Goal: Task Accomplishment & Management: Manage account settings

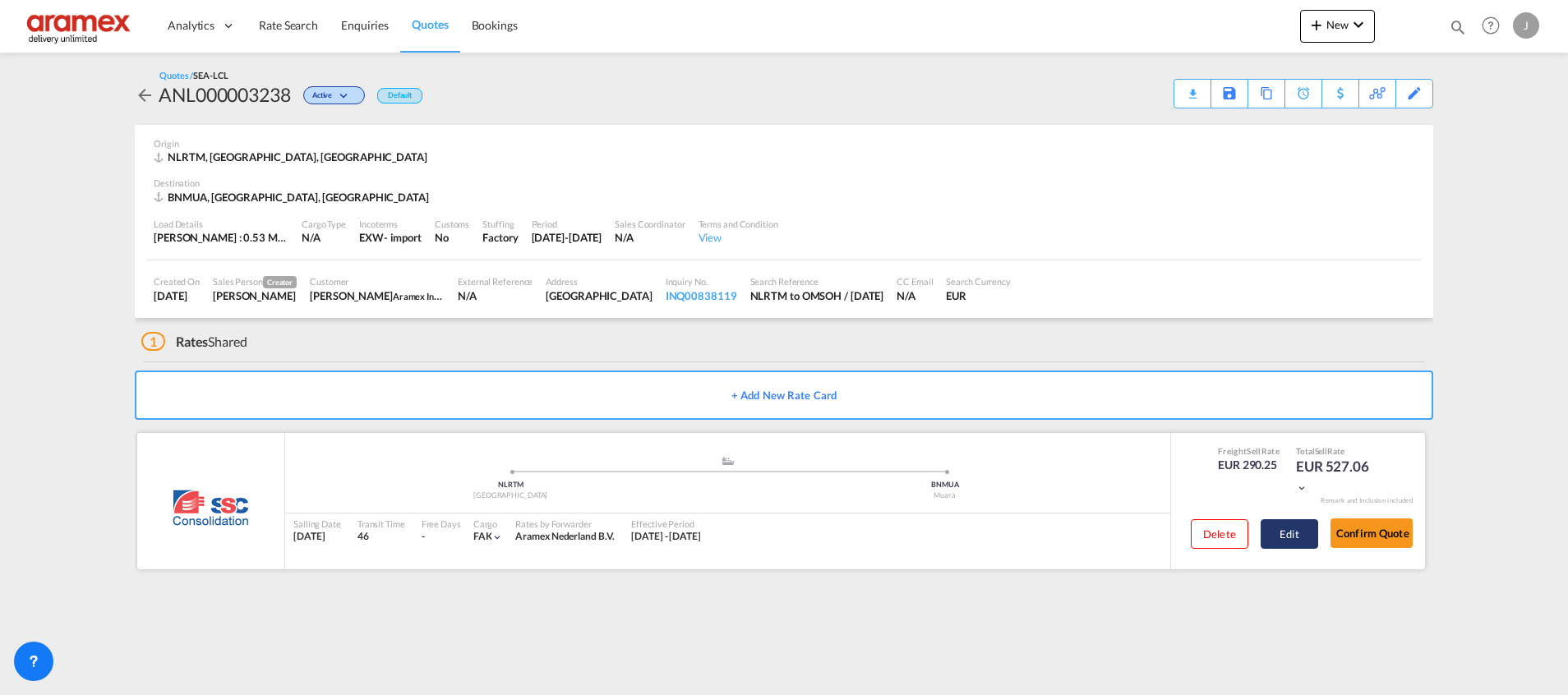
click at [1275, 535] on button "Edit" at bounding box center [1289, 533] width 58 height 30
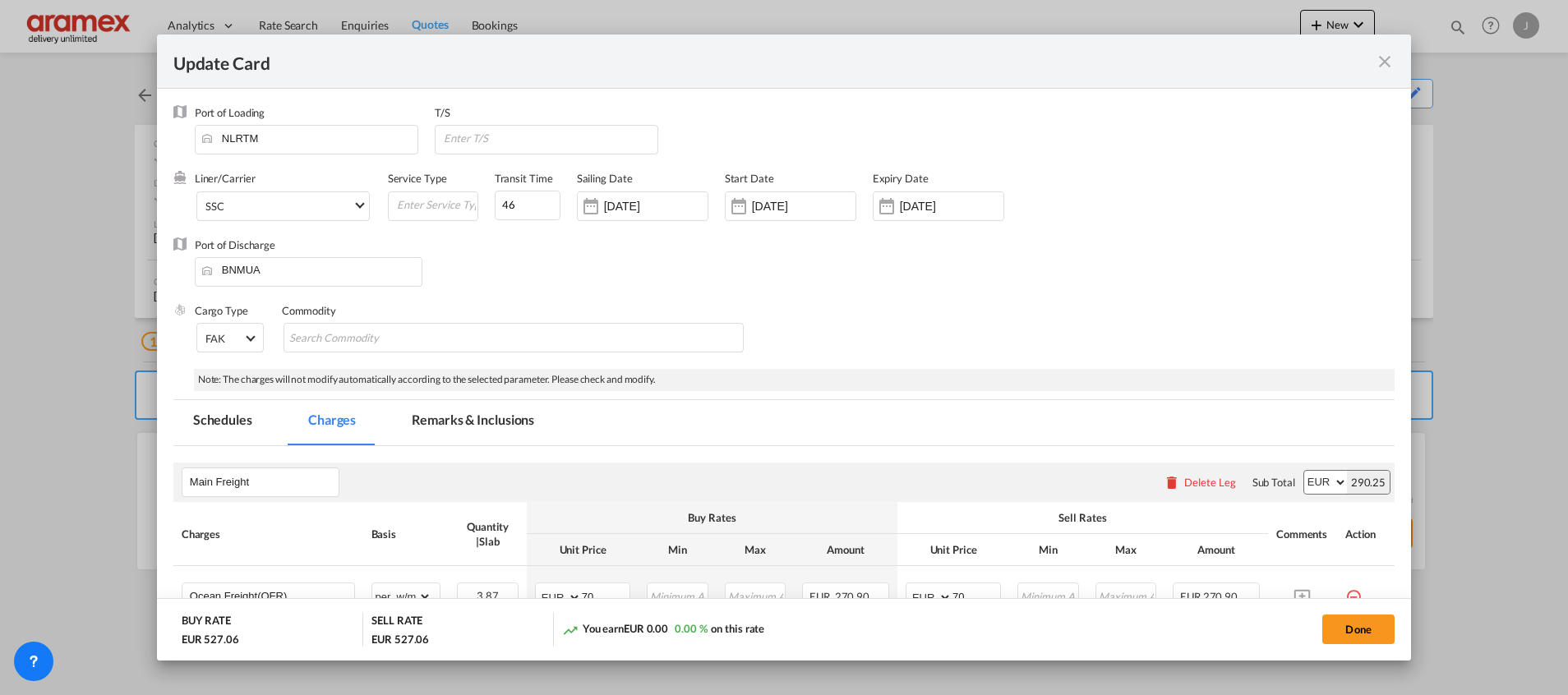
scroll to position [370, 0]
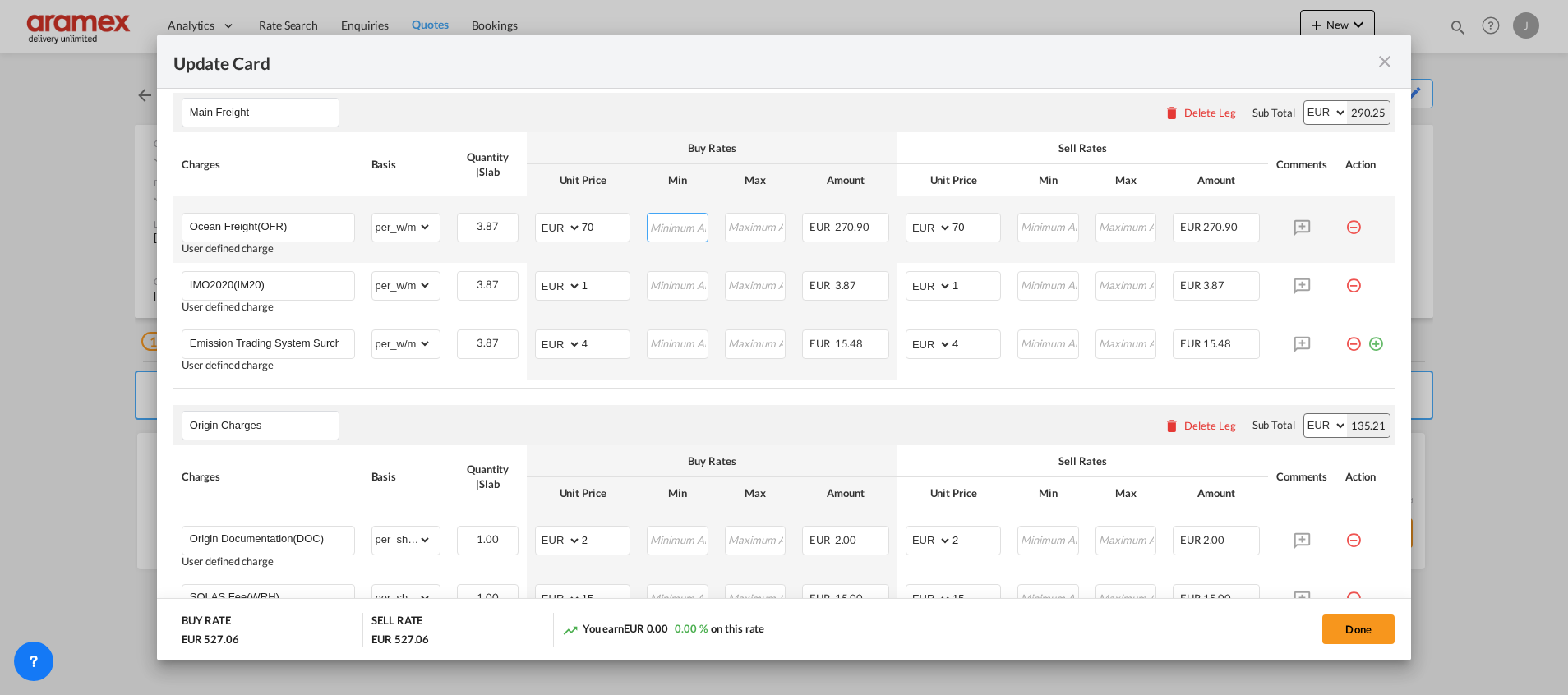
click at [672, 221] on input "Update Card Port ..." at bounding box center [677, 226] width 58 height 24
type input "70"
click at [672, 284] on input "Update Card Port ..." at bounding box center [677, 283] width 58 height 24
type input "1"
click at [585, 406] on div "Origin Charges Please enter leg name Leg Name Already Exists Delete Leg Sub Tot…" at bounding box center [784, 424] width 1222 height 40
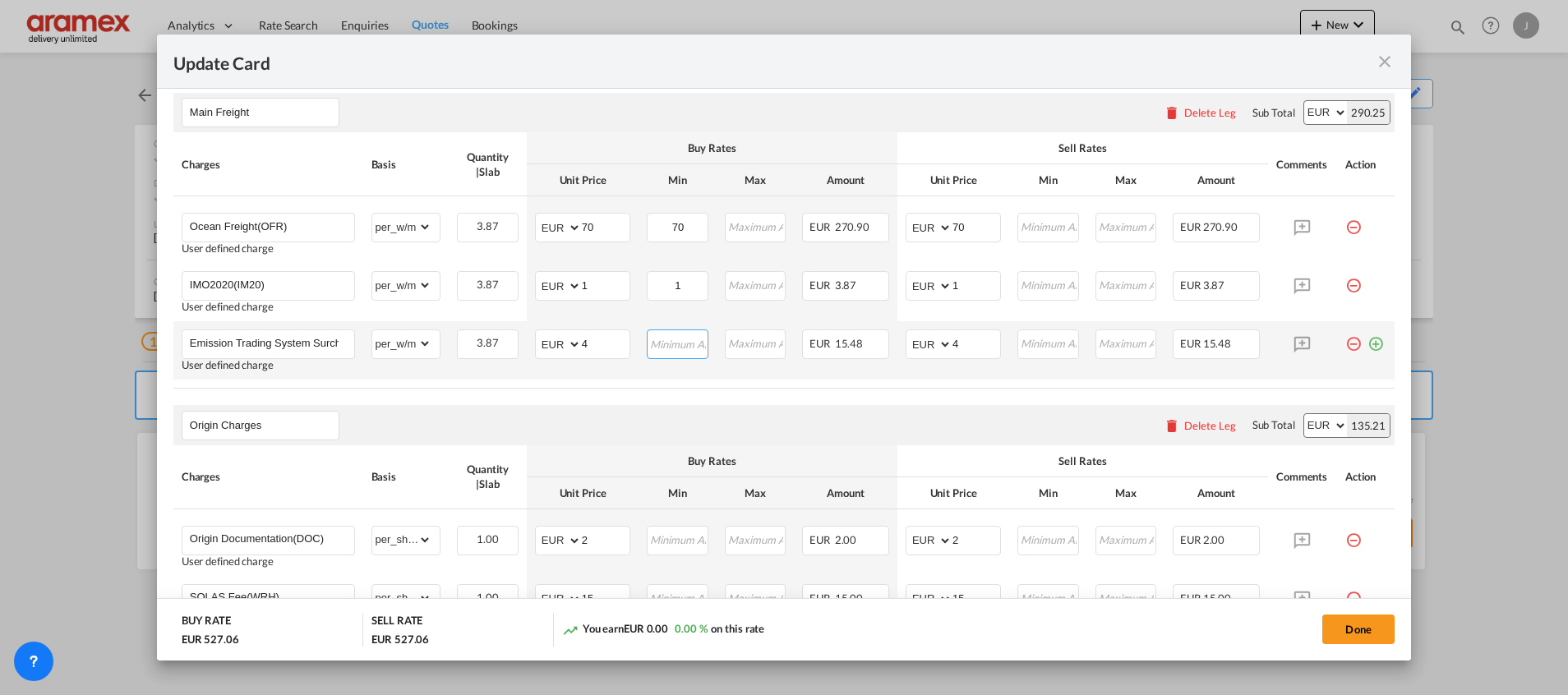
click at [668, 351] on input "Update Card Port ..." at bounding box center [677, 342] width 58 height 24
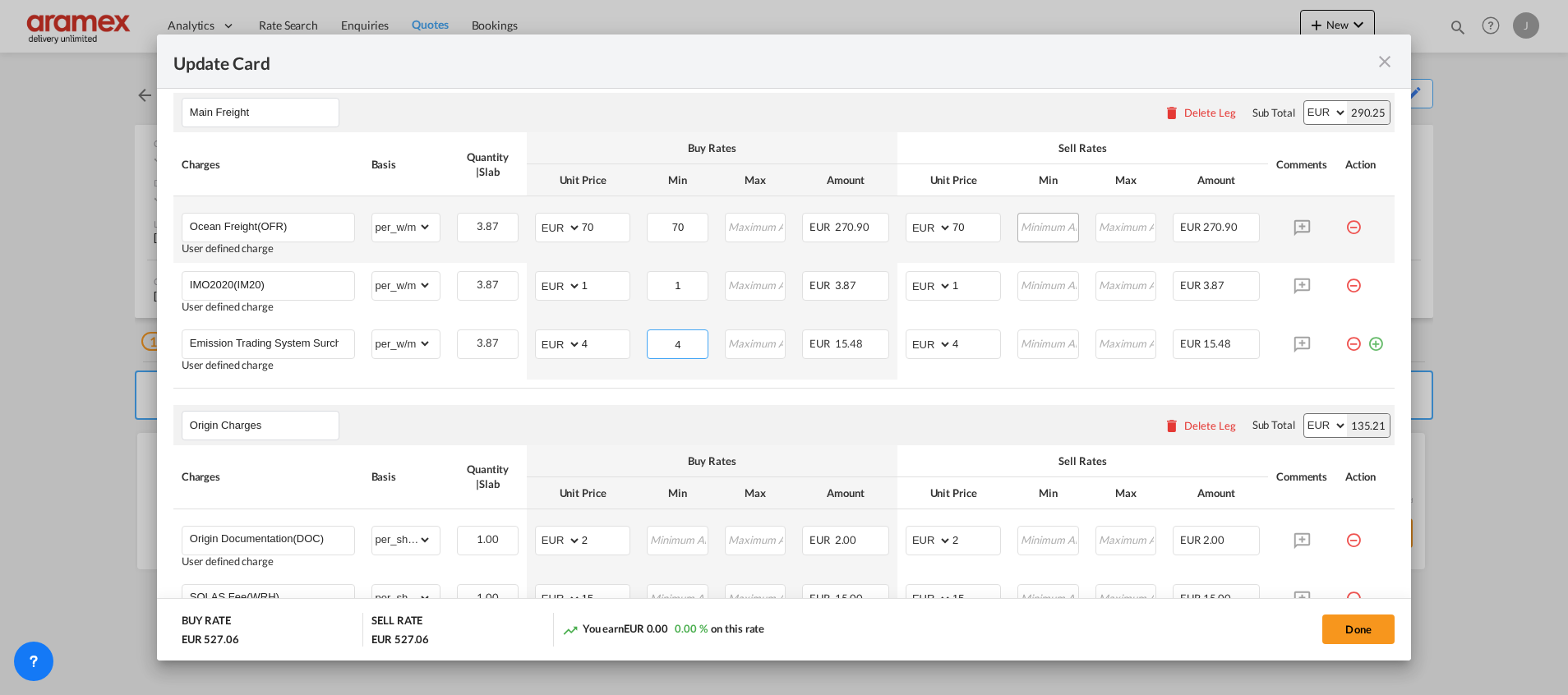
type input "4"
click at [1030, 219] on input "Update Card Port ..." at bounding box center [1048, 226] width 58 height 24
type input "70"
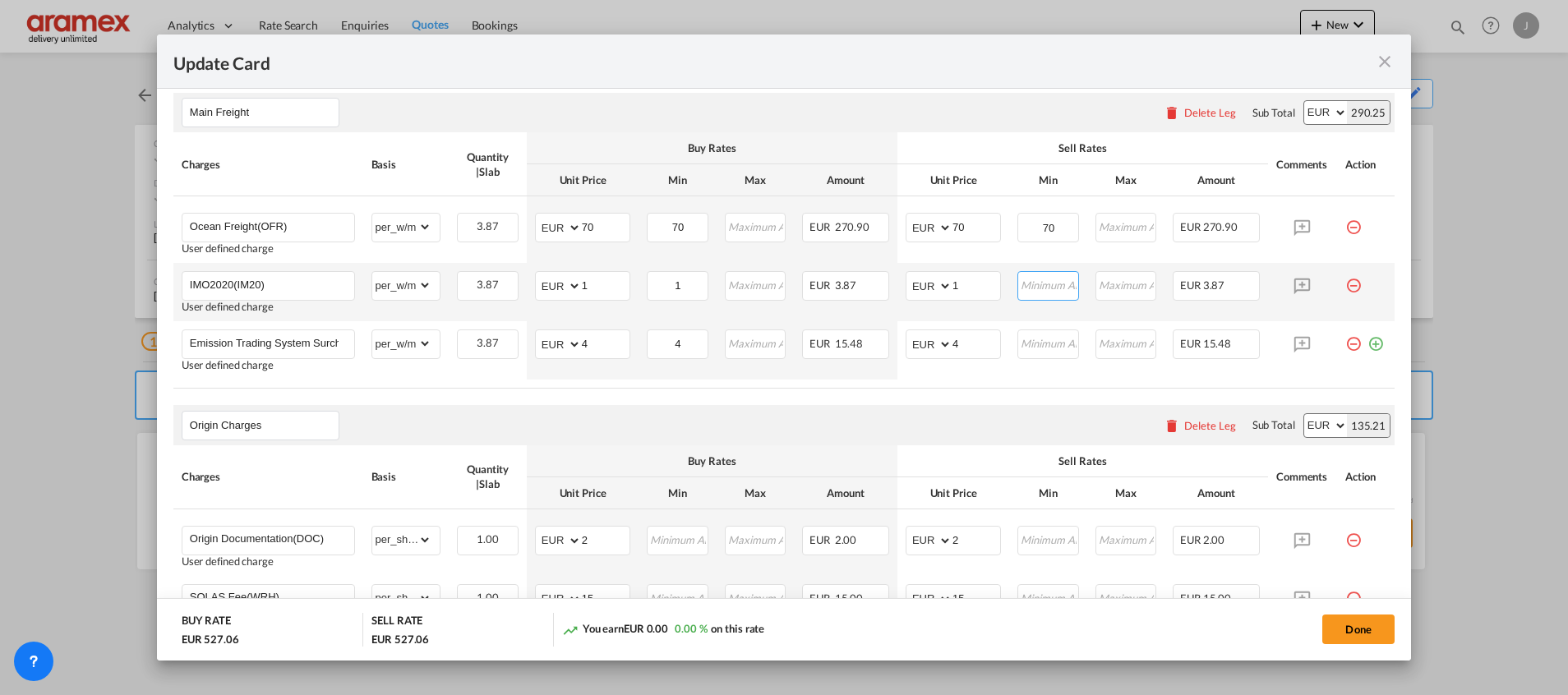
click at [1032, 293] on input "Update Card Port ..." at bounding box center [1048, 283] width 58 height 24
type input "1"
drag, startPoint x: 926, startPoint y: 390, endPoint x: 995, endPoint y: 381, distance: 69.6
click at [926, 391] on air-lcl-rate-modification "Main Freight Please enter leg name Leg Name Already Exists Delete Leg Sub Total…" at bounding box center [784, 592] width 1222 height 1030
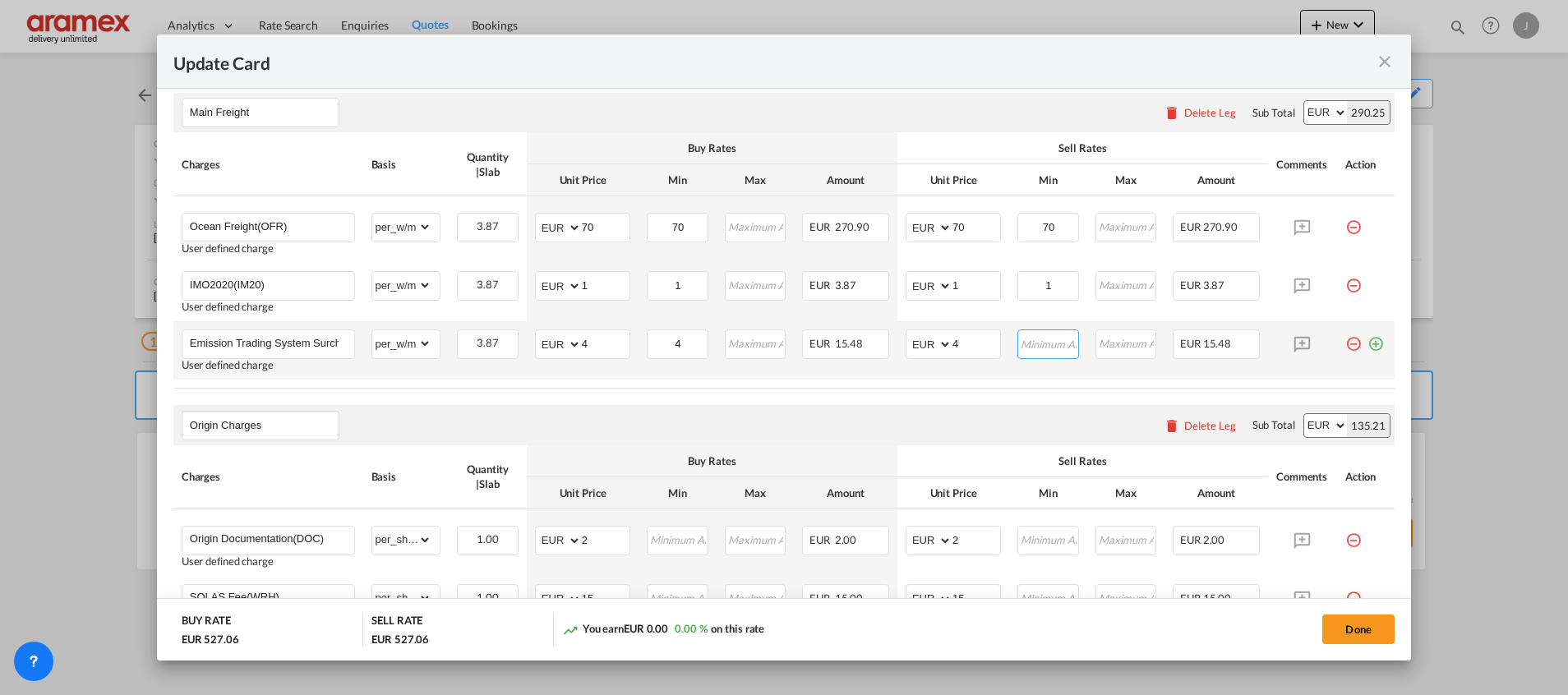
click at [1047, 343] on input "Update Card Port ..." at bounding box center [1048, 342] width 58 height 24
type input "4"
click at [889, 412] on div "Origin Charges Please enter leg name Leg Name Already Exists Delete Leg Sub Tot…" at bounding box center [784, 424] width 1222 height 40
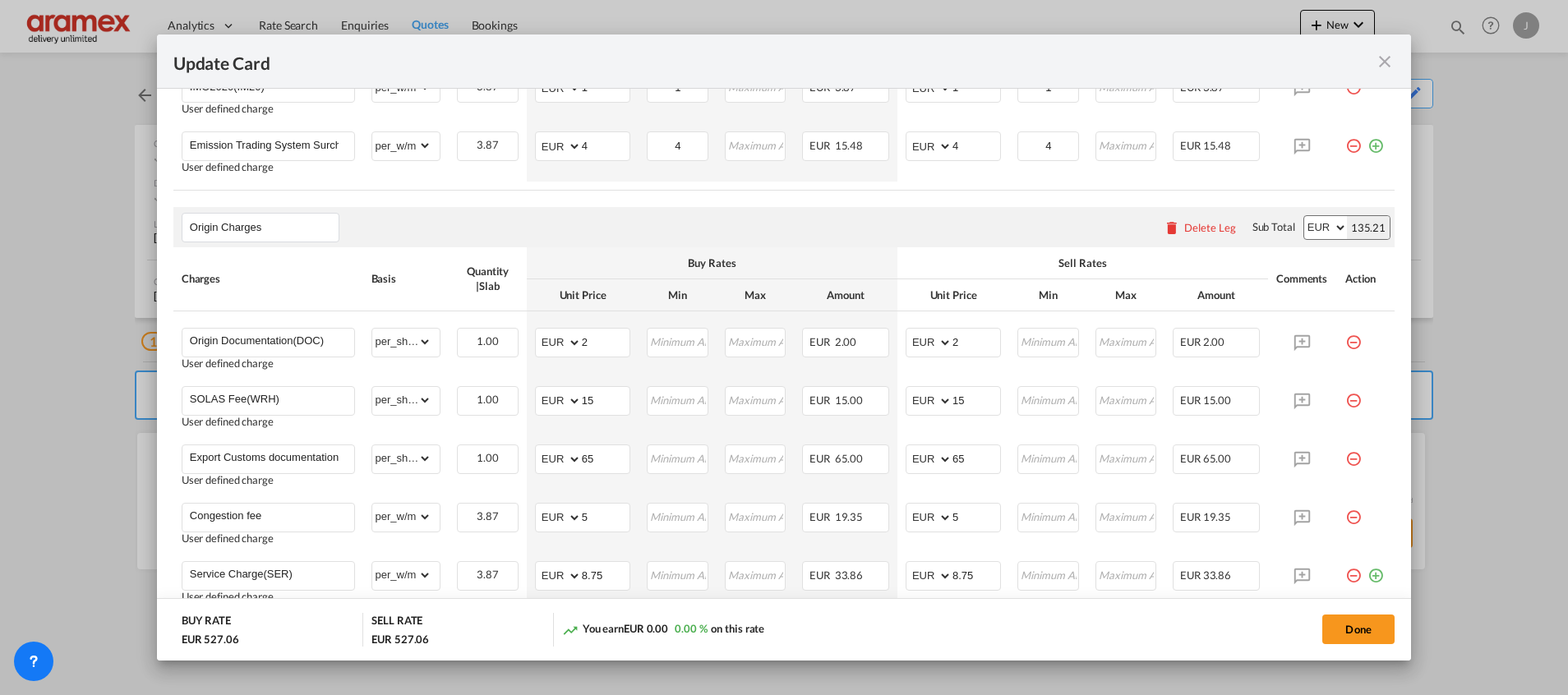
scroll to position [616, 0]
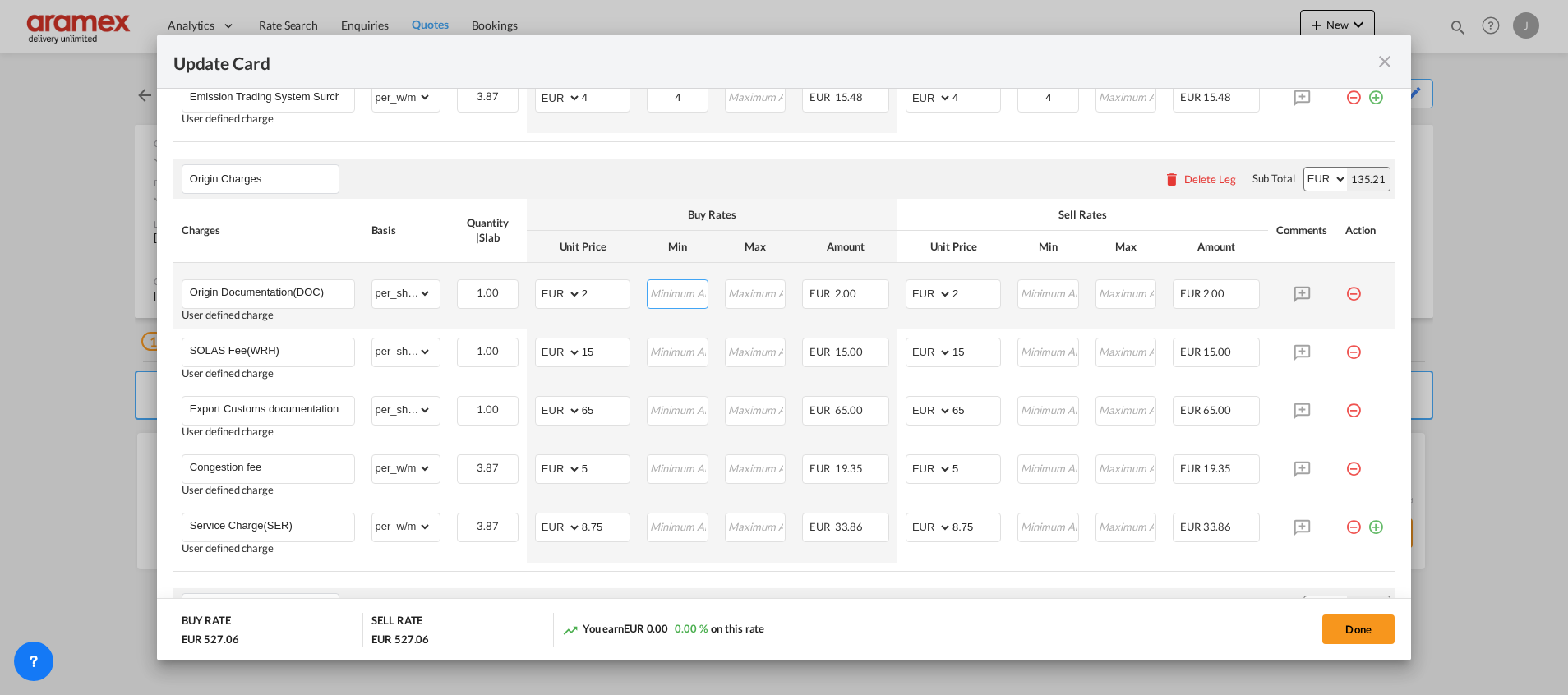
click at [672, 295] on input "Update Card Port ..." at bounding box center [677, 292] width 58 height 24
type input "2"
click at [1042, 296] on input "Update Card Port ..." at bounding box center [1048, 292] width 58 height 24
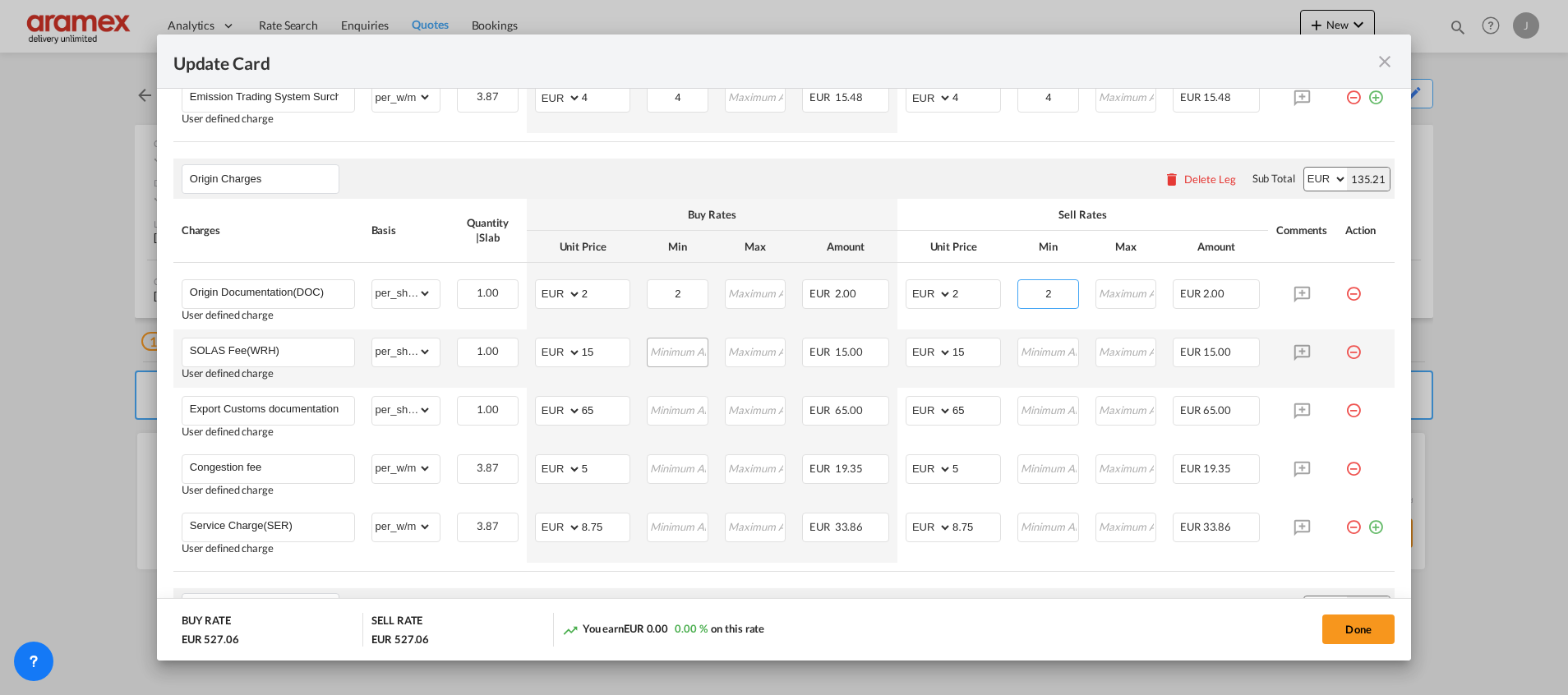
type input "2"
click at [670, 353] on input "Update Card Port ..." at bounding box center [677, 350] width 58 height 24
type input "15"
click at [1019, 350] on input "Update Card Port ..." at bounding box center [1048, 350] width 58 height 24
type input "15"
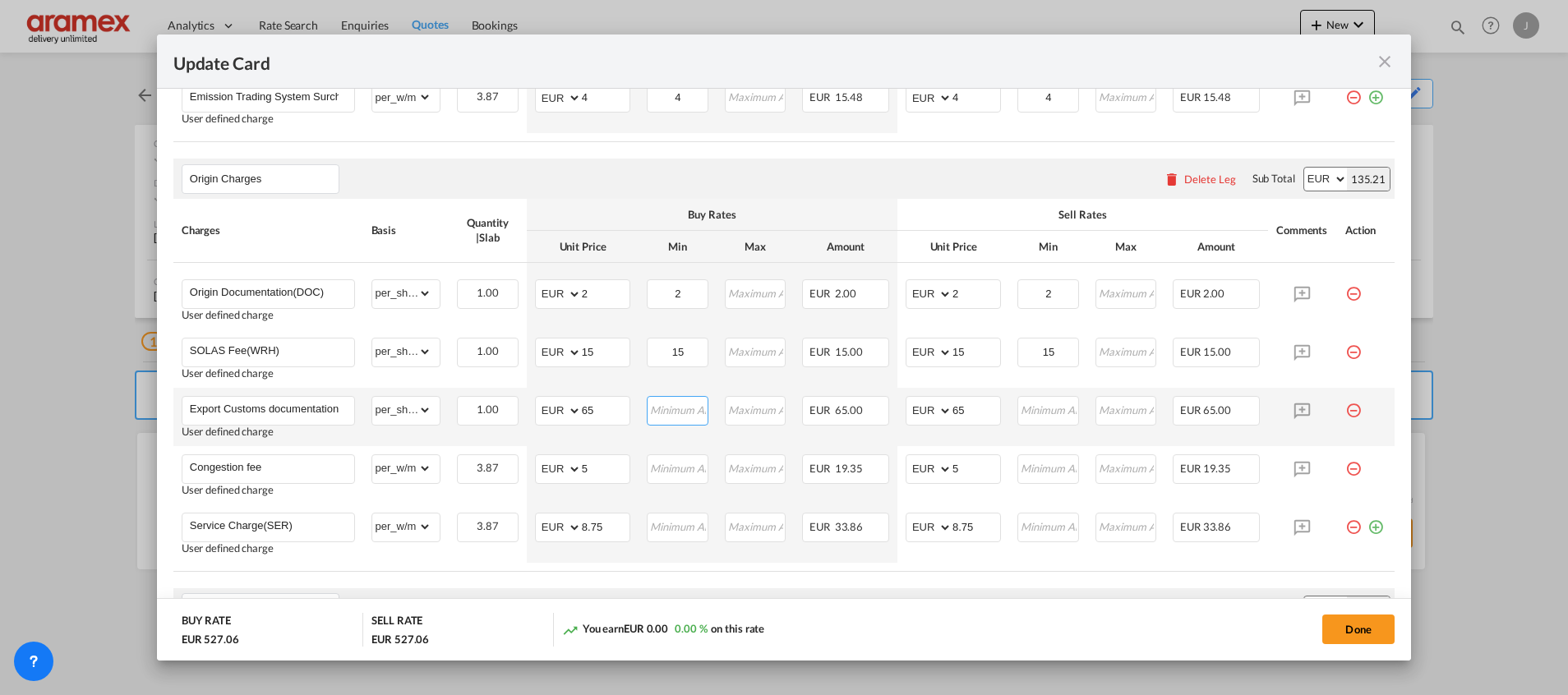
click at [672, 410] on input "Update Card Port ..." at bounding box center [677, 408] width 58 height 24
click at [651, 476] on input "Update Card Port ..." at bounding box center [677, 467] width 58 height 24
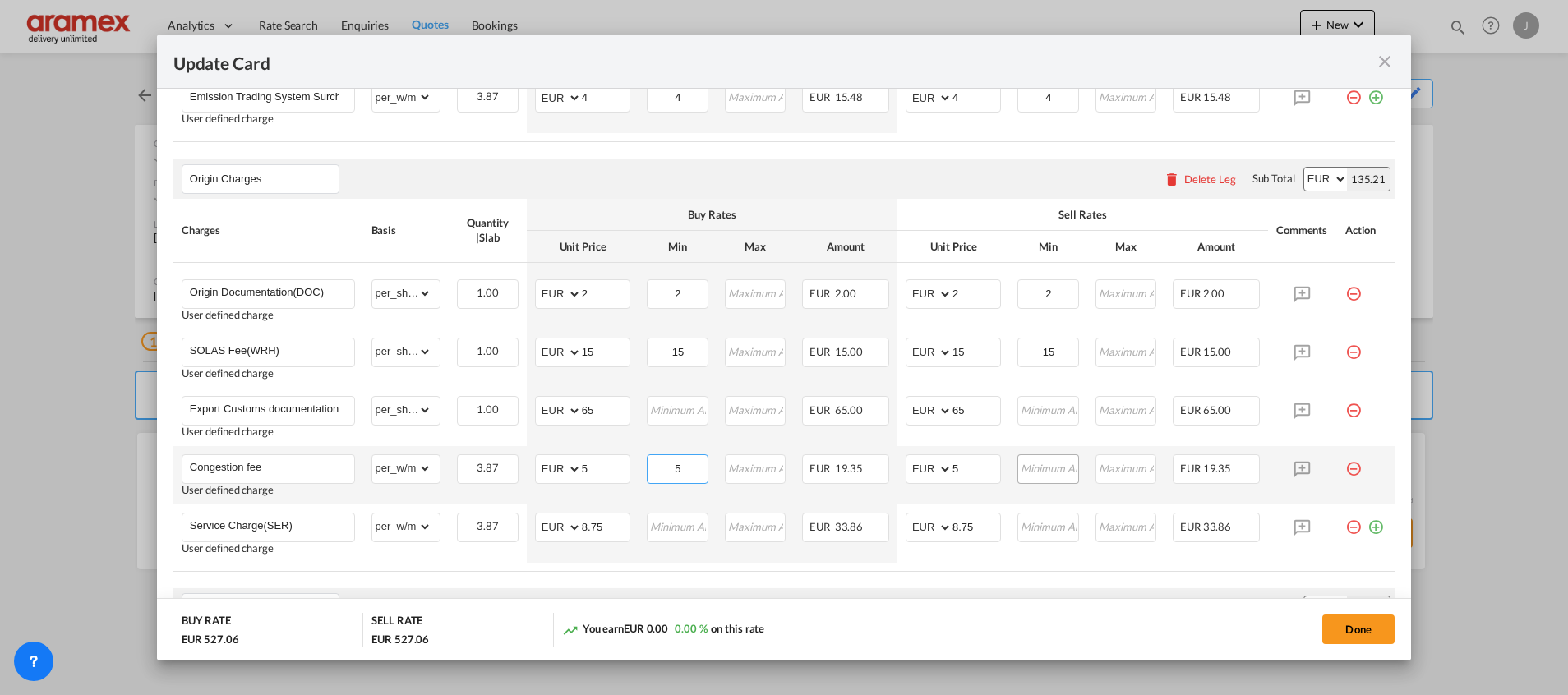
type input "5"
click at [1027, 468] on input "Update Card Port ..." at bounding box center [1048, 467] width 58 height 24
type input "5"
click at [656, 535] on input "Update Card Port ..." at bounding box center [677, 525] width 58 height 24
click at [676, 524] on input "8.75" at bounding box center [677, 525] width 58 height 24
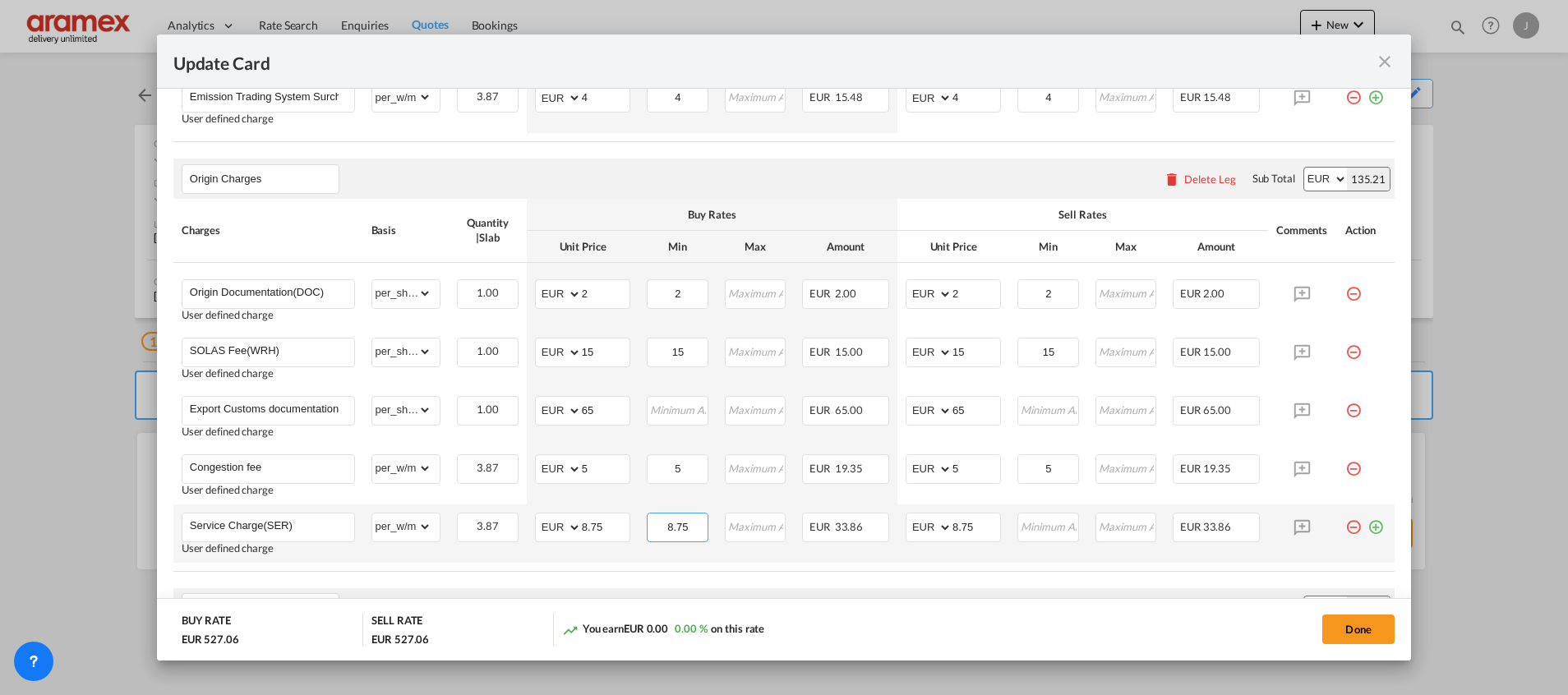
drag, startPoint x: 674, startPoint y: 528, endPoint x: 657, endPoint y: 516, distance: 20.8
click at [665, 526] on input "8.75" at bounding box center [677, 525] width 58 height 24
click at [666, 521] on input "8.75" at bounding box center [677, 525] width 58 height 24
type input "8.75"
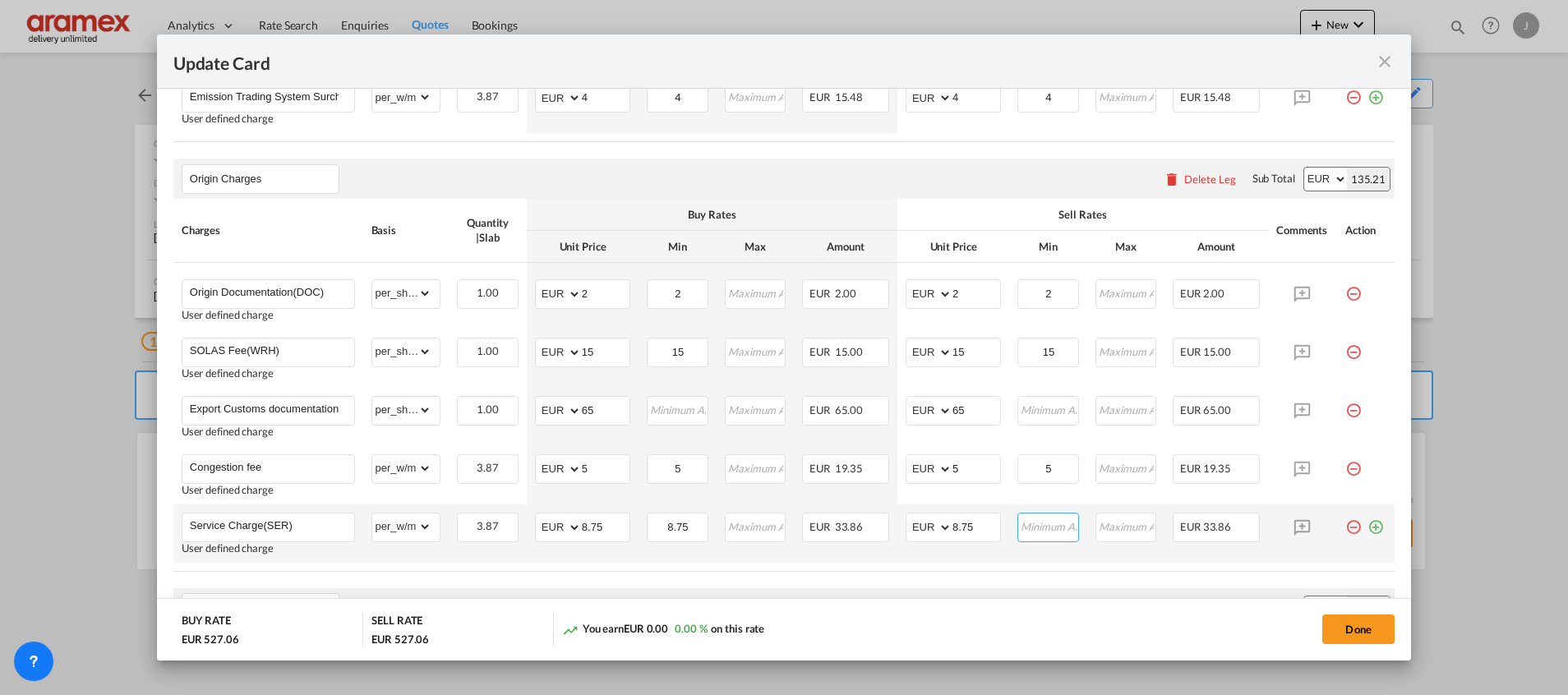
click at [1042, 525] on input "Update Card Port ..." at bounding box center [1048, 525] width 58 height 24
paste input "8.75"
type input "8.75"
click at [1003, 579] on air-lcl-rate-modification "Main Freight Please enter leg name Leg Name Already Exists Delete Leg Sub Total…" at bounding box center [784, 345] width 1222 height 1030
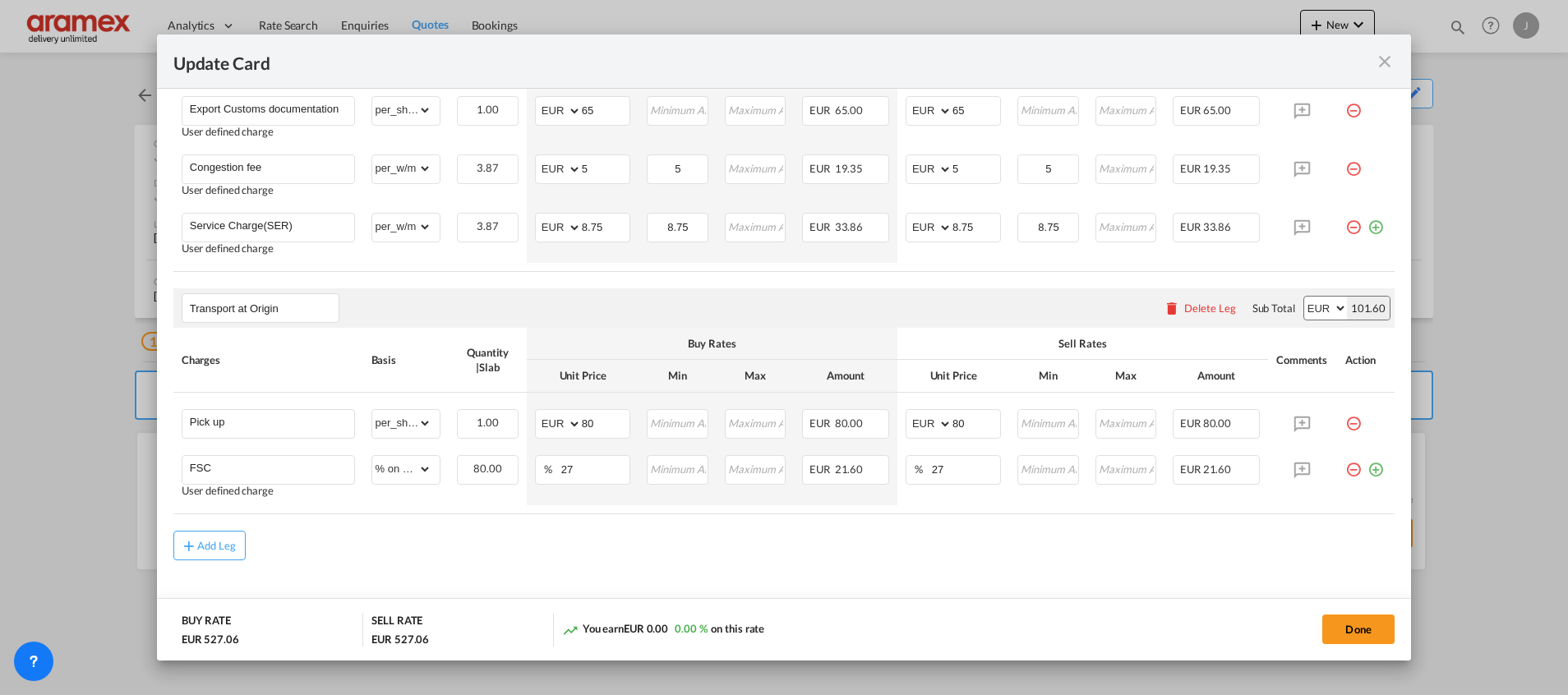
scroll to position [940, 0]
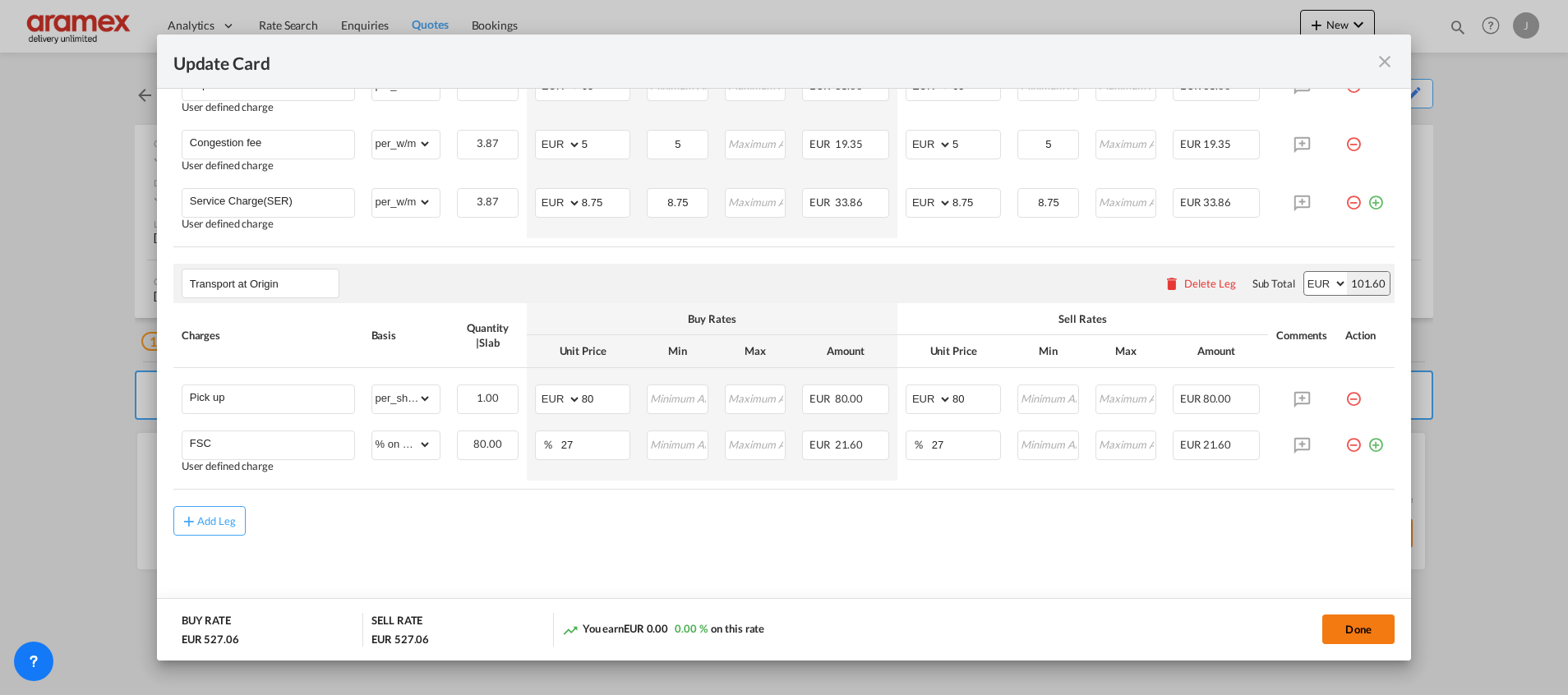
click at [1343, 625] on button "Done" at bounding box center [1358, 628] width 72 height 30
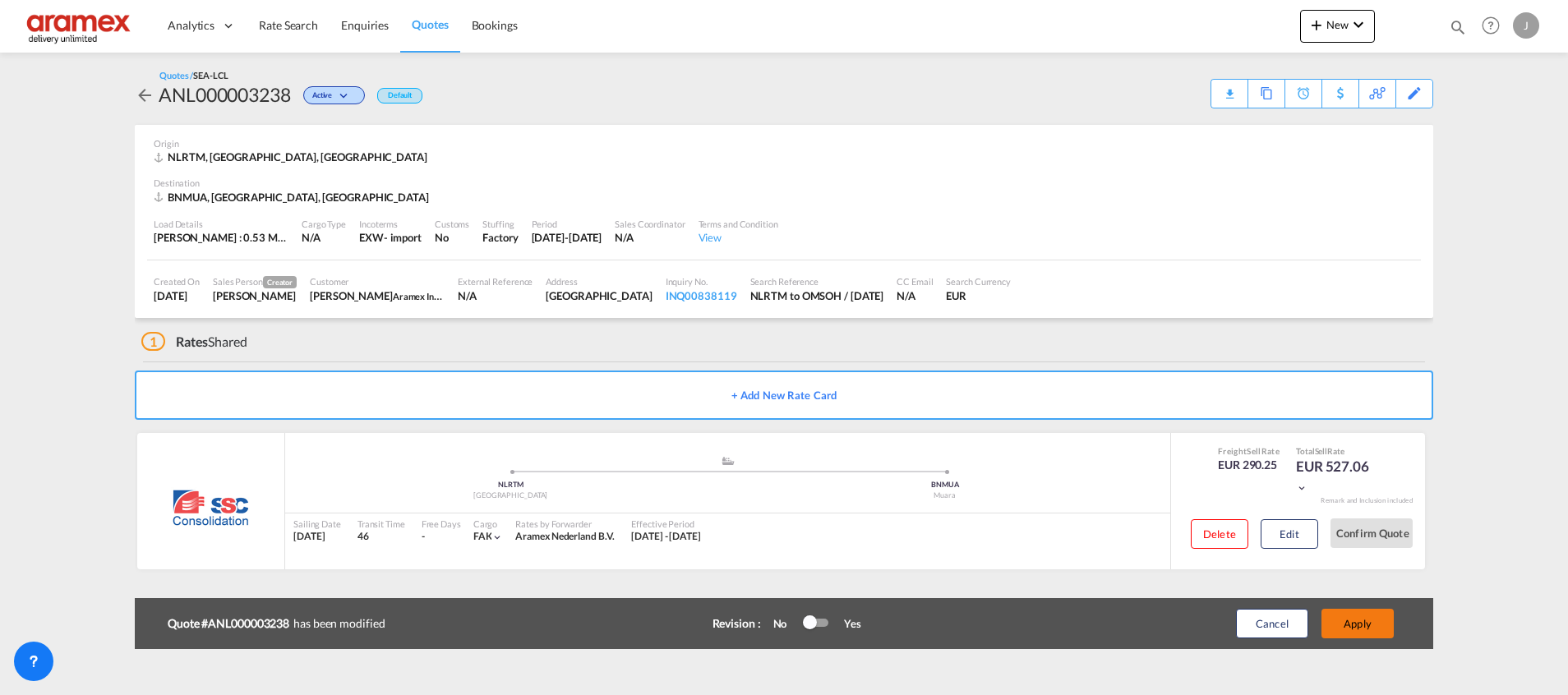
click at [1354, 624] on button "Apply" at bounding box center [1357, 623] width 72 height 30
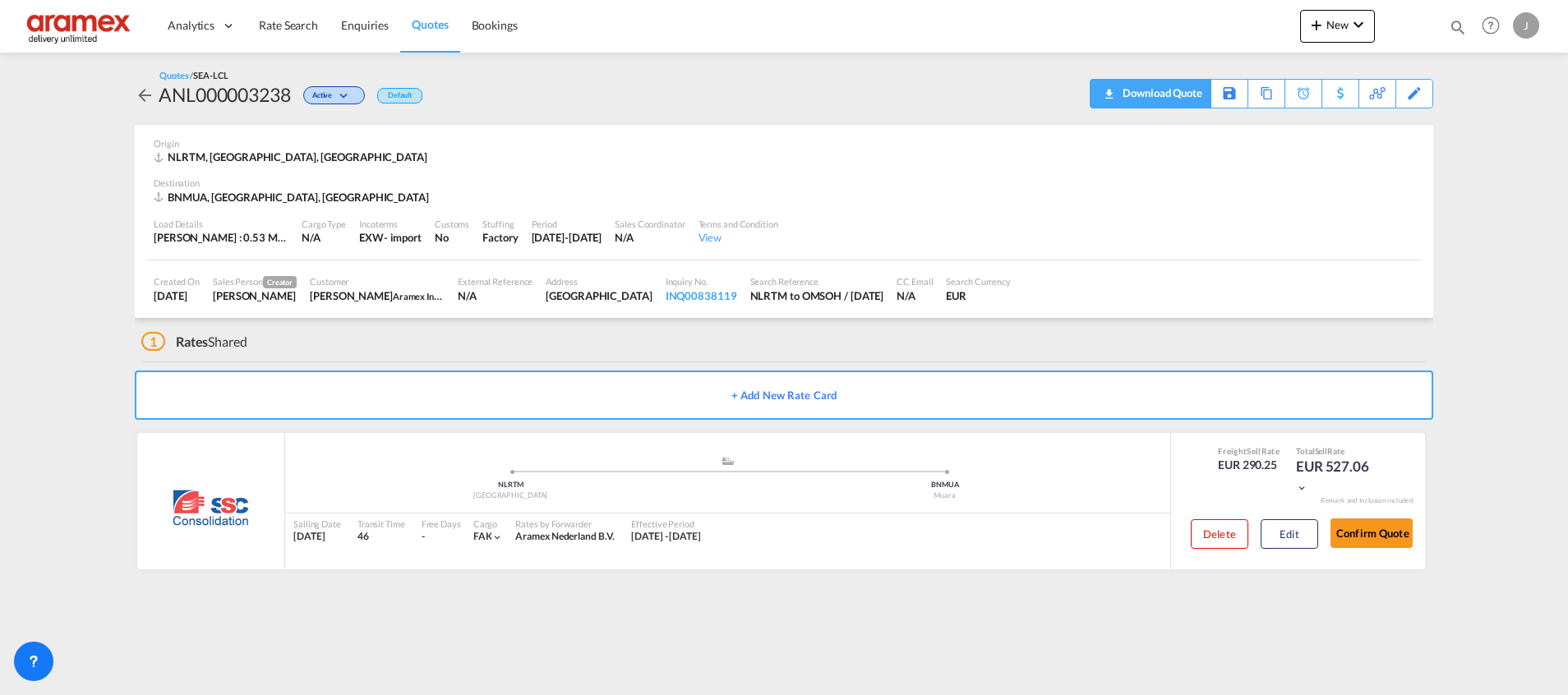
click at [1187, 85] on div "Download Quote" at bounding box center [1160, 93] width 84 height 26
click at [1280, 532] on button "Edit" at bounding box center [1289, 533] width 58 height 30
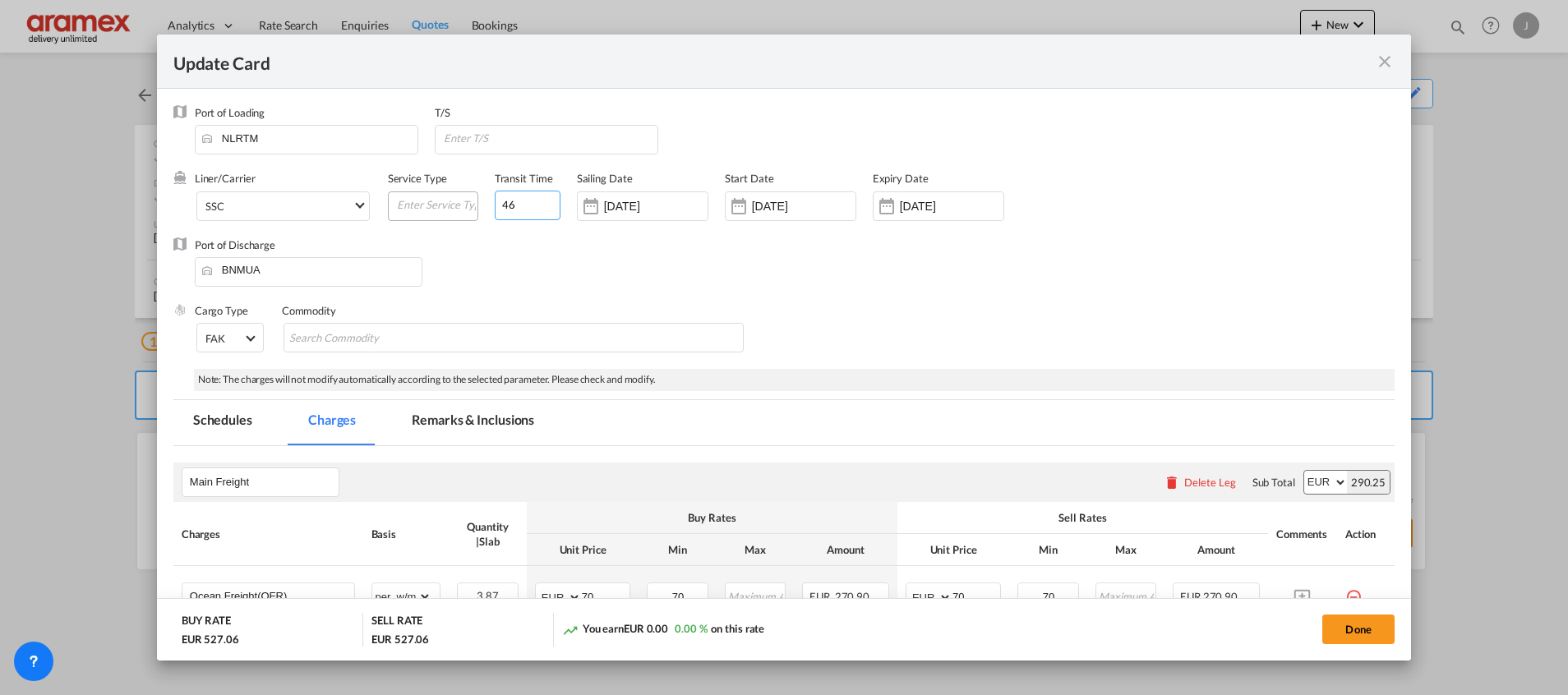
drag, startPoint x: 532, startPoint y: 200, endPoint x: 457, endPoint y: 196, distance: 75.1
click at [458, 196] on div "Liner/Carrier SSC Atlantic Container Line (ACL) [PERSON_NAME] Transport ([GEOGR…" at bounding box center [677, 203] width 965 height 66
type input "6"
type input "4"
type input "52"
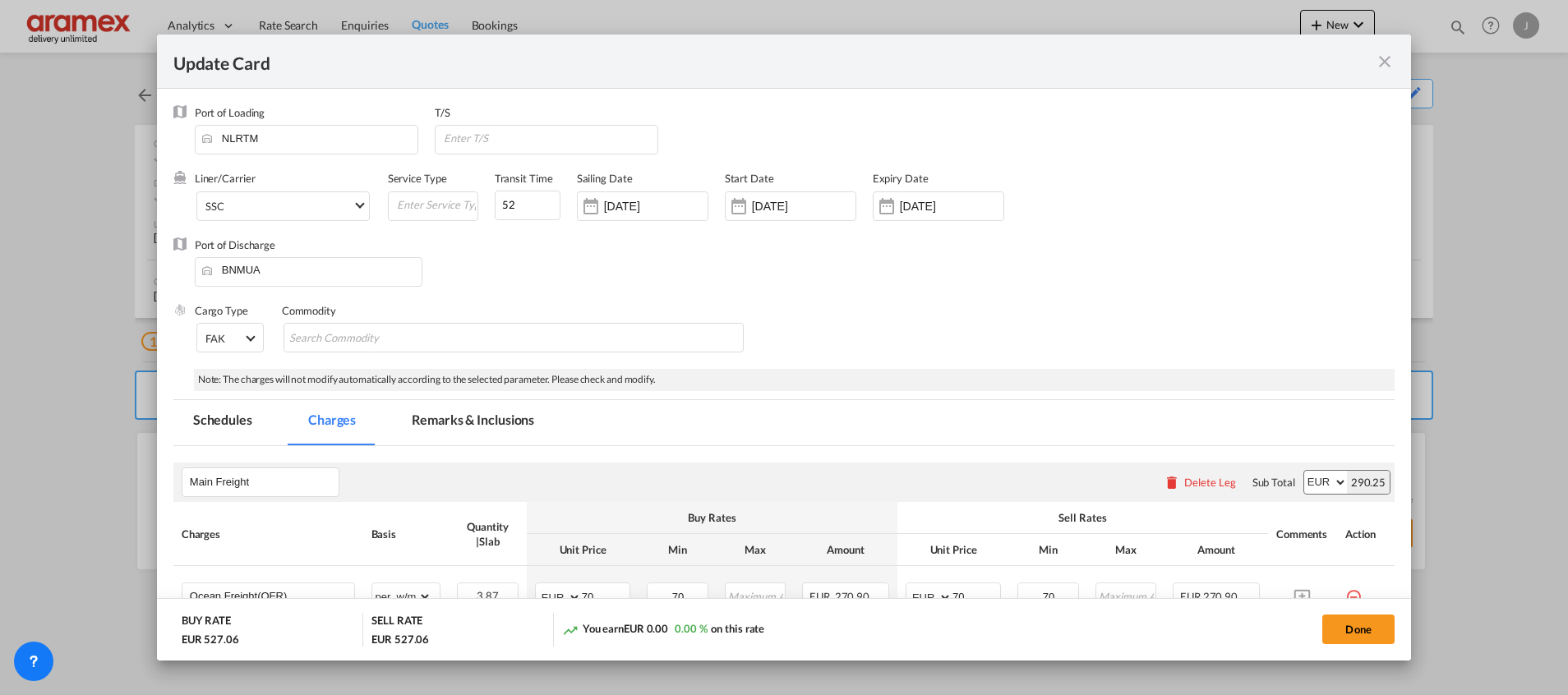
click at [756, 306] on div "Cargo Type FAK FAK GCR GDSM General Cargo Hazardous Cargo Ambient Foodstuff Chi…" at bounding box center [795, 335] width 1200 height 66
click at [1366, 625] on button "Done" at bounding box center [1358, 628] width 72 height 30
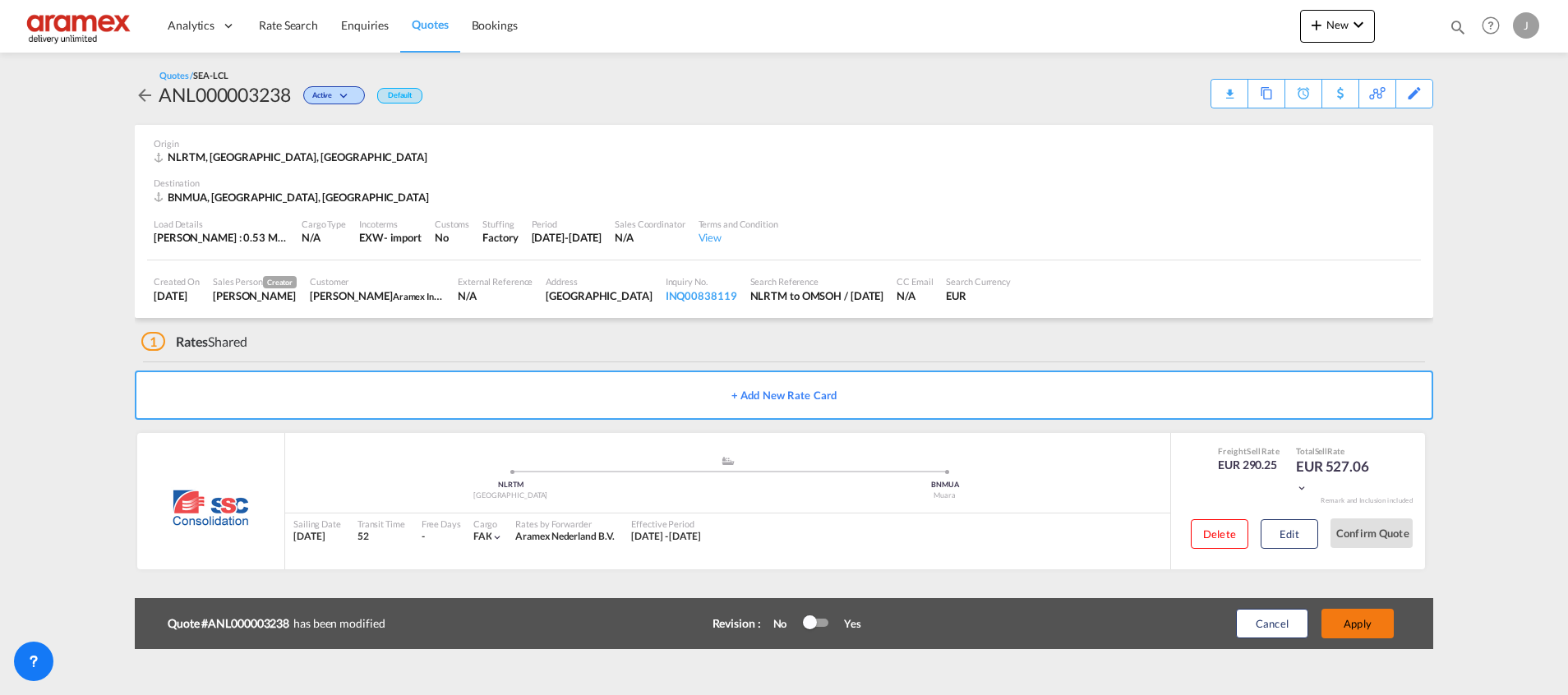
click at [1365, 624] on button "Apply" at bounding box center [1357, 623] width 72 height 30
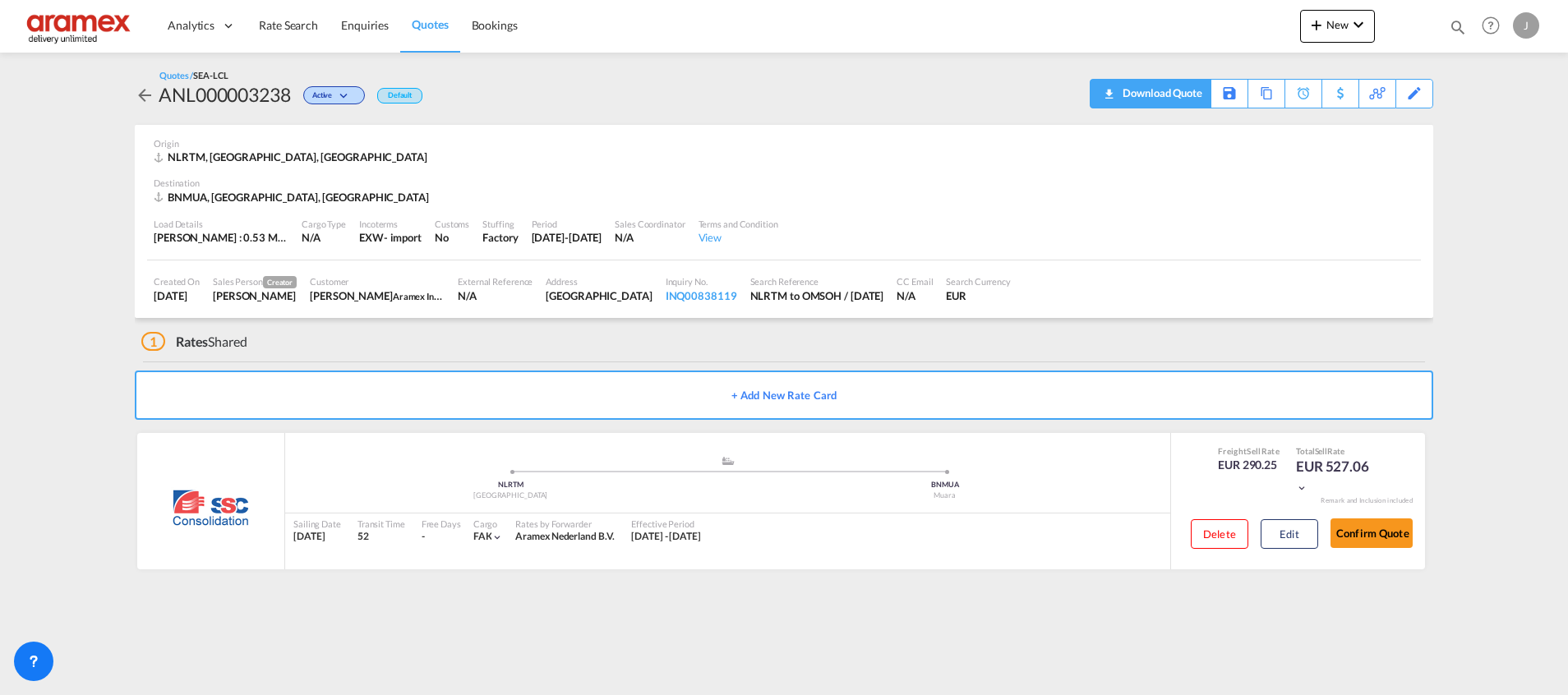
click at [1195, 94] on div "Download Quote" at bounding box center [1160, 93] width 84 height 26
click at [424, 20] on span "Quotes" at bounding box center [430, 24] width 36 height 14
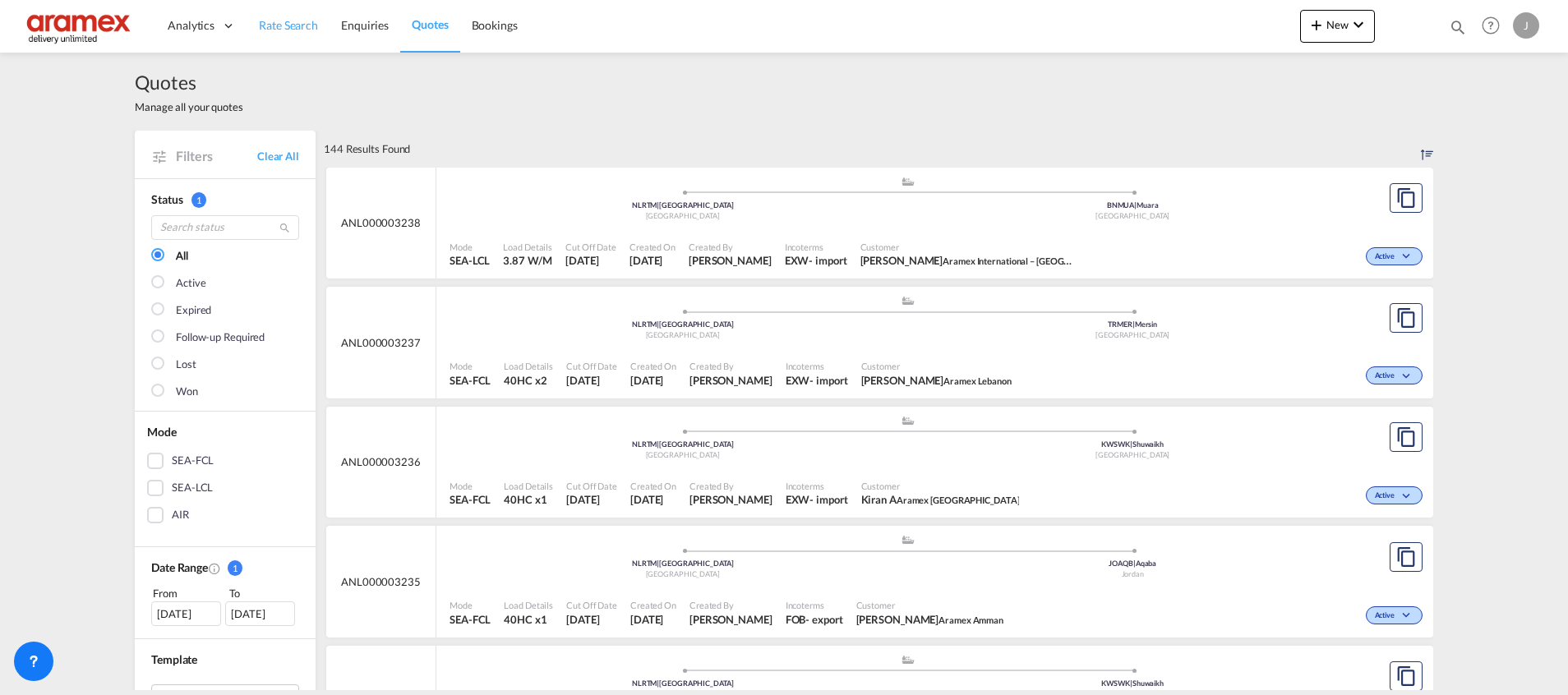
click at [267, 5] on link "Rate Search" at bounding box center [288, 25] width 82 height 53
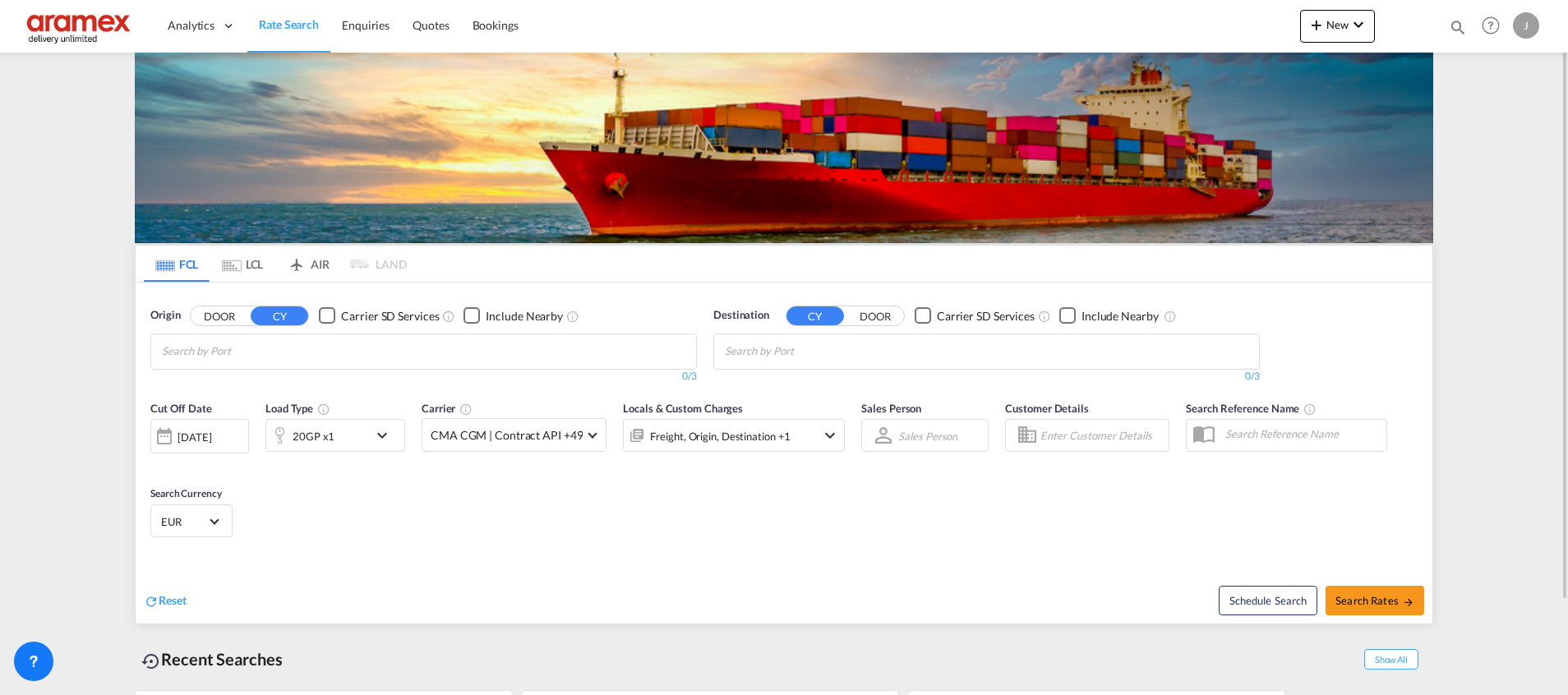
click at [784, 358] on input "Chips input." at bounding box center [803, 351] width 157 height 26
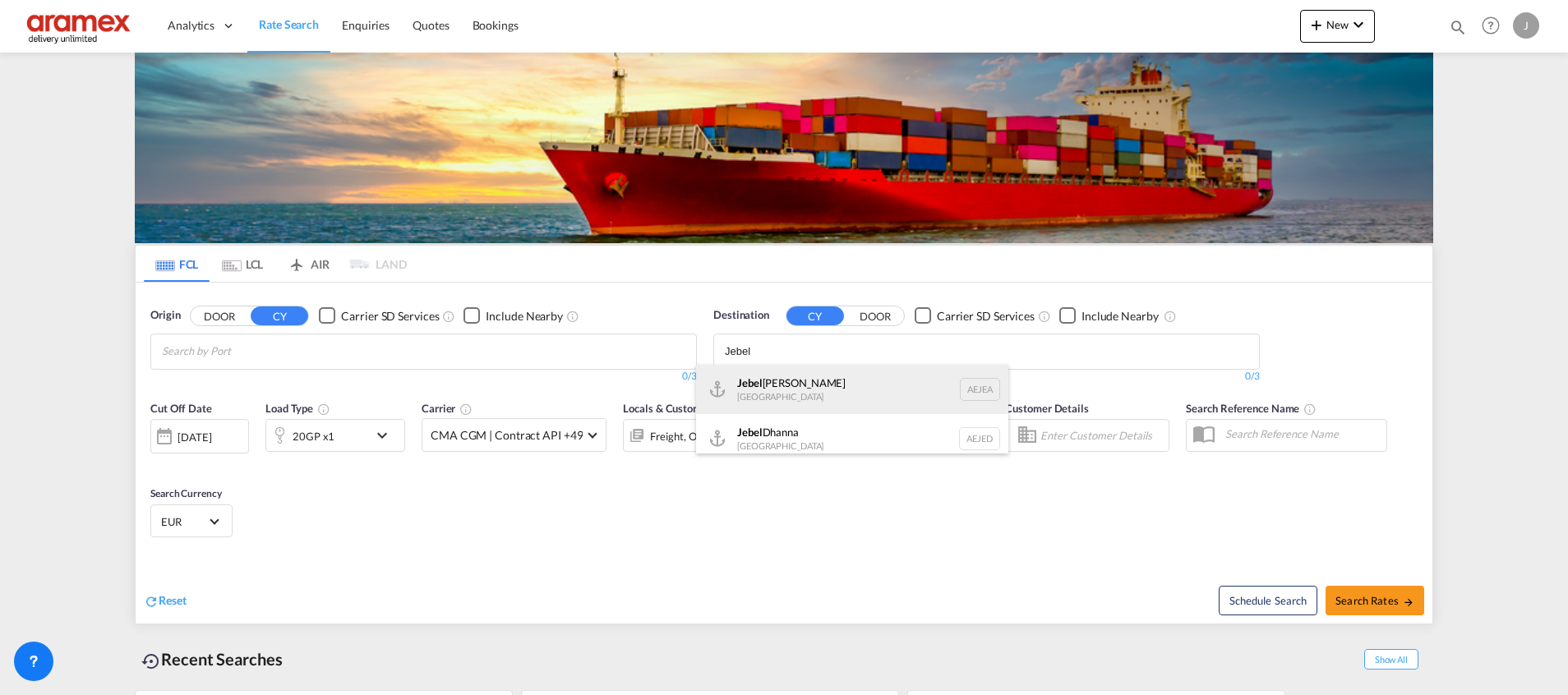
type input "Jebel"
click at [771, 398] on div "[GEOGRAPHIC_DATA] [GEOGRAPHIC_DATA]" at bounding box center [852, 389] width 312 height 49
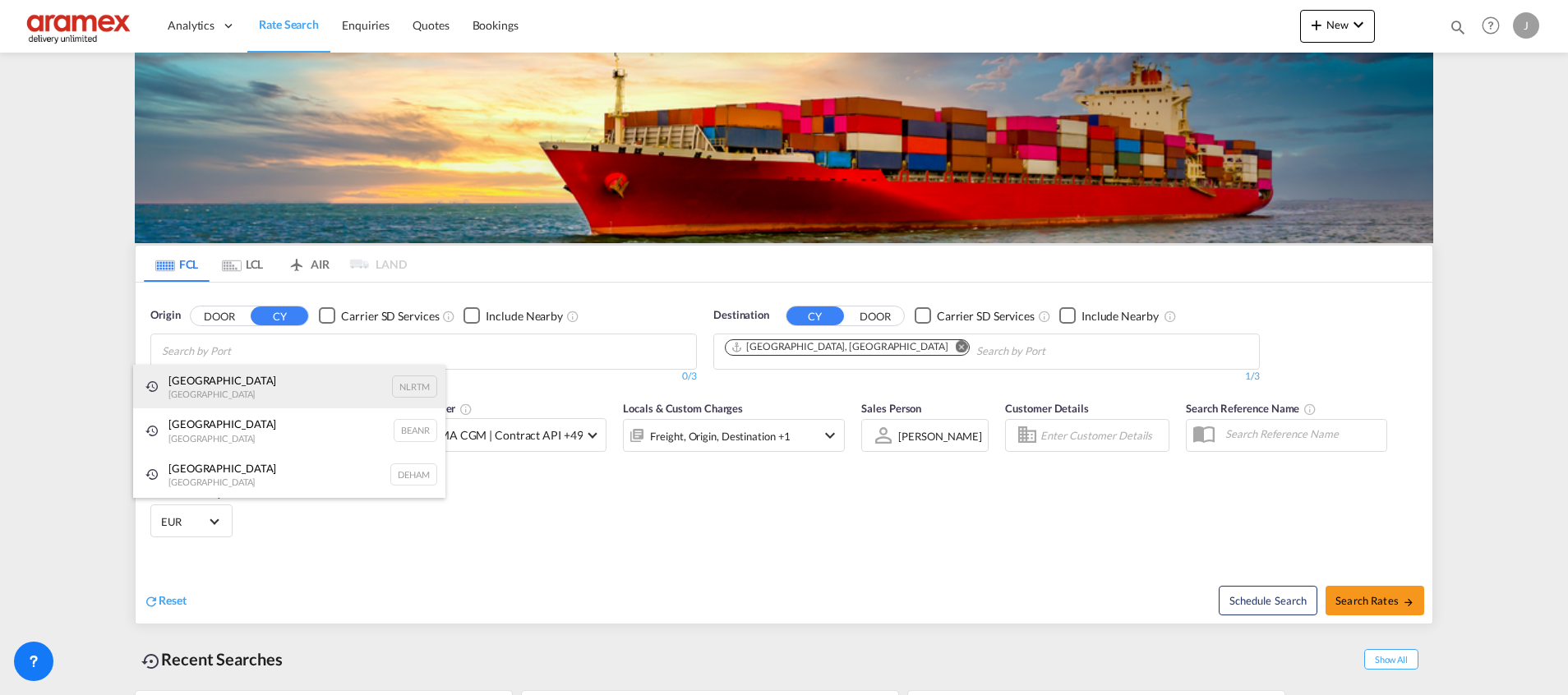
click at [243, 382] on div "[GEOGRAPHIC_DATA] [GEOGRAPHIC_DATA] NLRTM" at bounding box center [289, 387] width 312 height 44
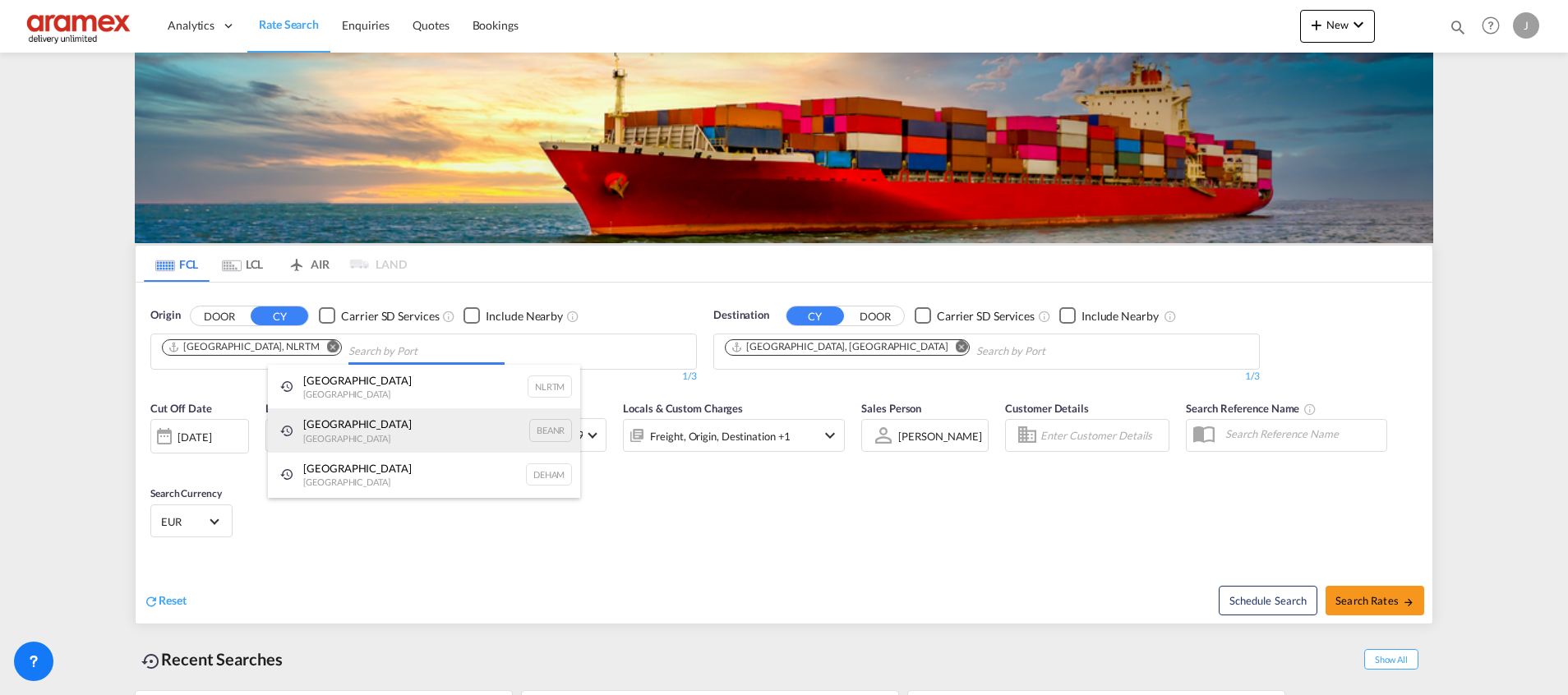
click at [354, 433] on div "Antwerp [GEOGRAPHIC_DATA] BEANR" at bounding box center [424, 430] width 312 height 44
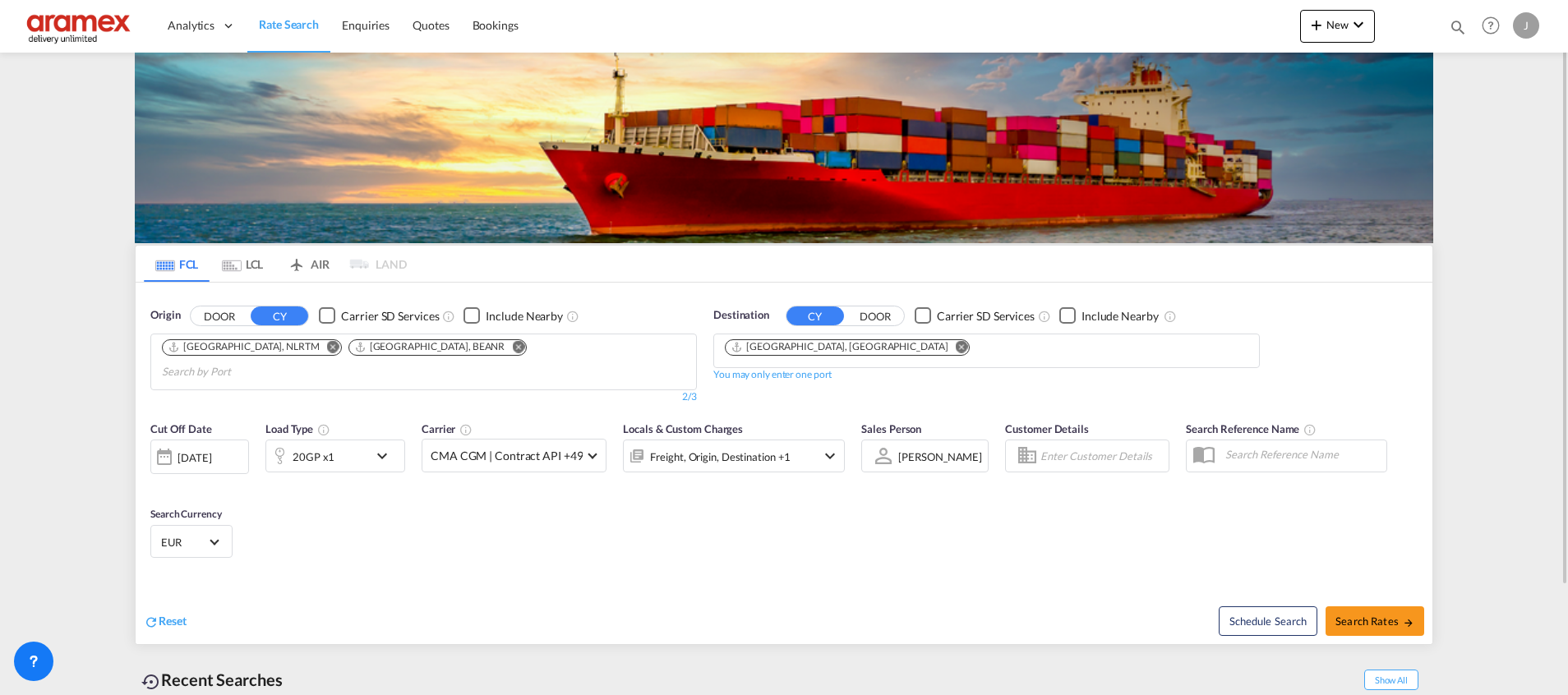
click at [357, 440] on div "20GP x1" at bounding box center [317, 456] width 102 height 33
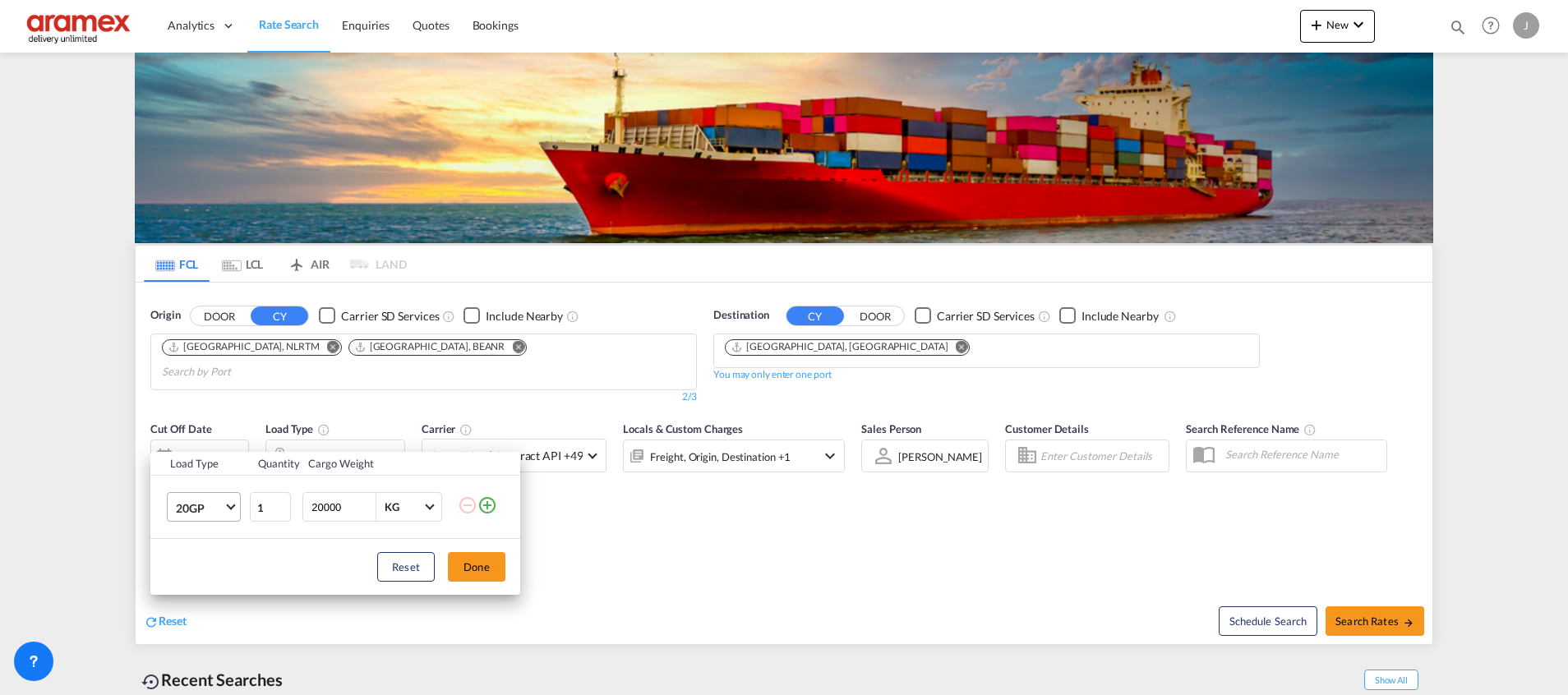
click at [208, 508] on span "20GP" at bounding box center [200, 508] width 48 height 16
click at [205, 572] on div "40HC" at bounding box center [192, 575] width 31 height 16
click at [497, 566] on button "Done" at bounding box center [477, 566] width 58 height 30
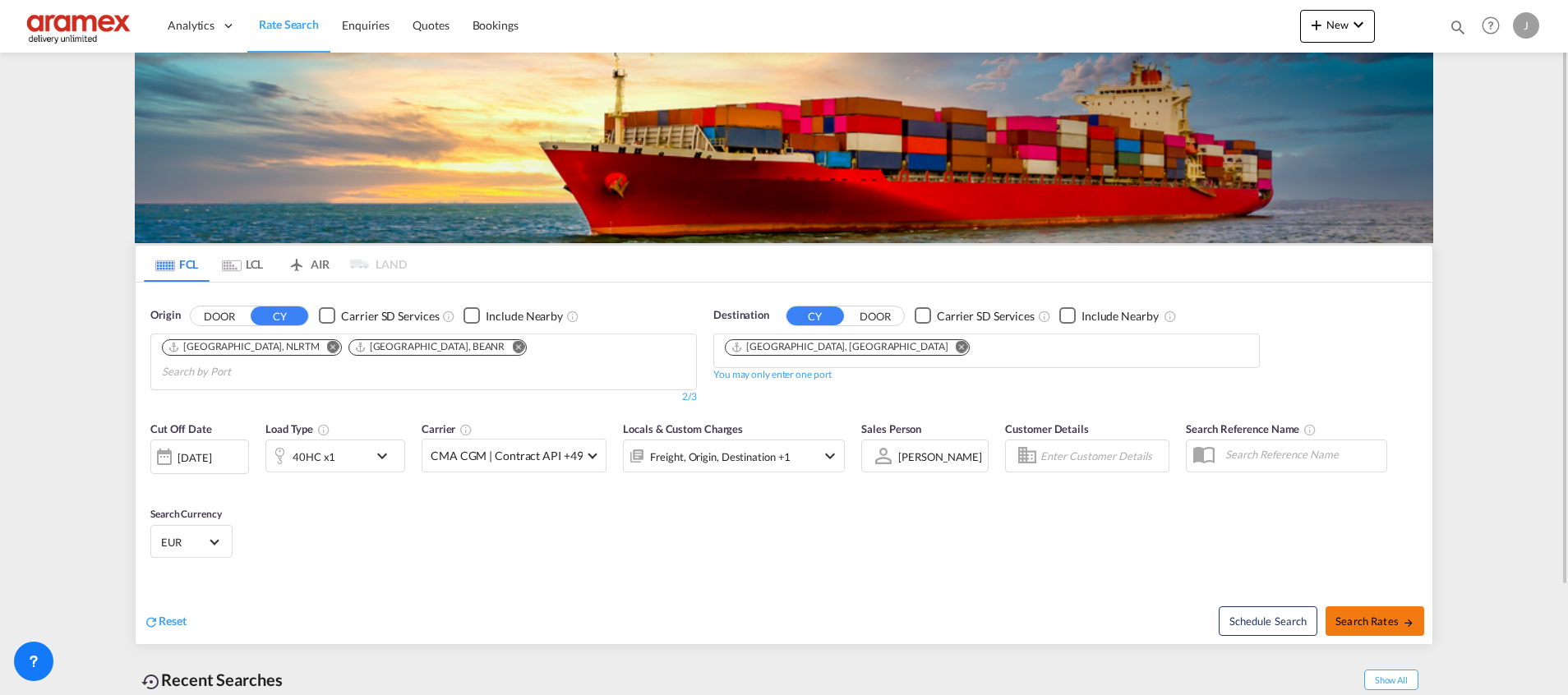
click at [1357, 614] on span "Search Rates" at bounding box center [1375, 620] width 79 height 13
type input "NLRTM,BEANR to AEJEA / [DATE]"
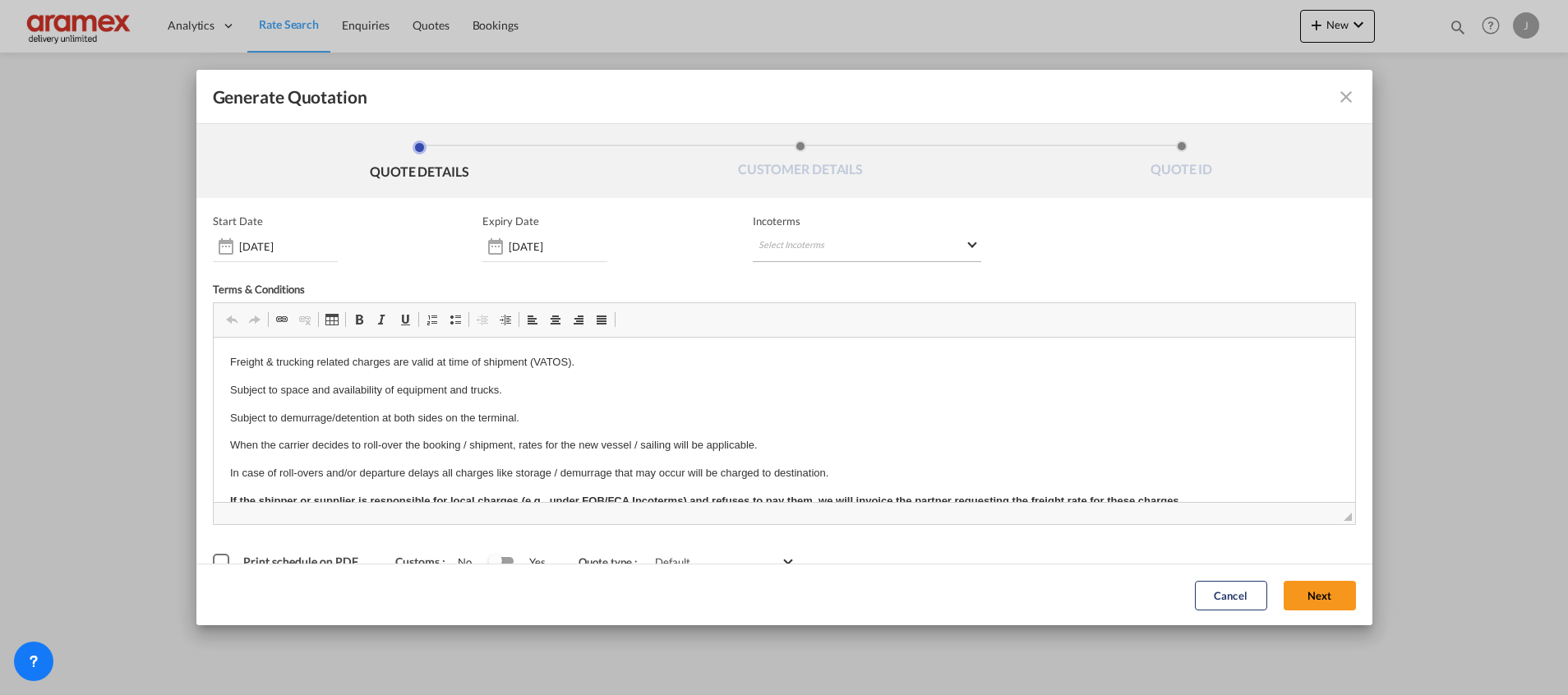
click at [792, 240] on md-select "Select Incoterms FCA - export Free Carrier FOB - export Free on Board CFR - exp…" at bounding box center [867, 247] width 228 height 30
click at [793, 274] on input "search" at bounding box center [830, 281] width 152 height 14
type input "exw"
click at [810, 316] on div "EXW - import" at bounding box center [838, 309] width 157 height 13
click at [1298, 595] on button "Next" at bounding box center [1320, 594] width 72 height 30
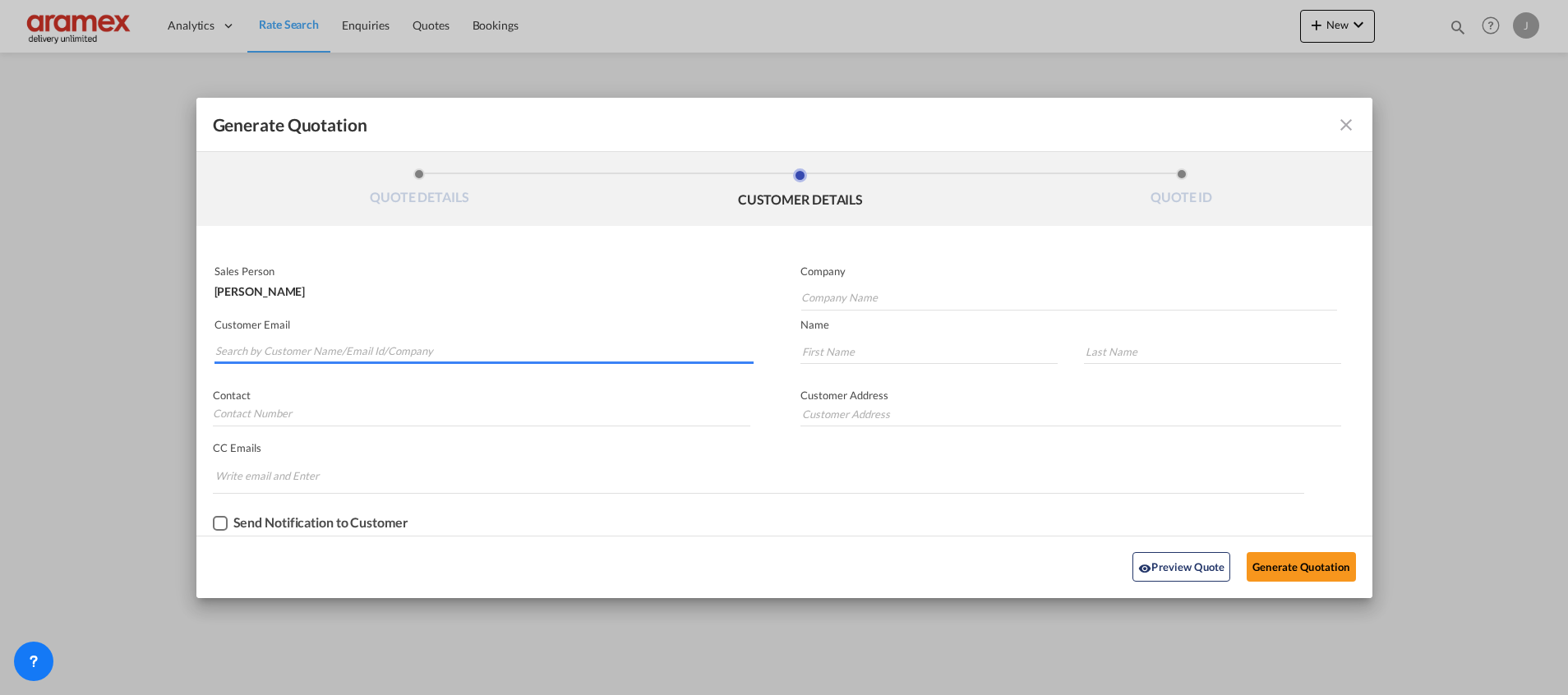
click at [295, 347] on input "Search by Customer Name/Email Id/Company" at bounding box center [484, 351] width 538 height 24
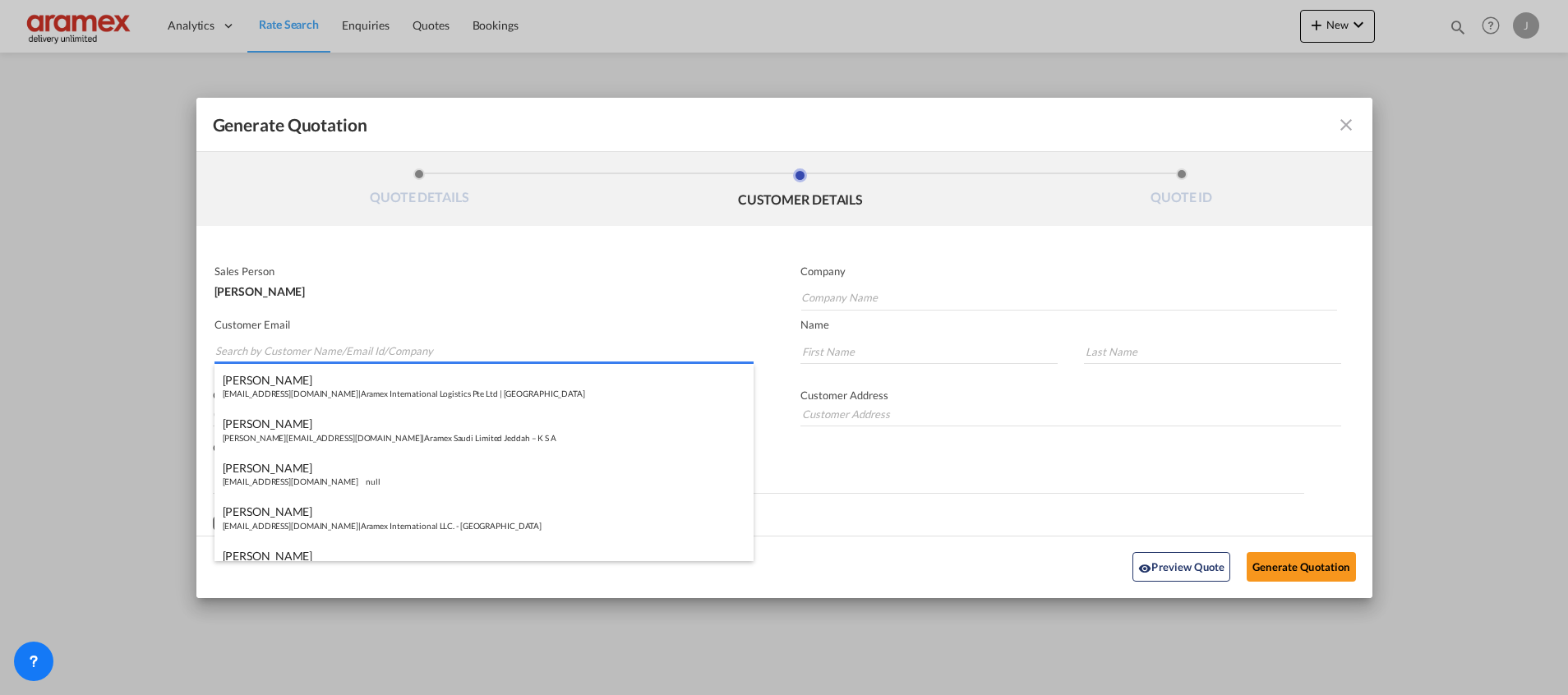
click at [251, 343] on input "Search by Customer Name/Email Id/Company" at bounding box center [484, 351] width 538 height 24
paste input "[PERSON_NAME]"
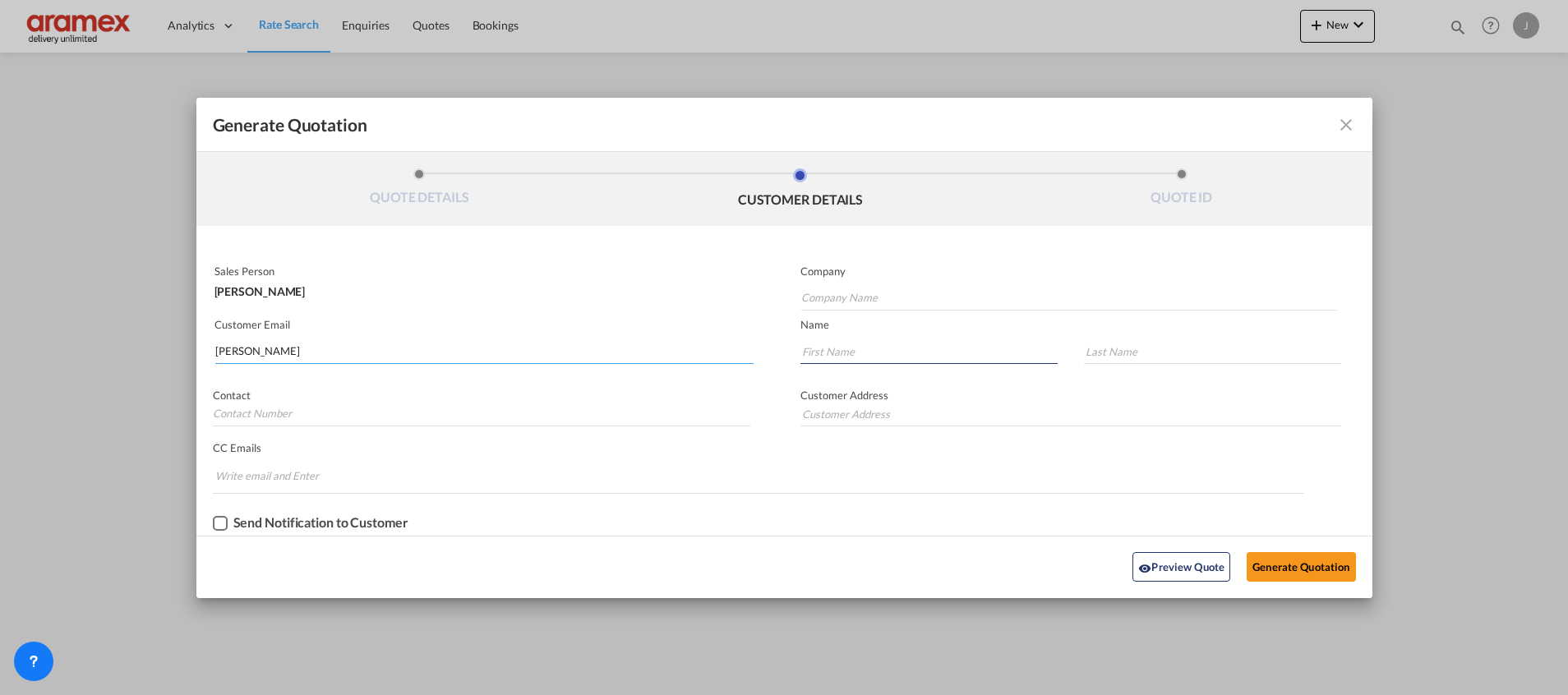
click at [273, 349] on input "[PERSON_NAME]" at bounding box center [484, 351] width 538 height 24
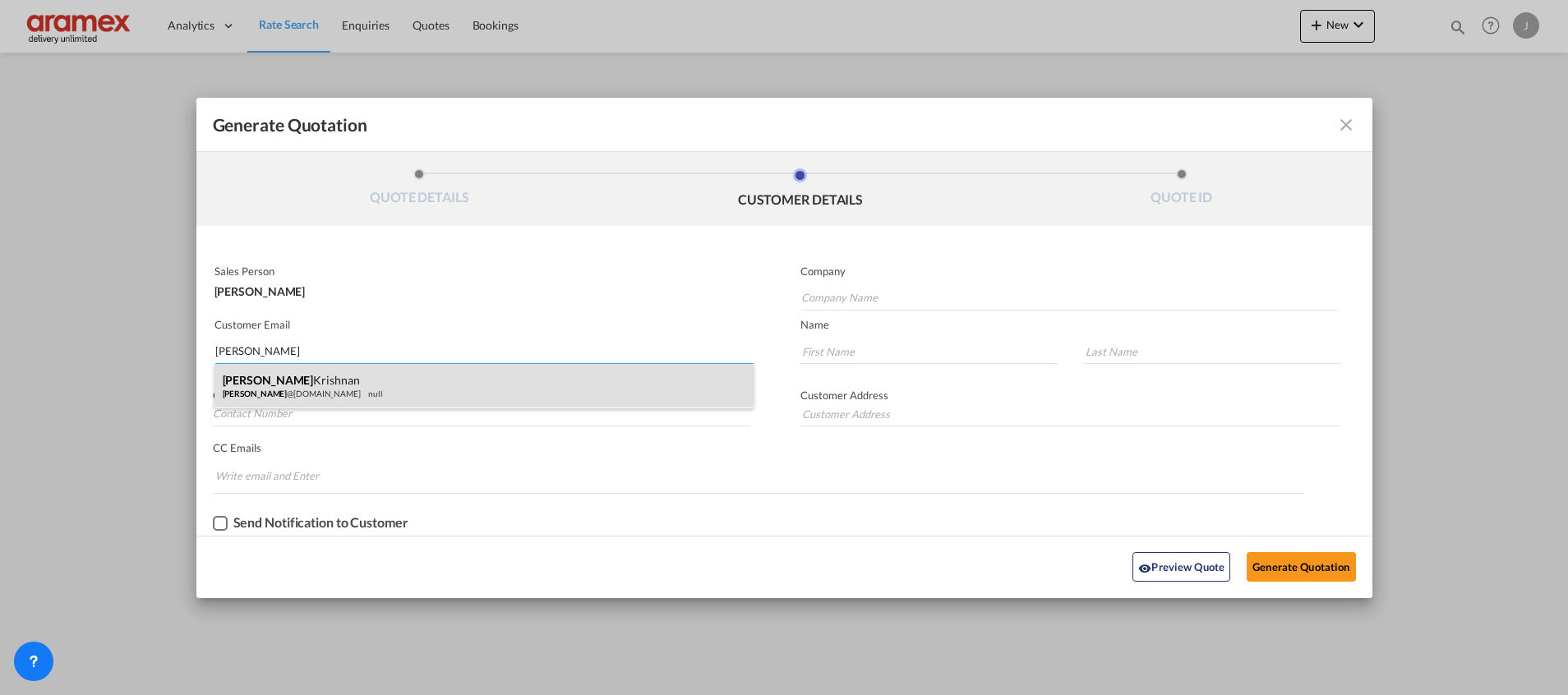
type input "[PERSON_NAME]"
click at [266, 381] on div "[PERSON_NAME] [PERSON_NAME] @[DOMAIN_NAME] null" at bounding box center [483, 386] width 539 height 44
type input "Aramex [GEOGRAPHIC_DATA]"
type input "[PERSON_NAME][EMAIL_ADDRESS][DOMAIN_NAME]"
type input "[PERSON_NAME]"
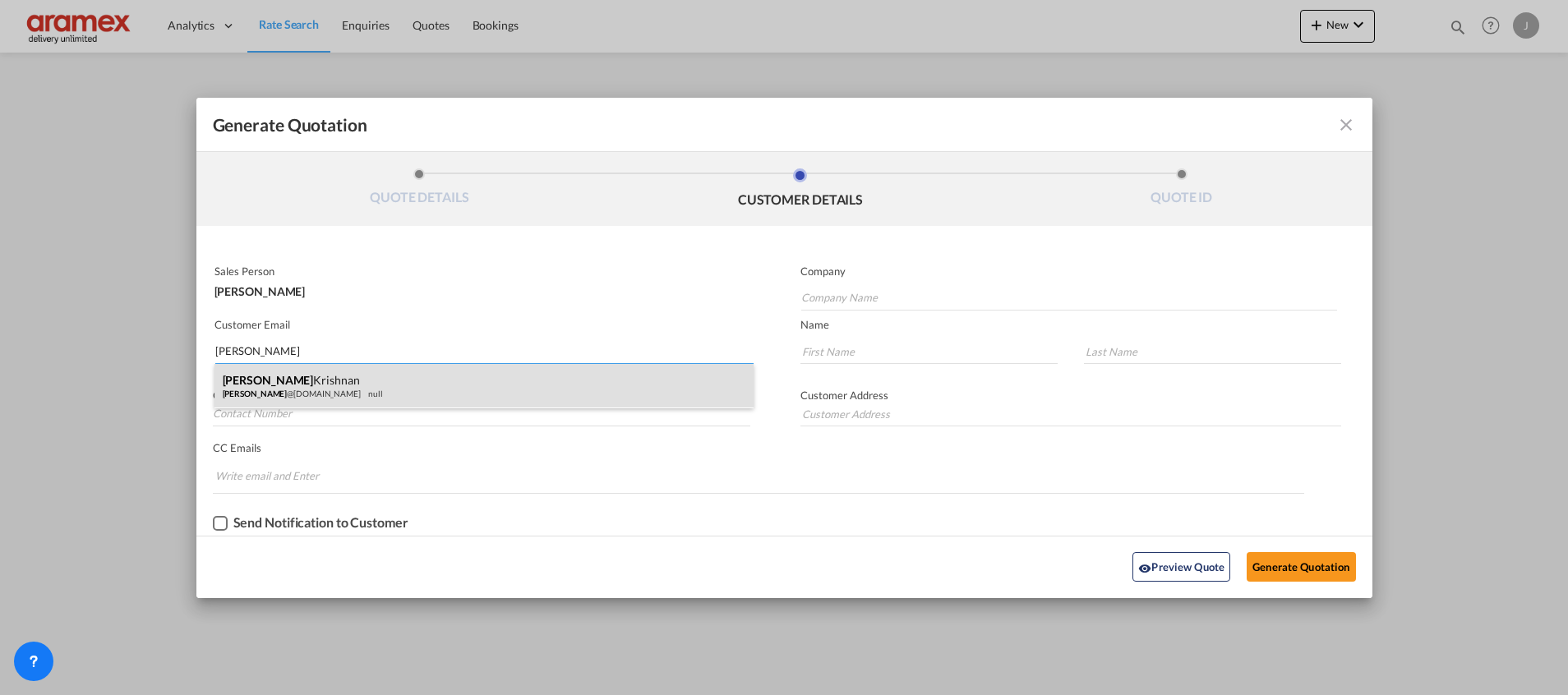
type input "Krishnan"
type input "Aramex [GEOGRAPHIC_DATA]"
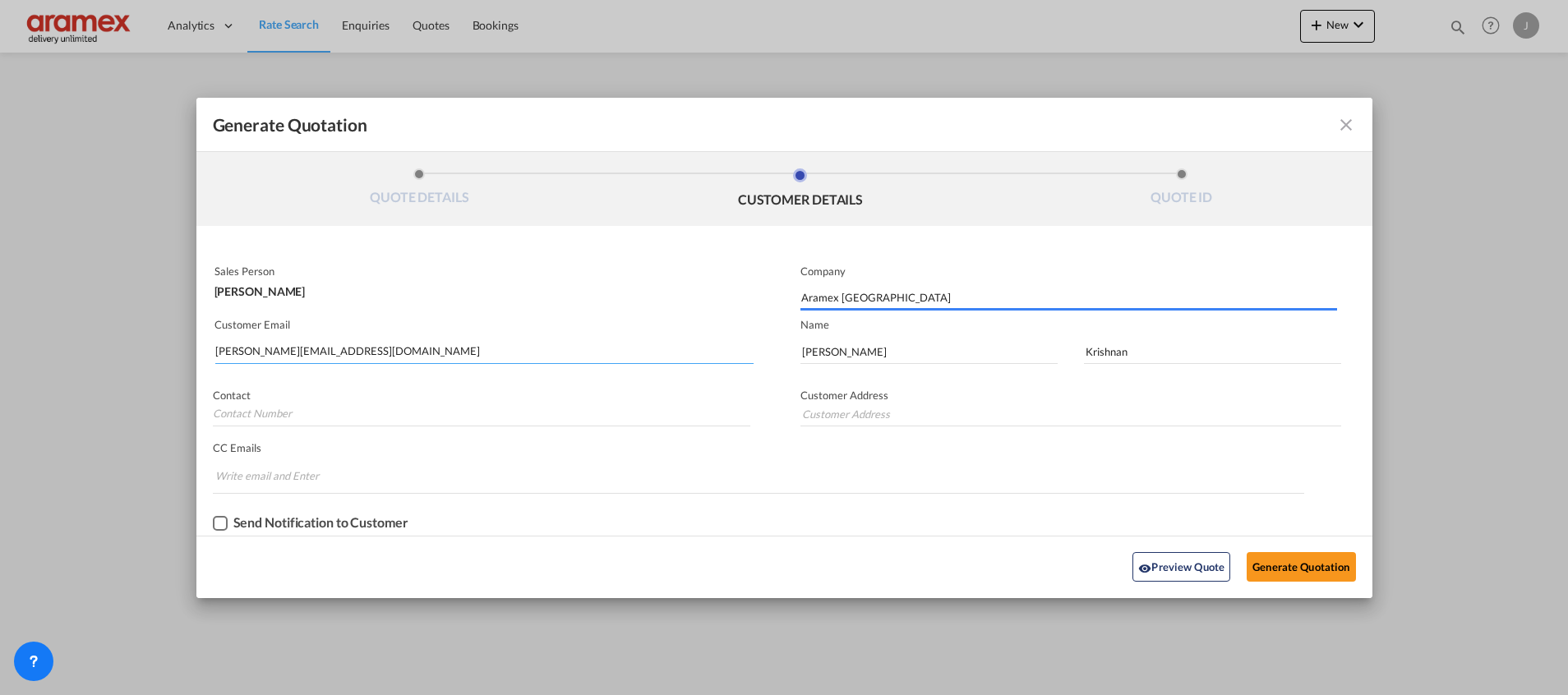
type input "Aramex [GEOGRAPHIC_DATA]"
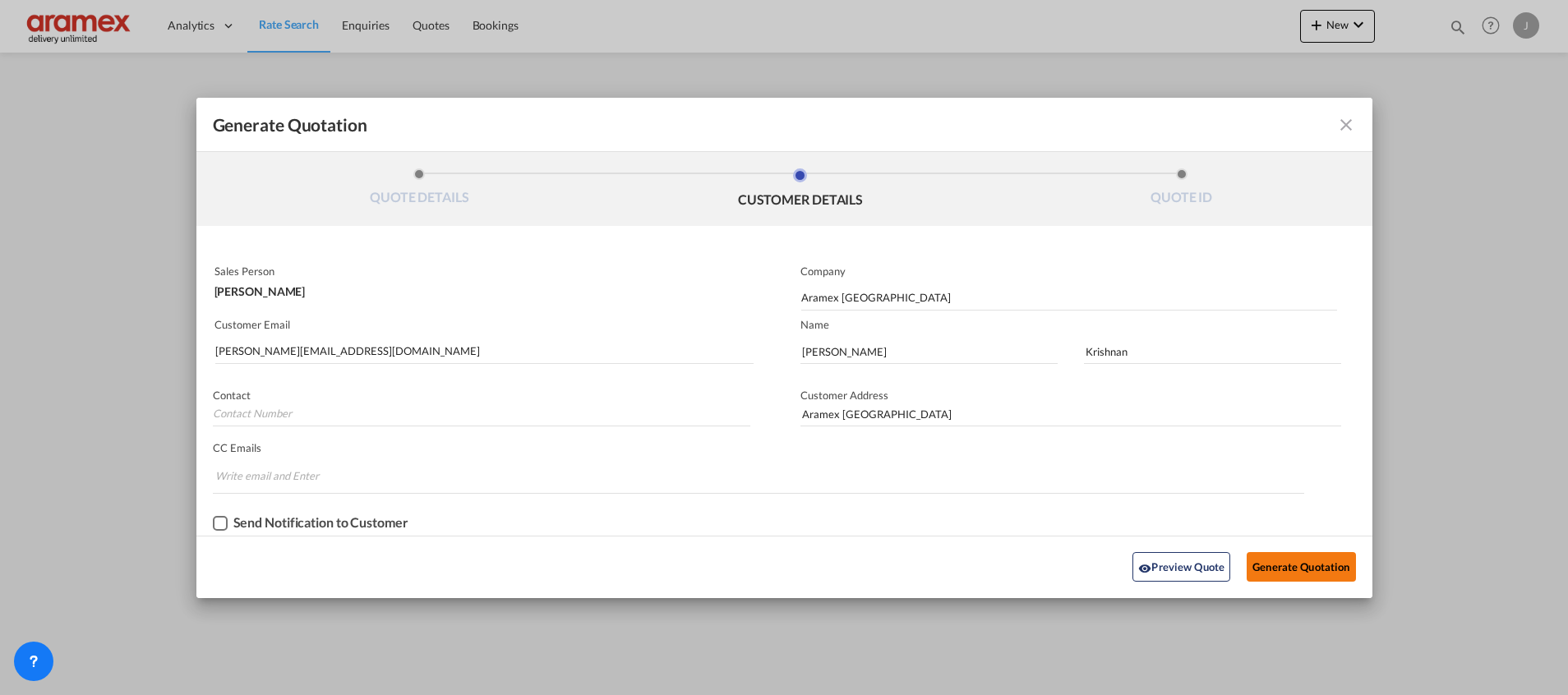
click at [1287, 562] on button "Generate Quotation" at bounding box center [1301, 566] width 109 height 30
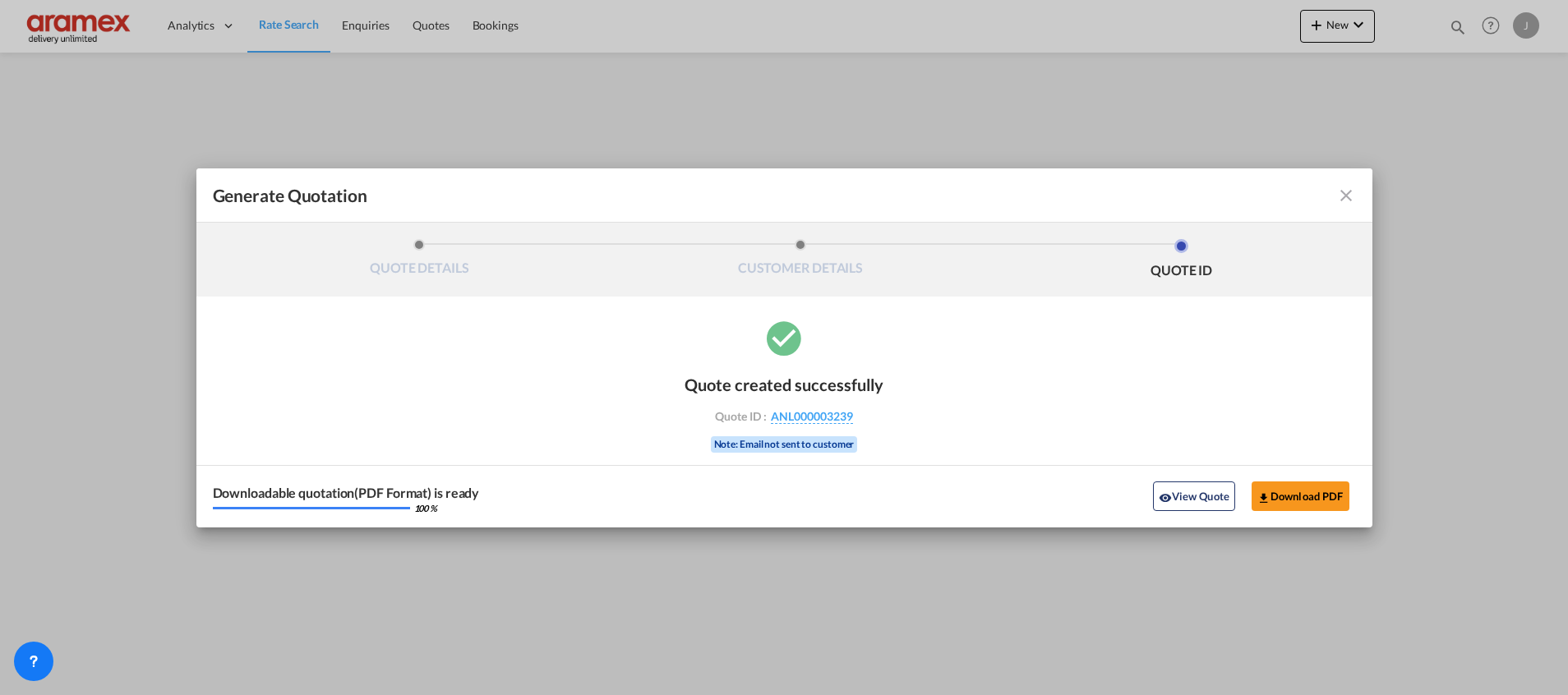
click at [1200, 497] on button "View Quote" at bounding box center [1194, 495] width 82 height 30
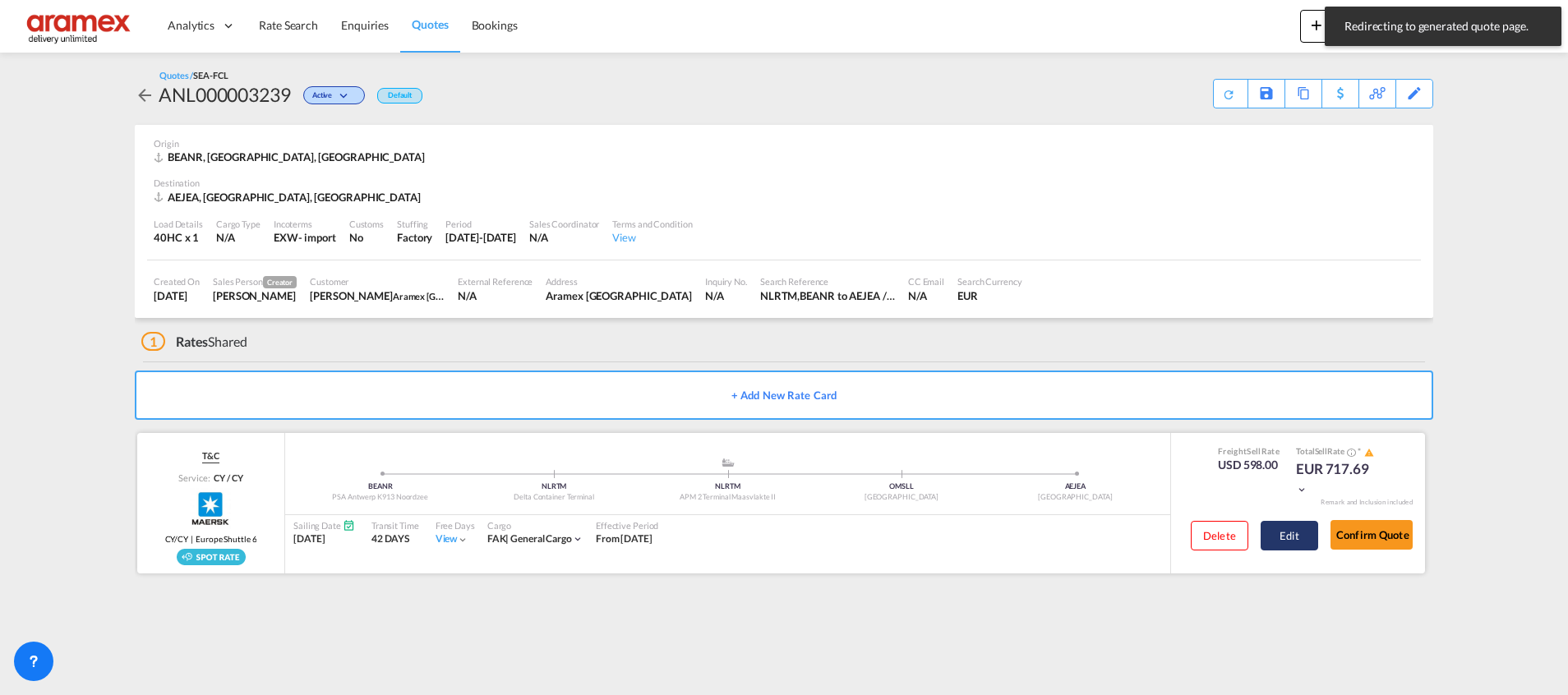
click at [1279, 538] on button "Edit" at bounding box center [1289, 535] width 58 height 30
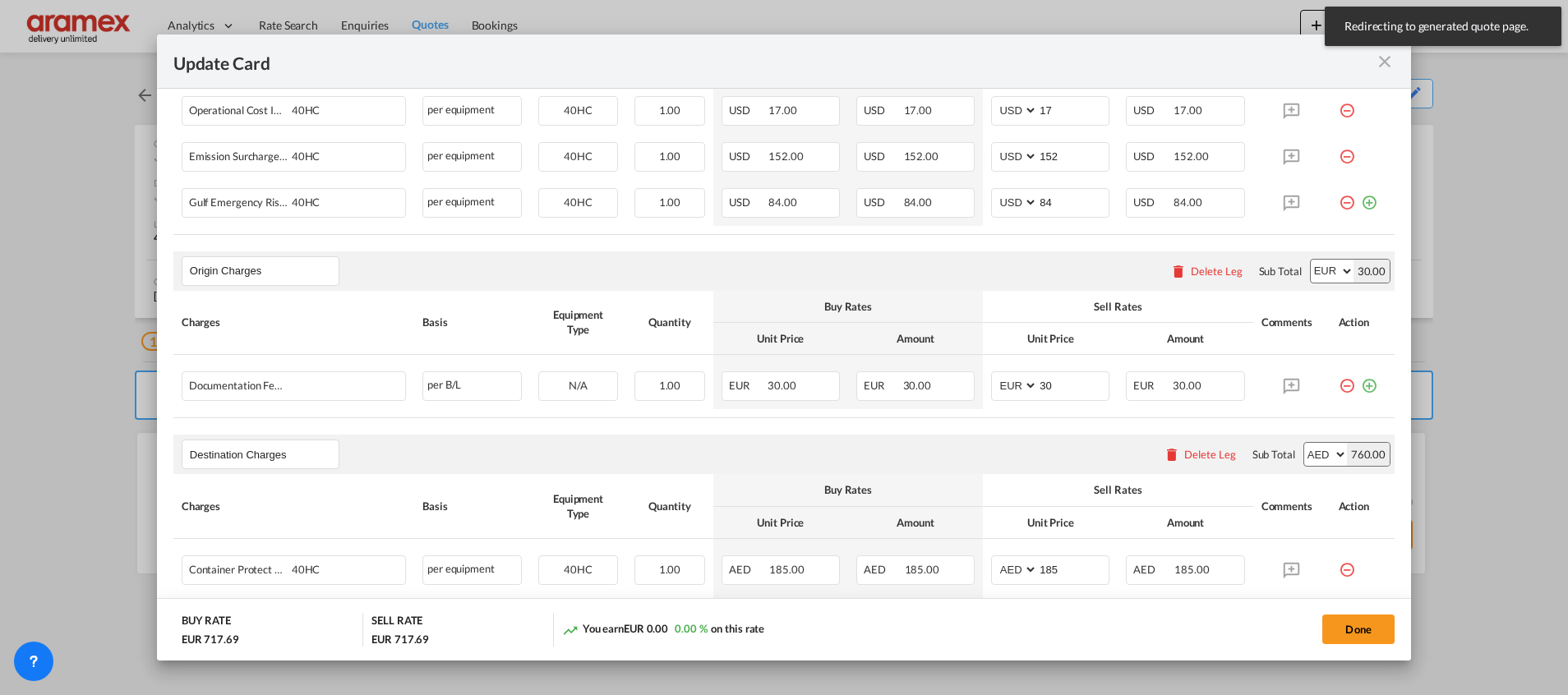
scroll to position [739, 0]
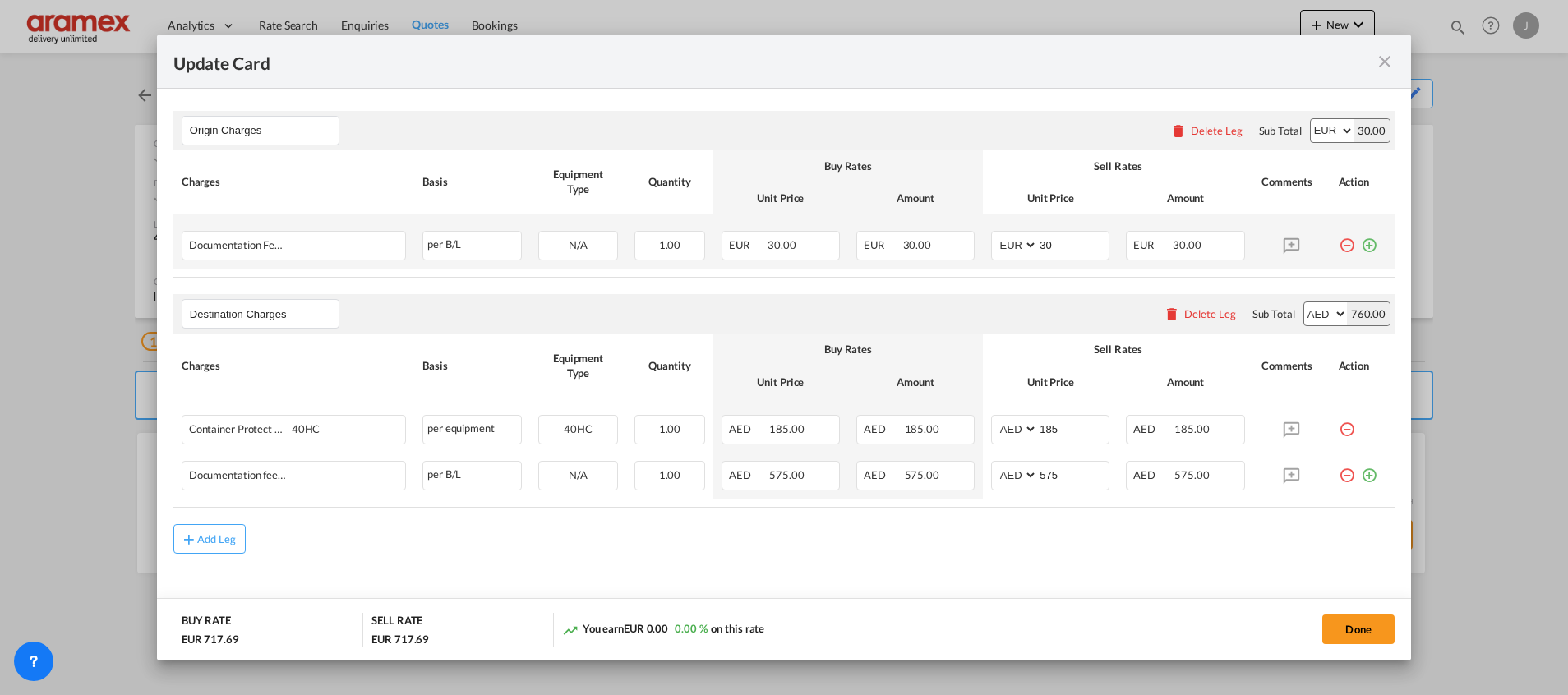
click at [1361, 243] on md-icon "icon-plus-circle-outline green-400-fg" at bounding box center [1369, 239] width 16 height 16
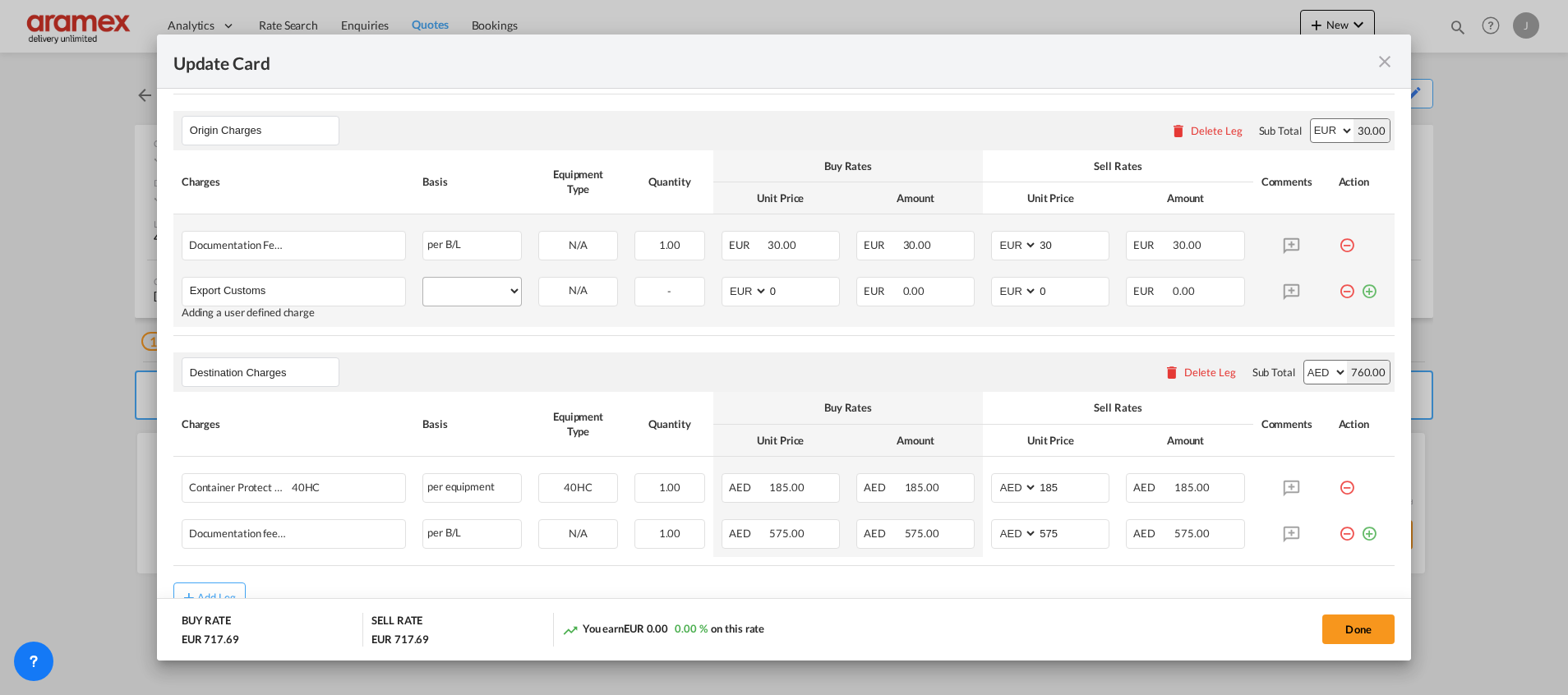
type input "Export Customs"
drag, startPoint x: 457, startPoint y: 290, endPoint x: 463, endPoint y: 313, distance: 23.8
click at [457, 290] on select "per equipment per container per B/L per shipping bill per shipment per pallet p…" at bounding box center [471, 290] width 98 height 26
select select "per shipment"
click at [423, 278] on select "per equipment per container per B/L per shipping bill per shipment per pallet p…" at bounding box center [471, 290] width 98 height 26
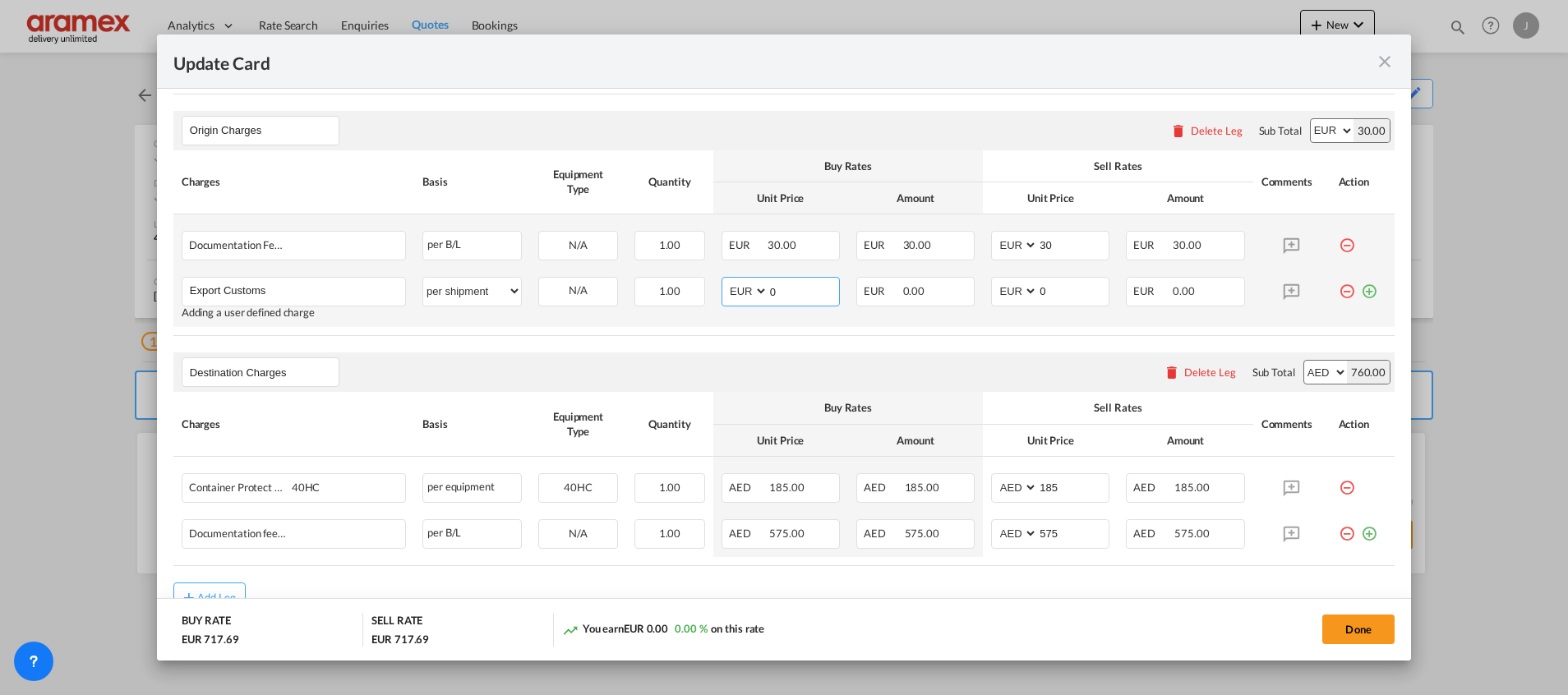
drag, startPoint x: 800, startPoint y: 295, endPoint x: 721, endPoint y: 295, distance: 79.0
click at [721, 295] on md-input-container "AED AFN ALL AMD ANG AOA ARS AUD AWG AZN BAM BBD BDT BGN BHD BIF BMD BND BOB BRL…" at bounding box center [781, 291] width 119 height 30
type input "65"
drag, startPoint x: 1051, startPoint y: 287, endPoint x: 1005, endPoint y: 287, distance: 46.0
click at [1005, 287] on md-input-container "AED AFN ALL AMD ANG AOA ARS AUD AWG AZN BAM BBD BDT BGN BHD BIF BMD BND BOB BRL…" at bounding box center [1051, 291] width 119 height 30
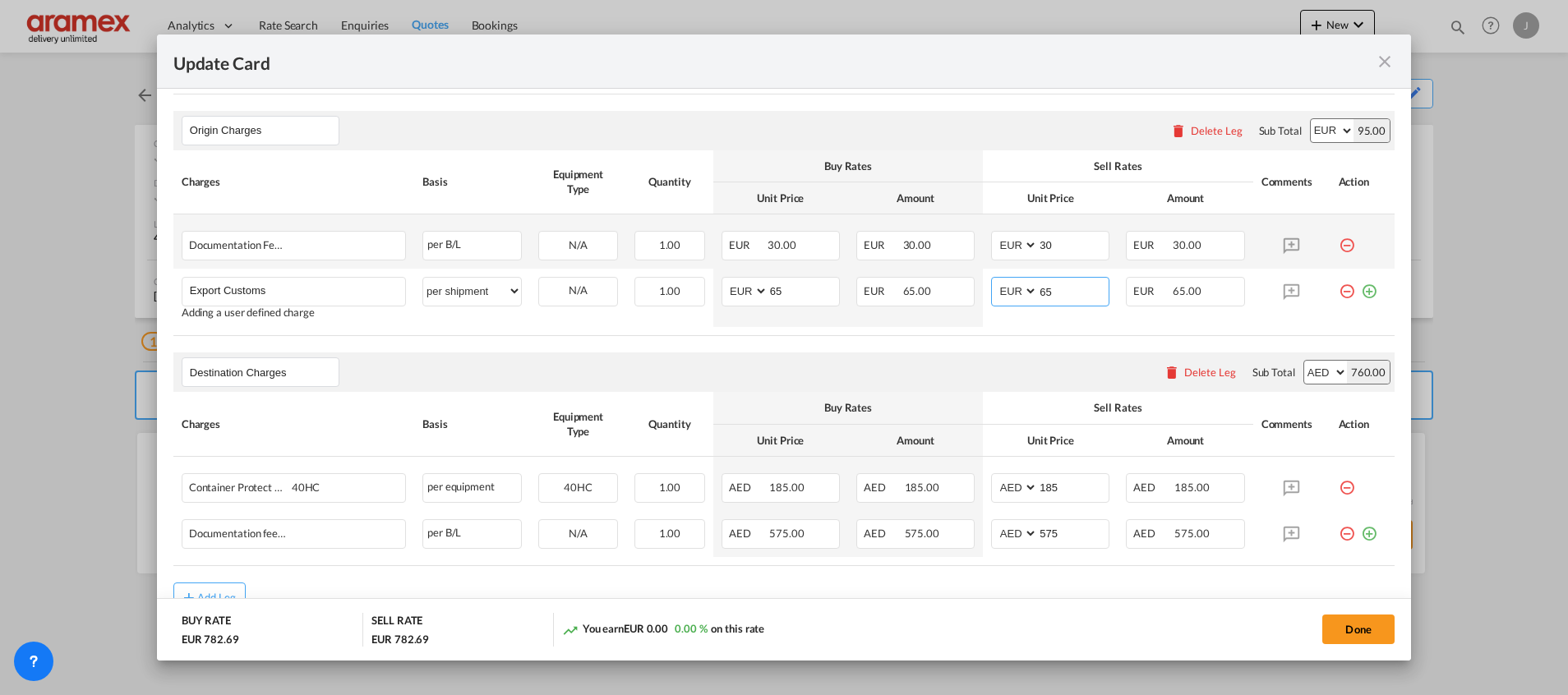
type input "65"
click at [811, 403] on div "Buy Rates" at bounding box center [847, 407] width 253 height 14
click at [1191, 369] on div "Delete Leg" at bounding box center [1210, 372] width 52 height 13
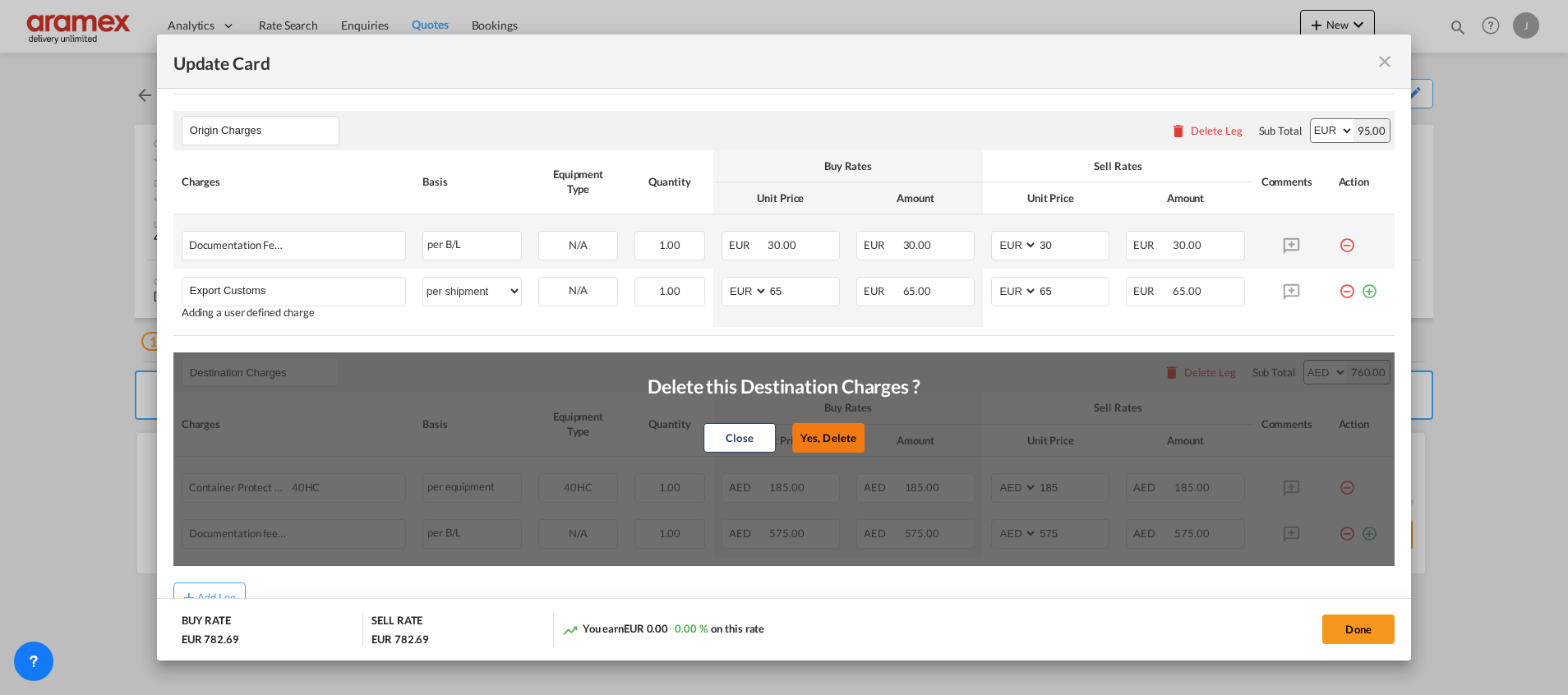
click at [835, 440] on button "Yes, Delete" at bounding box center [829, 437] width 72 height 30
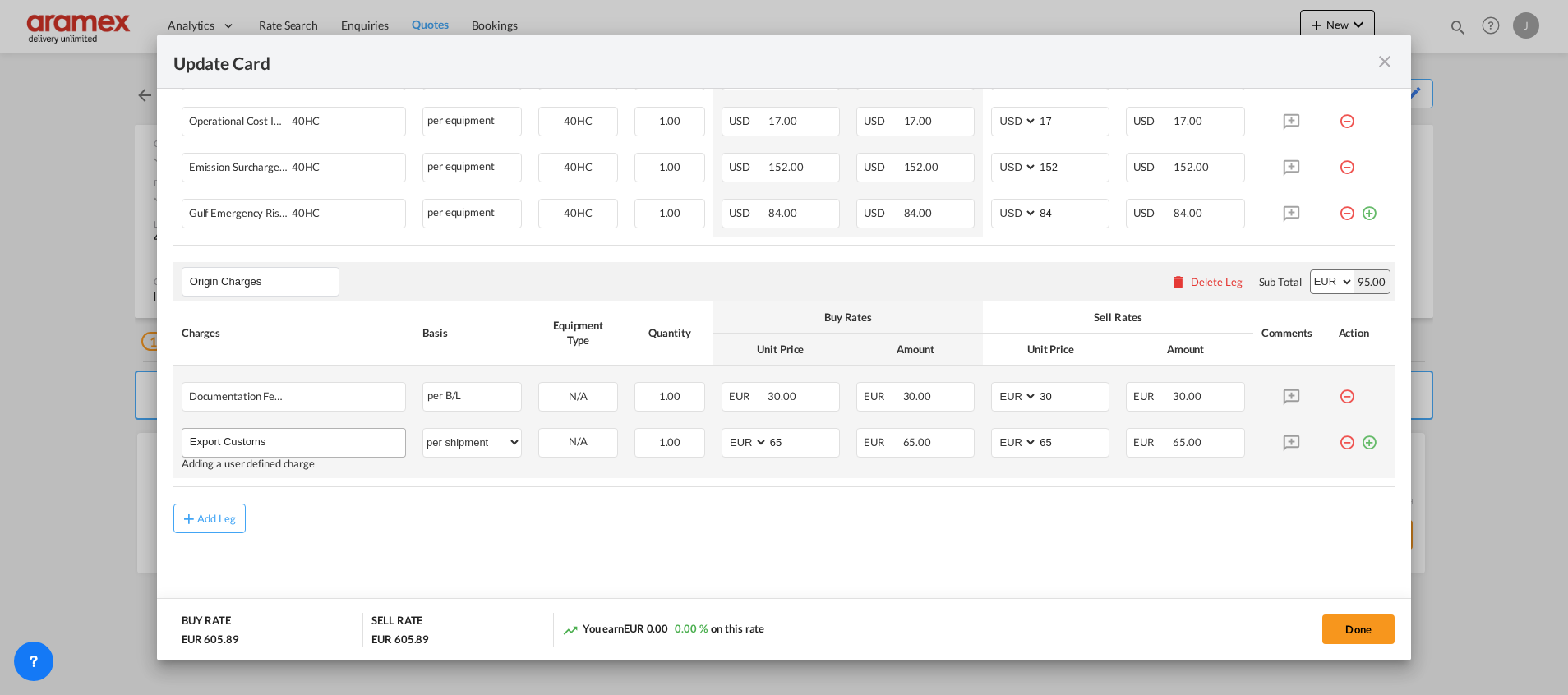
scroll to position [586, 0]
click at [228, 509] on button "Add Leg" at bounding box center [210, 520] width 72 height 30
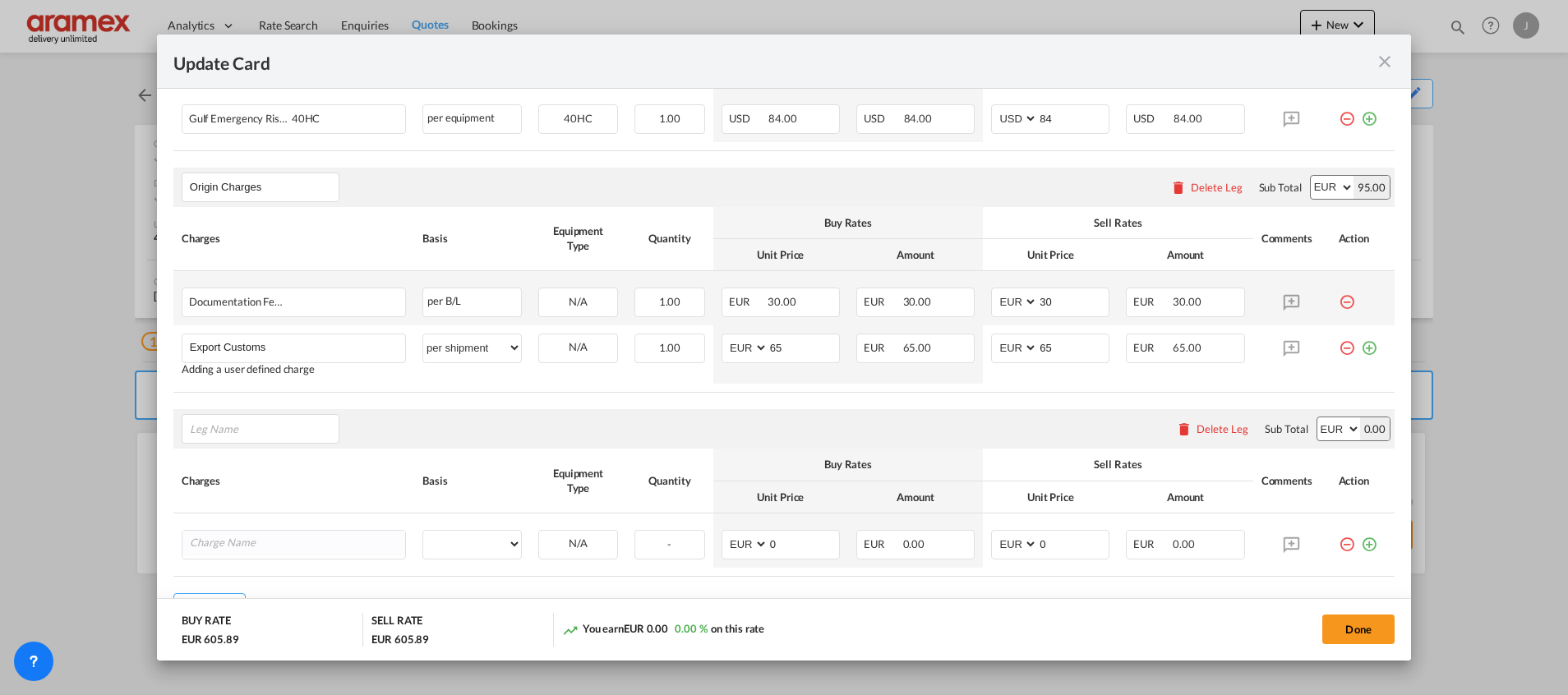
scroll to position [770, 0]
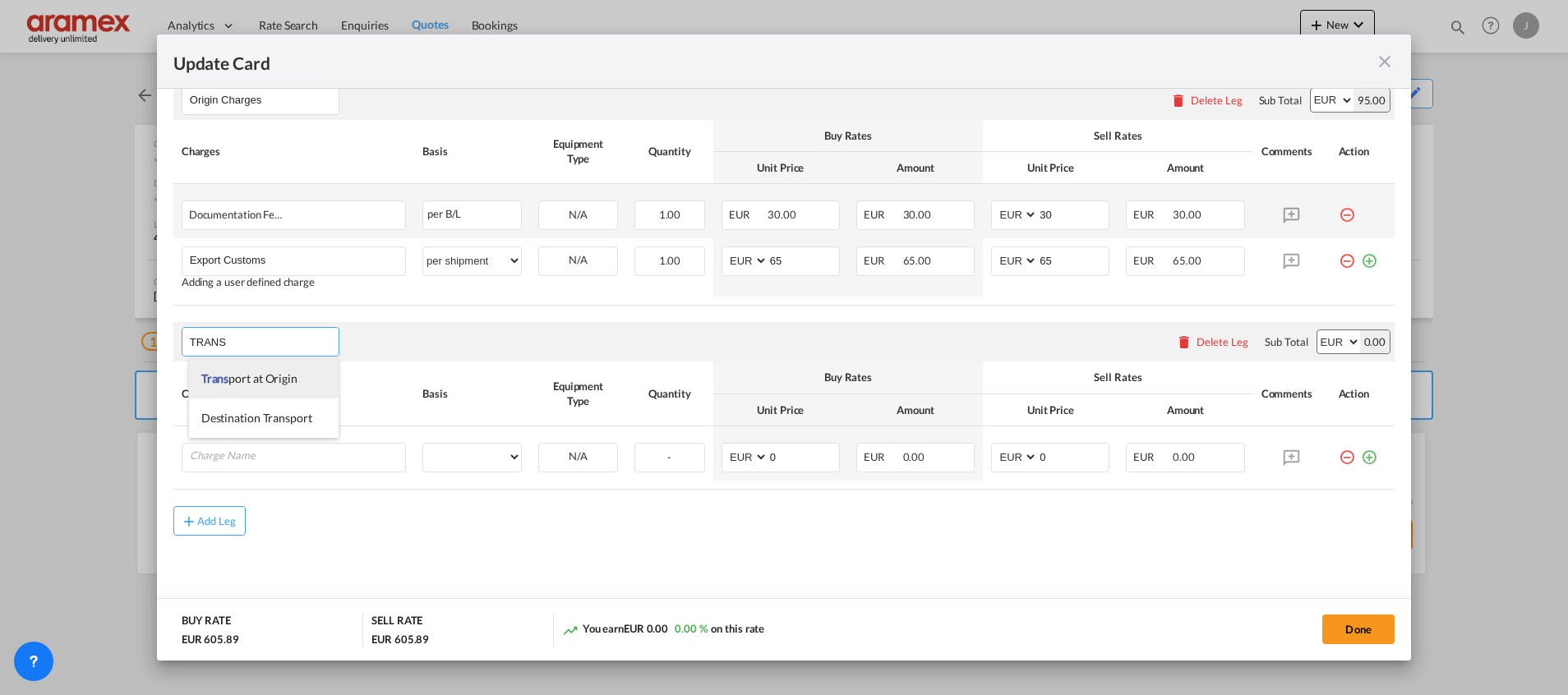
click at [233, 376] on span "Trans port at Origin" at bounding box center [249, 379] width 96 height 14
type input "Transport at Origin"
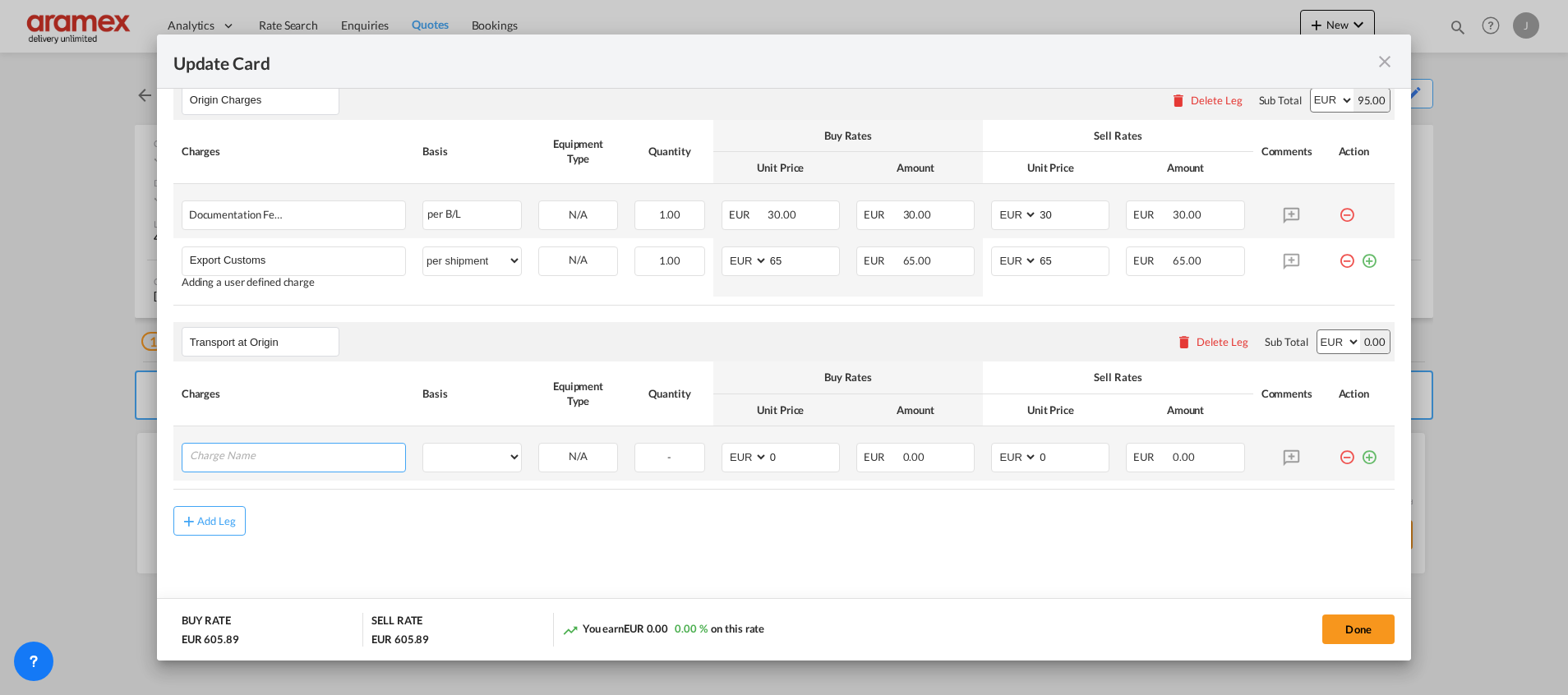
click at [242, 449] on input "Charge Name" at bounding box center [297, 455] width 215 height 24
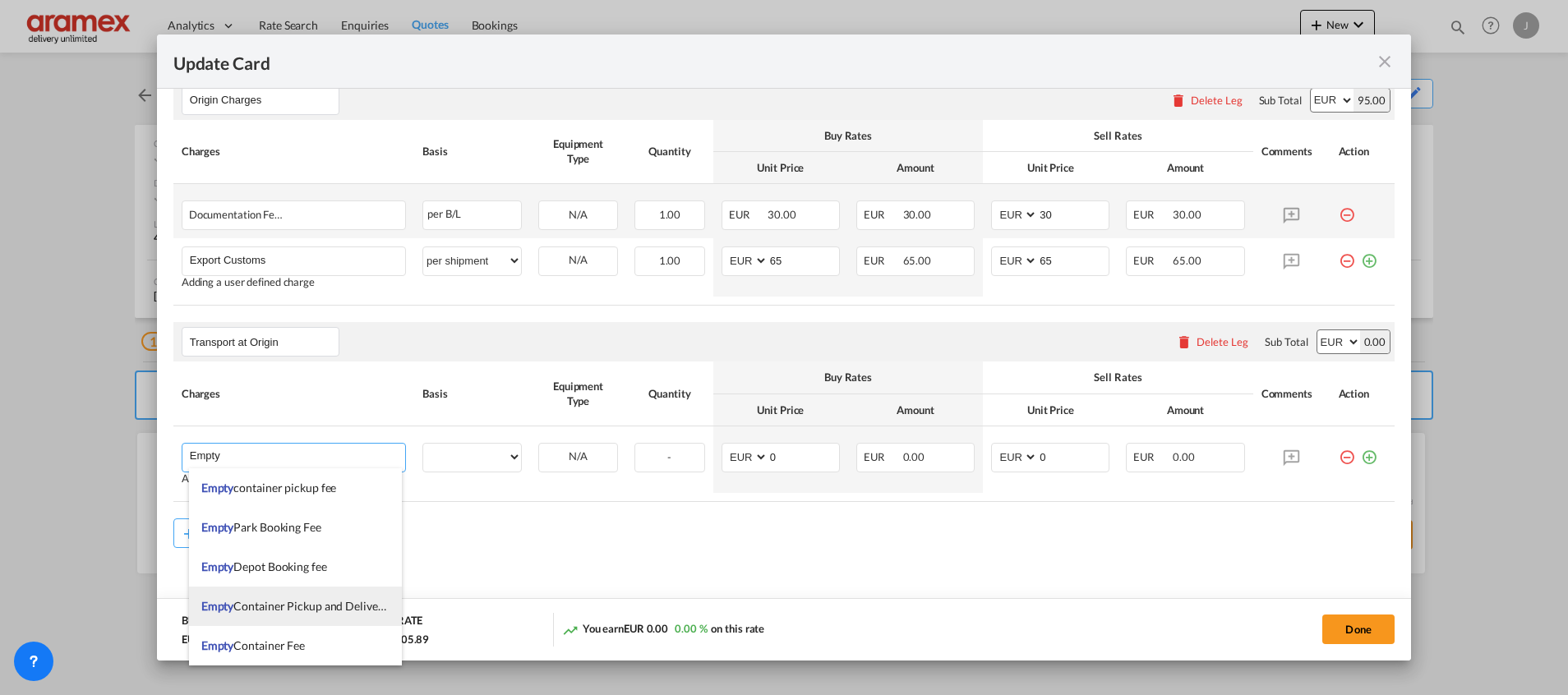
click at [336, 605] on span "Empty Container Pickup and Delivery Charge" at bounding box center [314, 606] width 226 height 14
type input "Empty Container Pickup and Delivery Charge"
select select "per equipment"
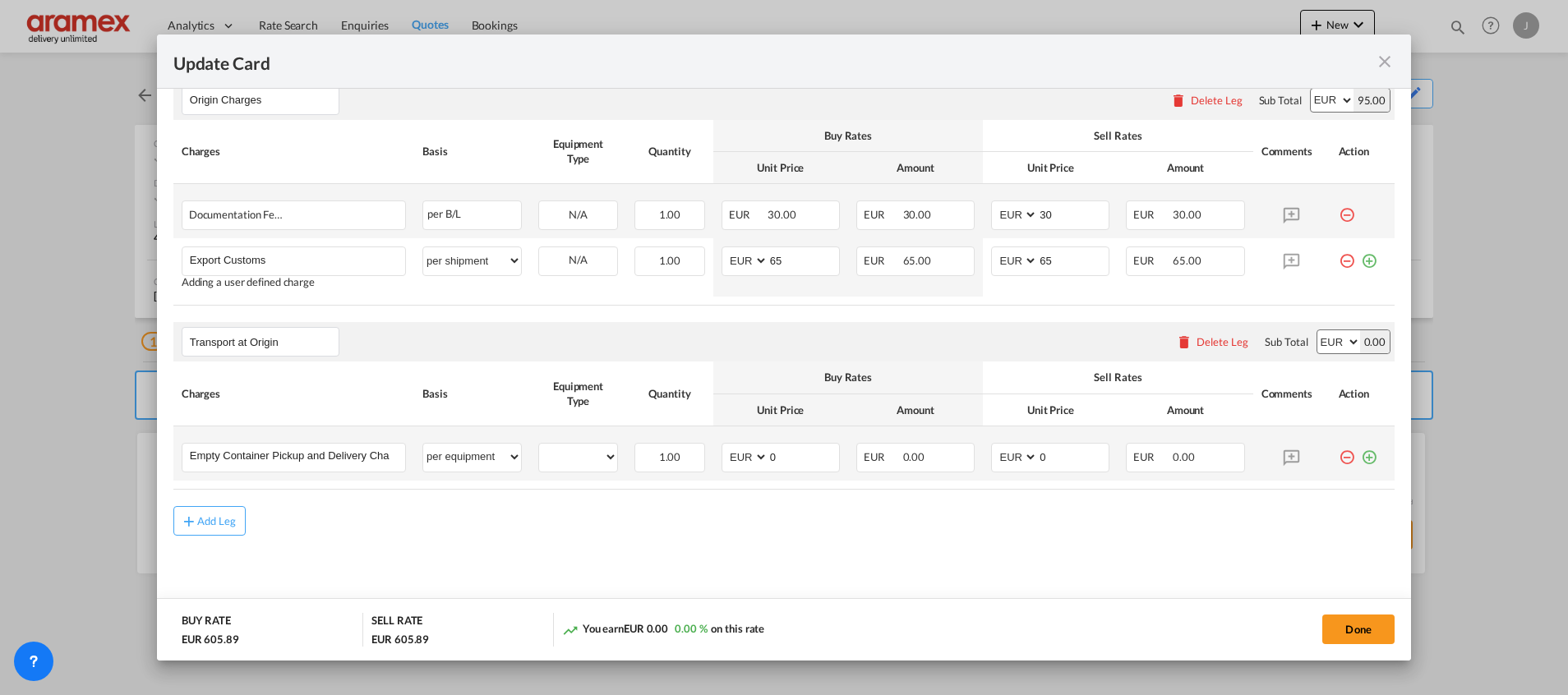
click at [1361, 458] on md-icon "icon-plus-circle-outline green-400-fg" at bounding box center [1369, 450] width 16 height 16
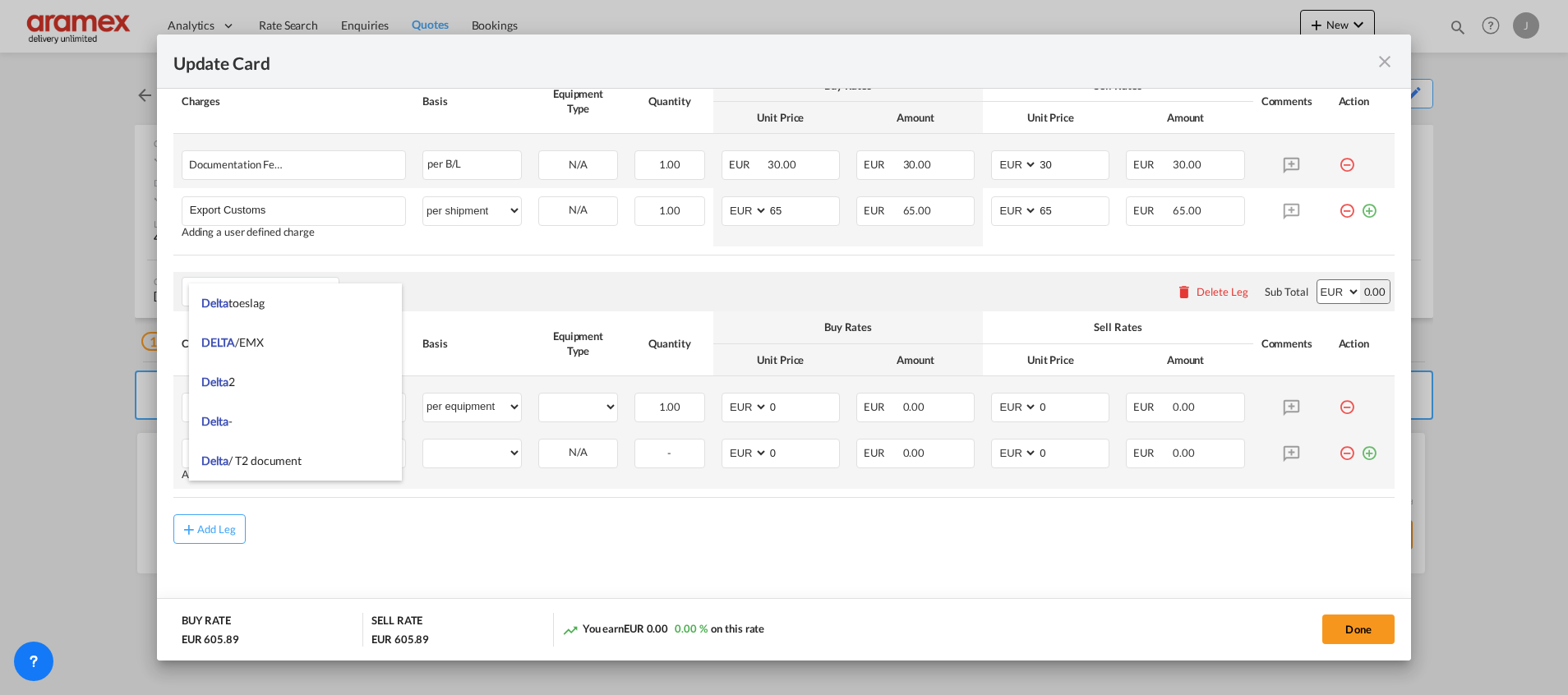
scroll to position [828, 0]
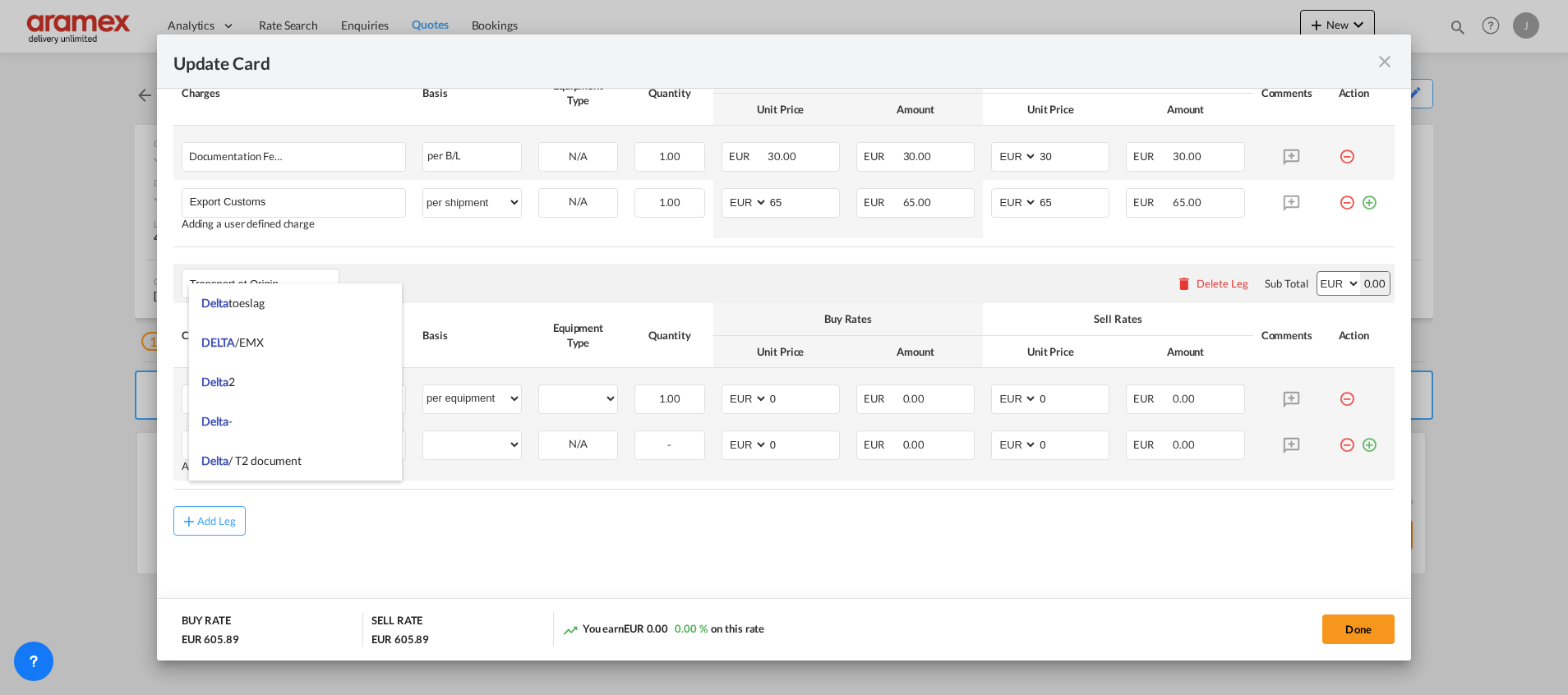
type input "Delta"
click at [1361, 444] on md-icon "icon-plus-circle-outline green-400-fg" at bounding box center [1369, 439] width 16 height 16
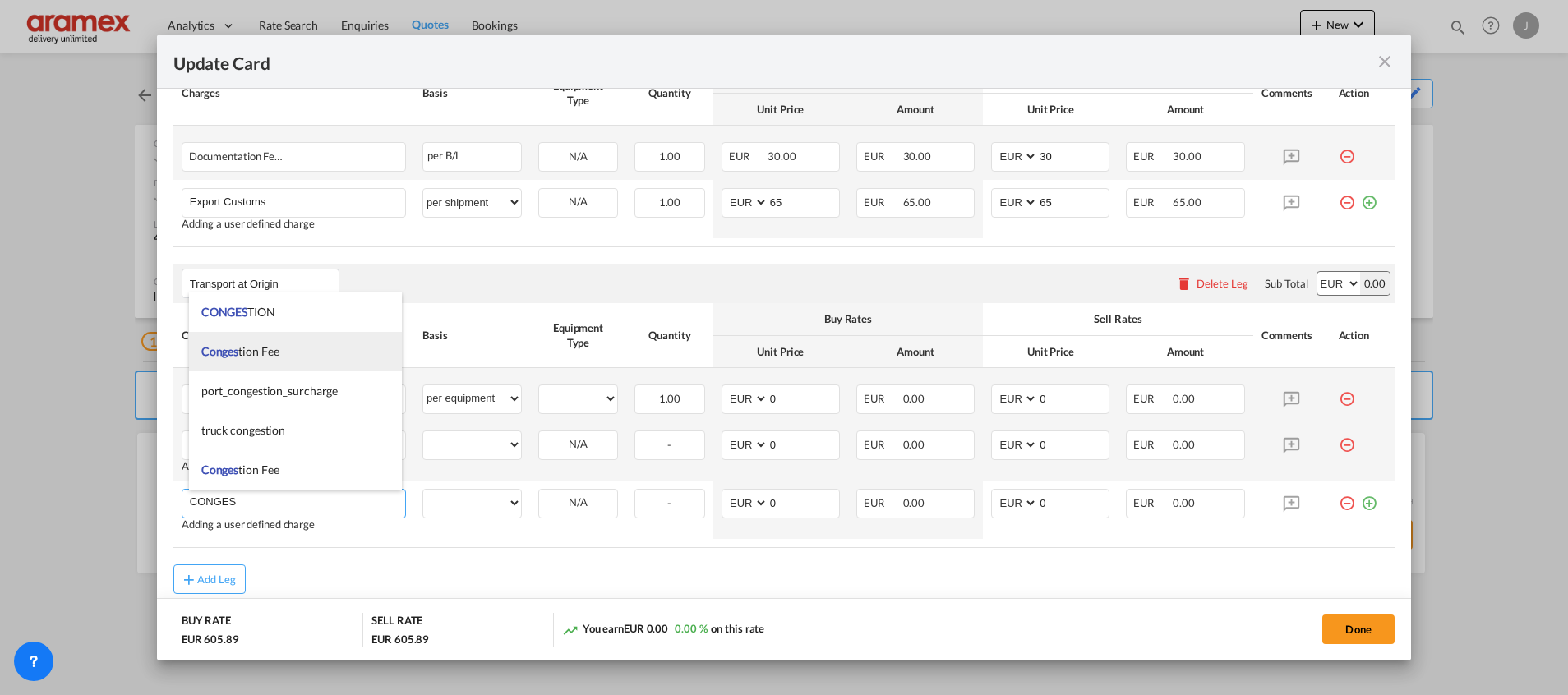
click at [277, 351] on span "Conges tion Fee" at bounding box center [240, 352] width 78 height 14
type input "Congestion Fee"
select select "per equipment"
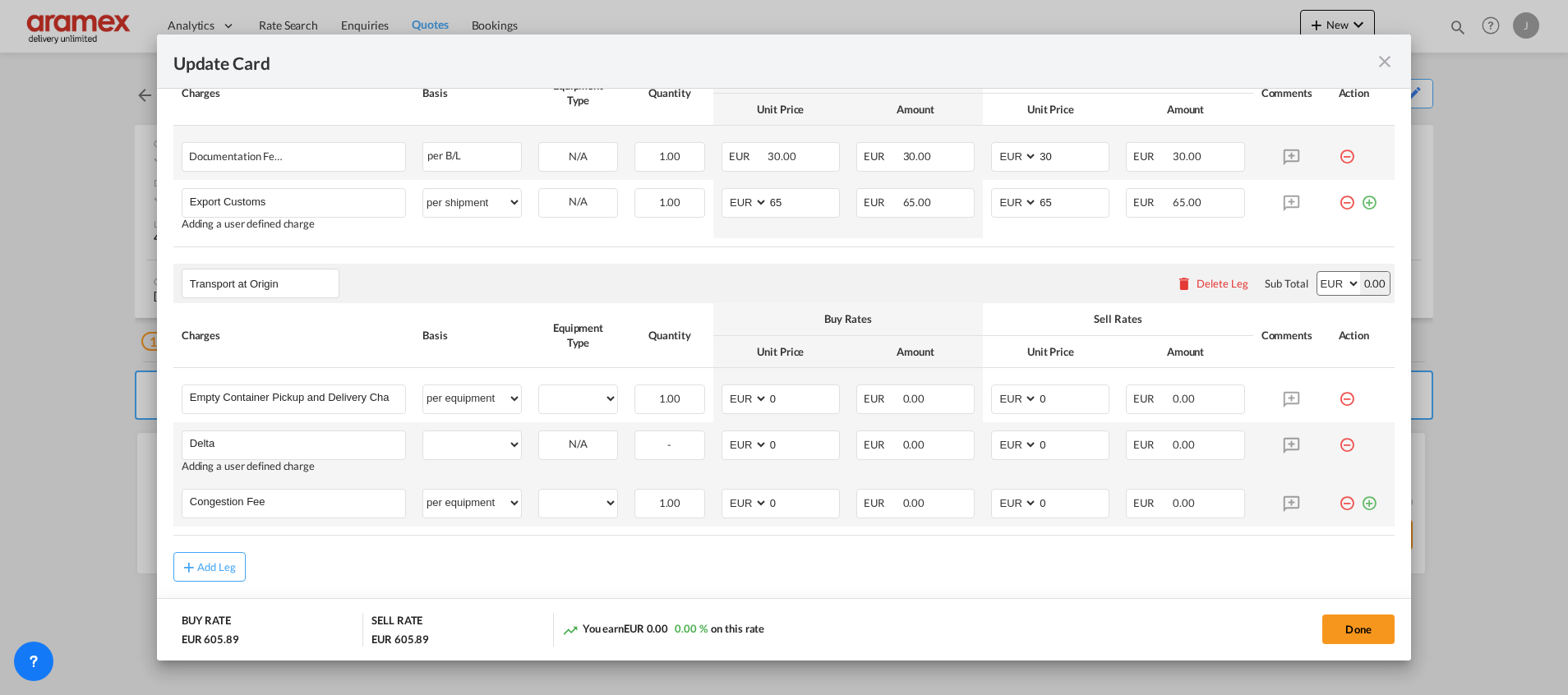
click at [1361, 503] on md-icon "icon-plus-circle-outline green-400-fg" at bounding box center [1369, 497] width 16 height 16
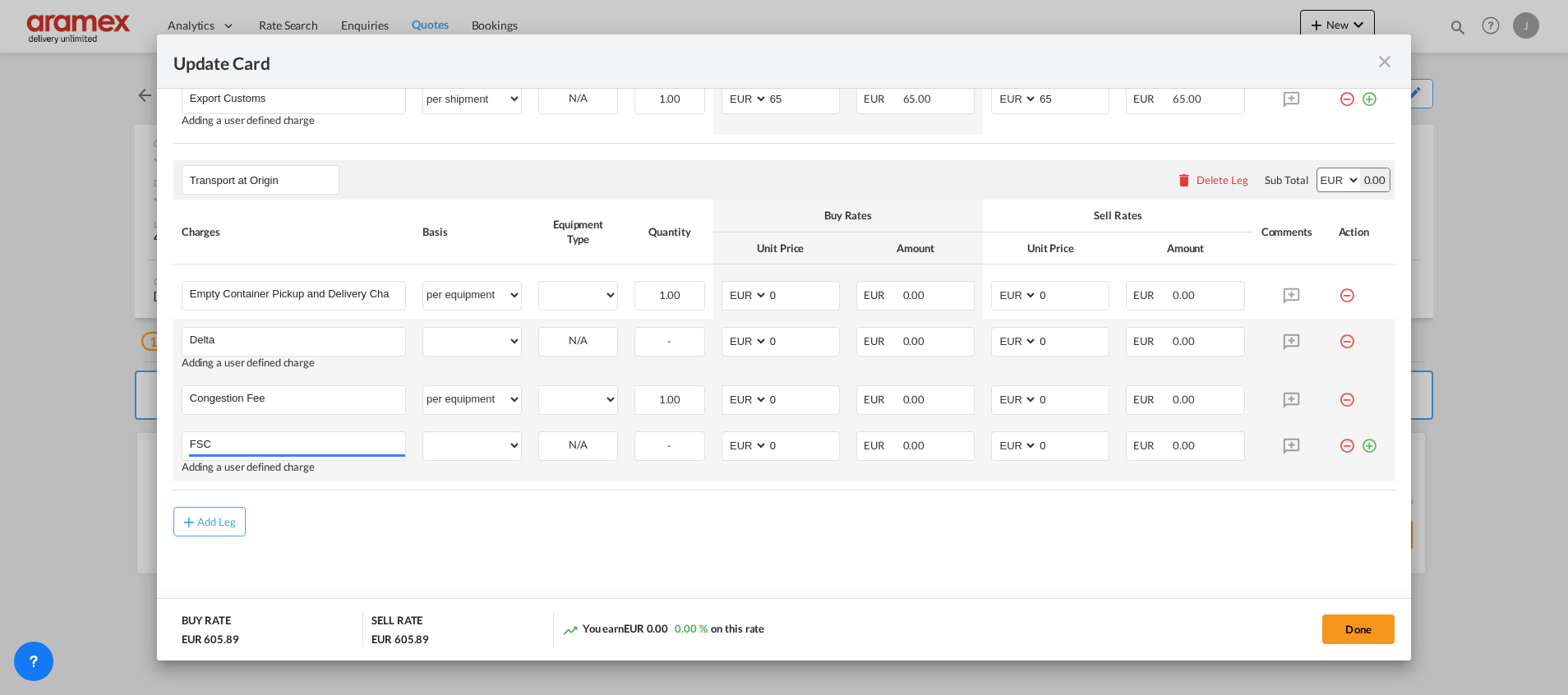
scroll to position [932, 0]
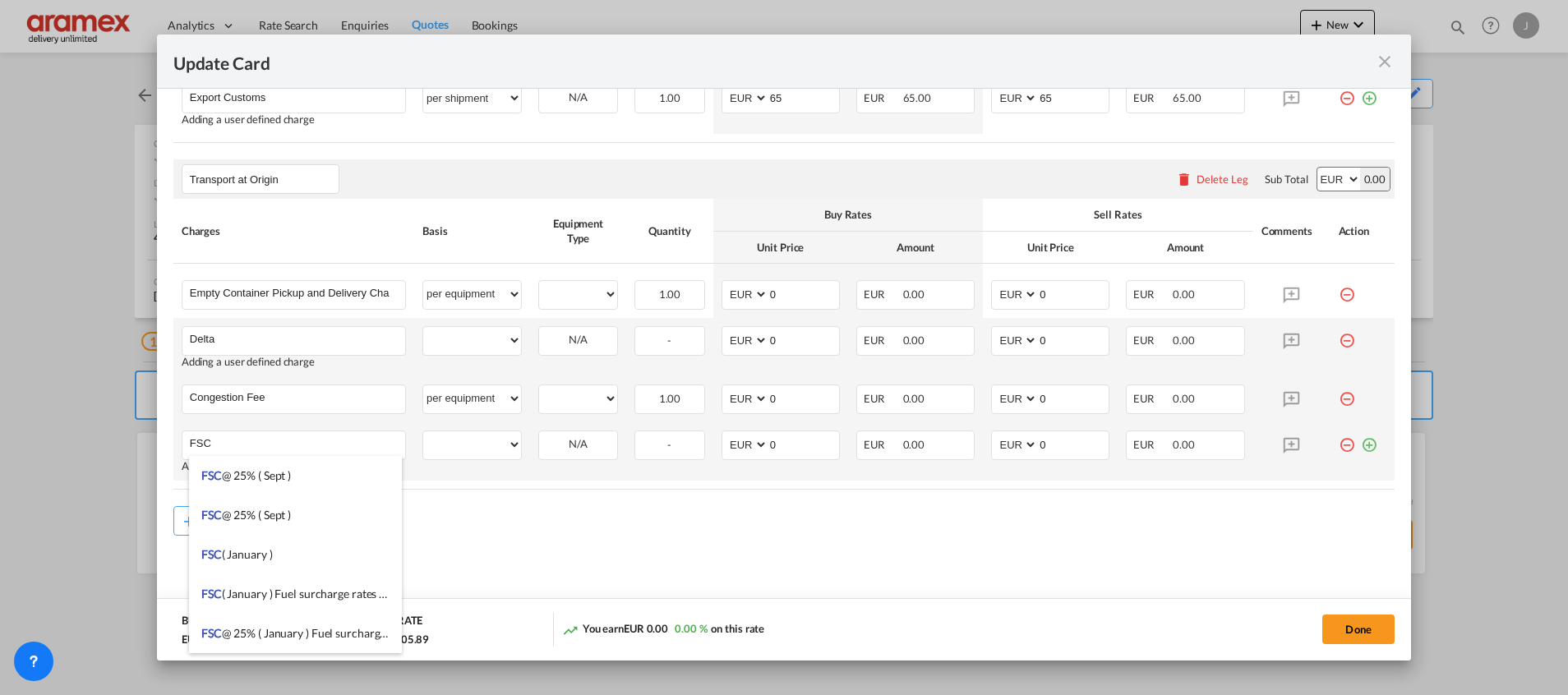
type input "FSC"
drag, startPoint x: 1349, startPoint y: 449, endPoint x: 1151, endPoint y: 448, distance: 198.0
click at [1361, 447] on md-icon "icon-plus-circle-outline green-400-fg" at bounding box center [1369, 439] width 16 height 16
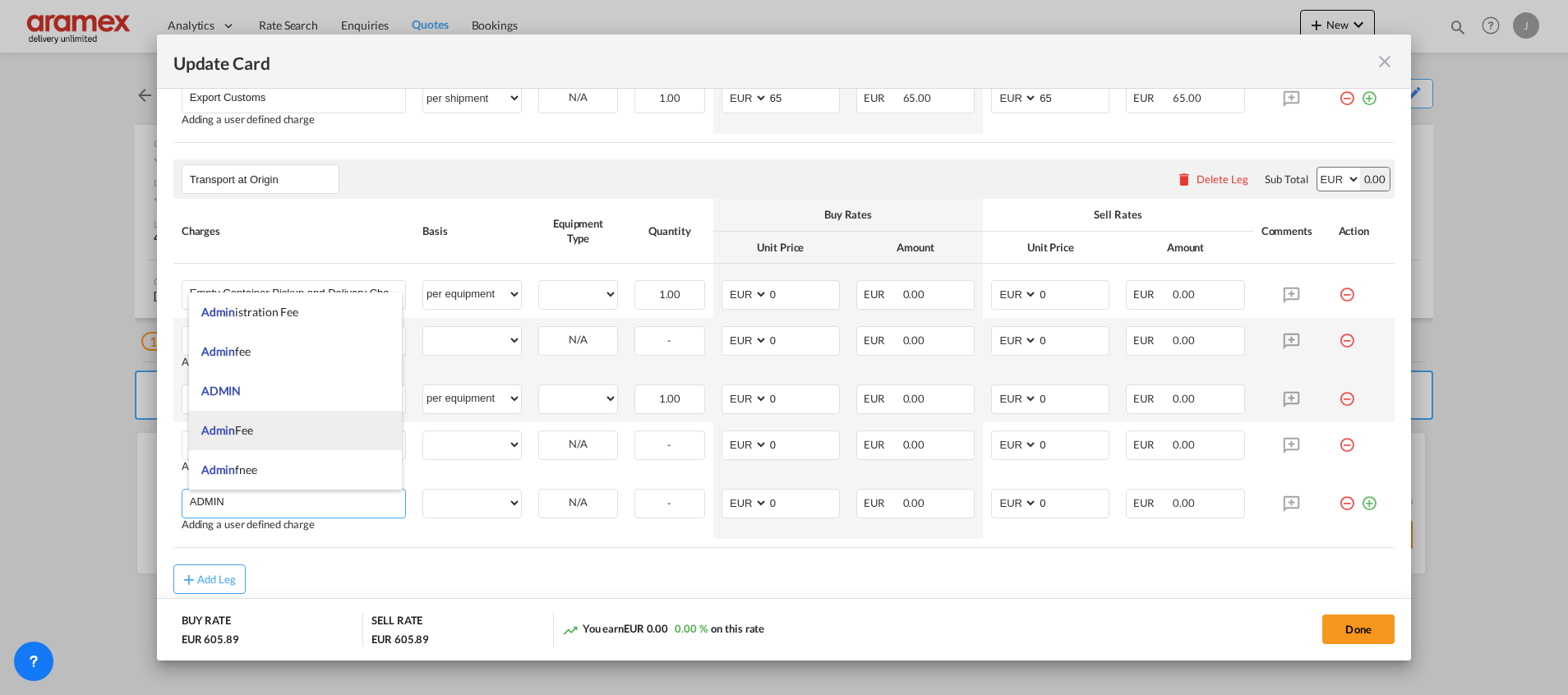
click at [256, 432] on li "Admin Fee" at bounding box center [295, 431] width 213 height 40
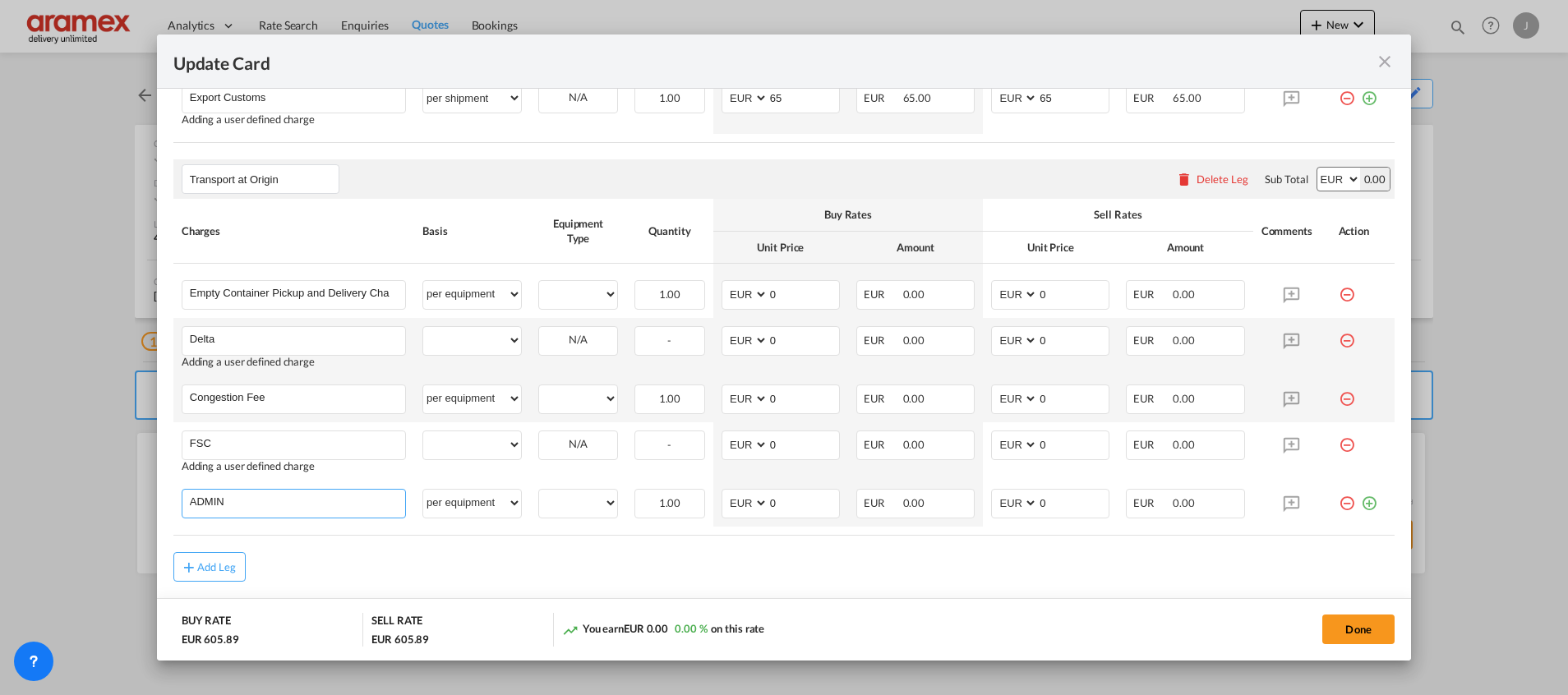
type input "Admin Fee"
select select "per equipment"
click at [483, 338] on select "per equipment per container per B/L per shipping bill per shipment % on pickup …" at bounding box center [471, 340] width 98 height 26
select select "per equipment"
click at [423, 327] on select "per equipment per container per B/L per shipping bill per shipment % on pickup …" at bounding box center [471, 340] width 98 height 26
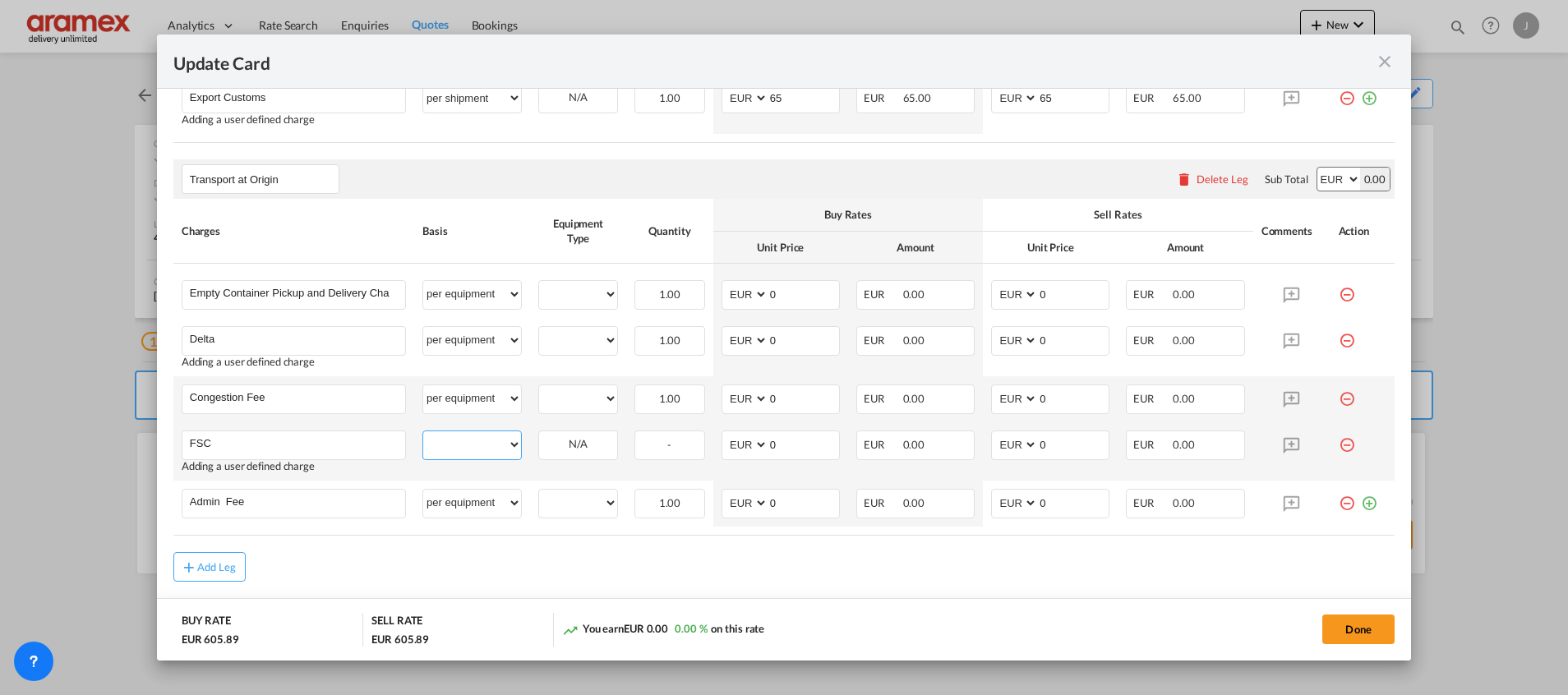
drag, startPoint x: 463, startPoint y: 443, endPoint x: 463, endPoint y: 432, distance: 11.0
click at [463, 443] on select "per equipment per container per B/L per shipping bill per shipment % on pickup …" at bounding box center [471, 444] width 98 height 26
select select "per equipment"
click at [423, 432] on select "per equipment per container per B/L per shipping bill per shipment % on pickup …" at bounding box center [471, 444] width 98 height 26
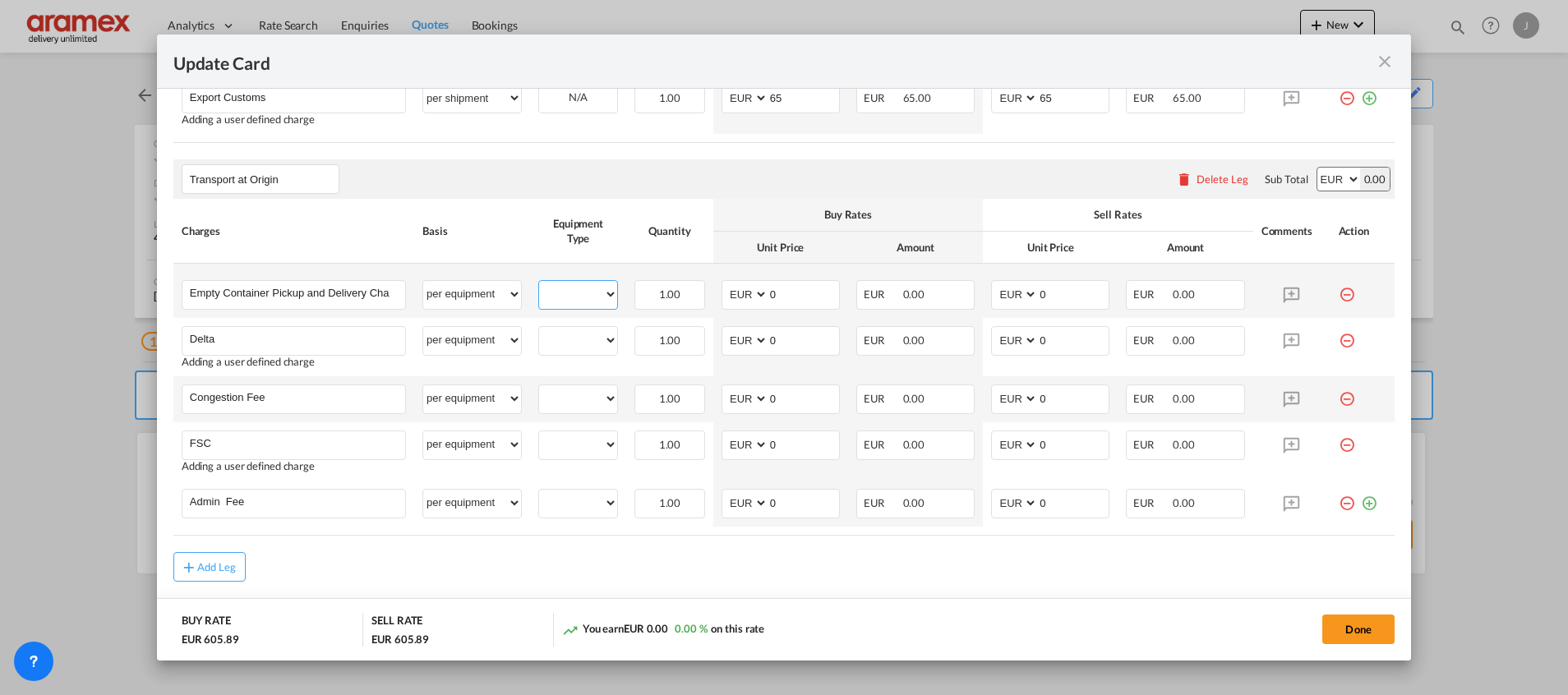
drag, startPoint x: 578, startPoint y: 291, endPoint x: 578, endPoint y: 309, distance: 18.0
click at [578, 291] on select "40HC" at bounding box center [578, 294] width 78 height 22
select select "40HC"
click at [539, 283] on select "40HC" at bounding box center [578, 294] width 78 height 22
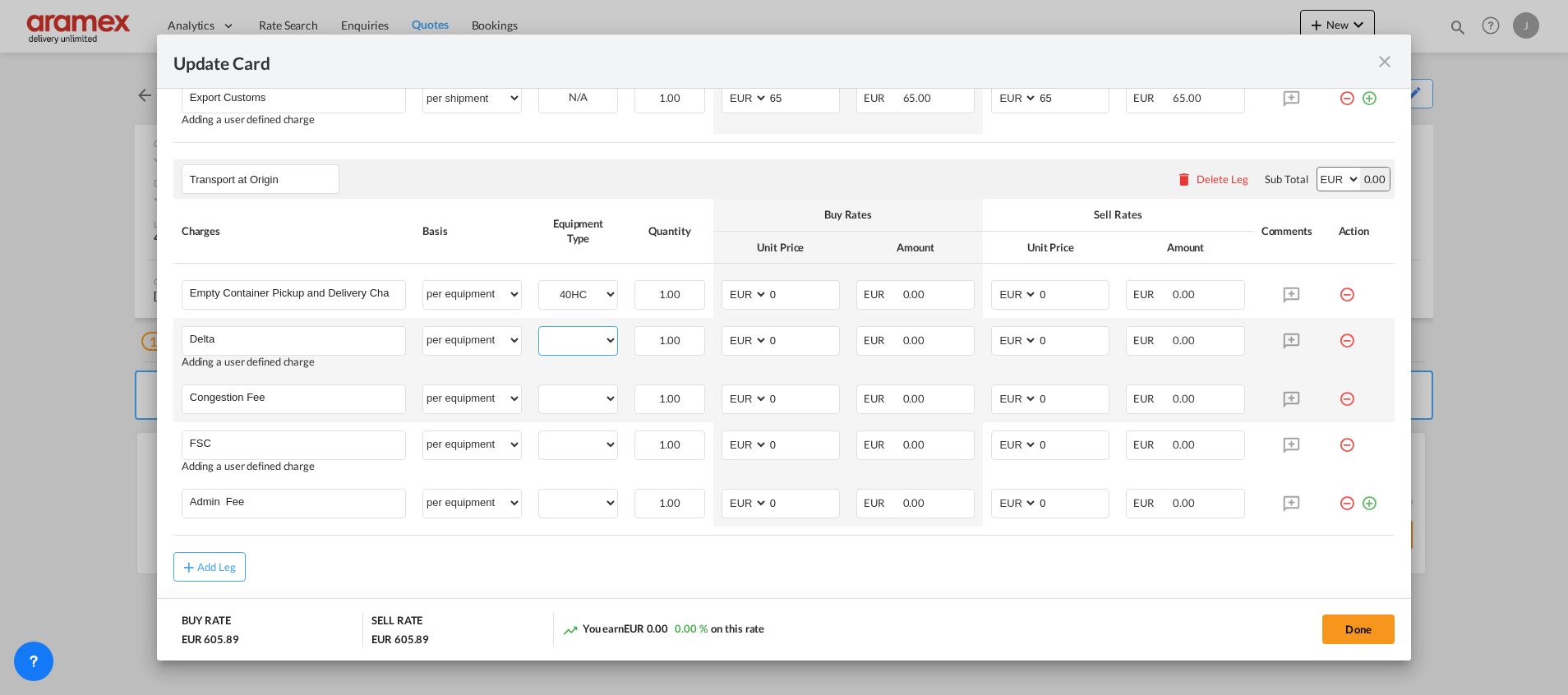
drag, startPoint x: 574, startPoint y: 343, endPoint x: 575, endPoint y: 355, distance: 12.0
click at [574, 343] on select "40HC" at bounding box center [578, 340] width 78 height 22
select select "40HC"
click at [539, 329] on select "40HC" at bounding box center [578, 340] width 78 height 22
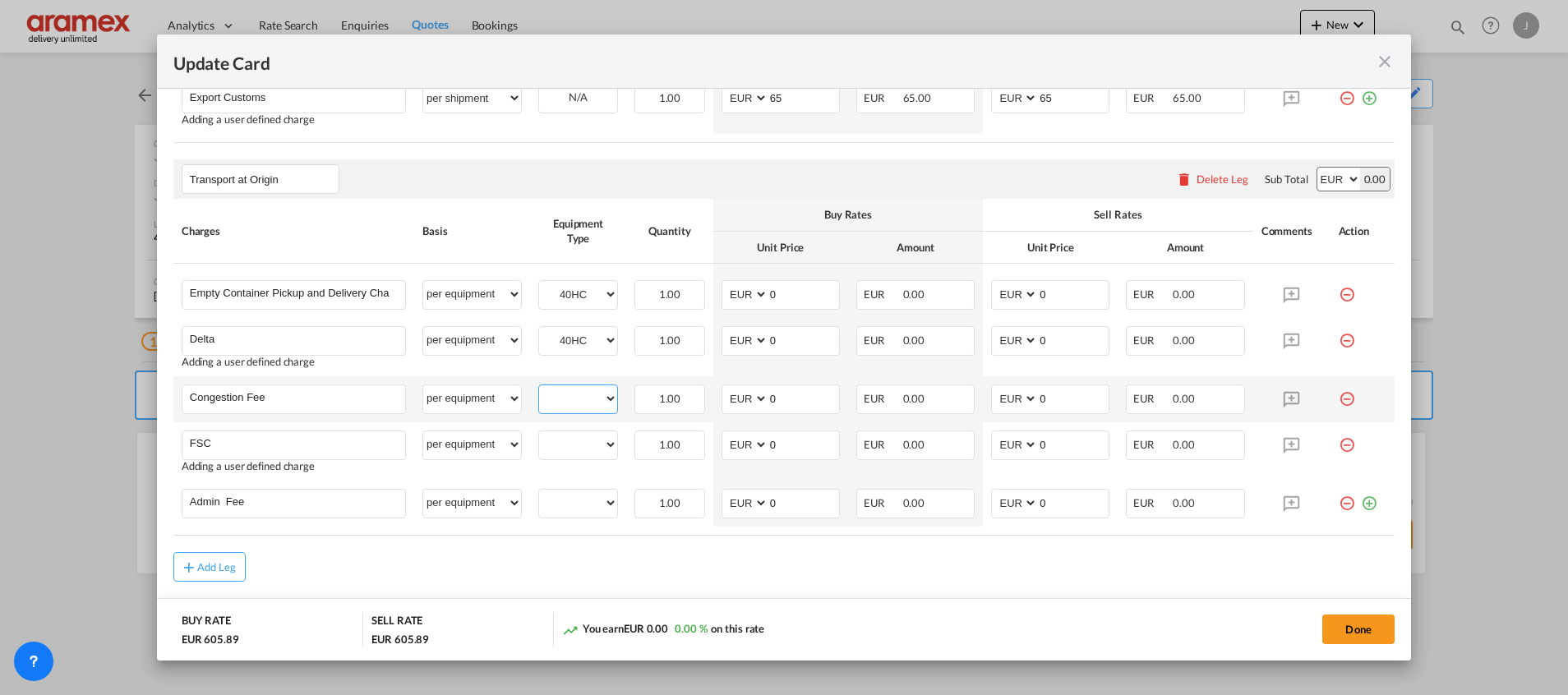
click at [577, 389] on select "40HC" at bounding box center [578, 398] width 78 height 22
select select "40HC"
click at [539, 388] on select "40HC" at bounding box center [578, 398] width 78 height 22
click at [576, 449] on select "40HC" at bounding box center [578, 444] width 78 height 22
select select "40HC"
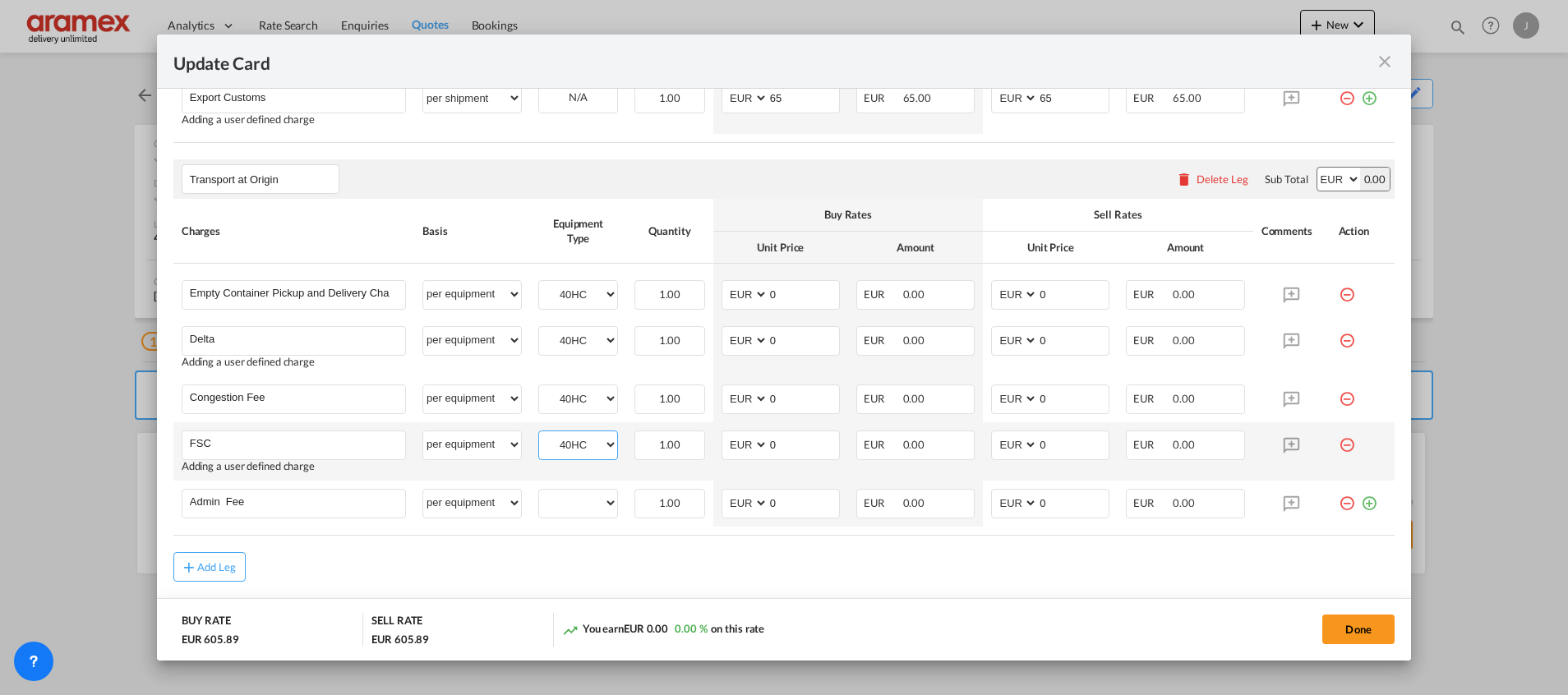
click at [539, 433] on select "40HC" at bounding box center [578, 444] width 78 height 22
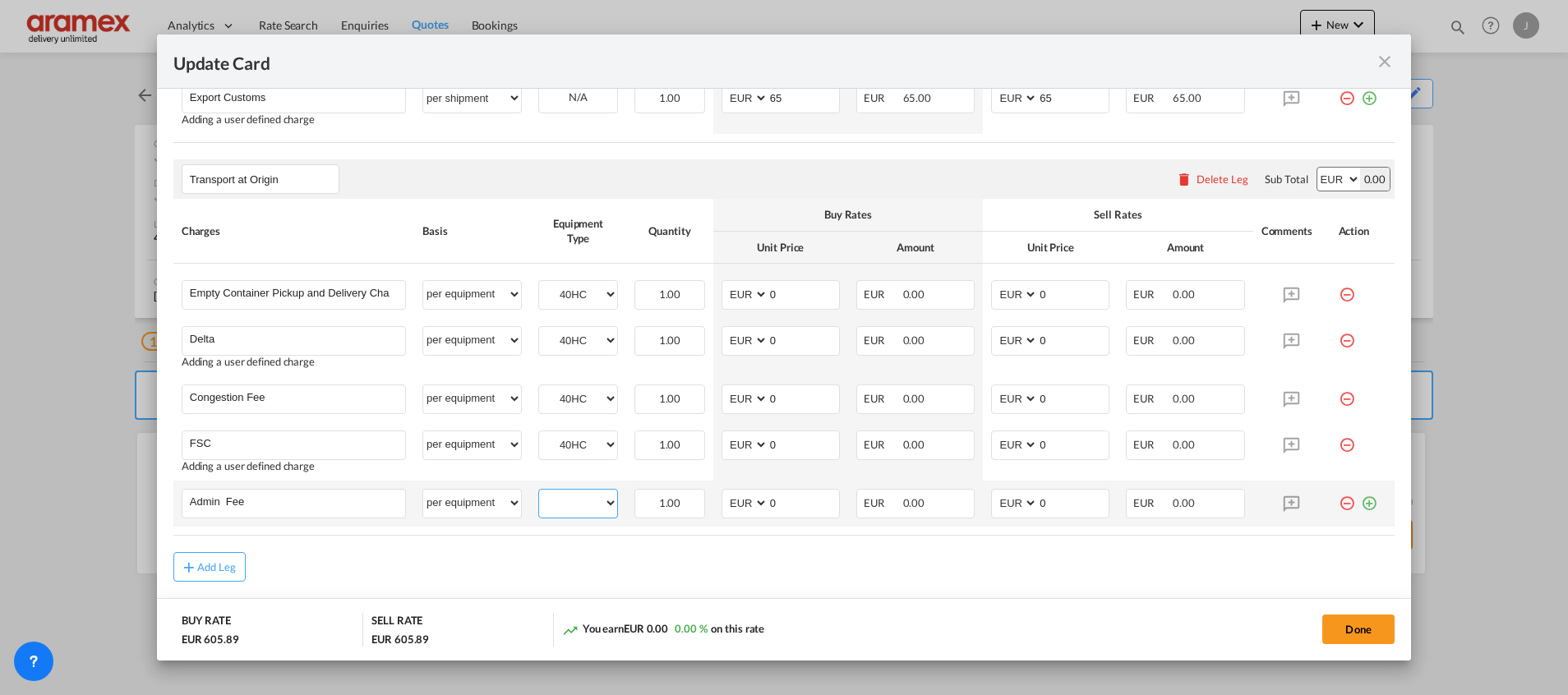
click at [573, 501] on select "40HC" at bounding box center [578, 503] width 78 height 22
select select "40HC"
click at [539, 492] on select "40HC" at bounding box center [578, 503] width 78 height 22
drag, startPoint x: 782, startPoint y: 507, endPoint x: 741, endPoint y: 509, distance: 41.0
click at [741, 509] on md-input-container "AED AFN ALL AMD ANG AOA ARS AUD AWG AZN BAM BBD BDT BGN BHD BIF BMD BND BOB BRL…" at bounding box center [781, 503] width 119 height 30
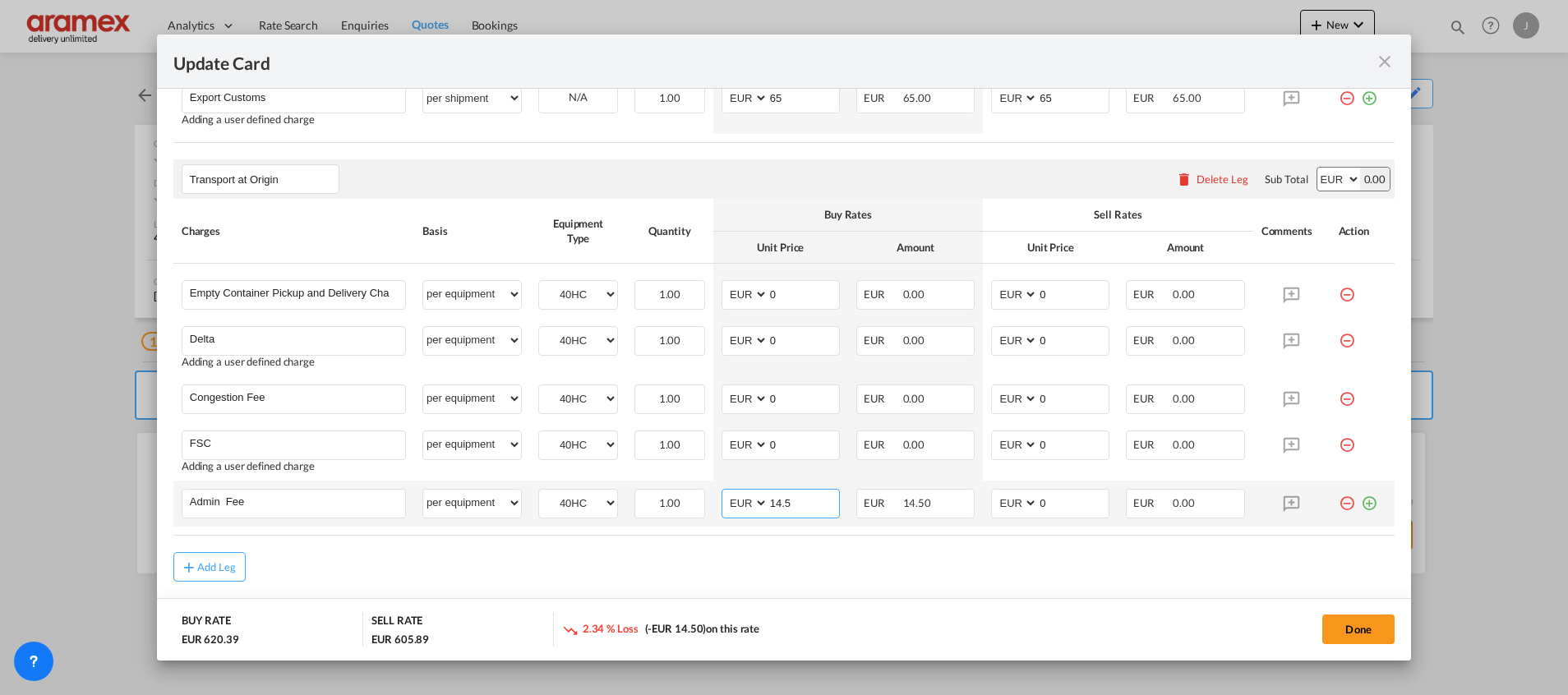
click at [775, 503] on input "14.5" at bounding box center [803, 501] width 71 height 24
type input "14.5"
drag, startPoint x: 1026, startPoint y: 498, endPoint x: 987, endPoint y: 498, distance: 39.0
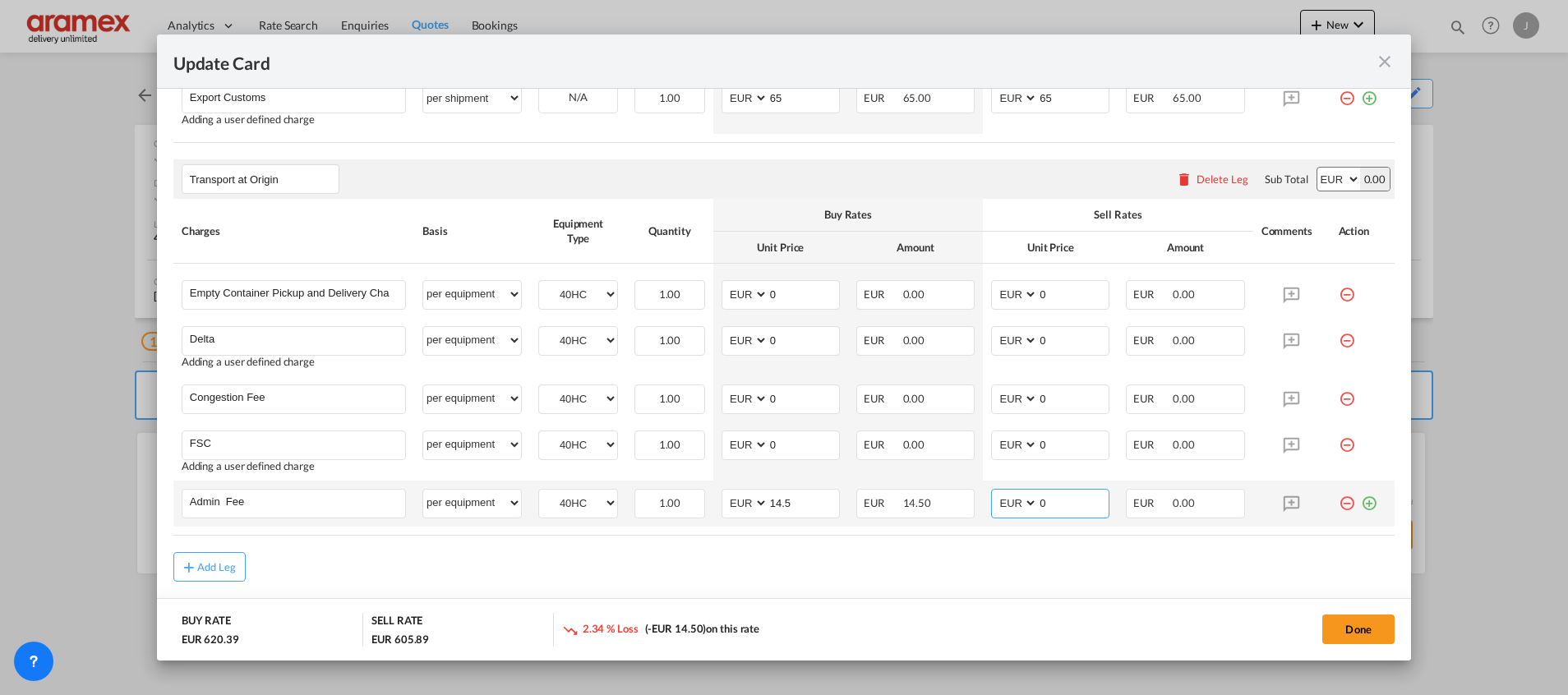
click at [991, 498] on md-input-container "AED AFN ALL AMD ANG AOA ARS AUD AWG AZN BAM BBD BDT BGN BHD BIF BMD BND BOB BRL…" at bounding box center [1051, 503] width 119 height 30
paste input "14.5"
type input "14.5"
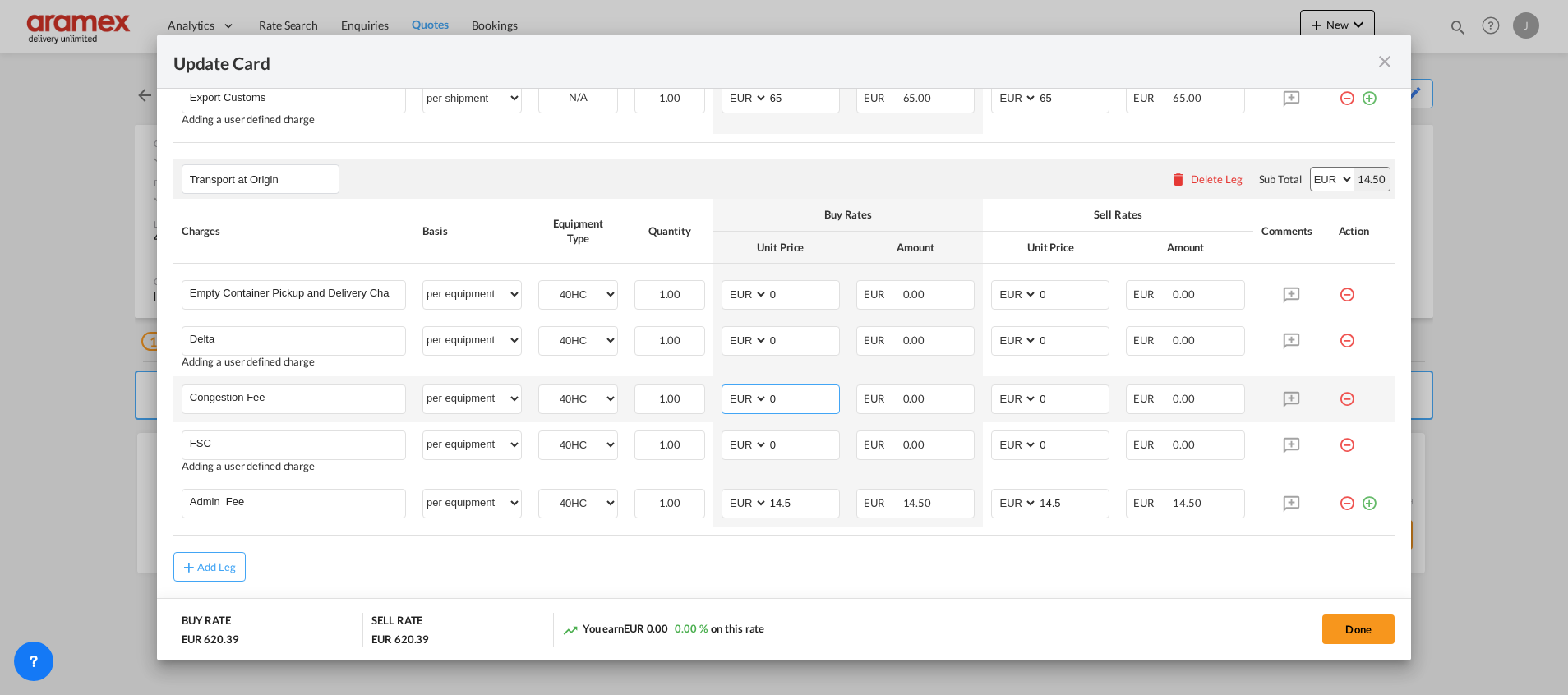
drag, startPoint x: 785, startPoint y: 403, endPoint x: 744, endPoint y: 403, distance: 41.0
click at [744, 403] on md-input-container "AED AFN ALL AMD ANG AOA ARS AUD AWG AZN BAM BBD BDT BGN BHD BIF BMD BND BOB BRL…" at bounding box center [781, 399] width 119 height 30
type input "17"
drag, startPoint x: 1058, startPoint y: 405, endPoint x: 973, endPoint y: 405, distance: 85.0
click at [983, 405] on td "AED AFN ALL AMD ANG AOA ARS AUD AWG AZN BAM BBD BDT BGN BHD BIF BMD BND [PERSON…" at bounding box center [1051, 398] width 135 height 46
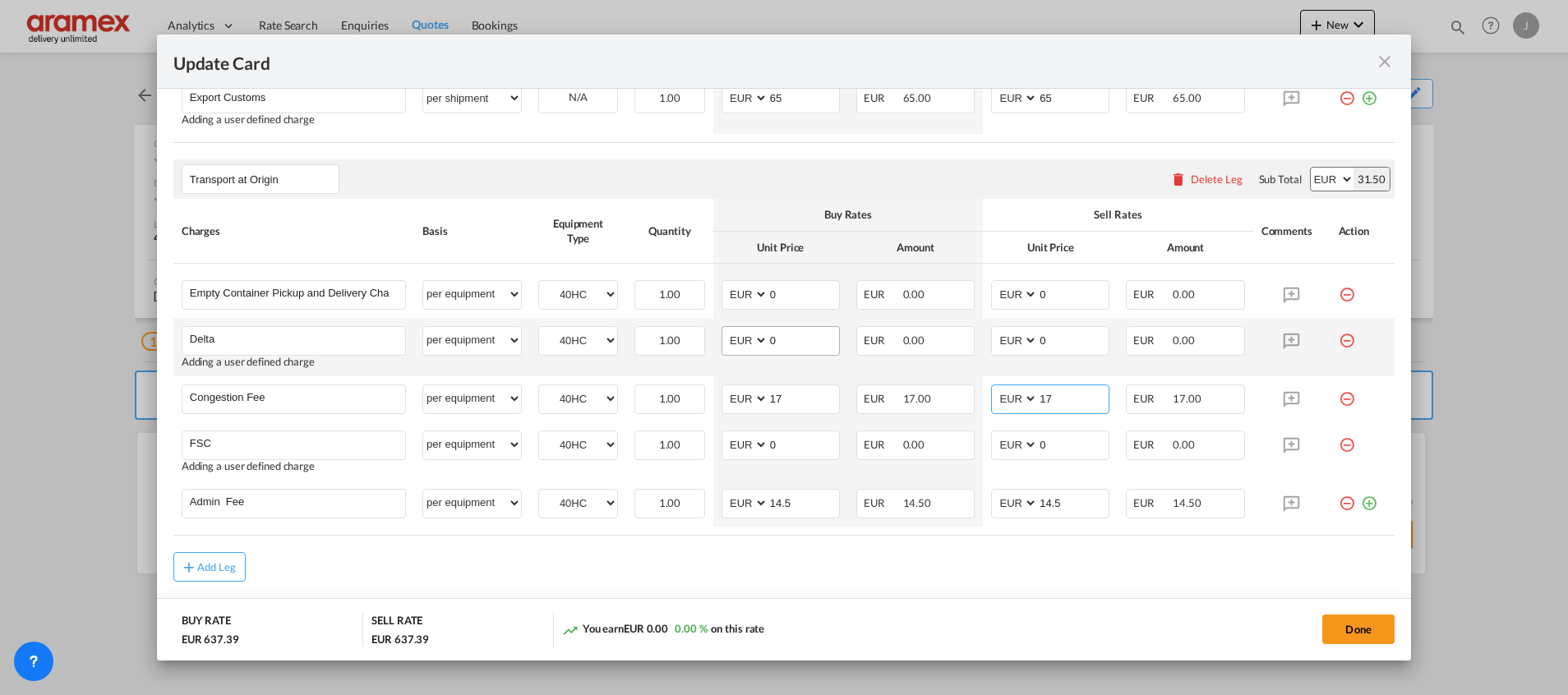
type input "17"
drag, startPoint x: 795, startPoint y: 347, endPoint x: 734, endPoint y: 347, distance: 61.0
click at [734, 347] on md-input-container "AED AFN ALL AMD ANG AOA ARS AUD AWG AZN BAM BBD BDT BGN BHD BIF BMD BND BOB BRL…" at bounding box center [781, 341] width 119 height 30
type input "52"
click at [1043, 335] on input "0" at bounding box center [1073, 339] width 71 height 24
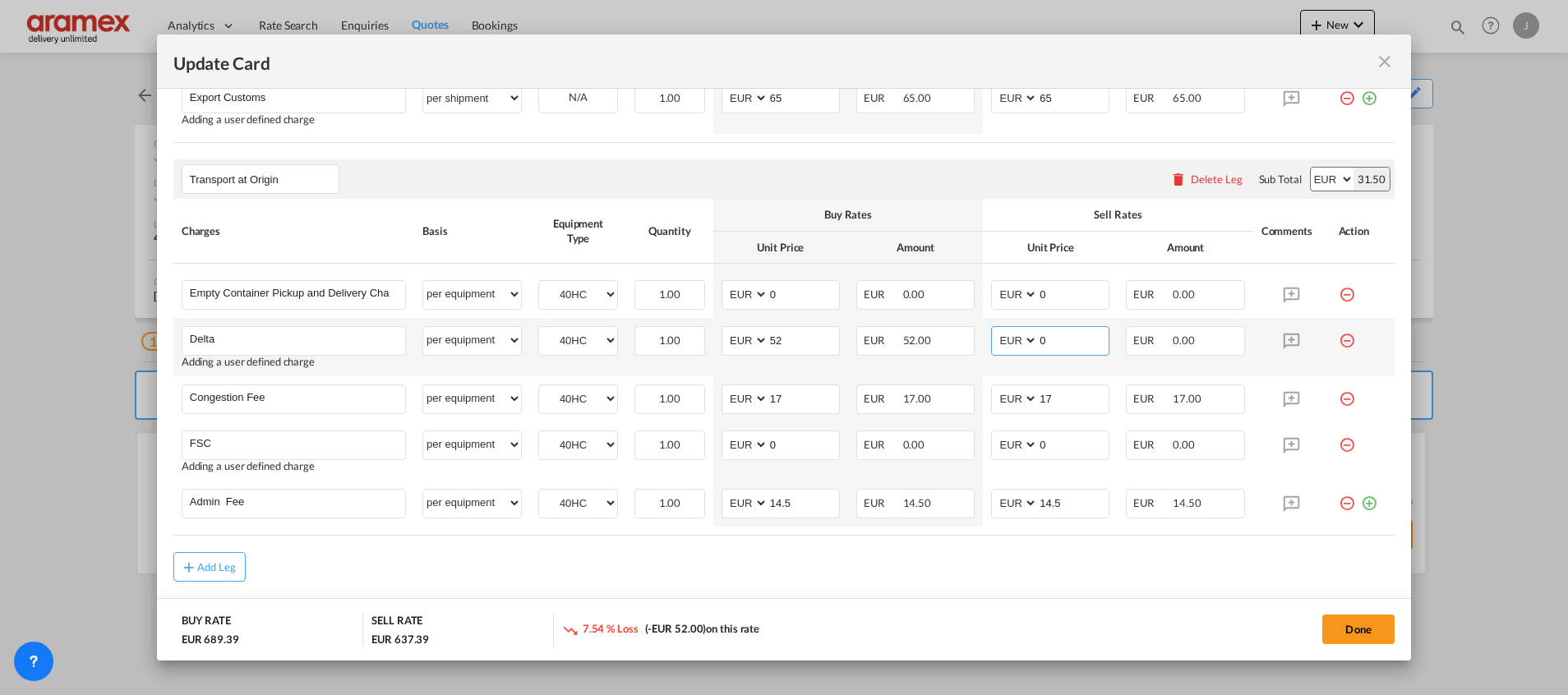
drag, startPoint x: 1049, startPoint y: 337, endPoint x: 985, endPoint y: 337, distance: 64.0
click at [991, 337] on md-input-container "AED AFN ALL AMD ANG AOA ARS AUD AWG AZN BAM BBD BDT BGN BHD BIF BMD BND BOB BRL…" at bounding box center [1051, 341] width 119 height 30
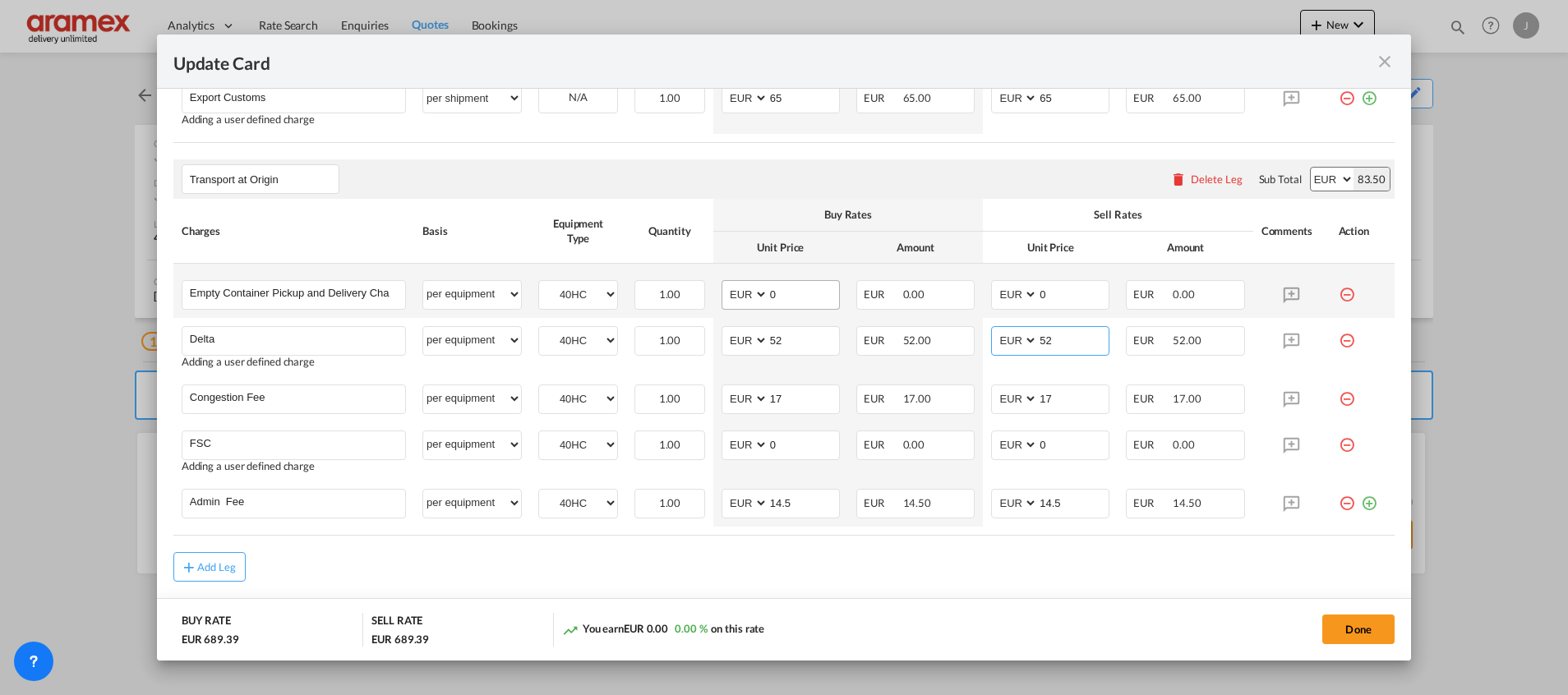
type input "52"
click at [791, 298] on input "0" at bounding box center [803, 292] width 71 height 24
drag, startPoint x: 782, startPoint y: 287, endPoint x: 747, endPoint y: 286, distance: 35.0
click at [747, 286] on md-input-container "AED AFN ALL AMD ANG AOA ARS AUD AWG AZN BAM BBD BDT BGN BHD BIF BMD BND BOB BRL…" at bounding box center [781, 295] width 119 height 30
paste input "€ 295.00"
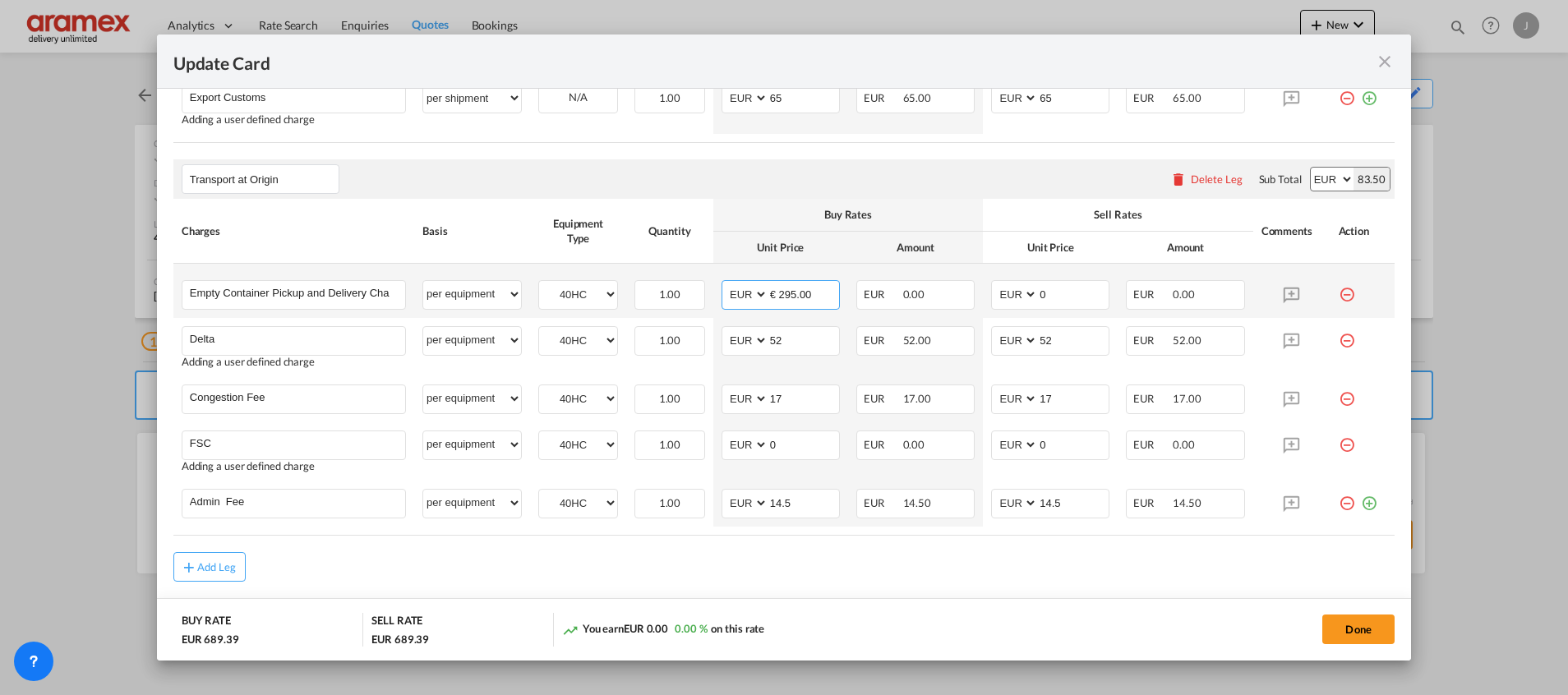
click at [776, 292] on input "€ 295.00" at bounding box center [803, 292] width 71 height 24
click at [780, 290] on input "295" at bounding box center [803, 292] width 71 height 24
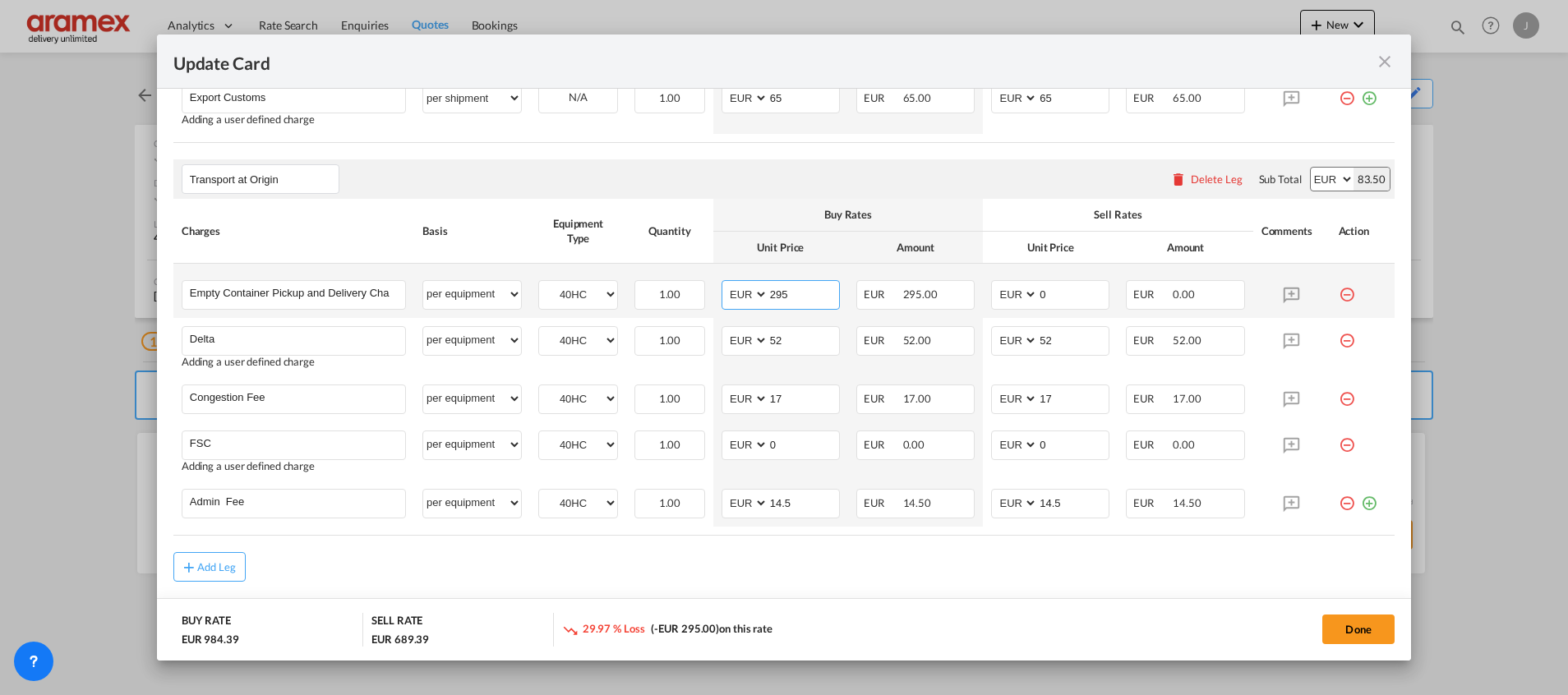
click at [780, 290] on input "295" at bounding box center [803, 292] width 71 height 24
type input "295"
drag, startPoint x: 1071, startPoint y: 285, endPoint x: 994, endPoint y: 291, distance: 77.2
click at [996, 291] on md-input-container "AED AFN ALL AMD ANG AOA ARS AUD AWG AZN BAM BBD BDT BGN BHD BIF BMD BND BOB BRL…" at bounding box center [1051, 295] width 119 height 30
paste input "295"
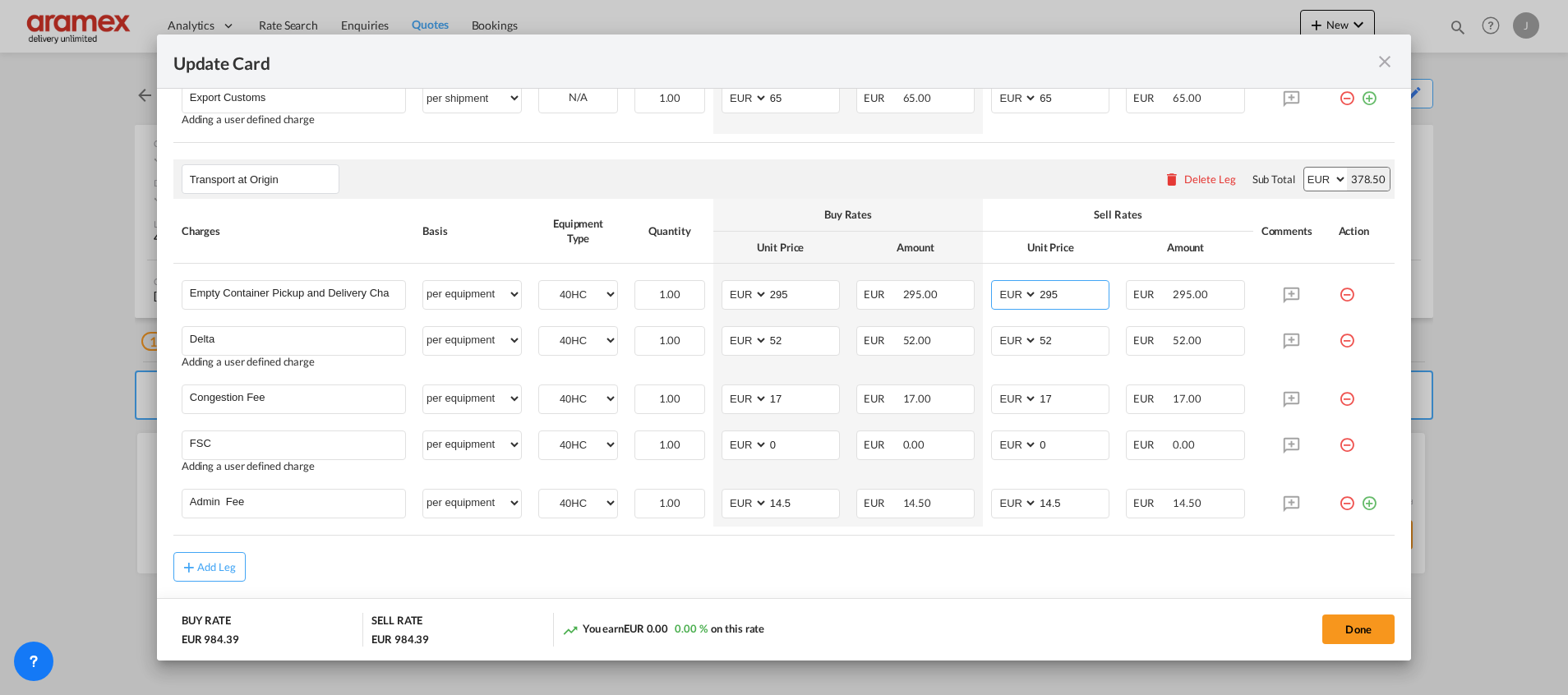
type input "295"
drag, startPoint x: 793, startPoint y: 445, endPoint x: 730, endPoint y: 443, distance: 63.0
click at [730, 443] on md-input-container "AED AFN ALL AMD ANG AOA ARS AUD AWG AZN BAM BBD BDT BGN BHD BIF BMD BND BOB BRL…" at bounding box center [781, 445] width 119 height 30
paste input "€ 80.08"
click at [777, 443] on input "€ 80.08" at bounding box center [803, 443] width 71 height 24
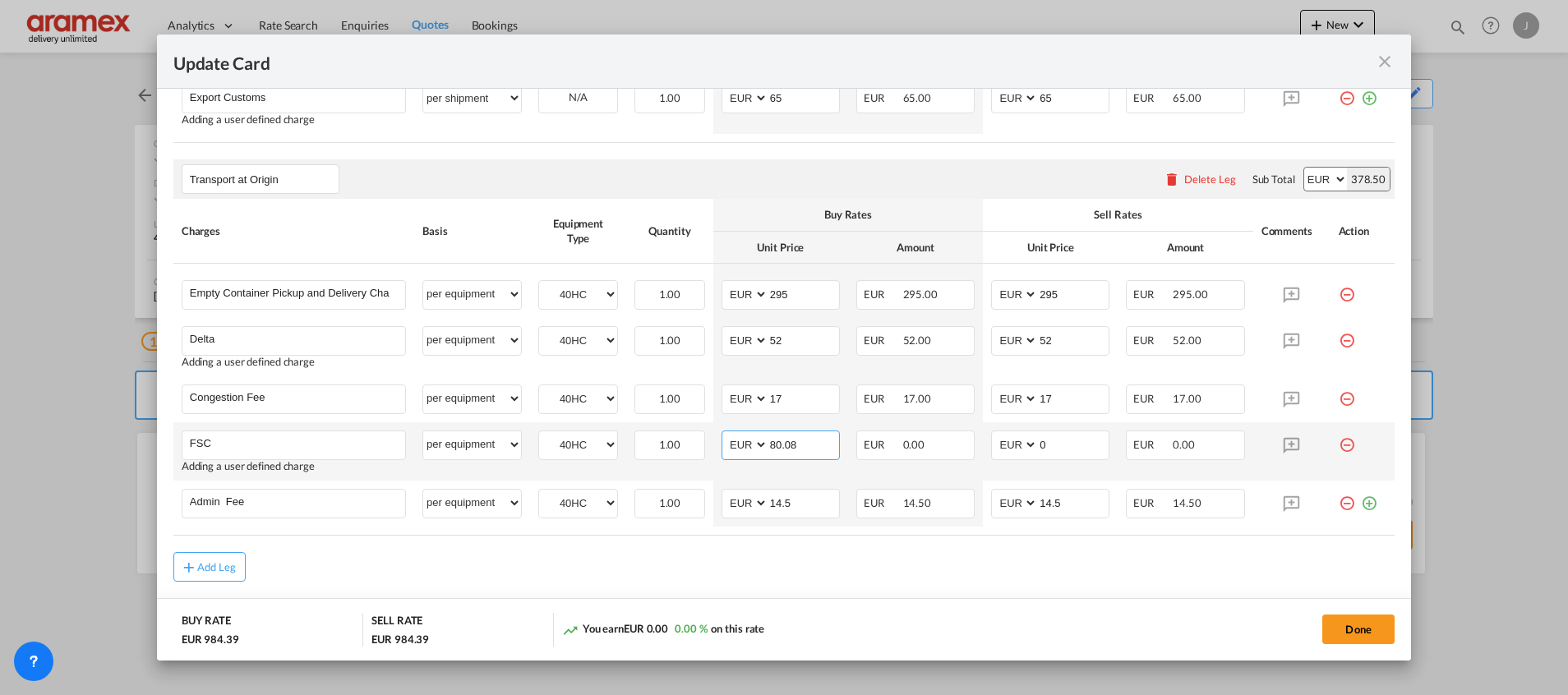
type input "80.08"
click at [777, 443] on input "80.08" at bounding box center [803, 443] width 71 height 24
drag, startPoint x: 1053, startPoint y: 443, endPoint x: 994, endPoint y: 441, distance: 59.0
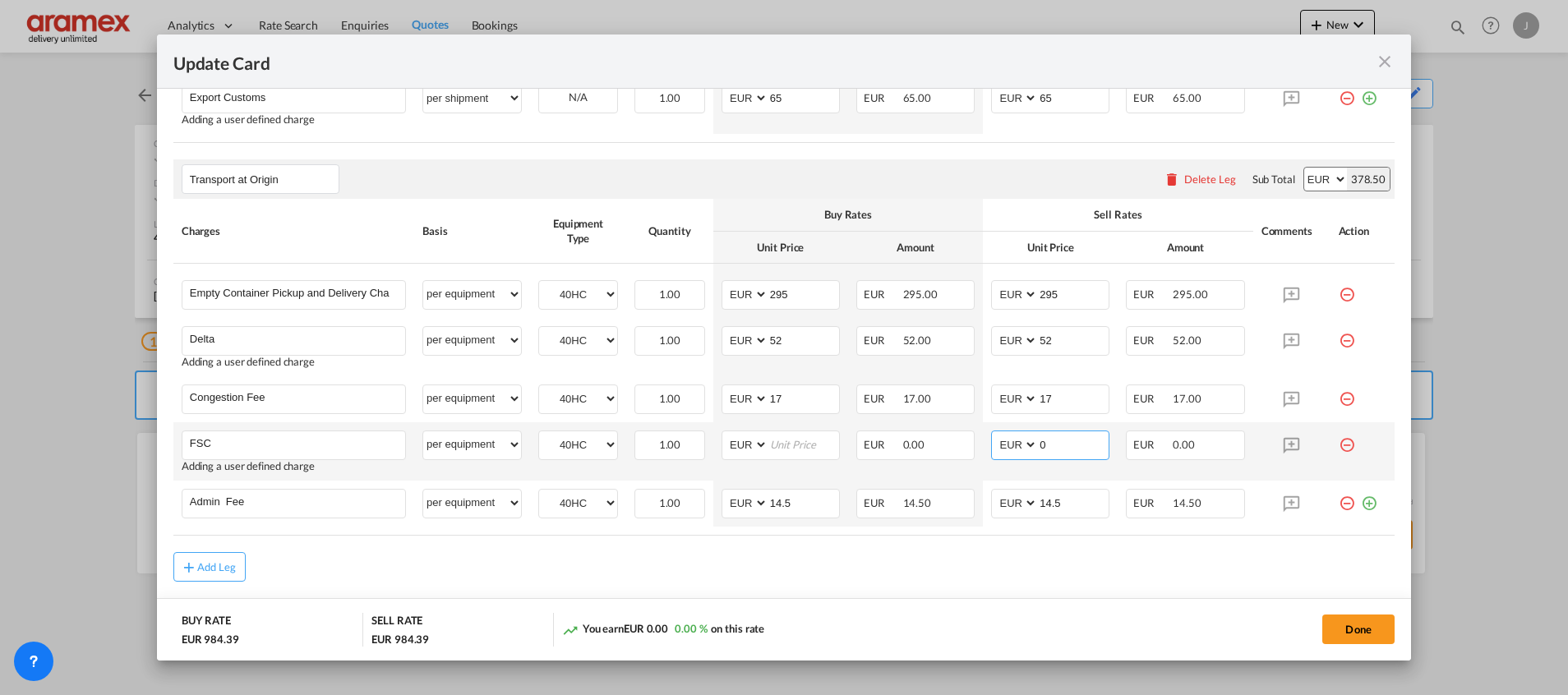
click at [994, 441] on md-input-container "AED AFN ALL AMD ANG AOA ARS AUD AWG AZN BAM BBD BDT BGN BHD BIF BMD BND BOB BRL…" at bounding box center [1051, 445] width 119 height 30
paste input "80.08"
type input "80.08"
click at [782, 442] on input "Update Card Port ..." at bounding box center [803, 443] width 71 height 24
paste input "80.08"
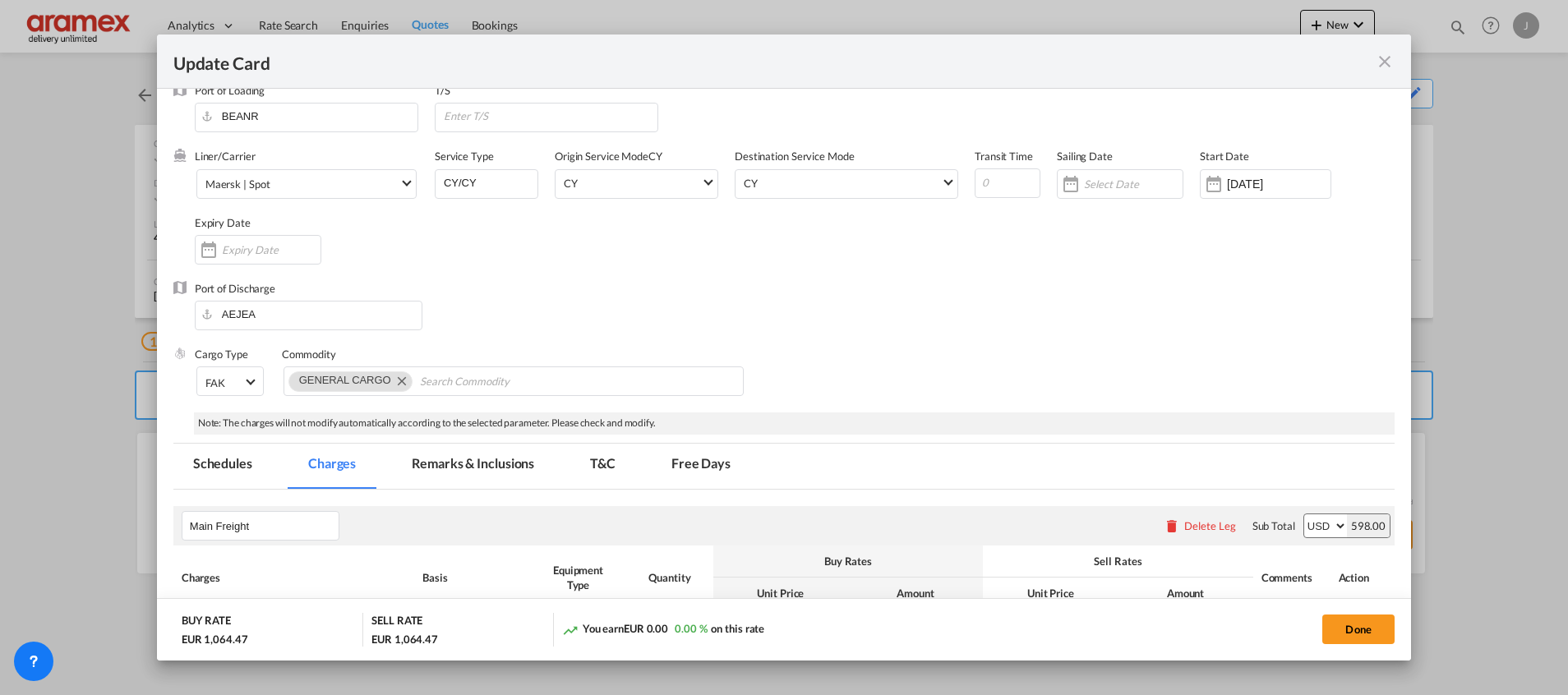
scroll to position [0, 0]
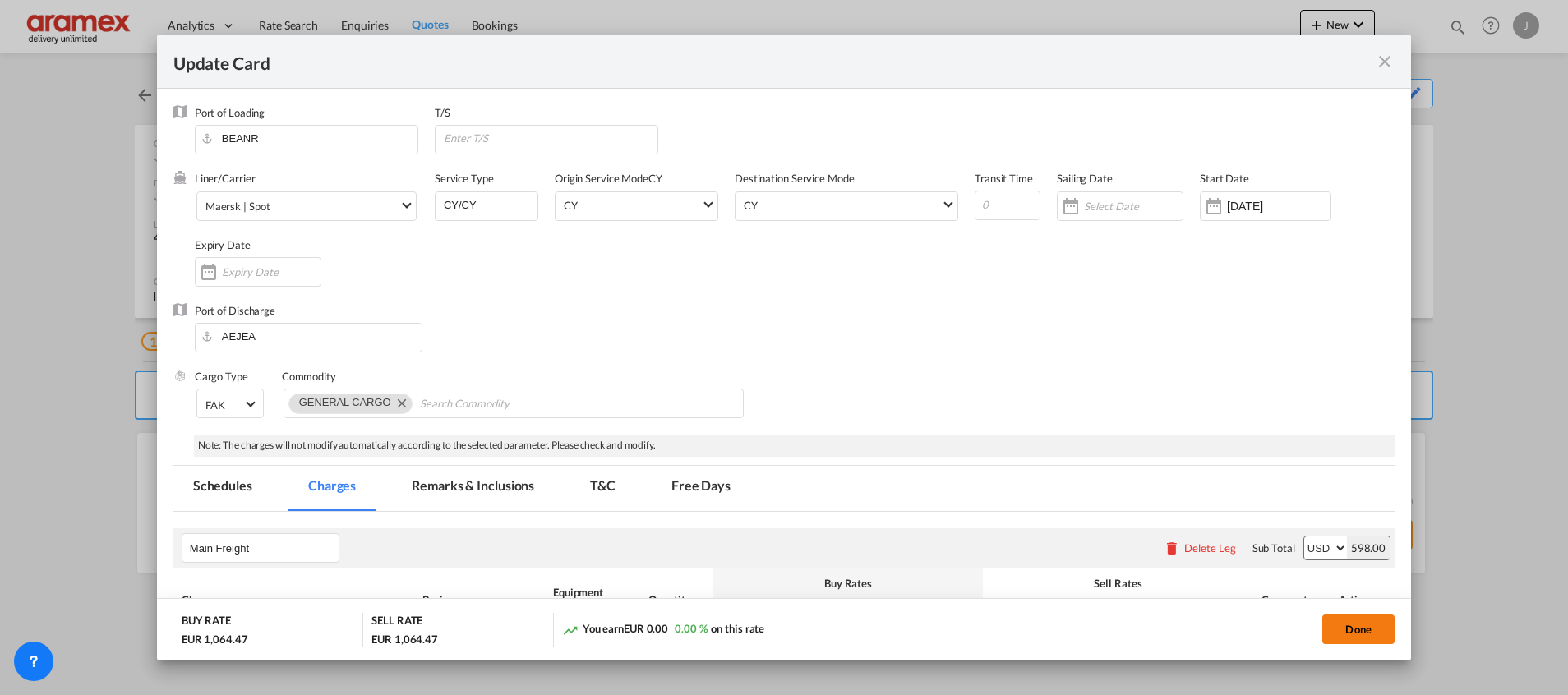
type input "80.08"
click at [1351, 619] on button "Done" at bounding box center [1358, 628] width 72 height 30
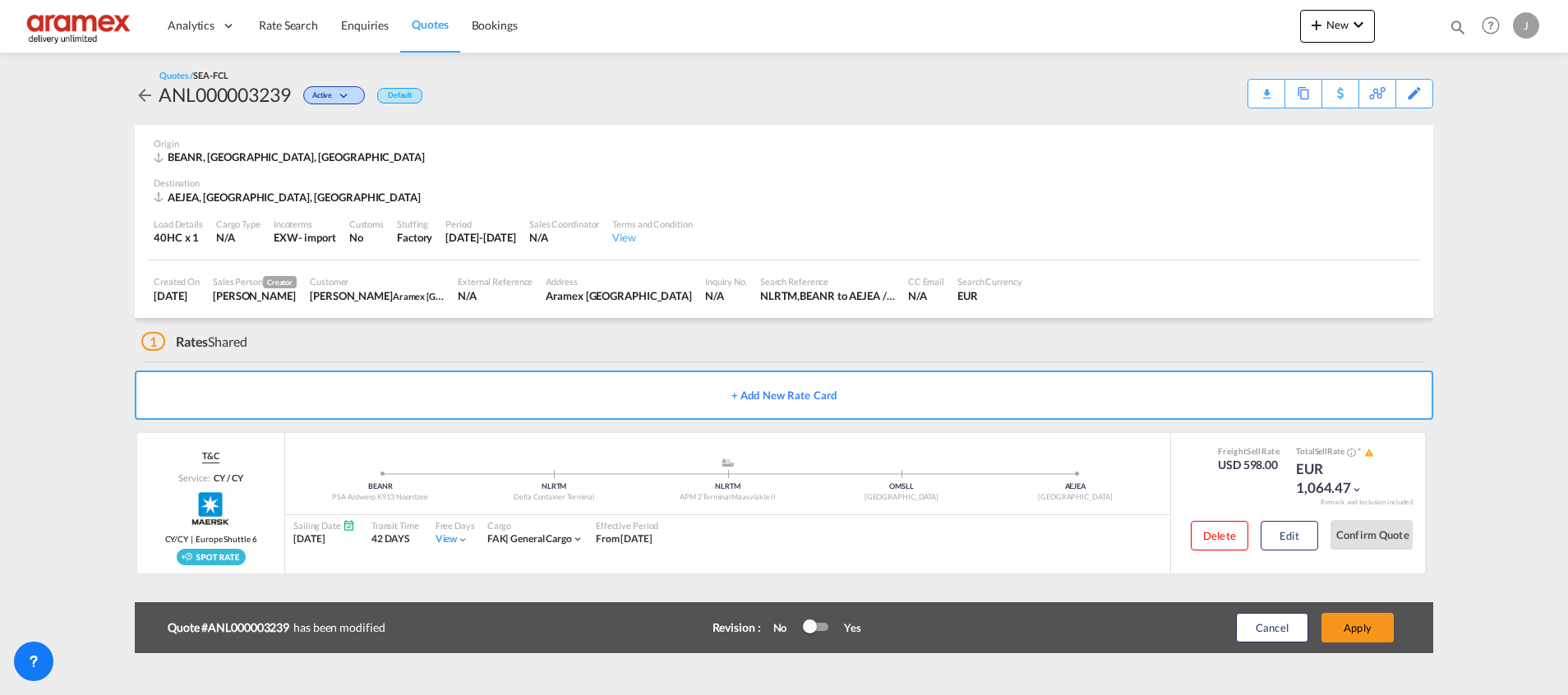
click at [1351, 619] on button "Apply" at bounding box center [1357, 628] width 72 height 30
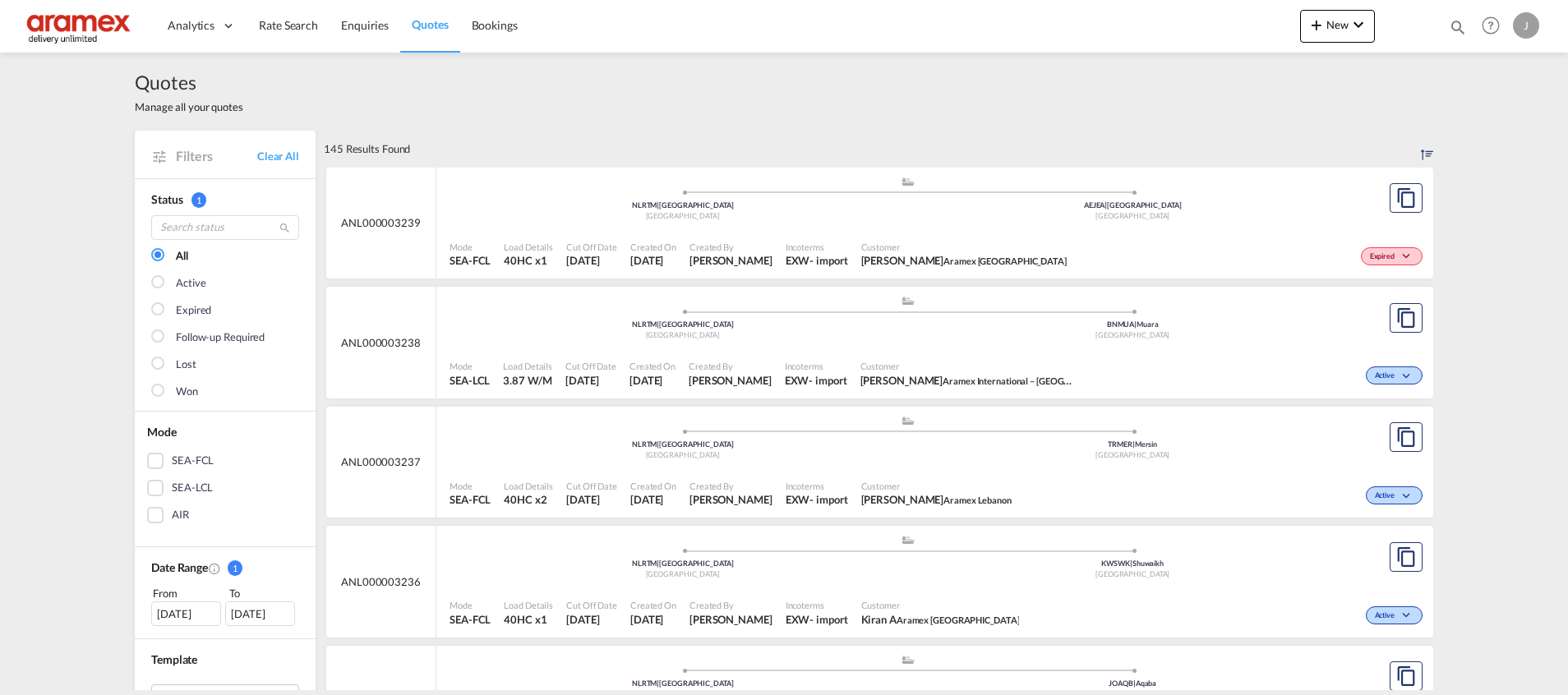
click at [909, 225] on div ".a{fill:#aaa8ad;} .a{fill:#aaa8ad;} NLRTM | Rotterdam Netherlands AEJEA | Jebel…" at bounding box center [908, 202] width 917 height 53
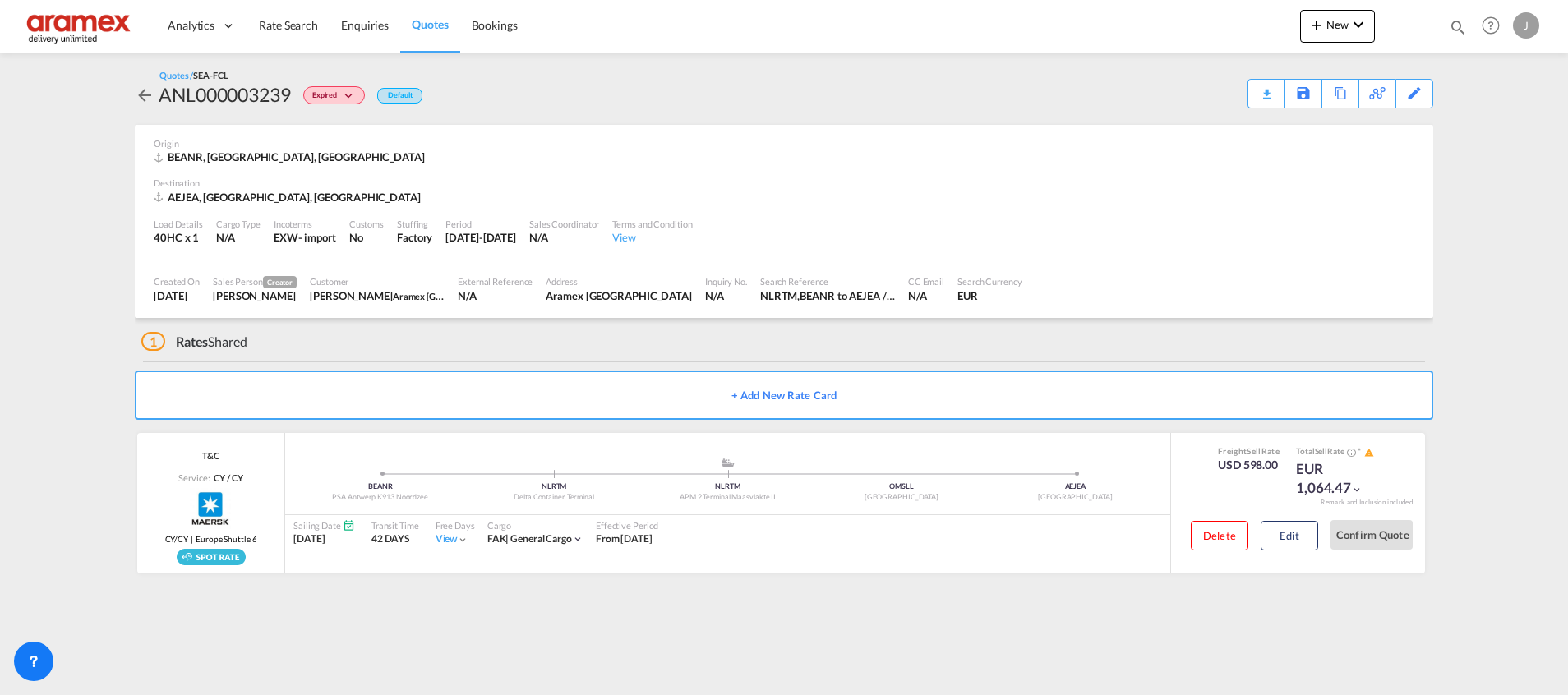
click at [0, 0] on div "Download Quote" at bounding box center [0, 0] width 0 height 0
click at [281, 26] on span "Rate Search" at bounding box center [289, 25] width 59 height 14
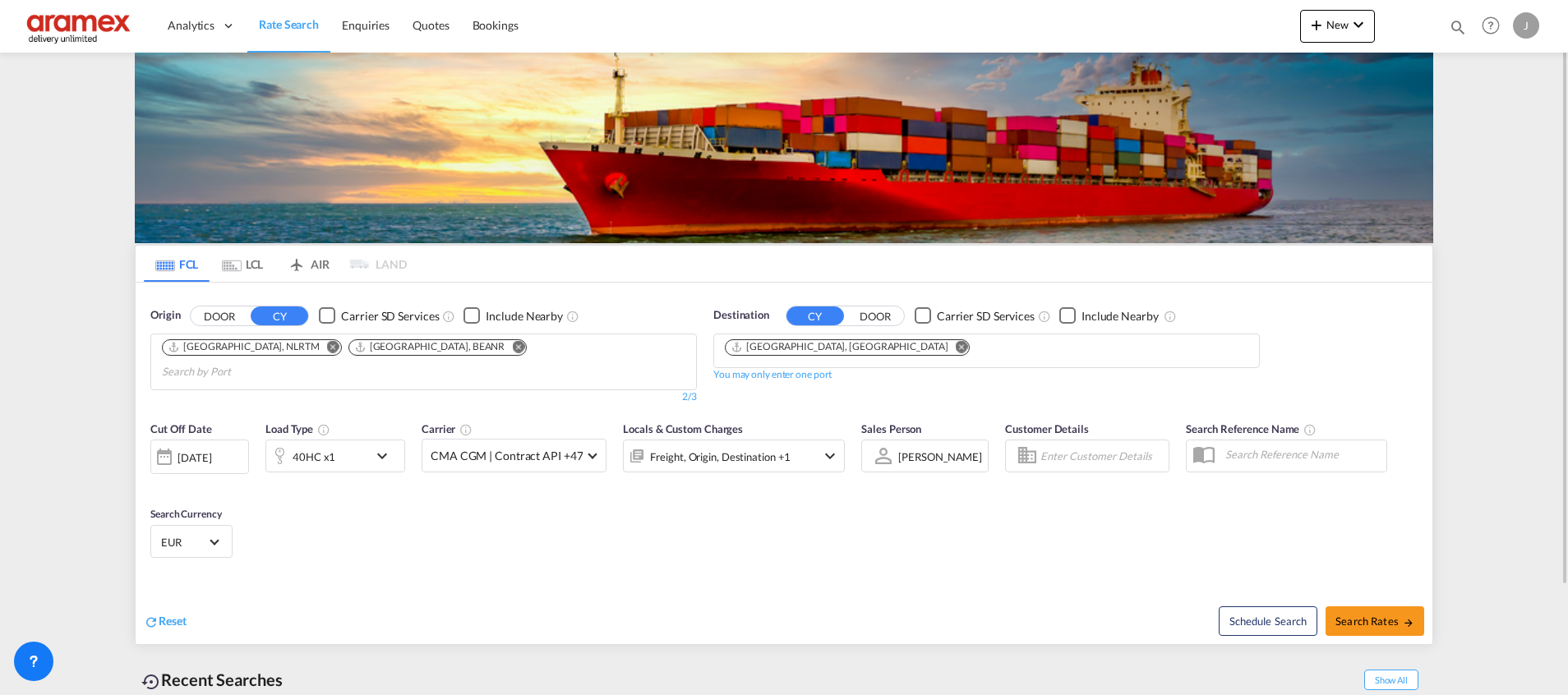
click at [512, 349] on md-icon "Remove" at bounding box center [518, 346] width 13 height 13
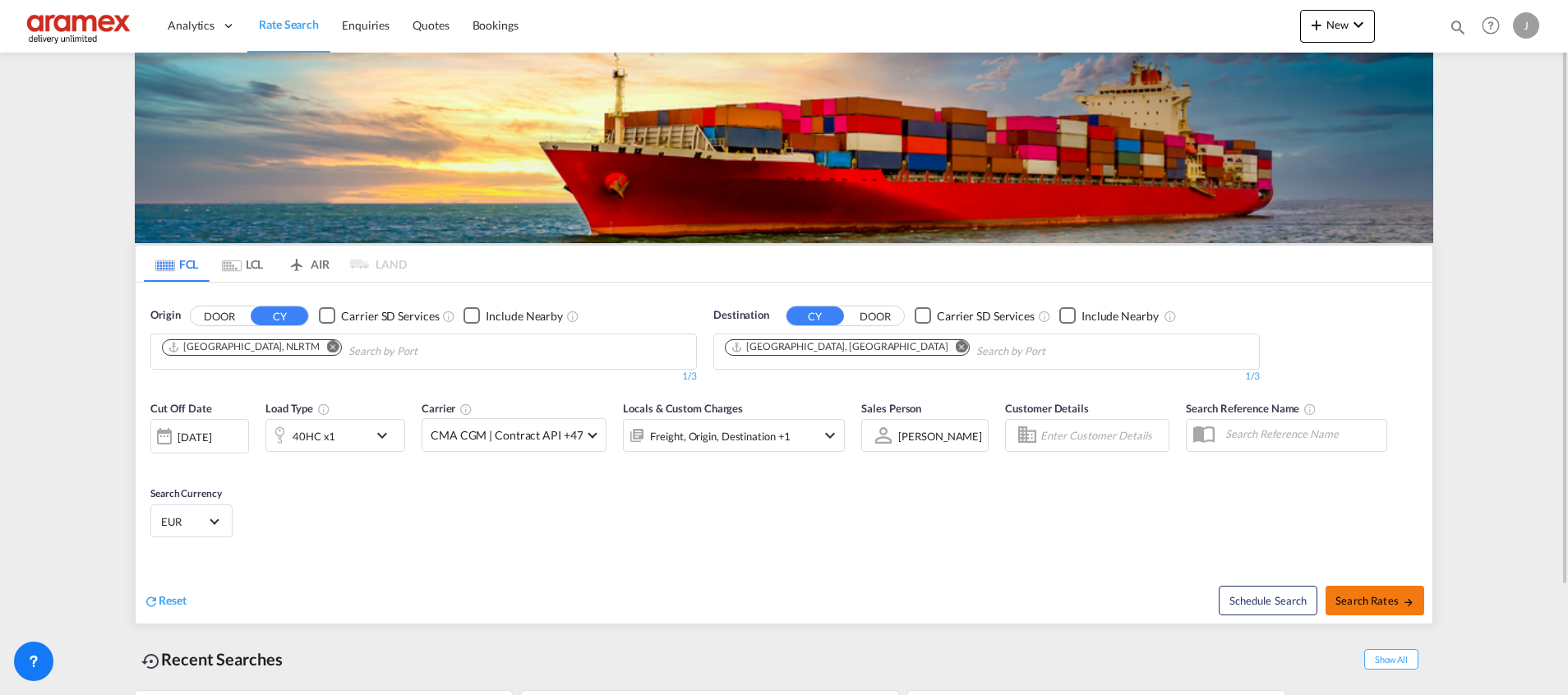
click at [1376, 598] on span "Search Rates" at bounding box center [1375, 601] width 79 height 13
type input "NLRTM to AEJEA / 7 Oct 2025"
click at [432, 27] on span "Quotes" at bounding box center [431, 25] width 36 height 14
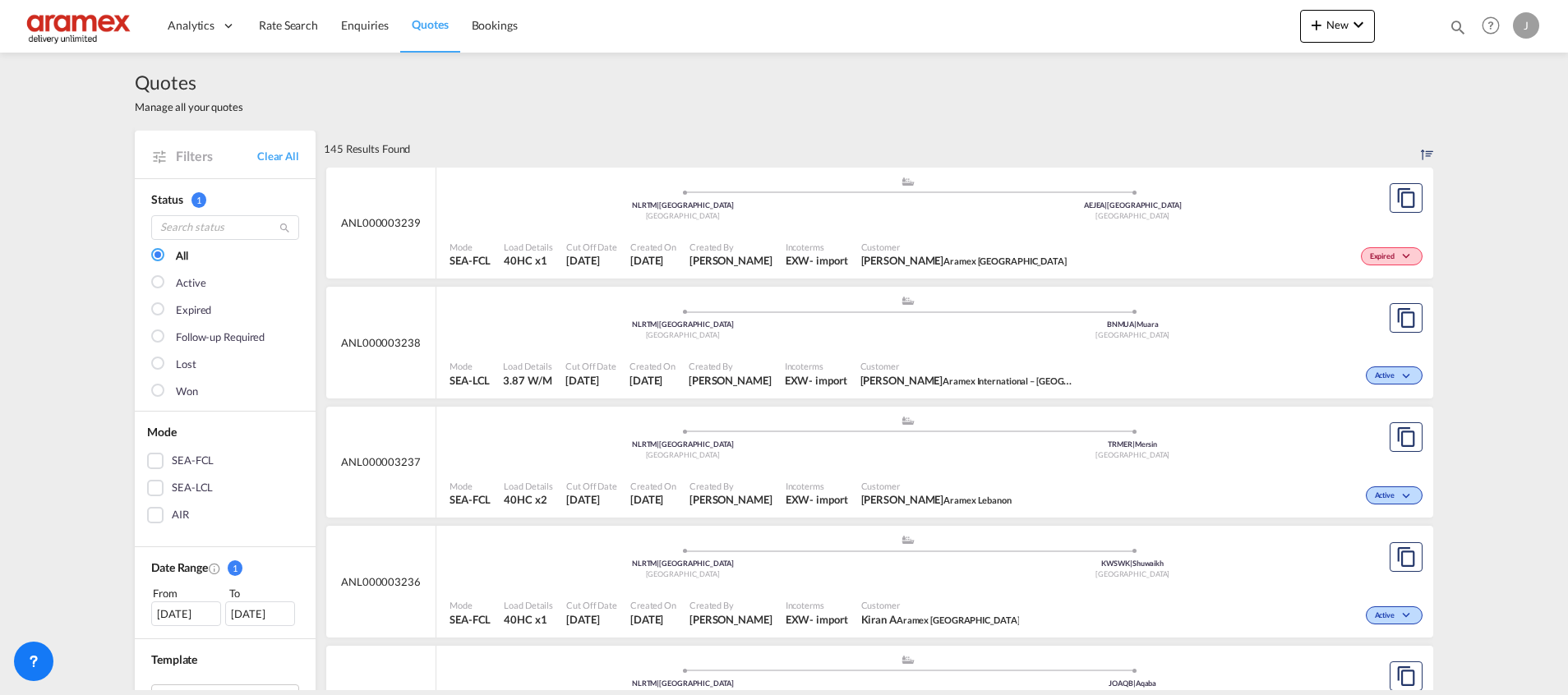
click at [1241, 227] on div ".a{fill:#aaa8ad;} .a{fill:#aaa8ad;} NLRTM | Rotterdam Netherlands AEJEA | Jebel…" at bounding box center [908, 202] width 917 height 53
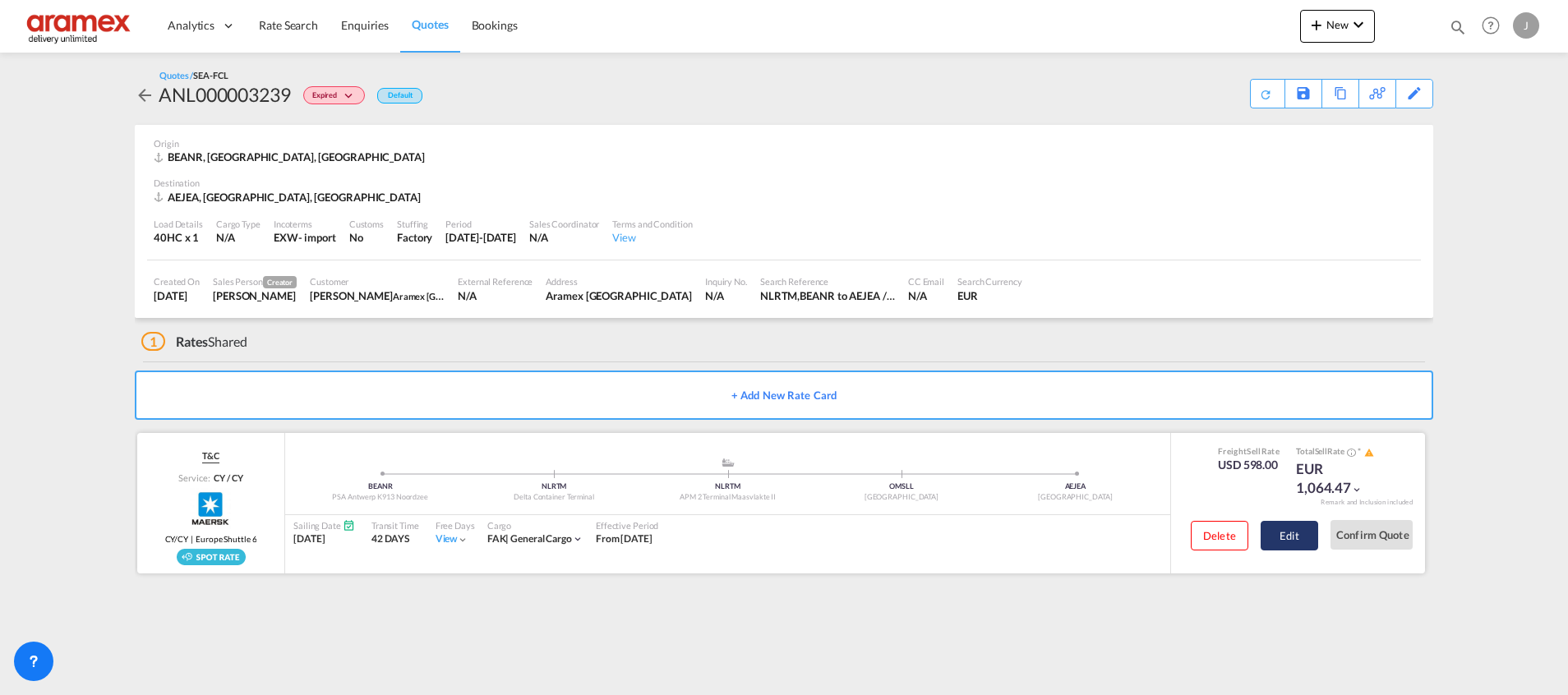
click at [1297, 538] on button "Edit" at bounding box center [1289, 535] width 58 height 30
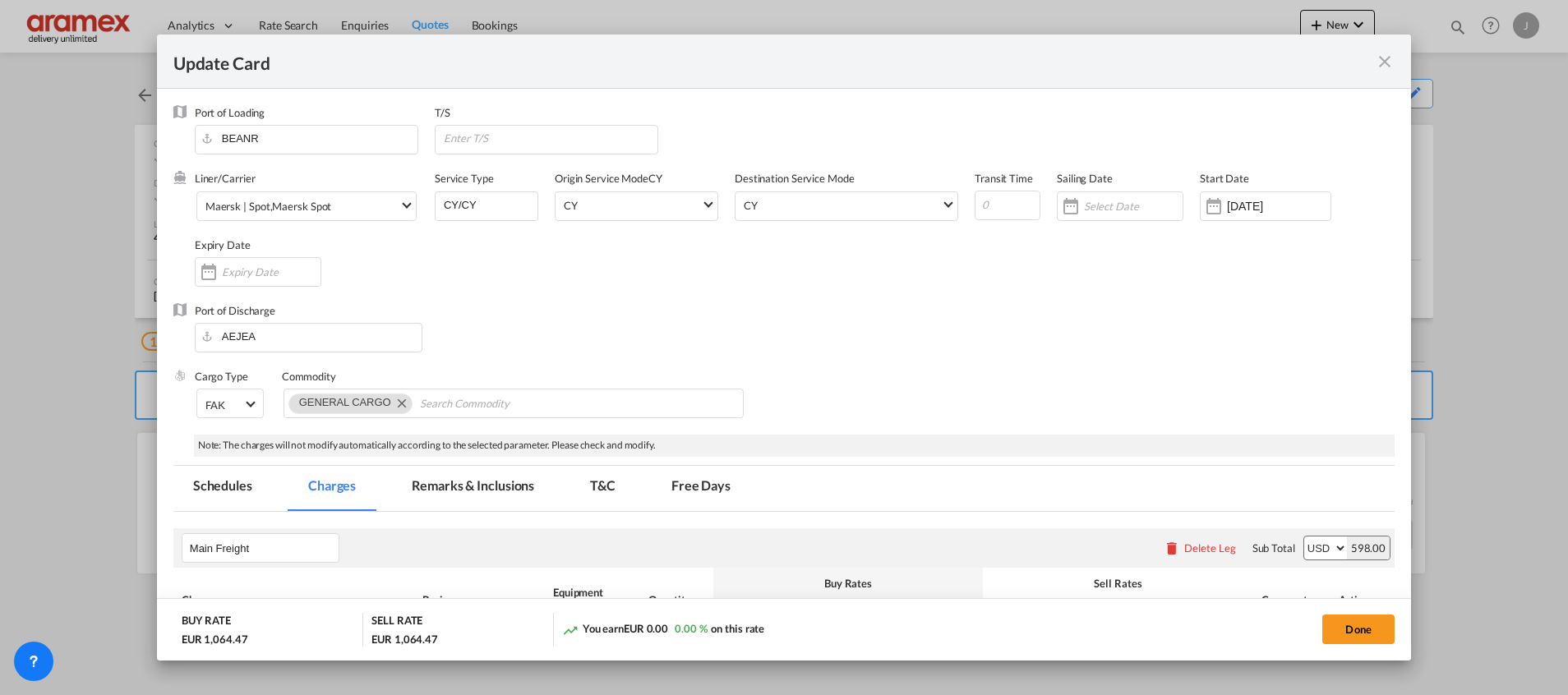
select select "per shipment"
select select "per equipment"
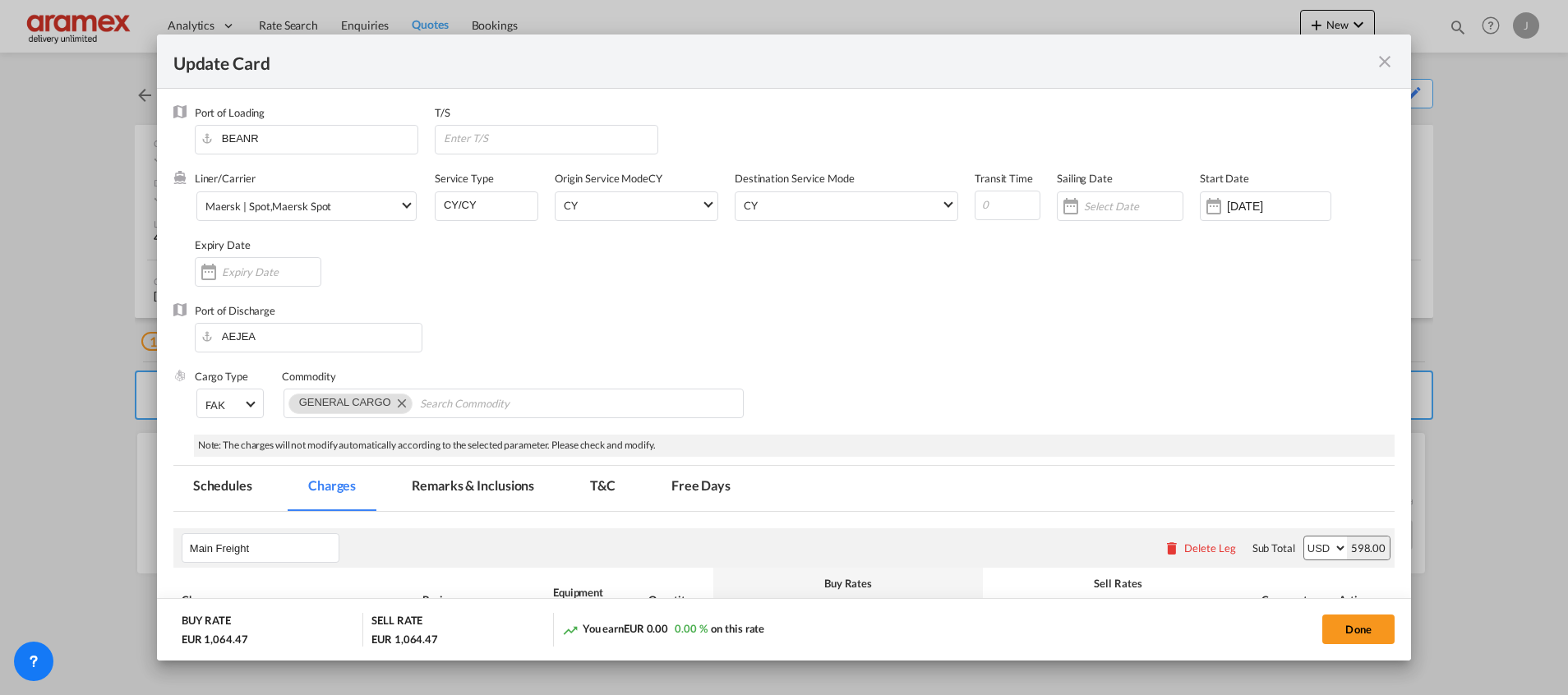
select select "per equipment"
click at [271, 204] on span "Maersk | Spot , Maersk Spot" at bounding box center [302, 207] width 194 height 14
type md-option "218"
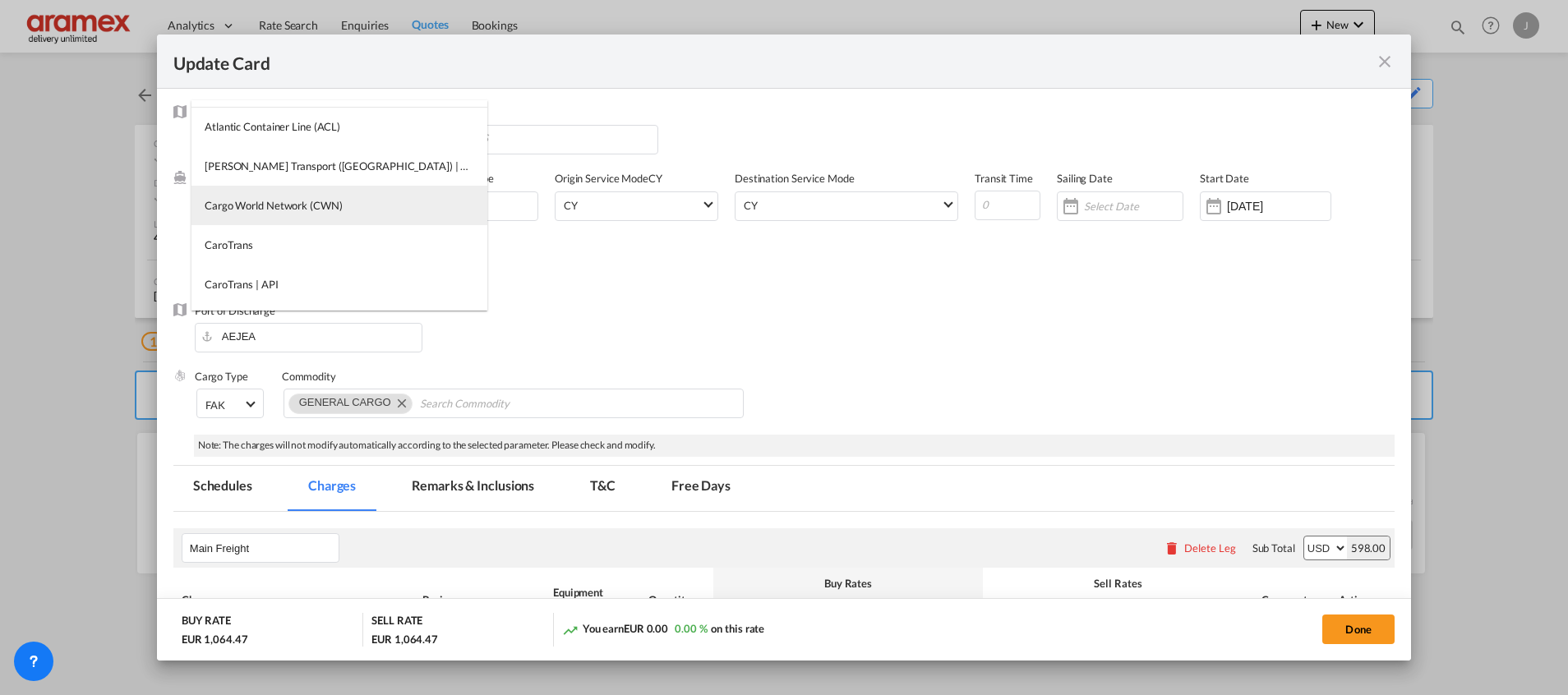
type md-option "13856"
type md-option "17"
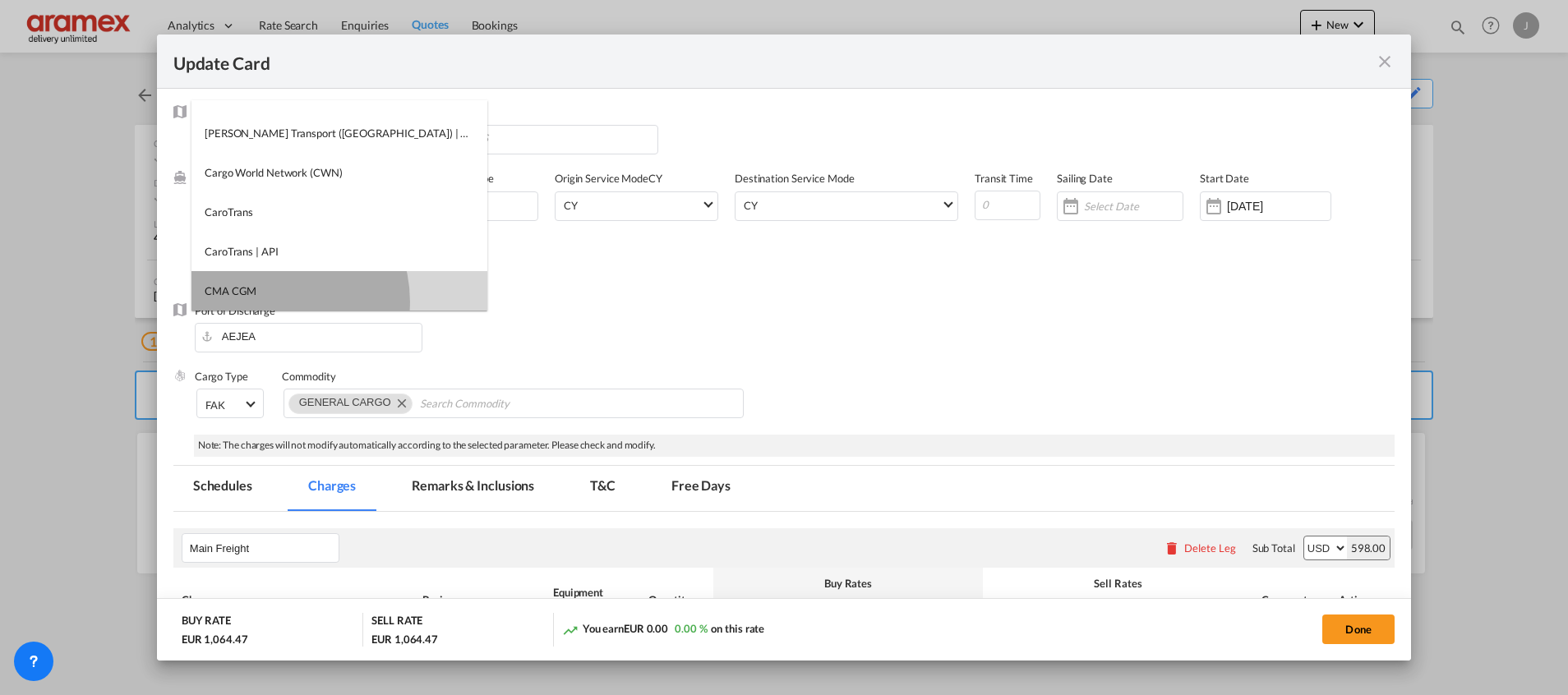
click at [271, 301] on md-option "CMA CGM" at bounding box center [339, 290] width 296 height 40
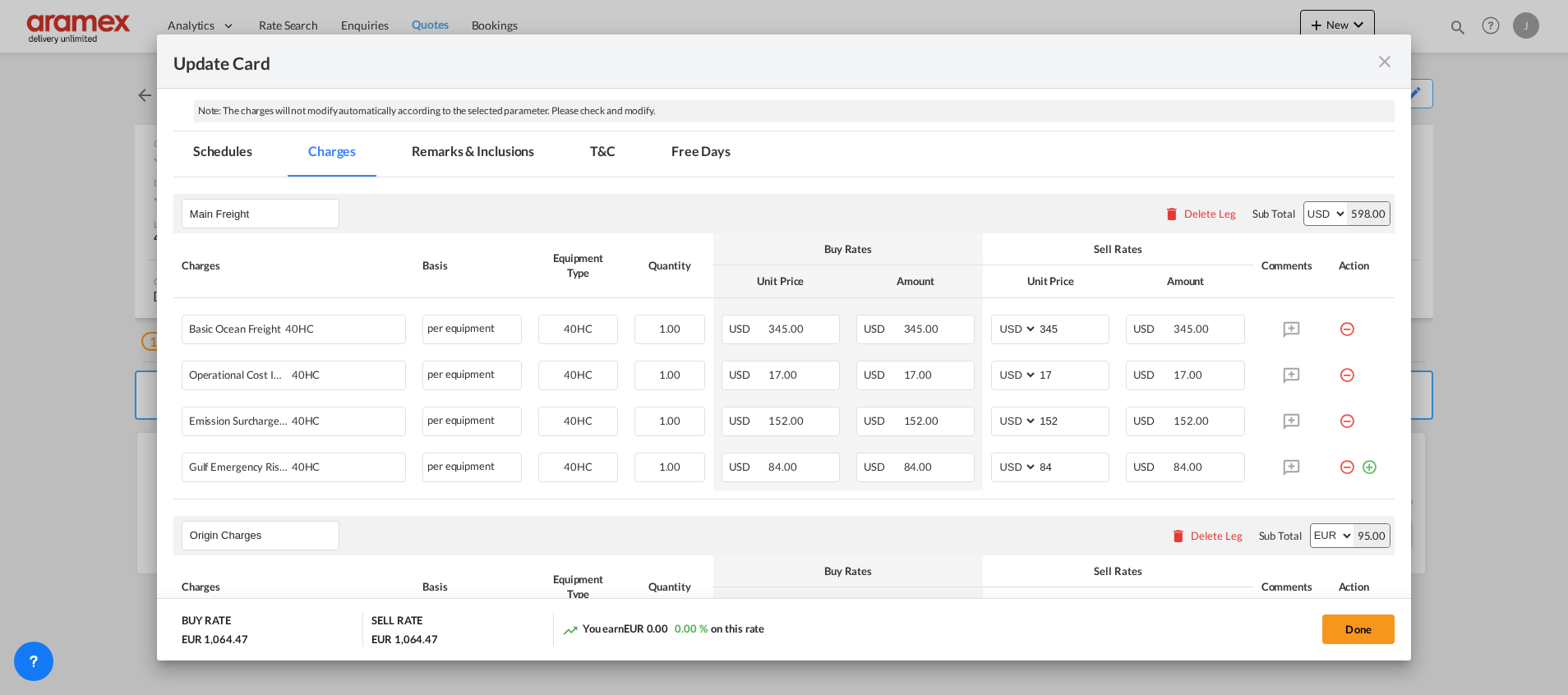
scroll to position [370, 0]
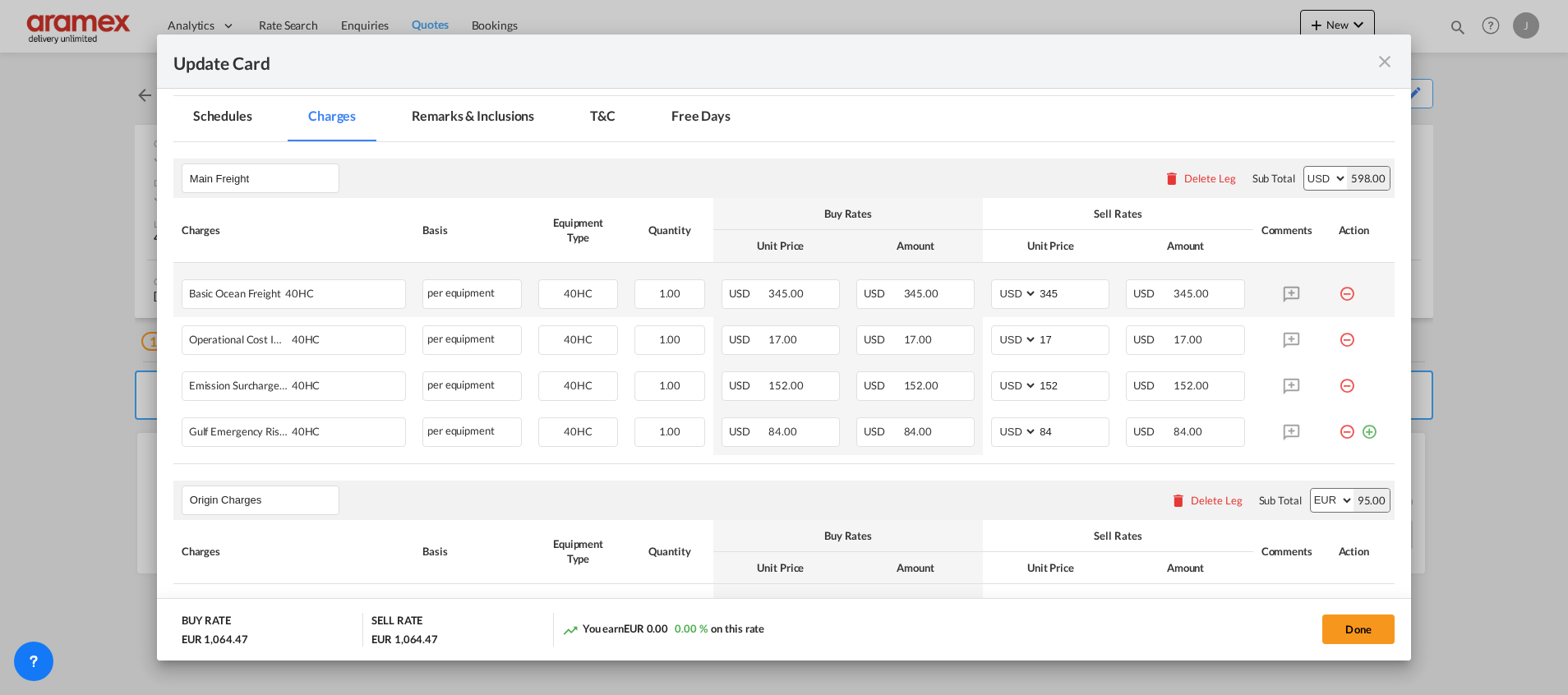
click at [1339, 294] on md-icon "icon-minus-circle-outline red-400-fg" at bounding box center [1347, 288] width 16 height 16
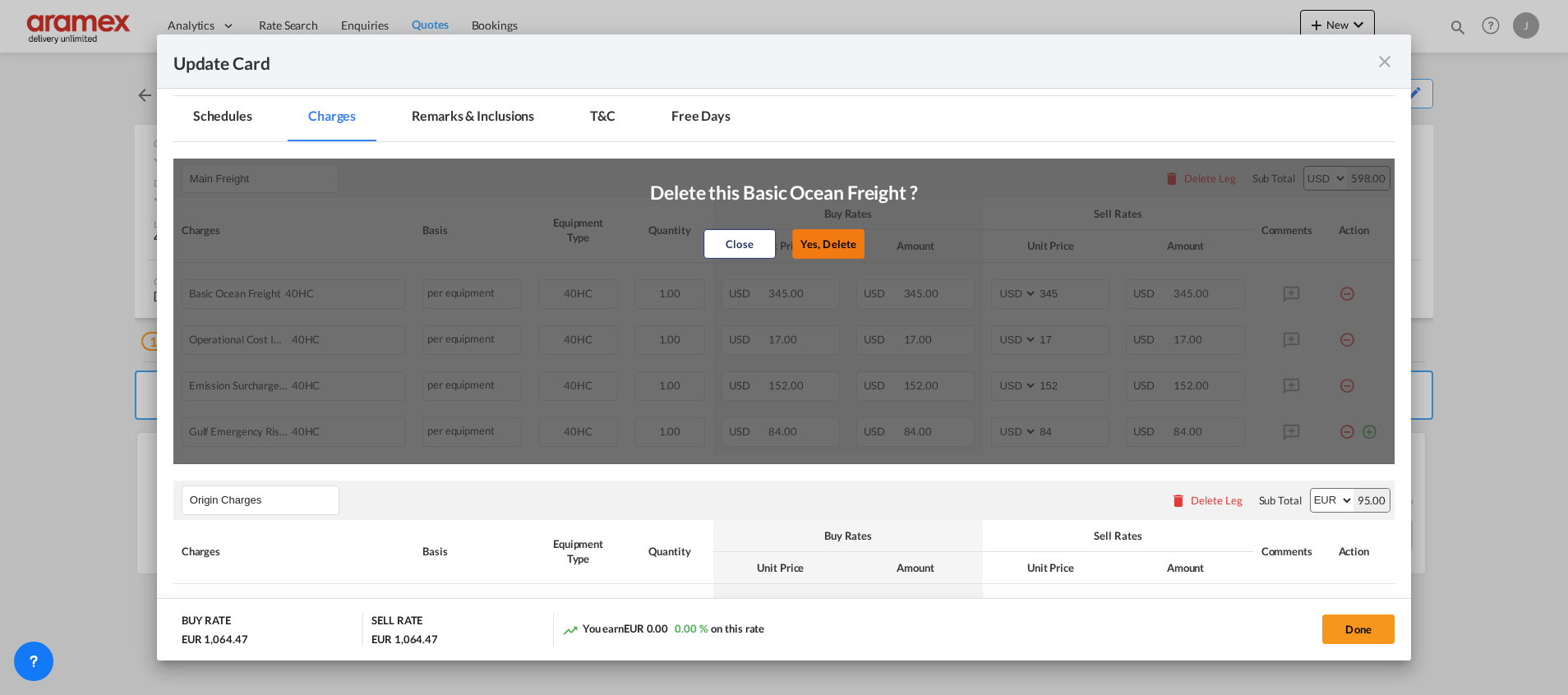
click at [813, 237] on button "Yes, Delete" at bounding box center [829, 244] width 72 height 30
type input "17"
type input "152"
type input "84"
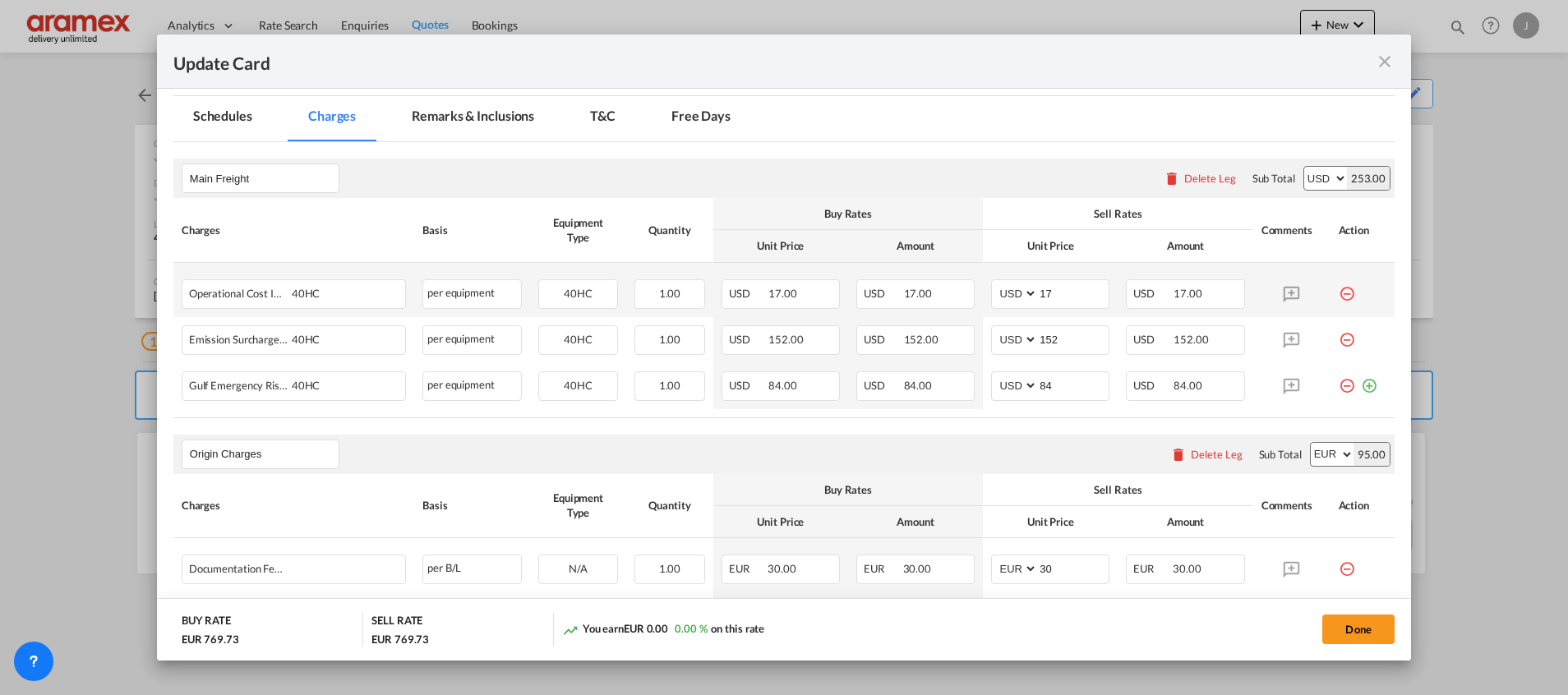
click at [1339, 291] on md-icon "icon-minus-circle-outline red-400-fg" at bounding box center [1347, 288] width 16 height 16
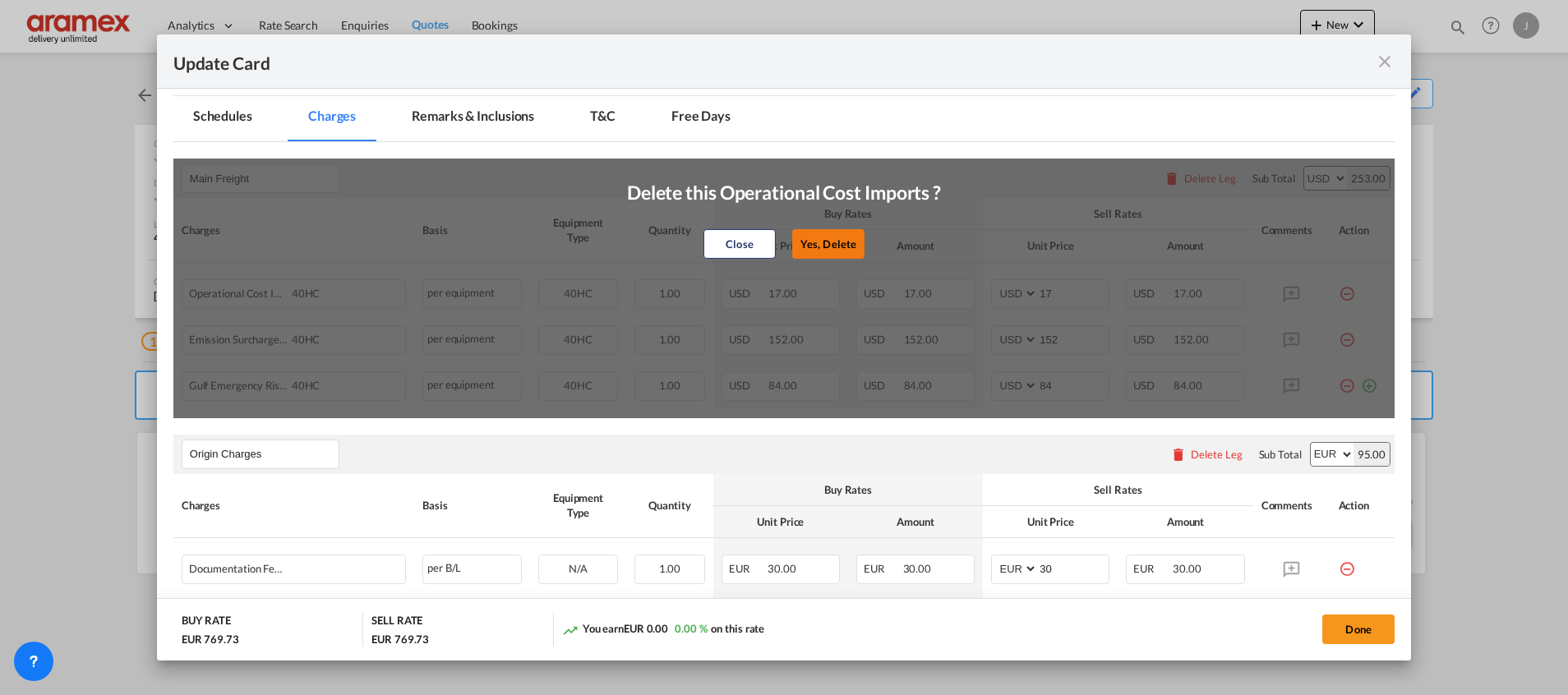
click at [818, 238] on button "Yes, Delete" at bounding box center [829, 244] width 72 height 30
type input "152"
type input "84"
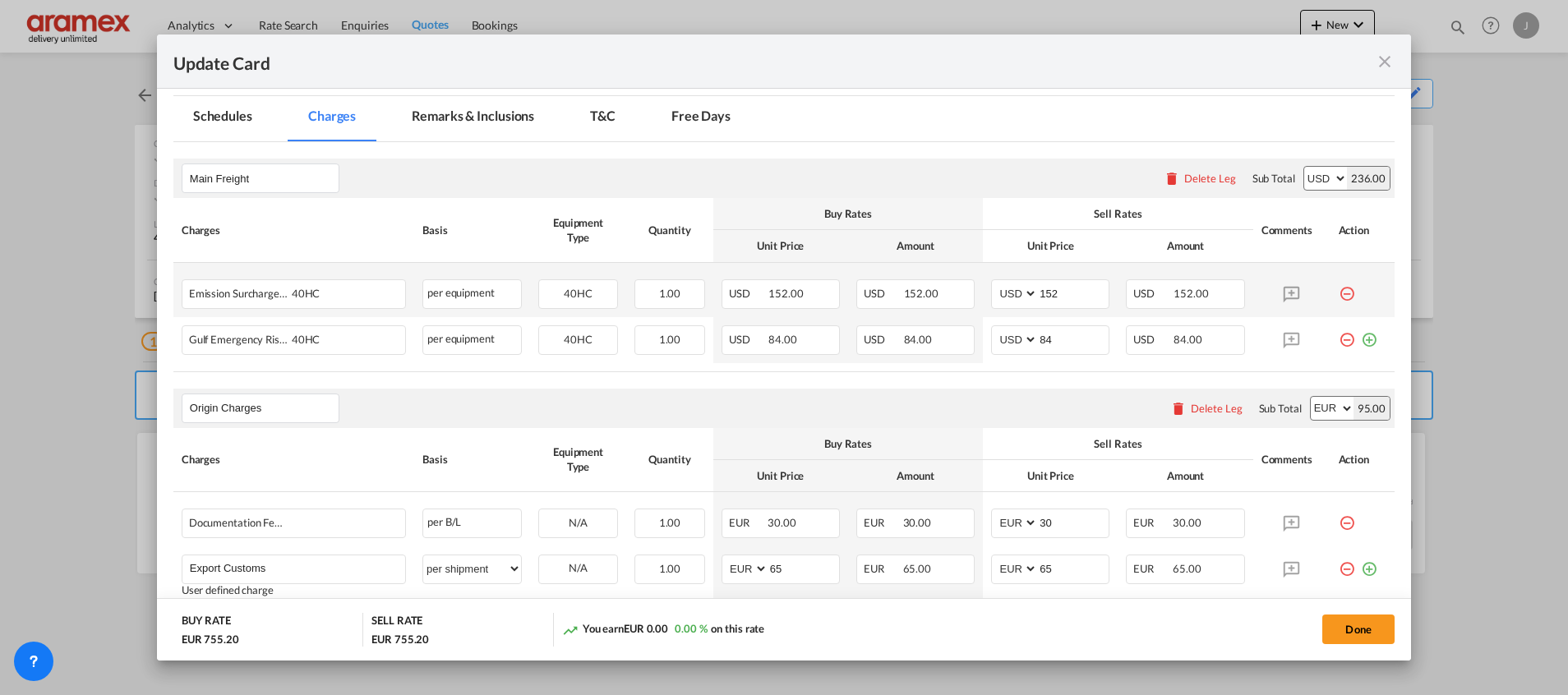
click at [1339, 288] on md-icon "icon-minus-circle-outline red-400-fg" at bounding box center [1347, 288] width 16 height 16
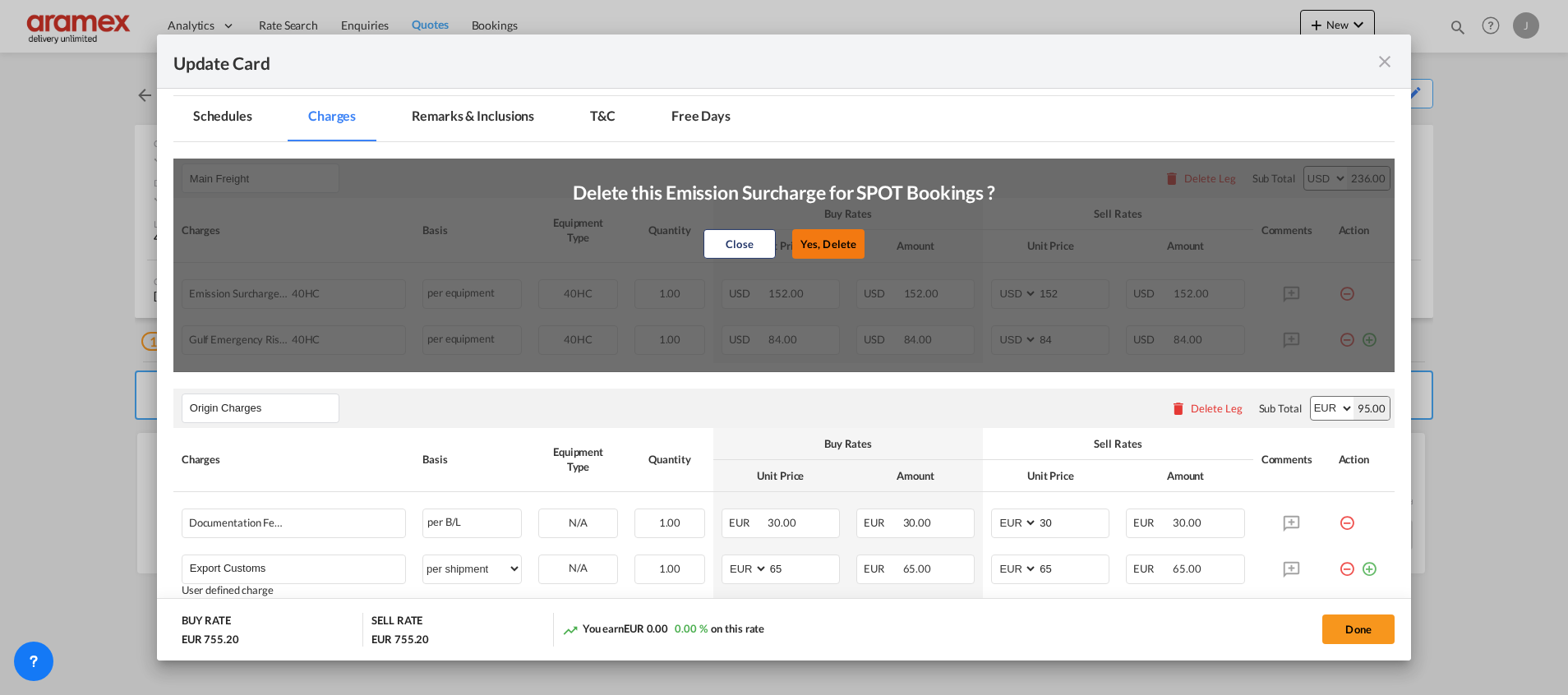
click at [819, 240] on button "Yes, Delete" at bounding box center [829, 244] width 72 height 30
type input "84"
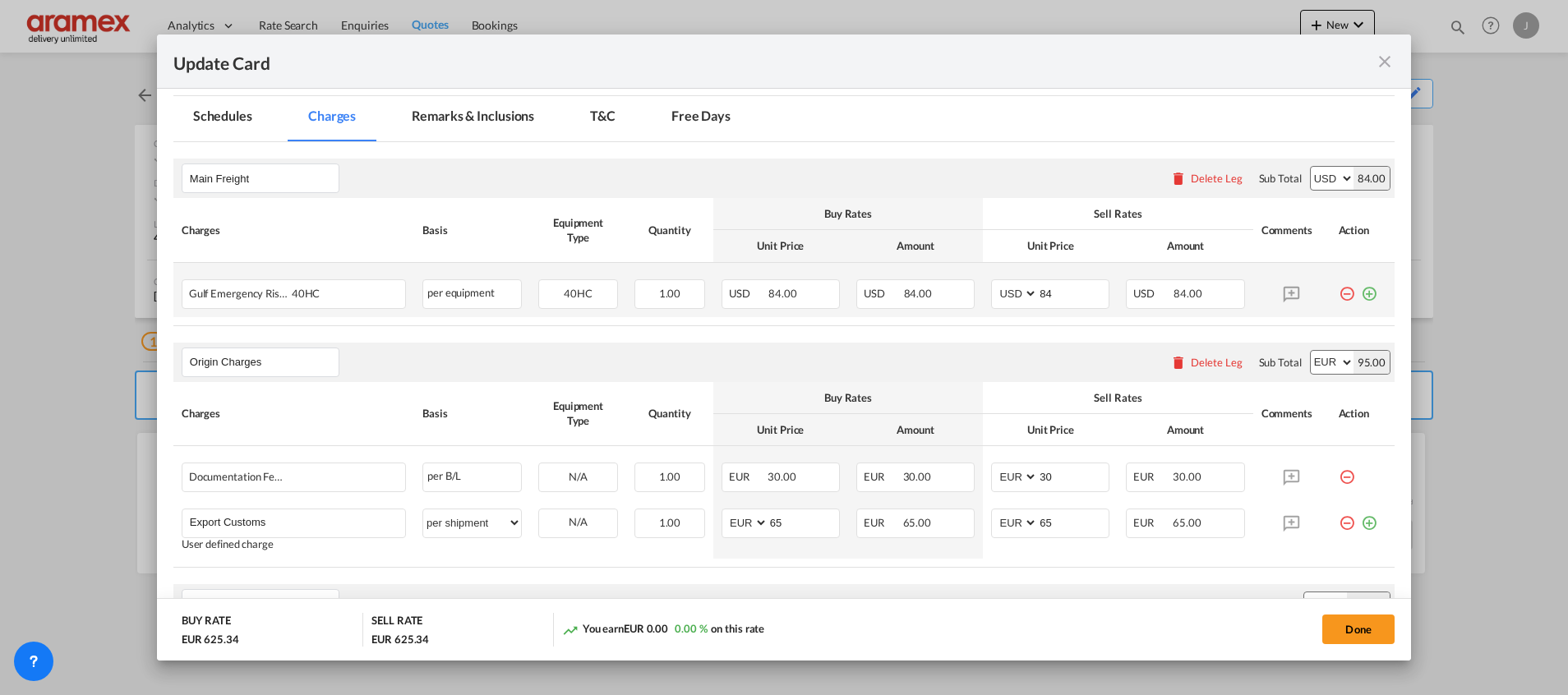
click at [1361, 290] on md-icon "icon-plus-circle-outline green-400-fg" at bounding box center [1369, 288] width 16 height 16
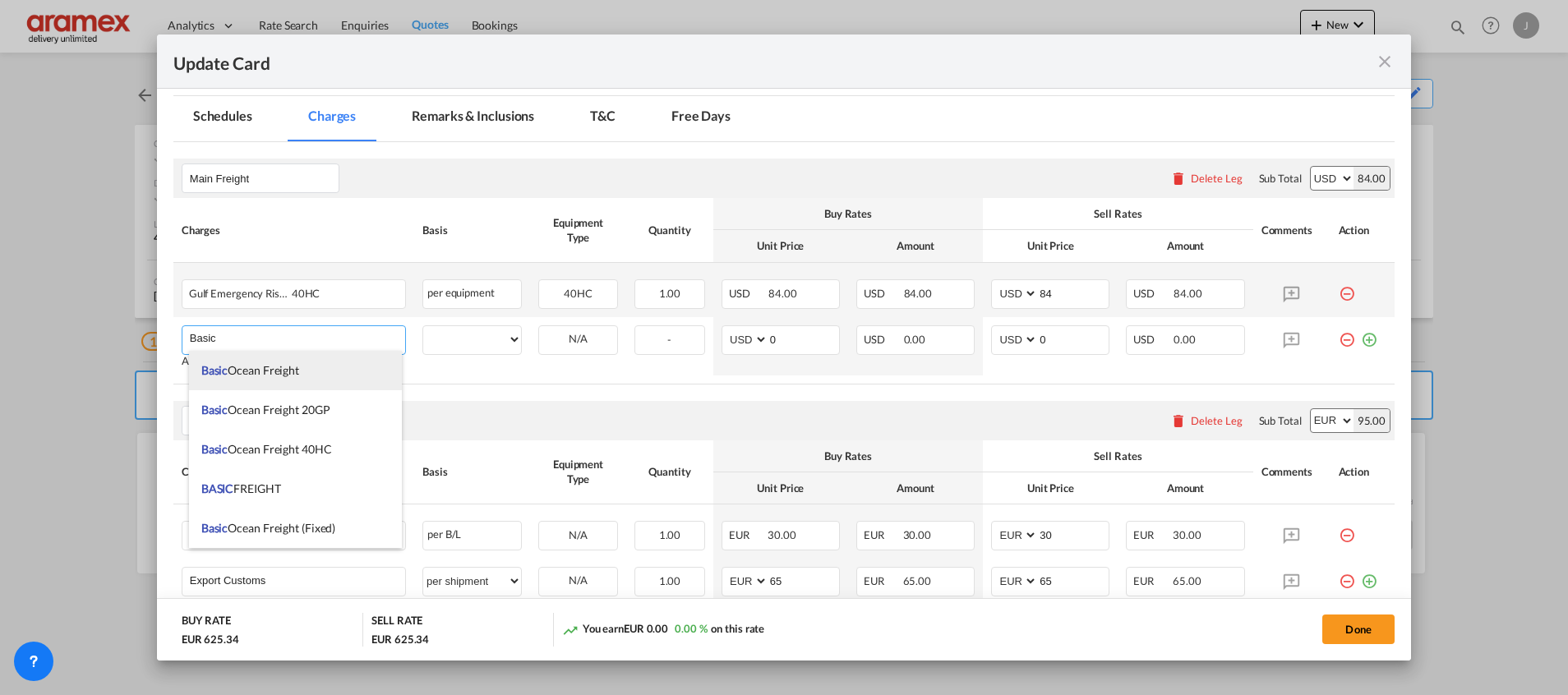
click at [282, 365] on span "Basic Ocean Freight" at bounding box center [250, 370] width 98 height 14
type input "Basic Ocean Freight"
select select "per equipment"
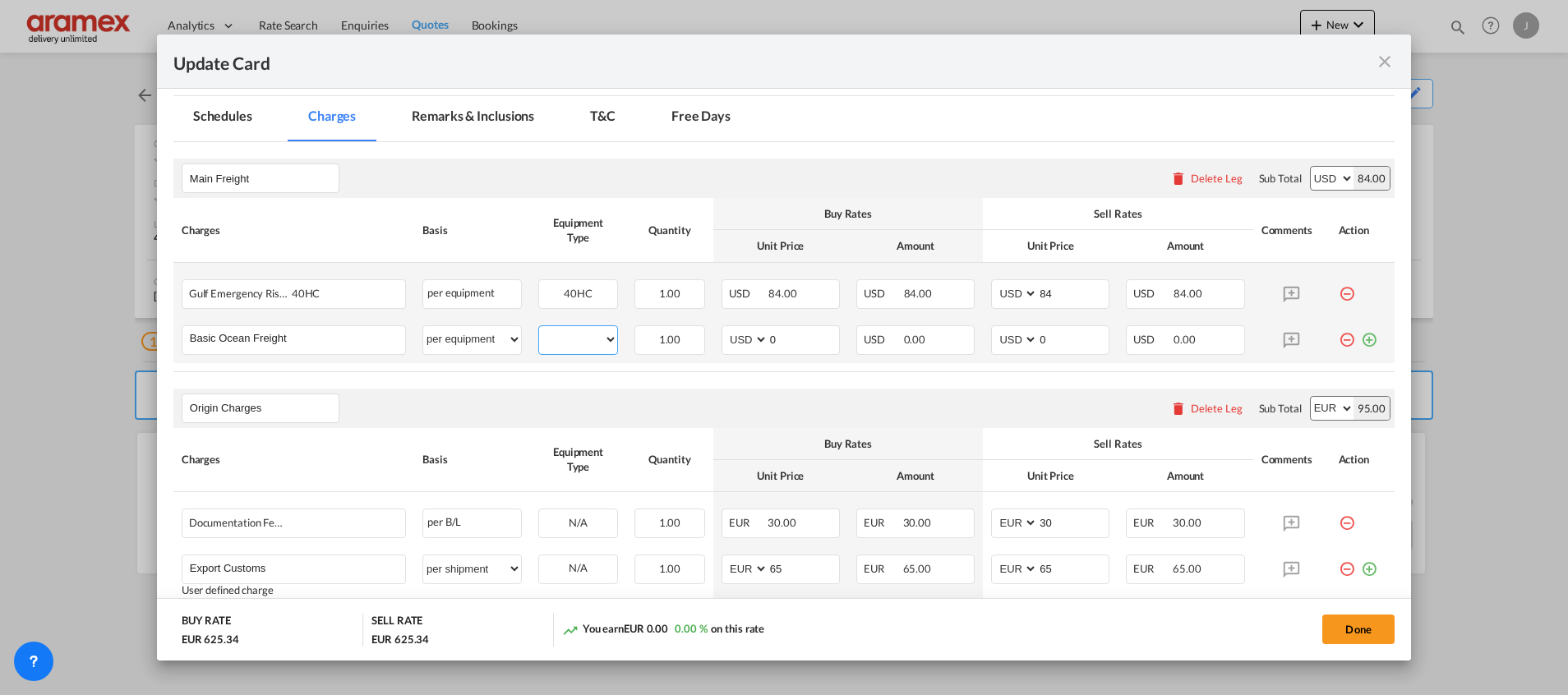
click at [560, 342] on select "40HC" at bounding box center [578, 339] width 78 height 22
select select "40HC"
click at [539, 328] on select "40HC" at bounding box center [578, 339] width 78 height 22
click at [741, 351] on md-input-container "AED AFN ALL AMD ANG AOA ARS AUD AWG AZN BAM BBD BDT BGN BHD BIF BMD BND BOB BRL…" at bounding box center [781, 340] width 119 height 30
paste input "370.0"
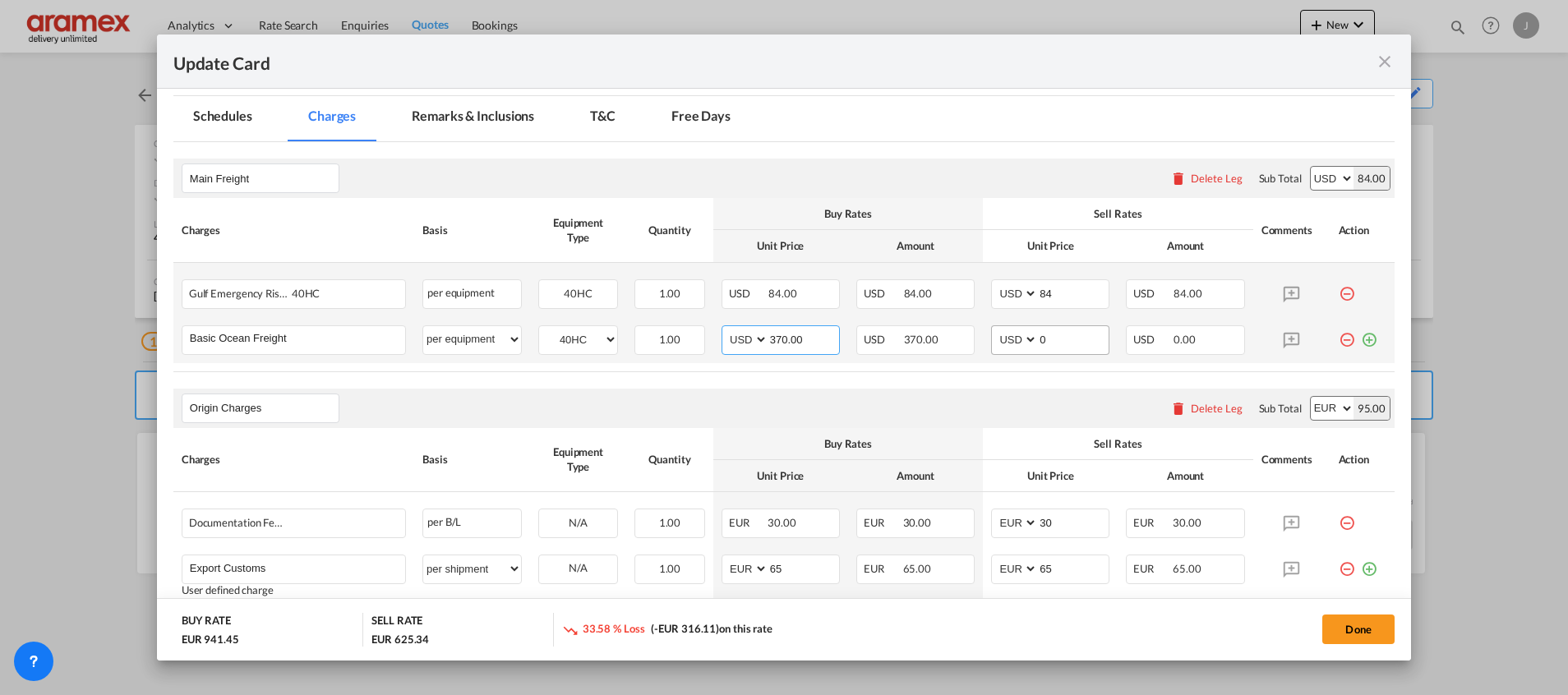
type input "370.00"
drag, startPoint x: 1043, startPoint y: 339, endPoint x: 990, endPoint y: 340, distance: 53.0
click at [991, 340] on md-input-container "AED AFN ALL AMD ANG AOA ARS AUD AWG AZN BAM BBD BDT BGN BHD BIF BMD BND BOB BRL…" at bounding box center [1051, 340] width 119 height 30
paste input "370.0"
type input "370.00"
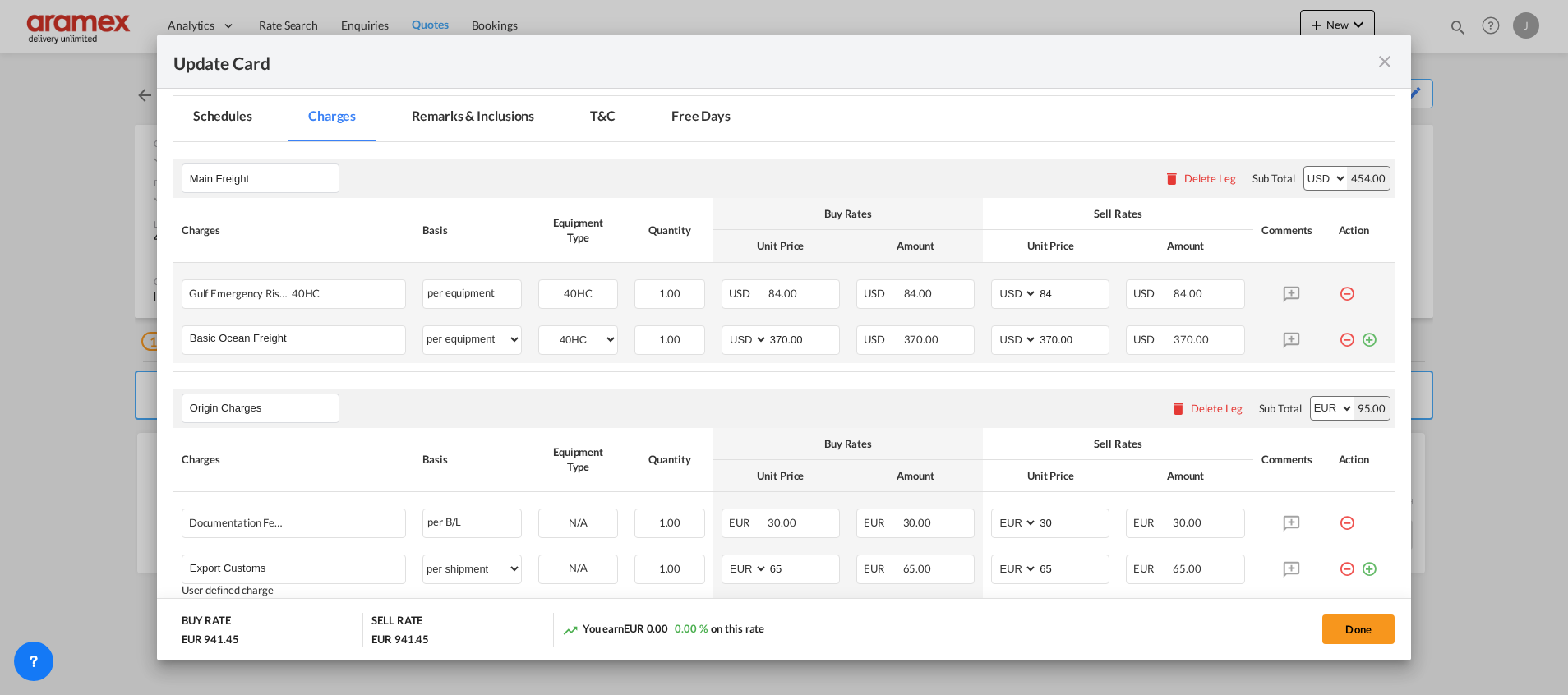
click at [1361, 337] on md-icon "icon-plus-circle-outline green-400-fg" at bounding box center [1369, 334] width 16 height 16
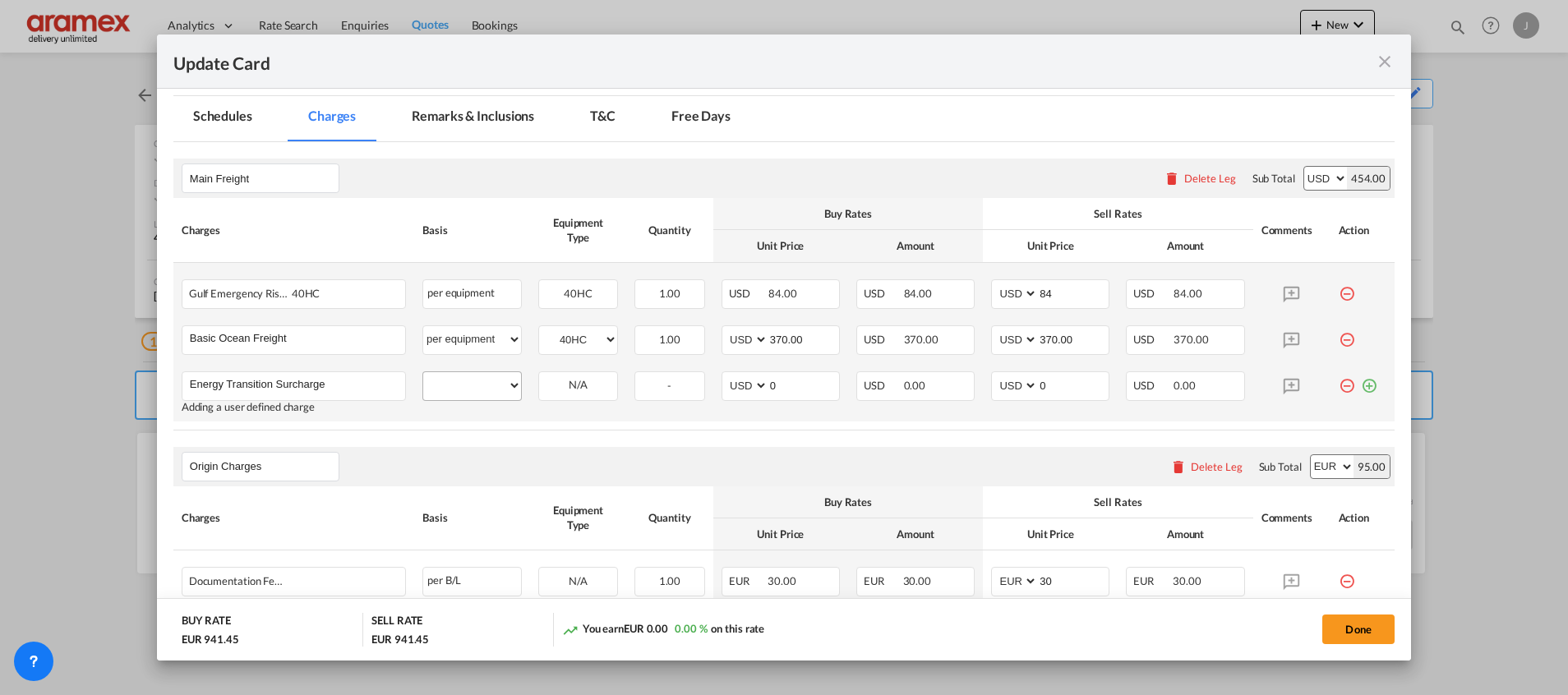
type input "Energy Transition Surcharge"
click at [477, 386] on select "per equipment per container per B/L per shipping bill per shipment % on freight…" at bounding box center [471, 385] width 98 height 26
select select "per equipment"
click at [423, 372] on select "per equipment per container per B/L per shipping bill per shipment % on freight…" at bounding box center [471, 385] width 98 height 26
click at [594, 392] on select "40HC" at bounding box center [578, 386] width 78 height 22
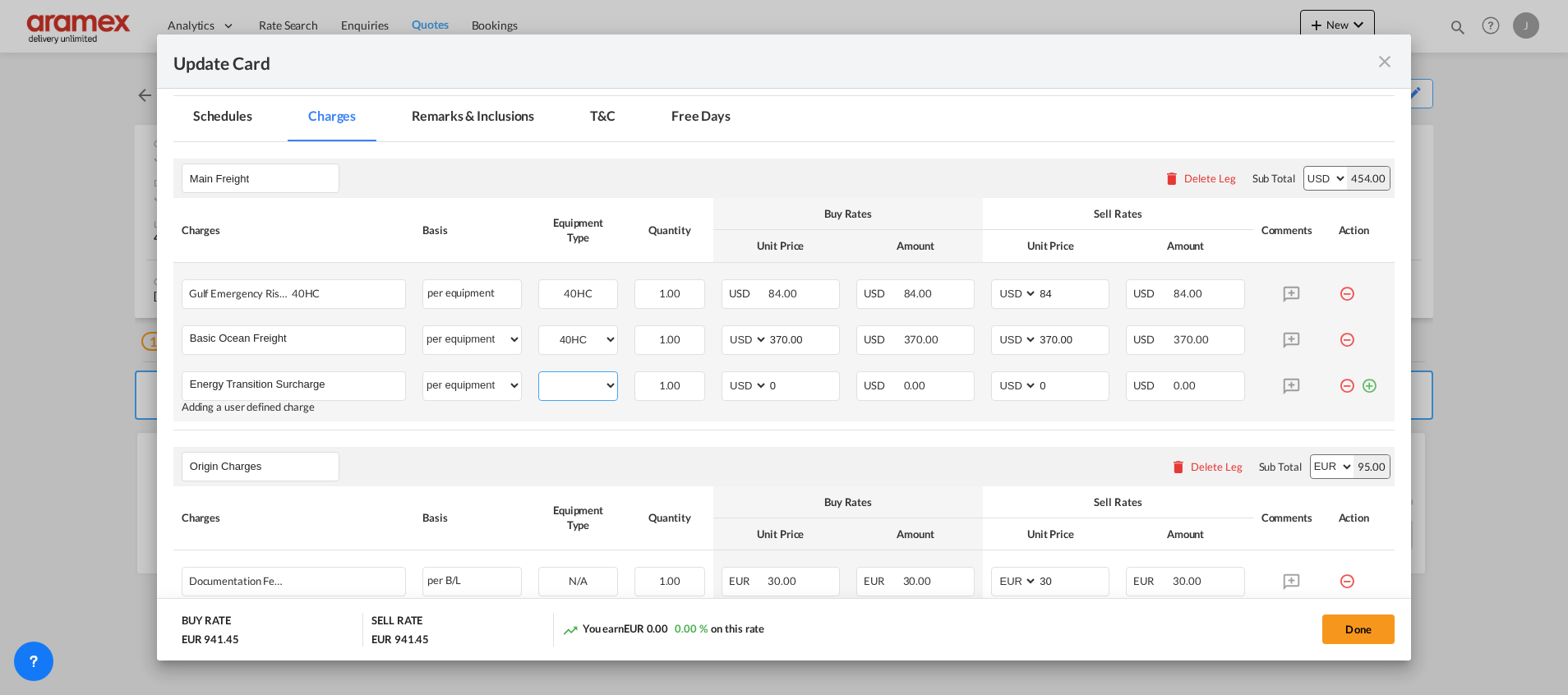
select select "40HC"
click at [539, 375] on select "40HC" at bounding box center [578, 386] width 78 height 22
click at [735, 386] on select "AED AFN ALL AMD ANG AOA ARS AUD AWG AZN BAM BBD BDT BGN BHD BIF BMD BND BOB BRL…" at bounding box center [747, 386] width 43 height 22
select select "string:EUR"
click at [725, 375] on select "AED AFN ALL AMD ANG AOA ARS AUD AWG AZN BAM BBD BDT BGN BHD BIF BMD BND BOB BRL…" at bounding box center [747, 386] width 43 height 22
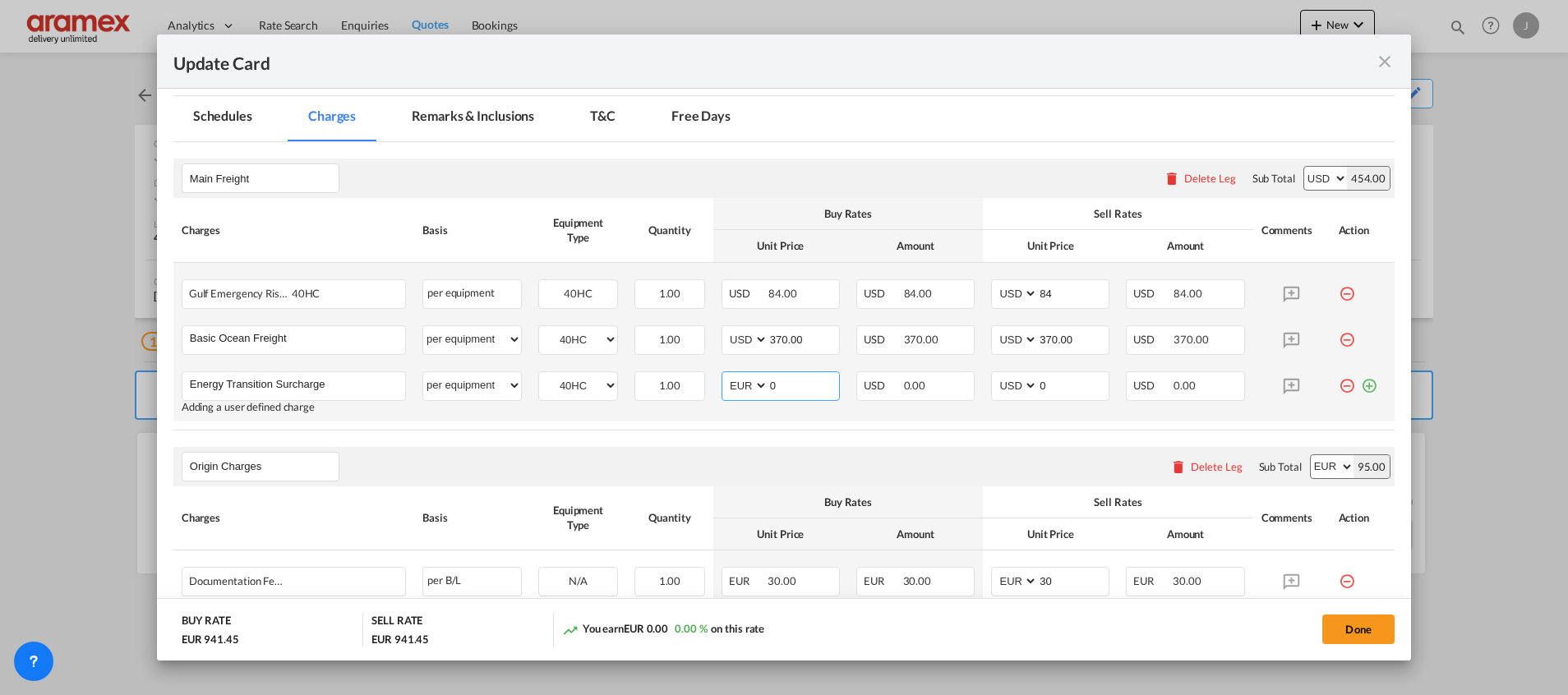
select select "string:EUR"
click at [998, 385] on select "AED AFN ALL AMD ANG AOA ARS AUD AWG AZN BAM BBD BDT BGN BHD BIF BMD BND BOB BRL…" at bounding box center [1016, 386] width 43 height 22
select select "string:EUR"
click at [994, 375] on select "AED AFN ALL AMD ANG AOA ARS AUD AWG AZN BAM BBD BDT BGN BHD BIF BMD BND BOB BRL…" at bounding box center [1016, 386] width 43 height 22
drag, startPoint x: 784, startPoint y: 389, endPoint x: 722, endPoint y: 392, distance: 62.1
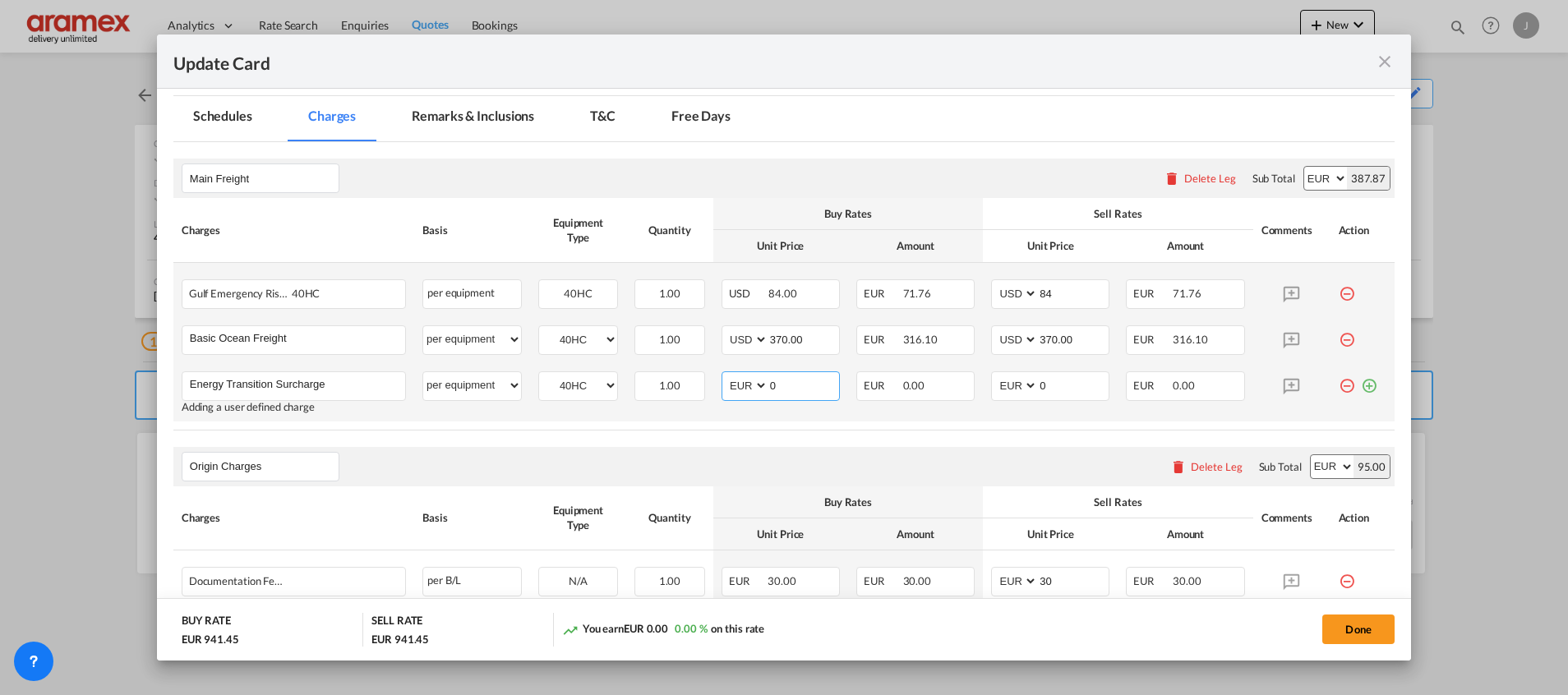
click at [722, 392] on md-input-container "AED AFN ALL AMD ANG AOA ARS AUD AWG AZN BAM BBD BDT BGN BHD BIF BMD BND BOB BRL…" at bounding box center [781, 386] width 119 height 30
paste input "68.0"
type input "68.00"
drag, startPoint x: 1017, startPoint y: 383, endPoint x: 984, endPoint y: 385, distance: 33.1
click at [991, 385] on md-input-container "AED AFN ALL AMD ANG AOA ARS AUD AWG AZN BAM BBD BDT BGN BHD BIF BMD BND BOB BRL…" at bounding box center [1051, 386] width 119 height 30
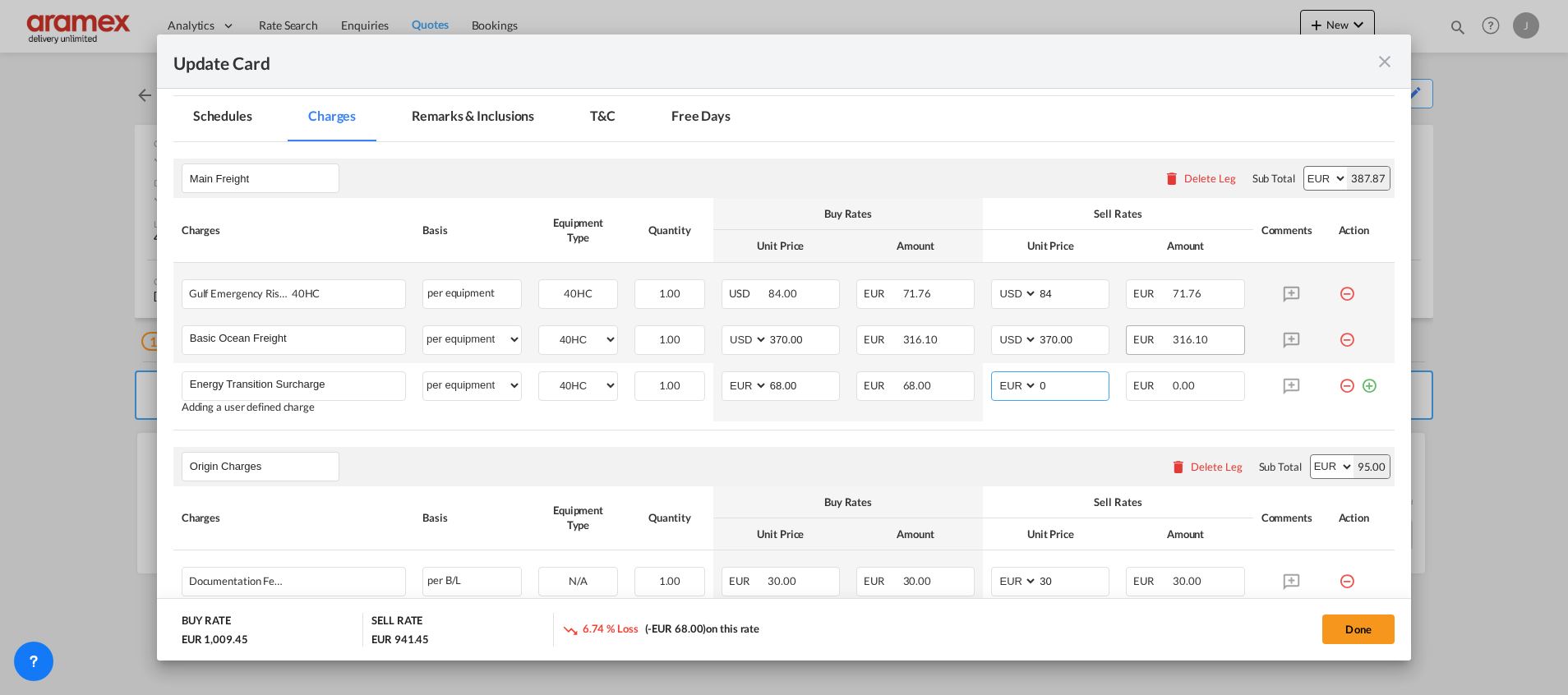
paste input "68.0"
type input "68.00"
click at [1339, 291] on md-icon "icon-minus-circle-outline red-400-fg" at bounding box center [1347, 288] width 16 height 16
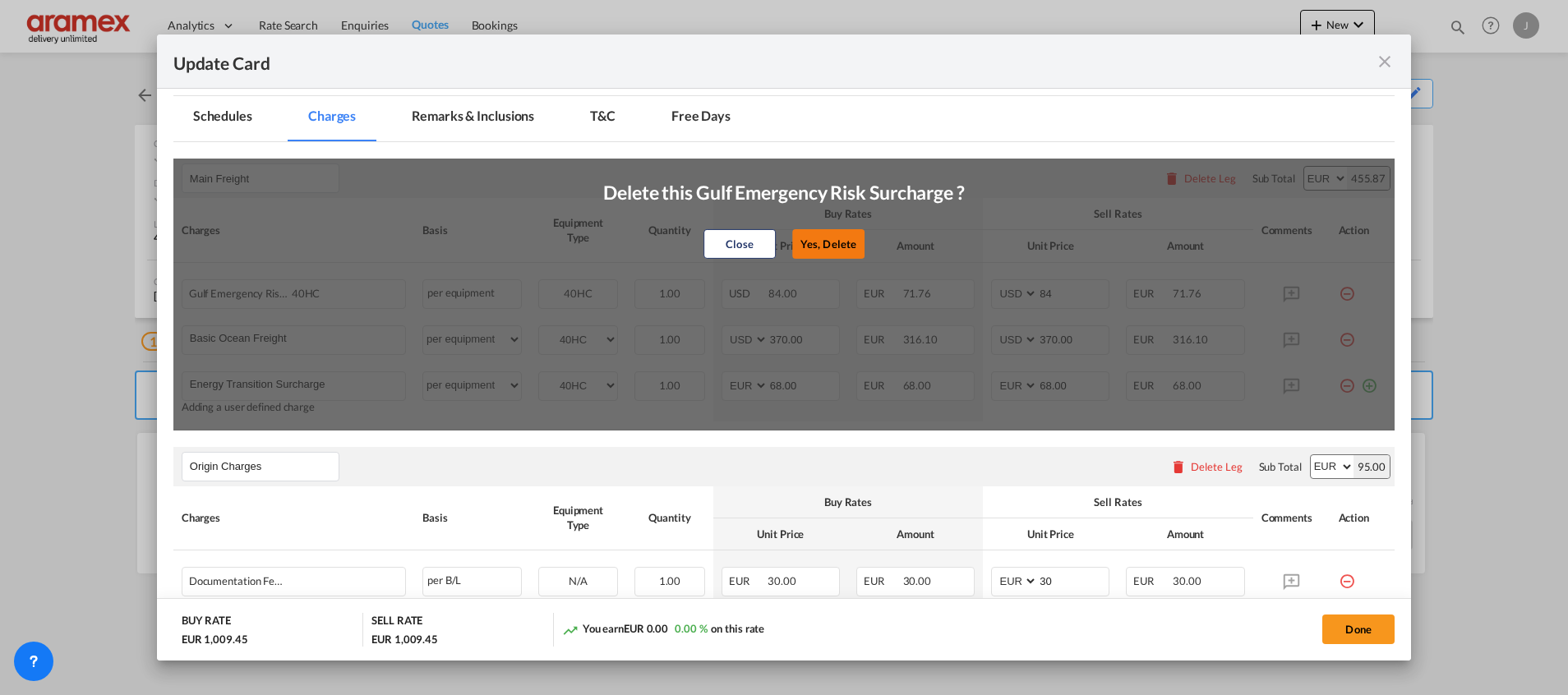
click at [839, 230] on button "Yes, Delete" at bounding box center [829, 244] width 72 height 30
type input "370.00"
type input "Energy Transition Surcharge"
select select "string:EUR"
type input "68.00"
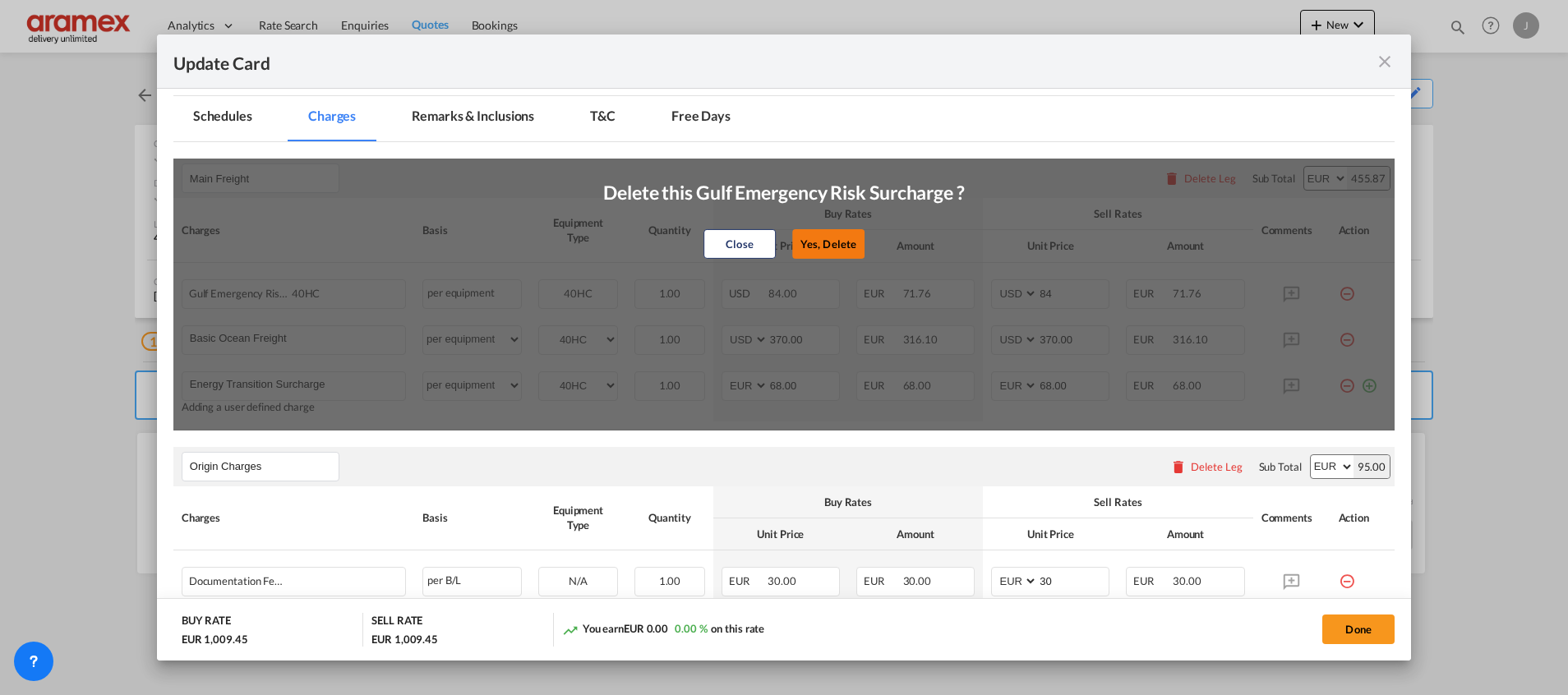
select select "string:EUR"
type input "68.00"
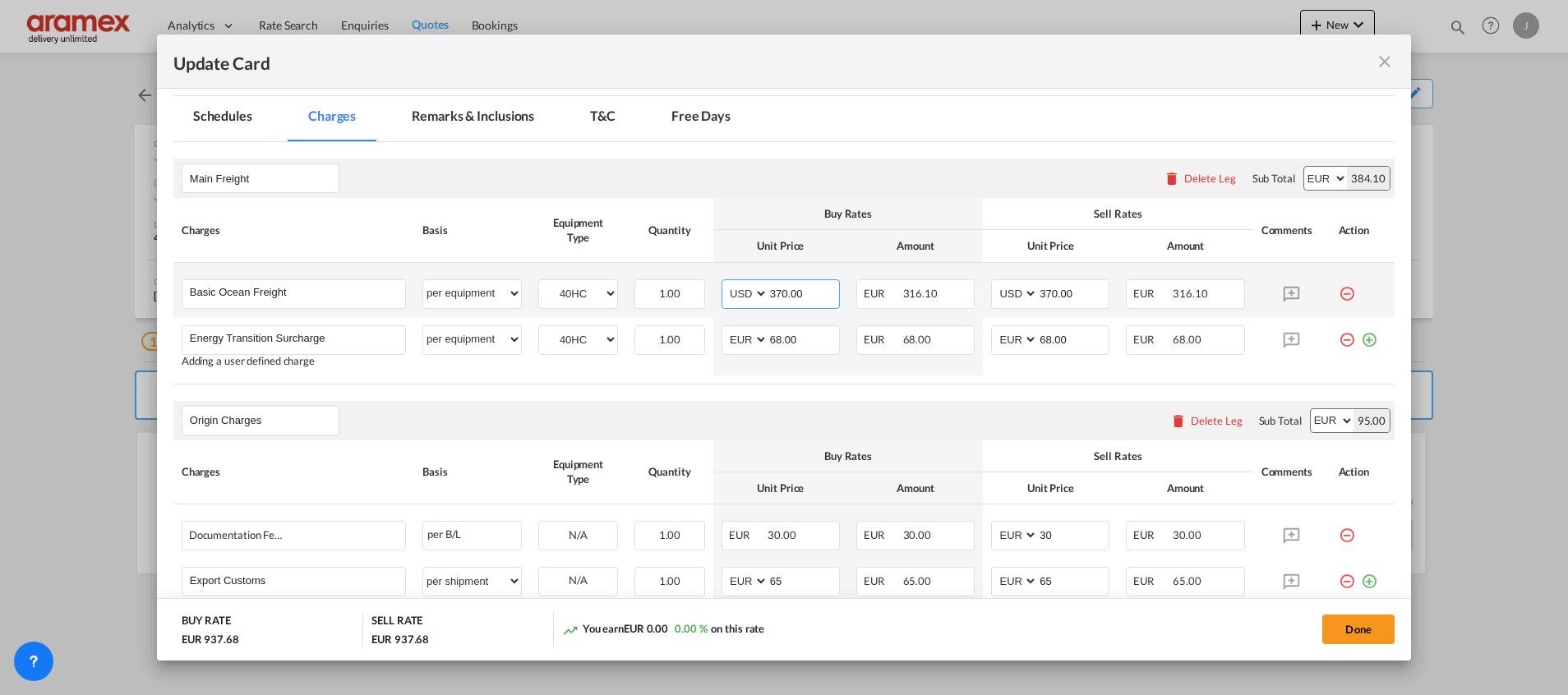
click at [778, 291] on input "370.00" at bounding box center [803, 292] width 71 height 24
click at [777, 290] on input "370.00" at bounding box center [803, 292] width 71 height 24
click at [1304, 176] on select "AED AFN ALL AMD ANG AOA ARS AUD AWG AZN BAM BBD BDT BGN BHD BIF BMD BND BOB BRL…" at bounding box center [1326, 178] width 43 height 23
select select "string:USD"
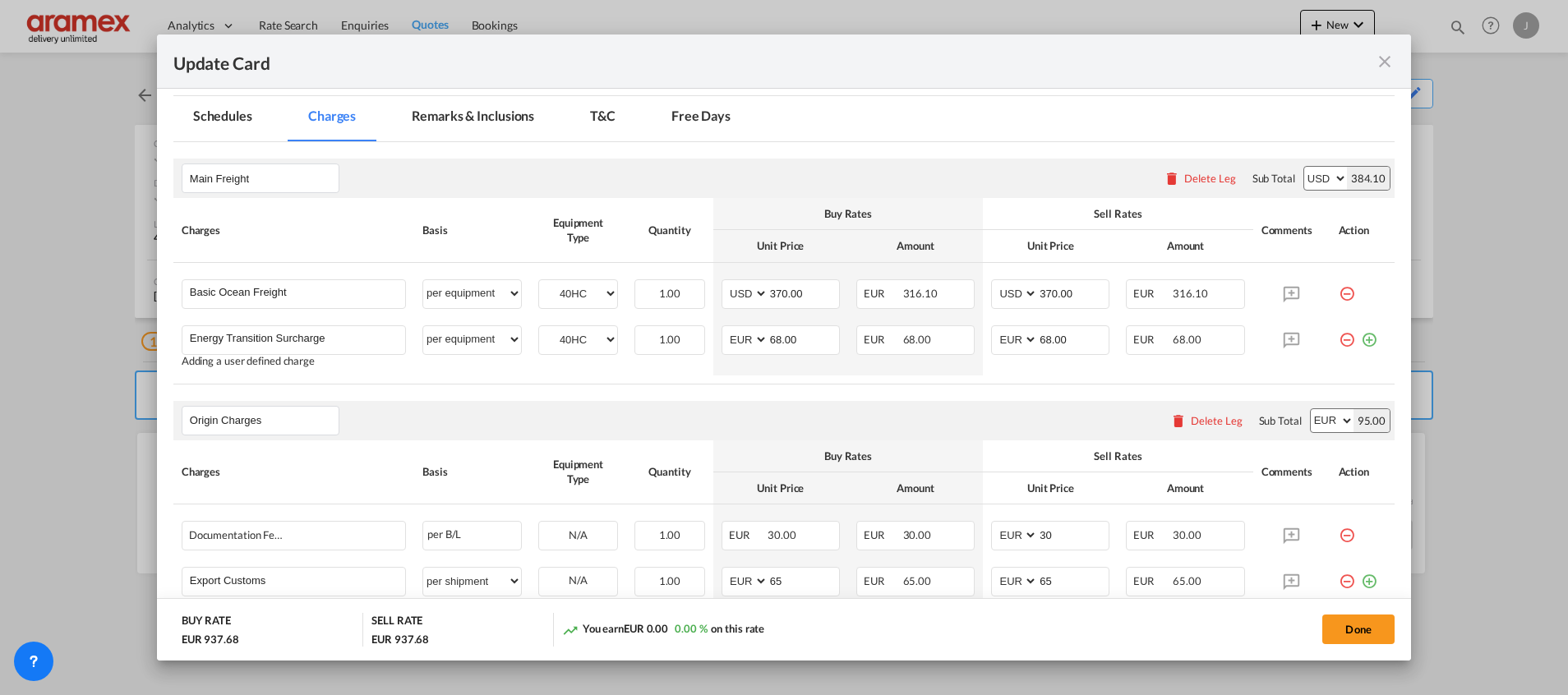
click at [1304, 166] on select "AED AFN ALL AMD ANG AOA ARS AUD AWG AZN BAM BBD BDT BGN BHD BIF BMD BND BOB BRL…" at bounding box center [1326, 178] width 43 height 23
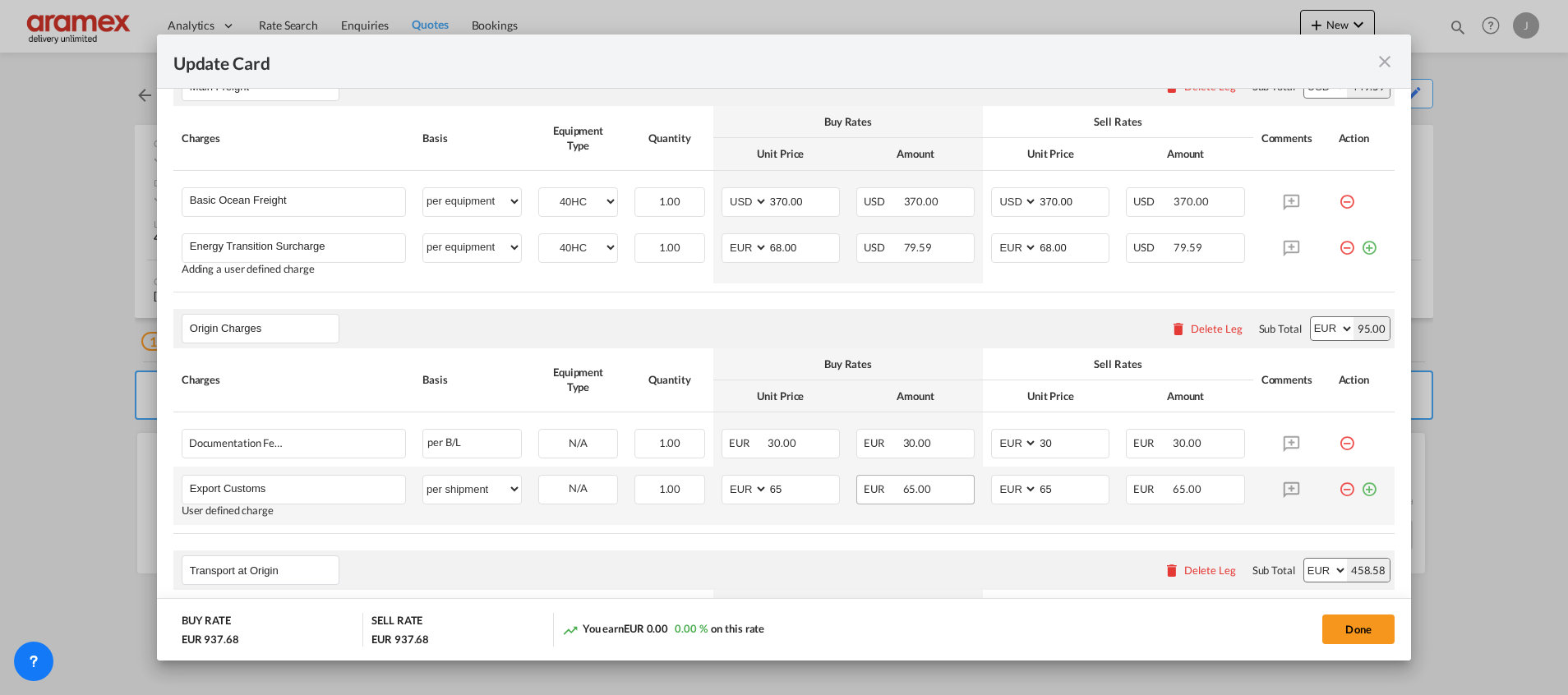
scroll to position [493, 0]
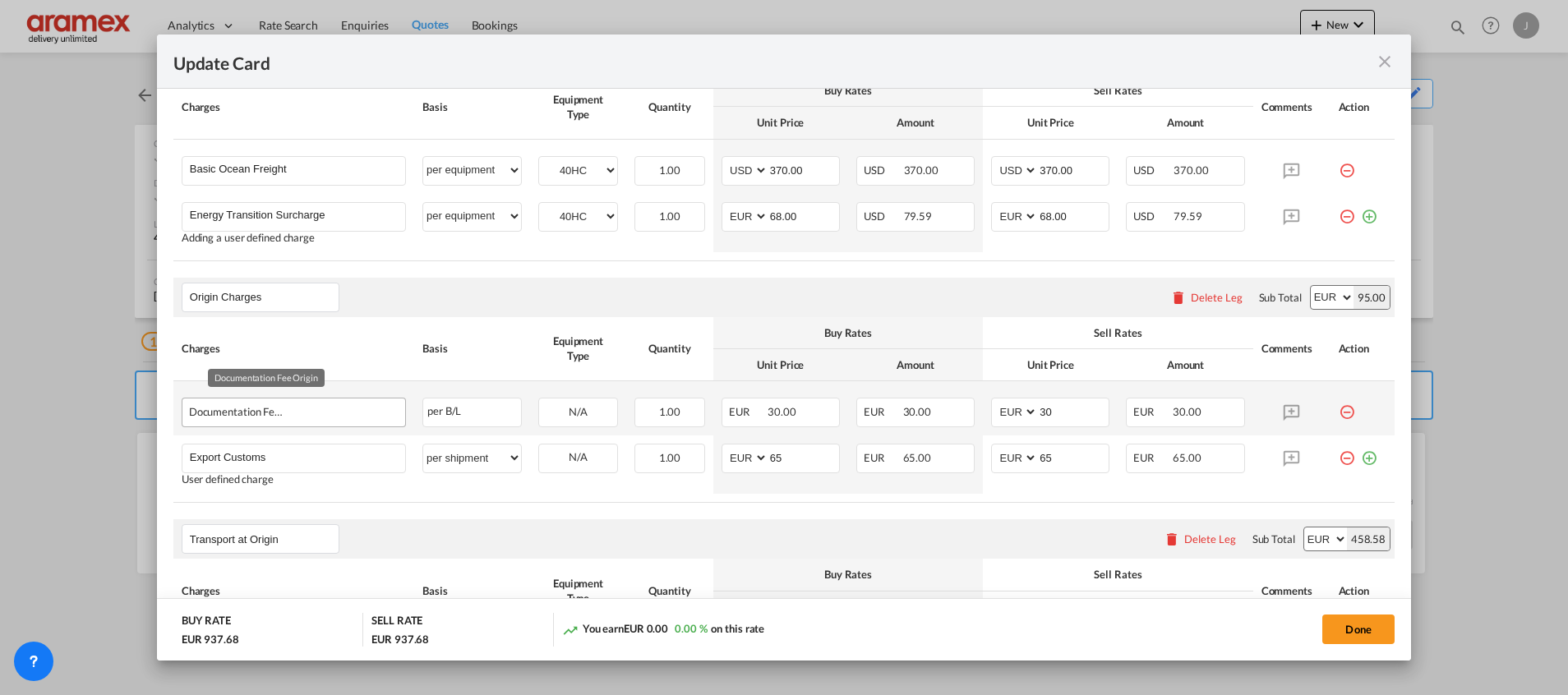
click at [205, 410] on div "Documentation Fee Origin" at bounding box center [267, 408] width 157 height 20
copy span "Documentation Fee Origin"
click at [1339, 408] on md-icon "icon-minus-circle-outline red-400-fg" at bounding box center [1347, 405] width 16 height 16
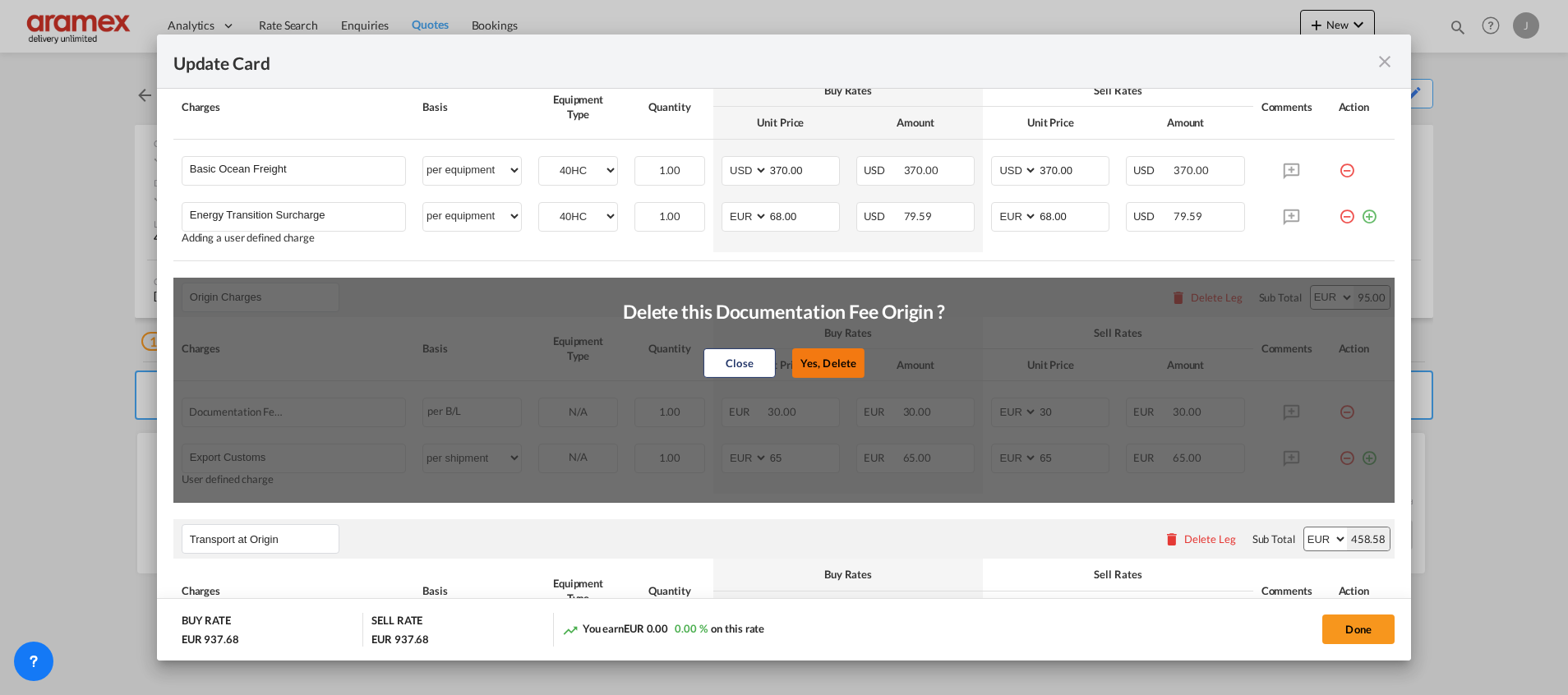
click at [837, 361] on button "Yes, Delete" at bounding box center [829, 362] width 72 height 30
type input "65"
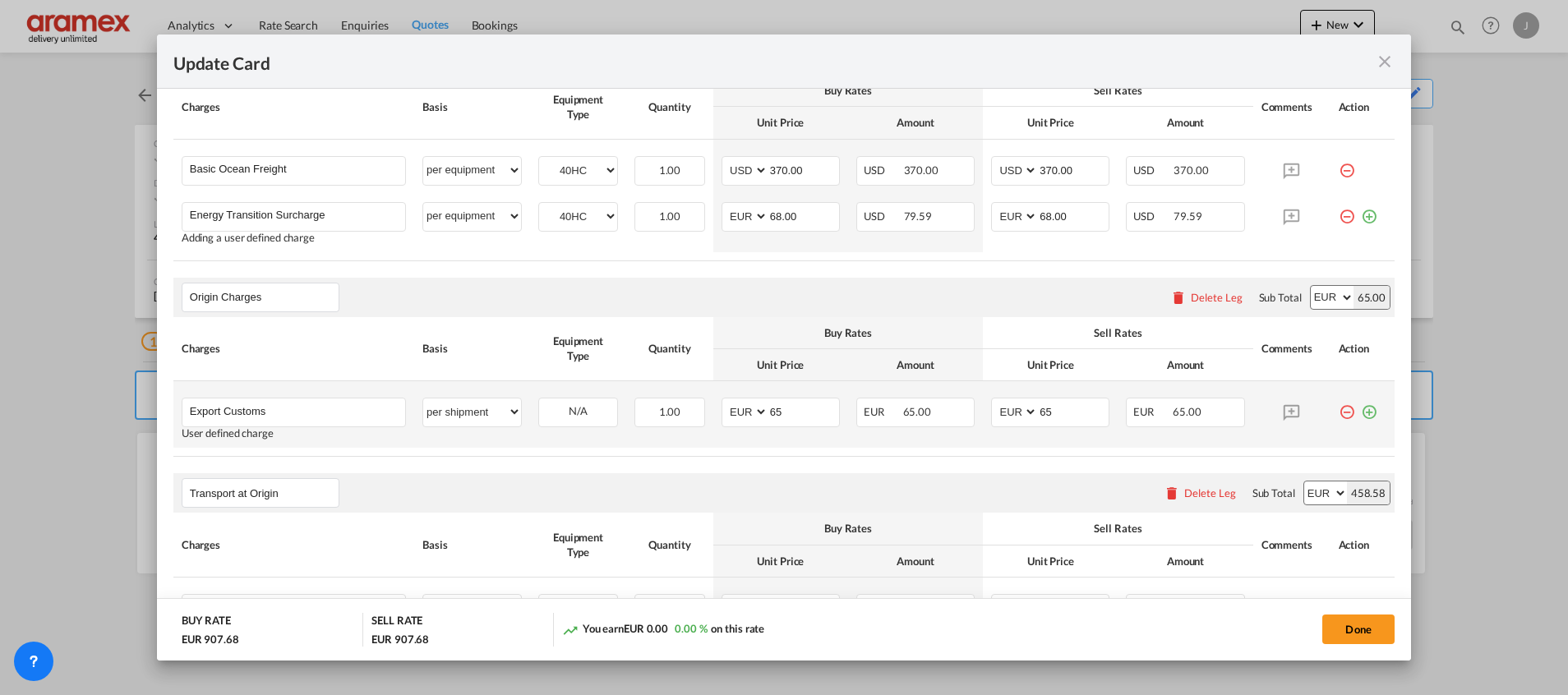
click at [1361, 413] on md-icon "icon-plus-circle-outline green-400-fg" at bounding box center [1369, 405] width 16 height 16
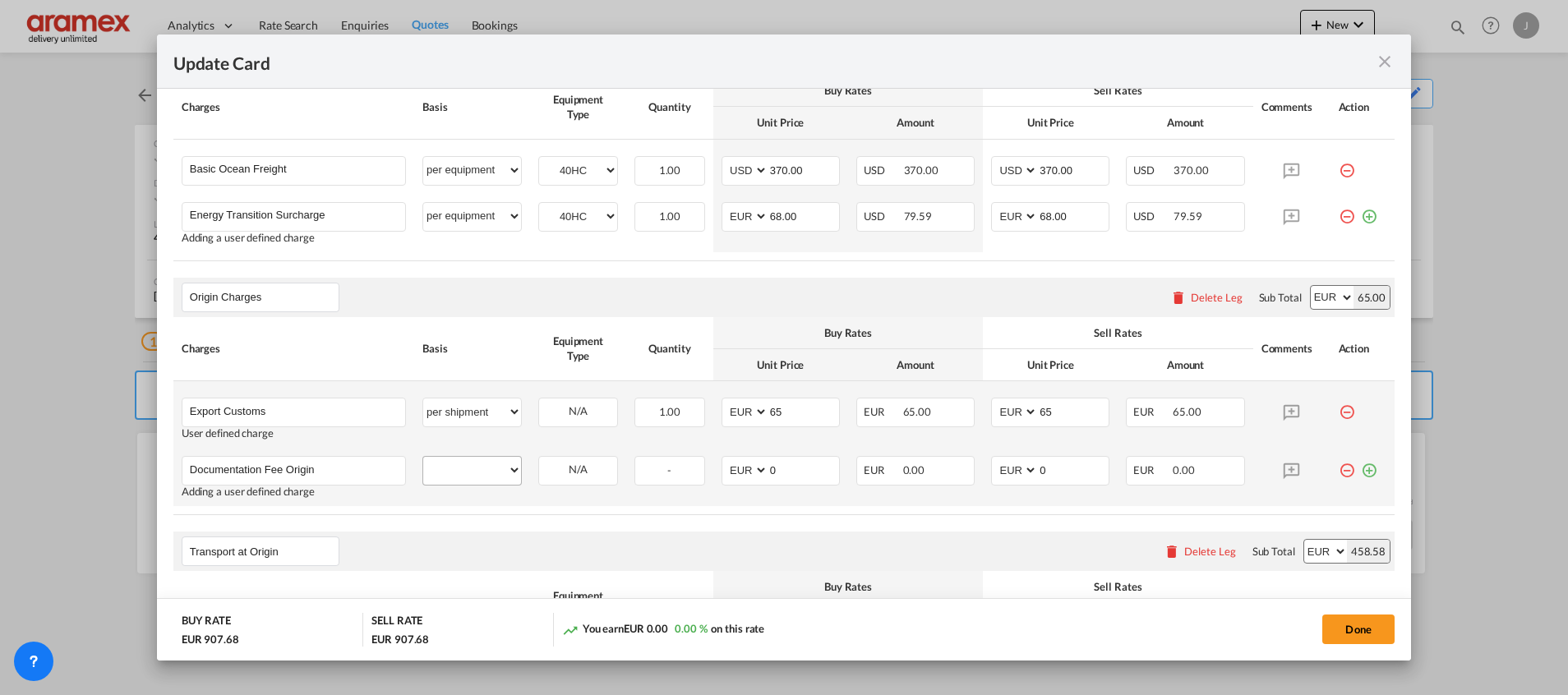
type input "Documentation Fee Origin"
click at [467, 472] on select "per equipment per container per B/L per shipping bill per shipment per pallet p…" at bounding box center [471, 469] width 98 height 26
select select "per equipment"
click at [423, 457] on select "per equipment per container per B/L per shipping bill per shipment per pallet p…" at bounding box center [471, 469] width 98 height 26
drag, startPoint x: 589, startPoint y: 470, endPoint x: 588, endPoint y: 484, distance: 14.0
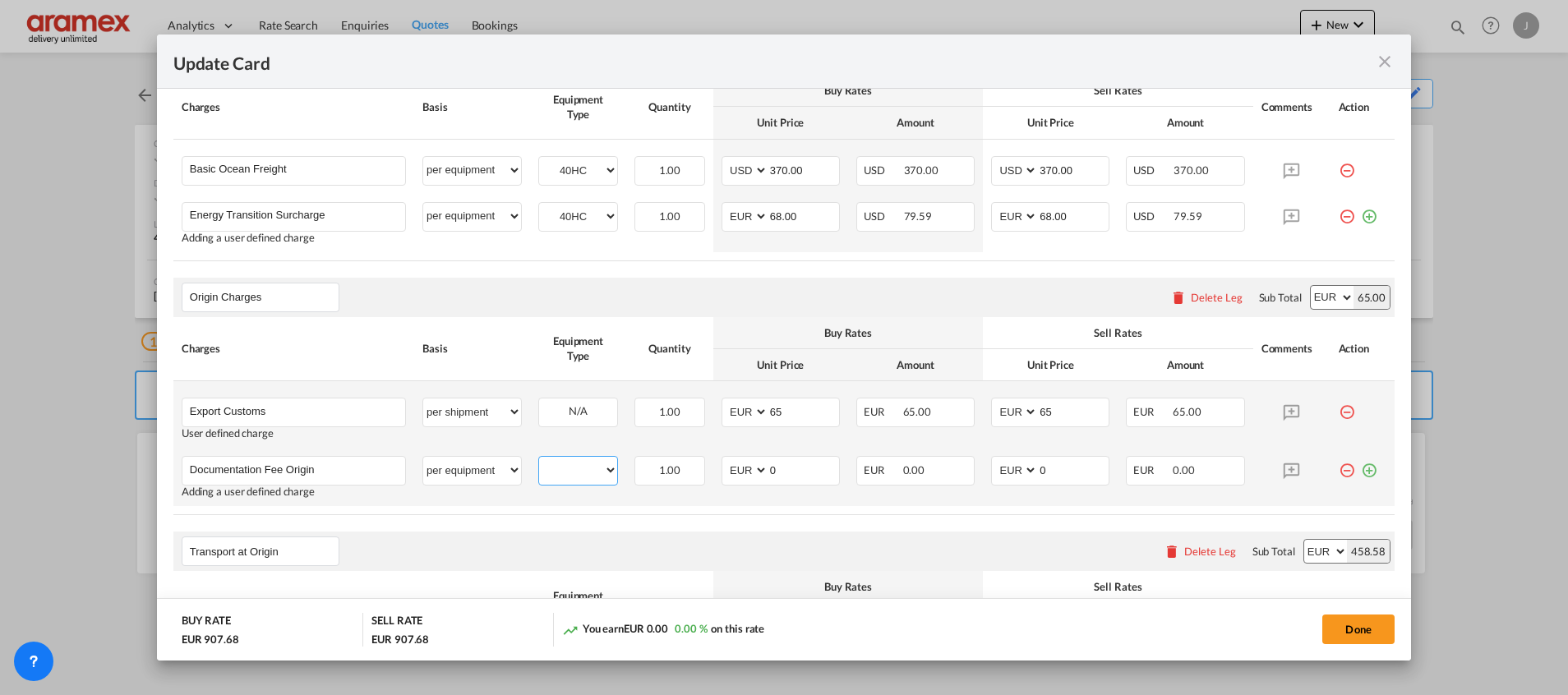
click at [589, 470] on select "40HC" at bounding box center [578, 470] width 78 height 22
select select "40HC"
click at [539, 459] on select "40HC" at bounding box center [578, 470] width 78 height 22
click at [470, 468] on select "per equipment per container per B/L per shipping bill per shipment per pallet p…" at bounding box center [471, 469] width 98 height 26
select select "per B/L"
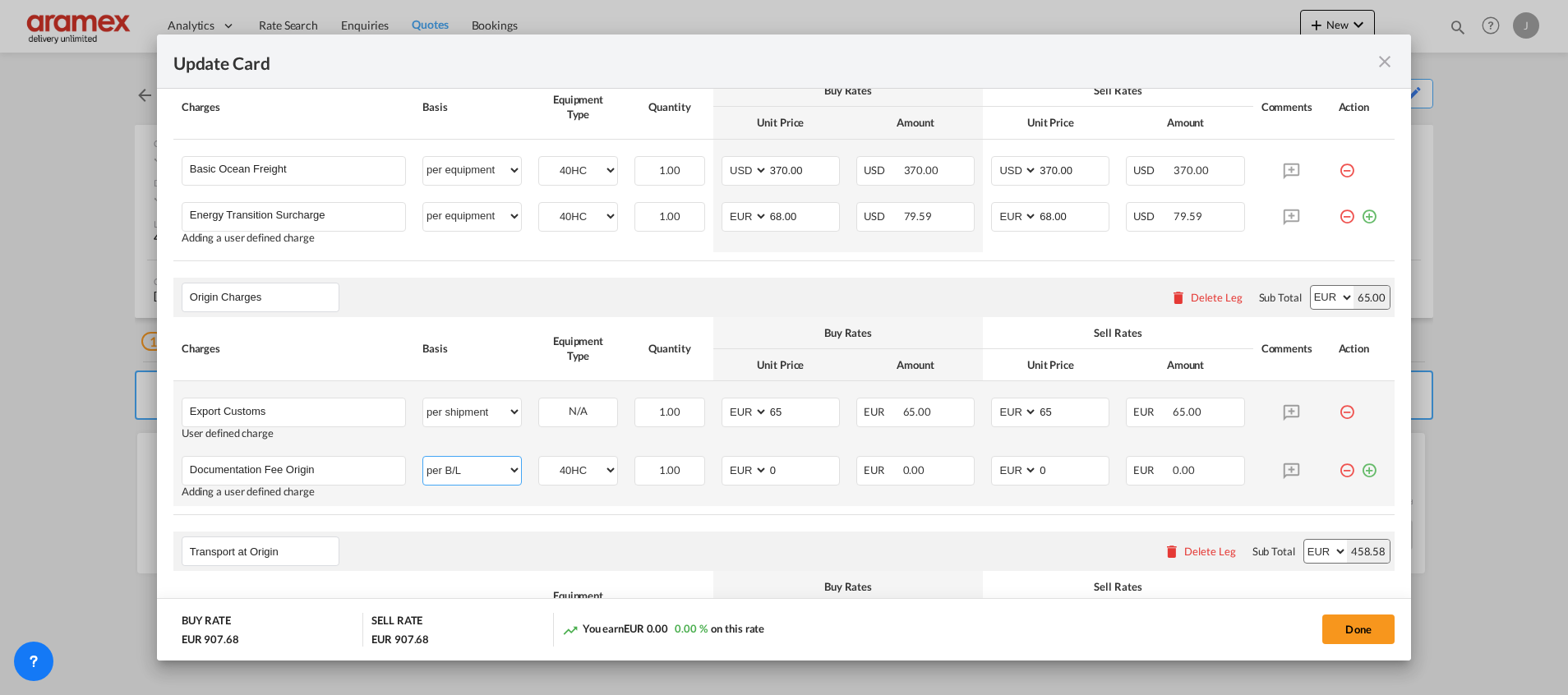
click at [423, 457] on select "per equipment per container per B/L per shipping bill per shipment per pallet p…" at bounding box center [471, 469] width 98 height 26
drag, startPoint x: 746, startPoint y: 471, endPoint x: 730, endPoint y: 471, distance: 16.0
click at [730, 471] on md-input-container "AED AFN ALL AMD ANG AOA ARS AUD AWG AZN BAM BBD BDT BGN BHD BIF BMD BND BOB BRL…" at bounding box center [781, 470] width 119 height 30
type input "50"
drag, startPoint x: 1051, startPoint y: 472, endPoint x: 979, endPoint y: 471, distance: 72.0
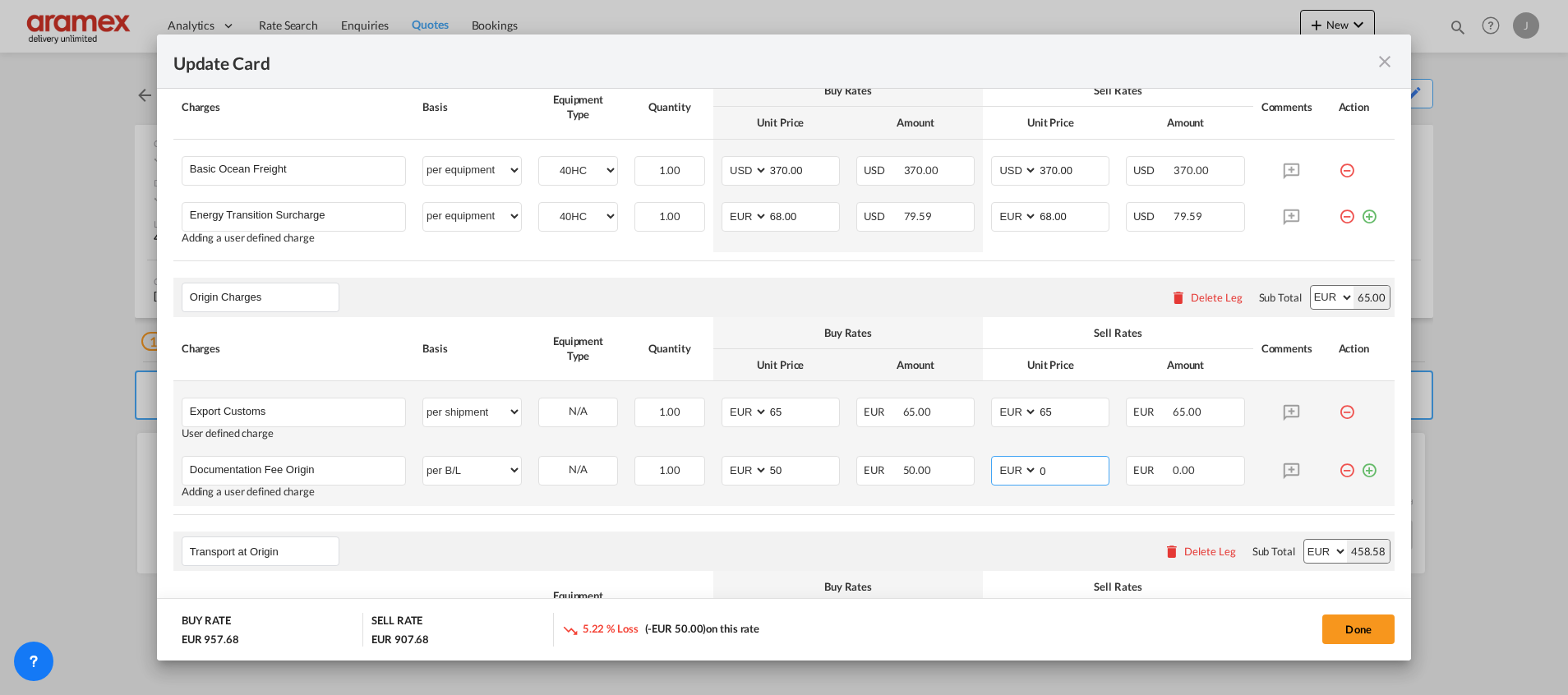
click at [991, 471] on md-input-container "AED AFN ALL AMD ANG AOA ARS AUD AWG AZN BAM BBD BDT BGN BHD BIF BMD BND BOB BRL…" at bounding box center [1051, 470] width 119 height 30
type input "50"
click at [938, 529] on rate-modification "Main Freight Please enter leg name Leg Name Already Exists Delete Leg Sub Total…" at bounding box center [784, 486] width 1222 height 935
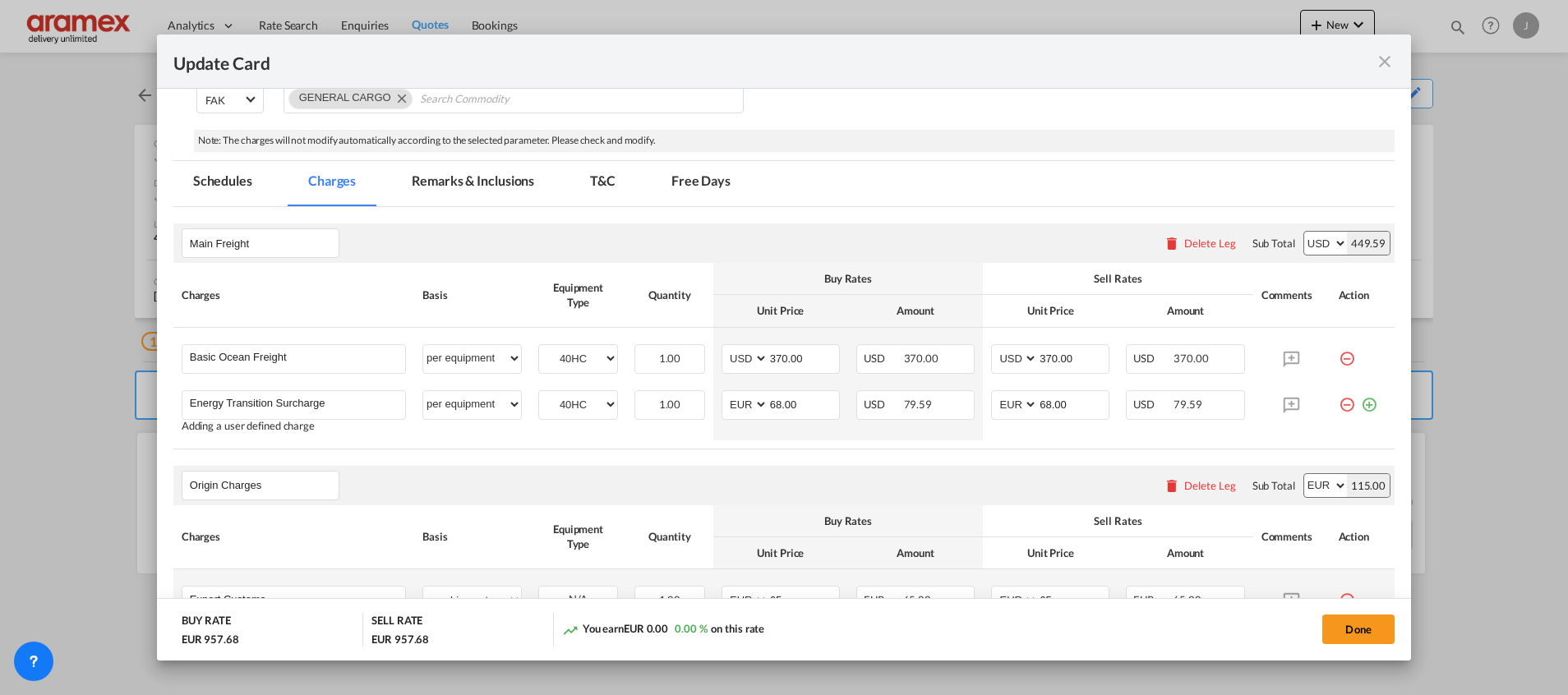
scroll to position [123, 0]
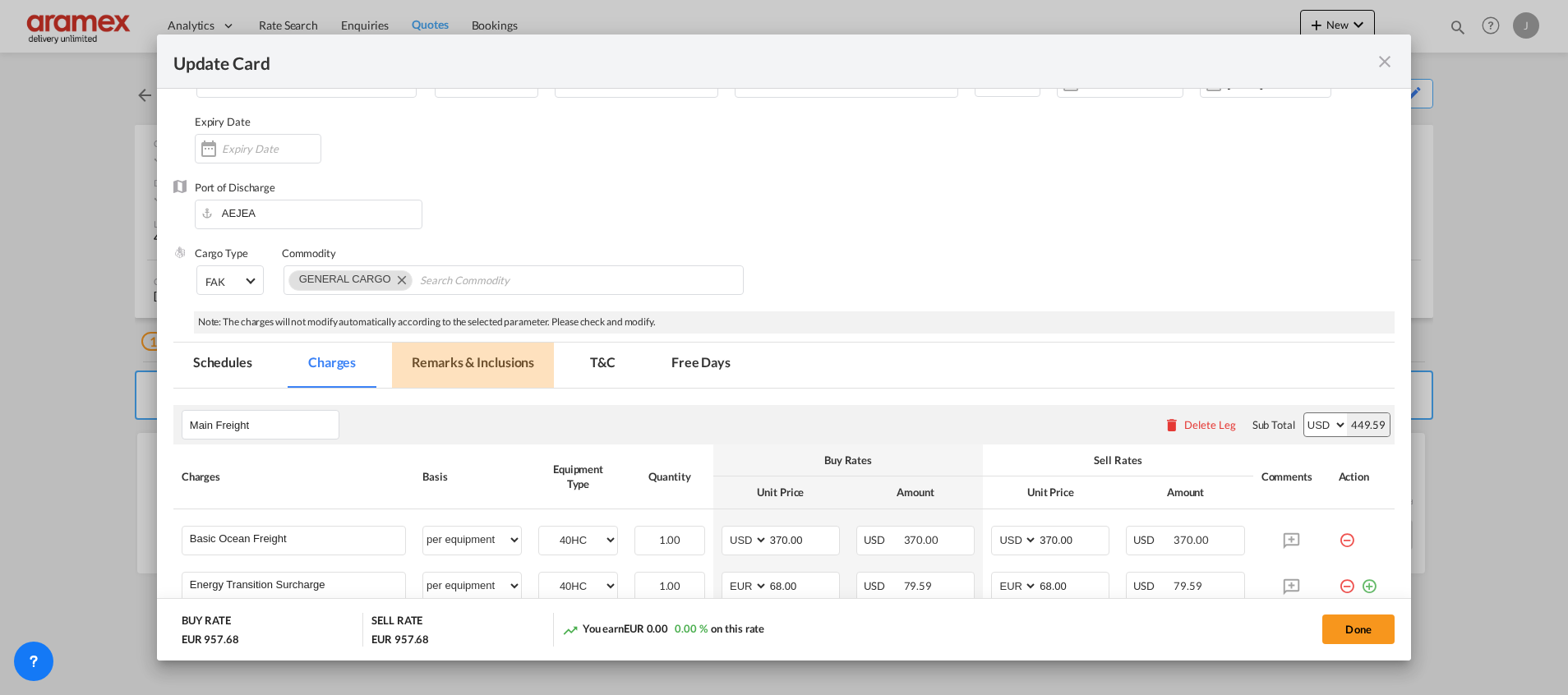
click at [493, 357] on md-tab-item "Remarks & Inclusions" at bounding box center [473, 365] width 162 height 45
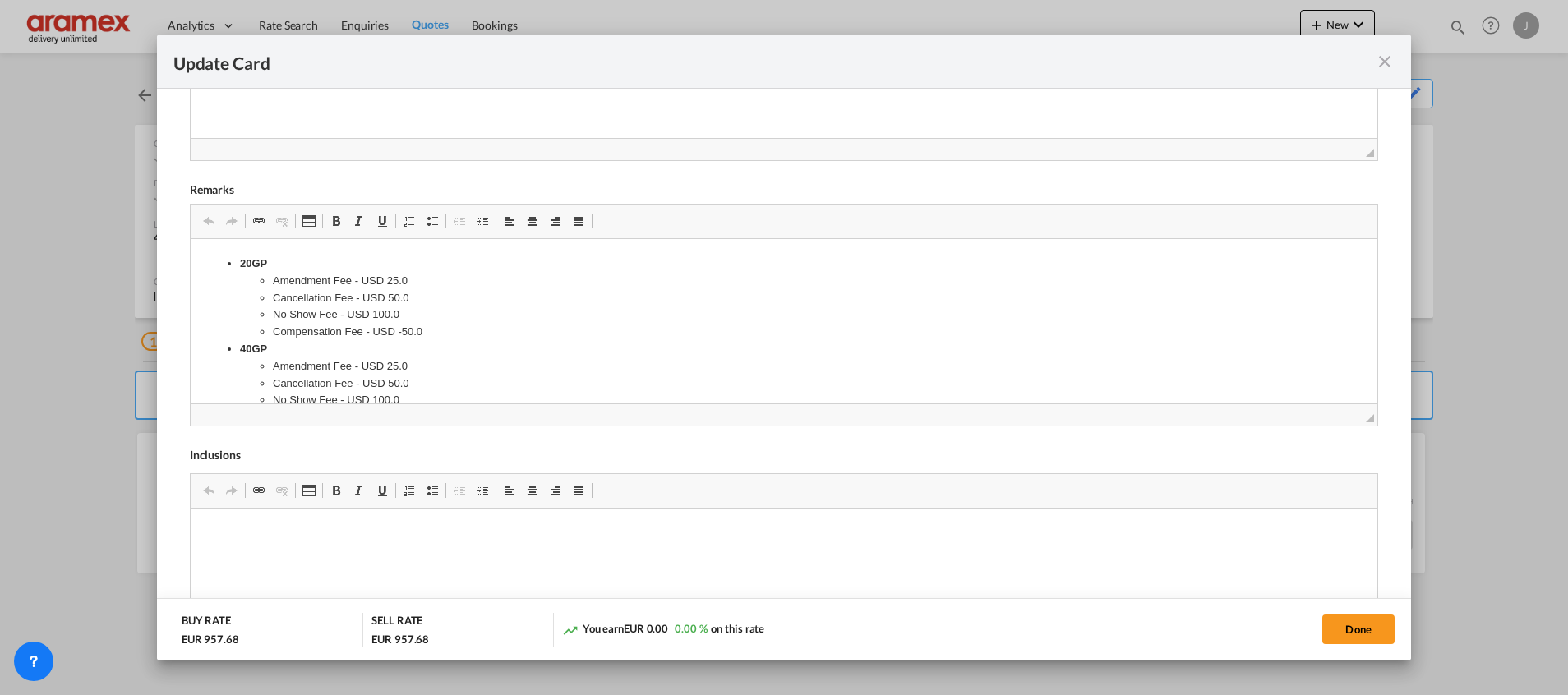
scroll to position [734, 0]
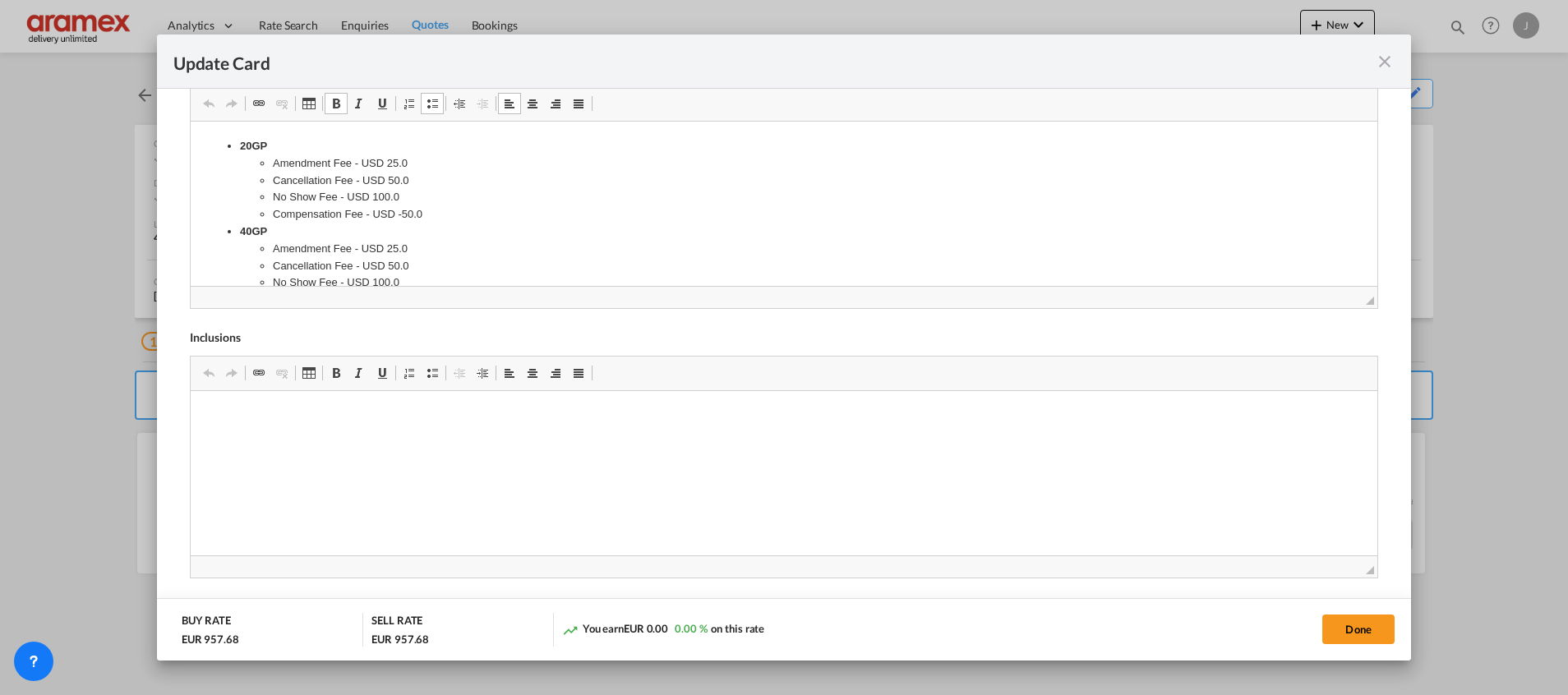
drag, startPoint x: 227, startPoint y: 147, endPoint x: 437, endPoint y: 243, distance: 230.9
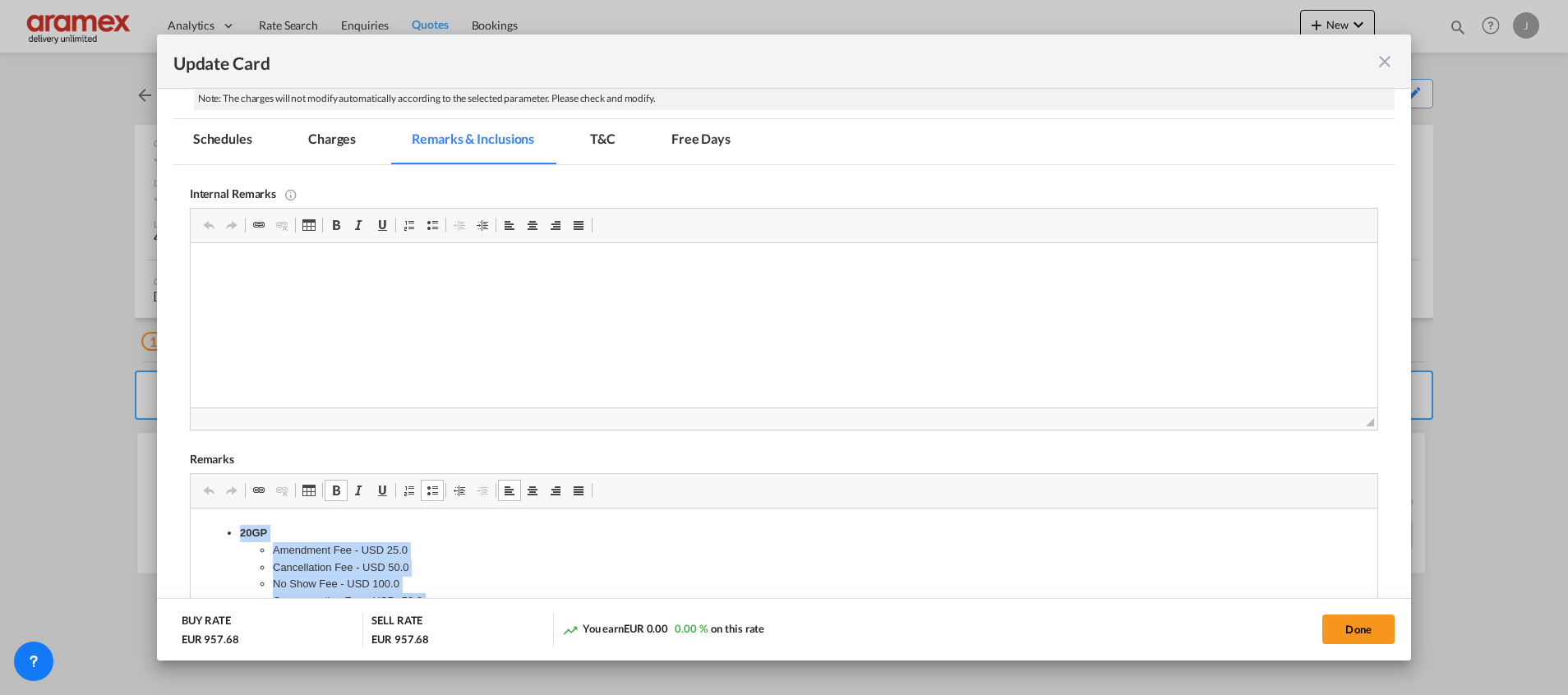
scroll to position [0, 0]
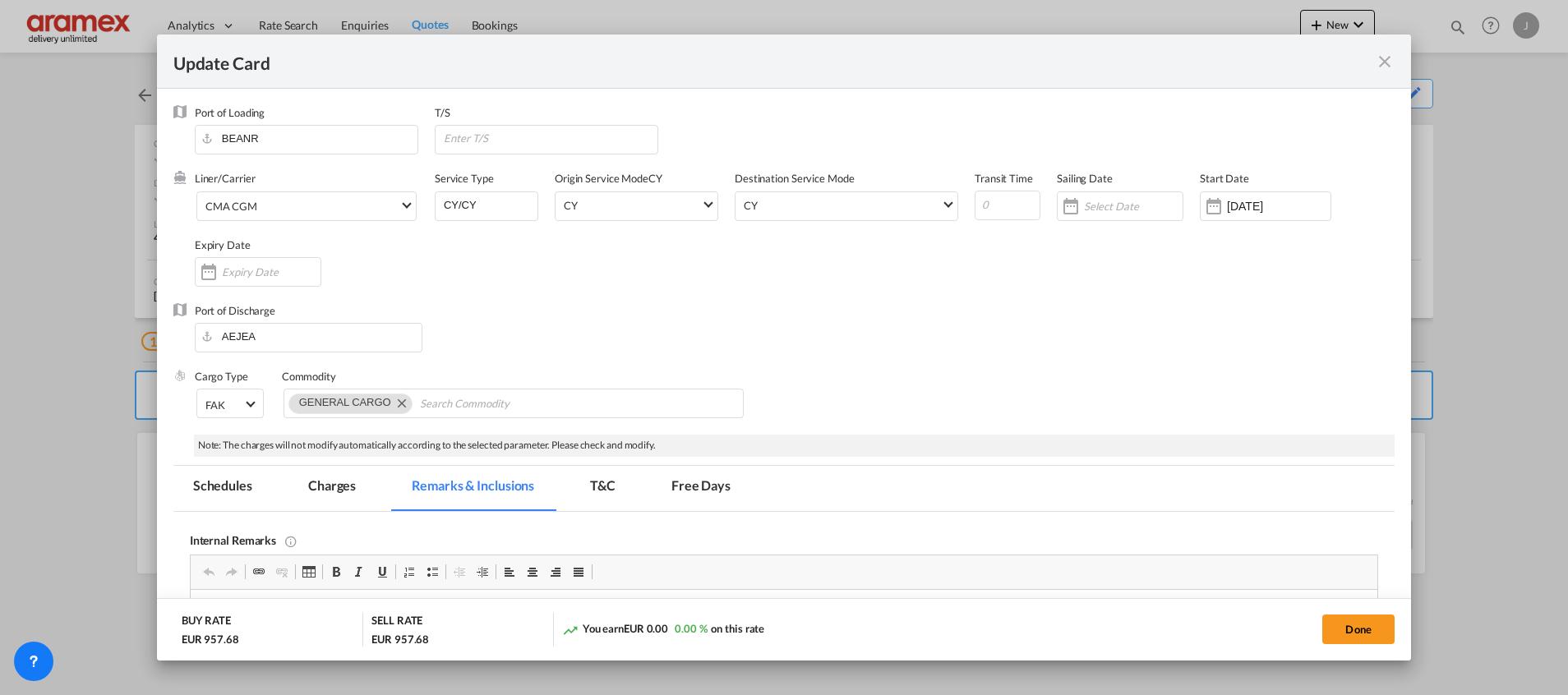
drag, startPoint x: 435, startPoint y: 996, endPoint x: 264, endPoint y: 628, distance: 405.8
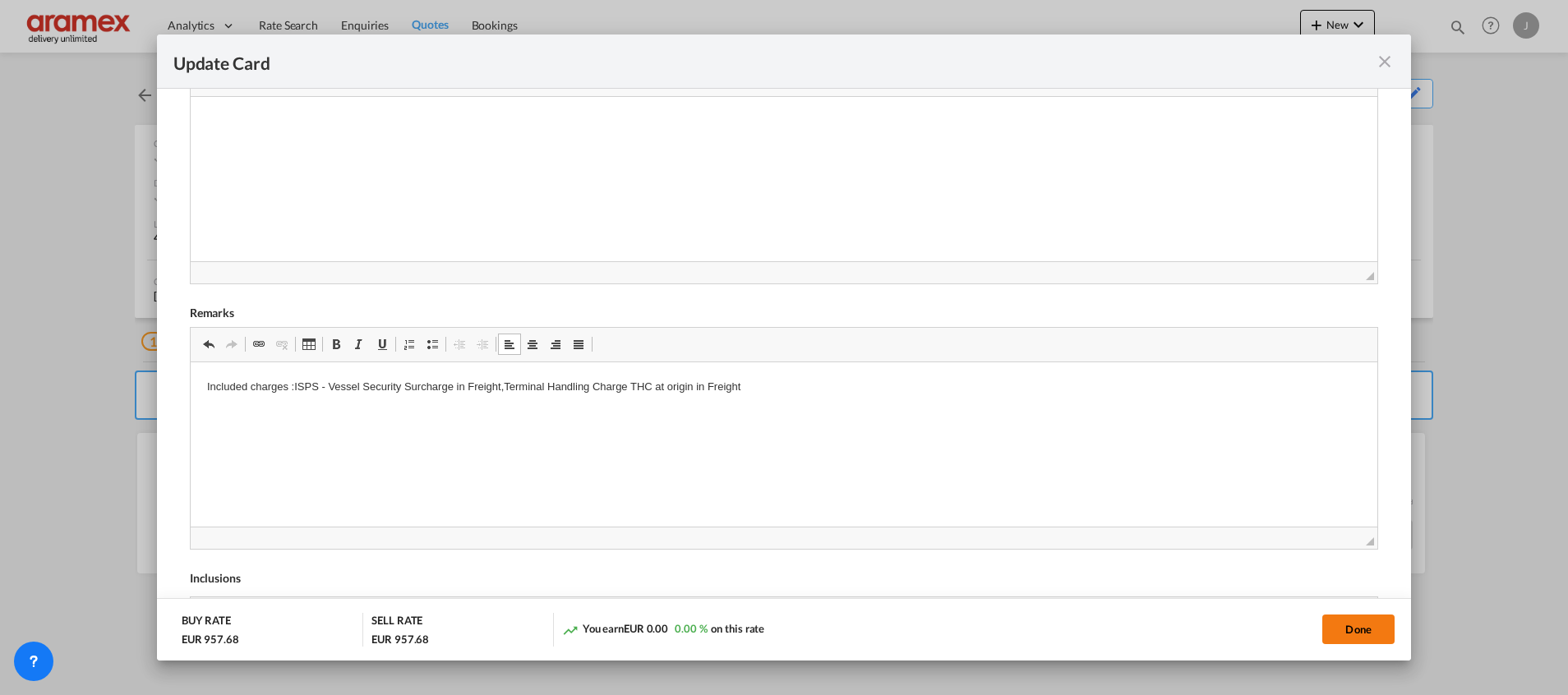
click at [1359, 635] on button "Done" at bounding box center [1358, 628] width 72 height 30
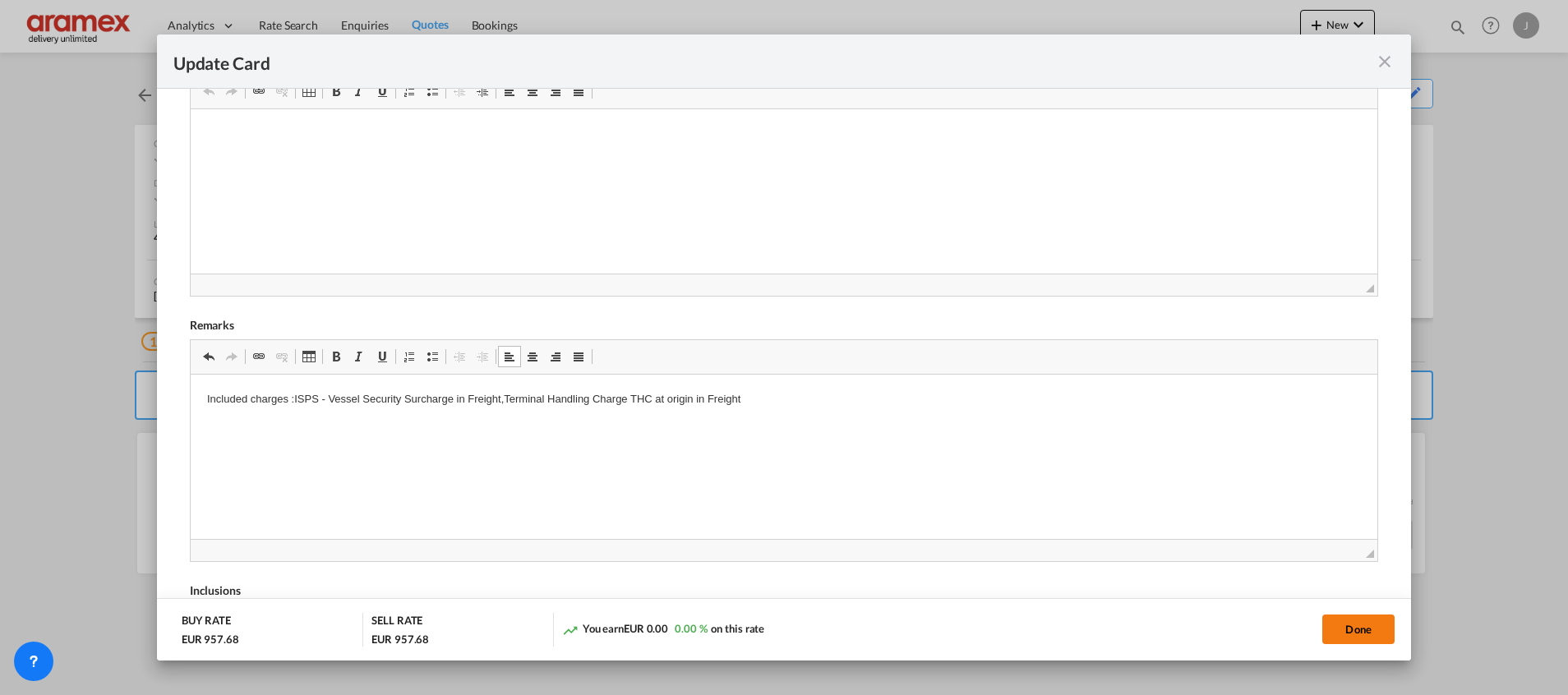
scroll to position [0, 0]
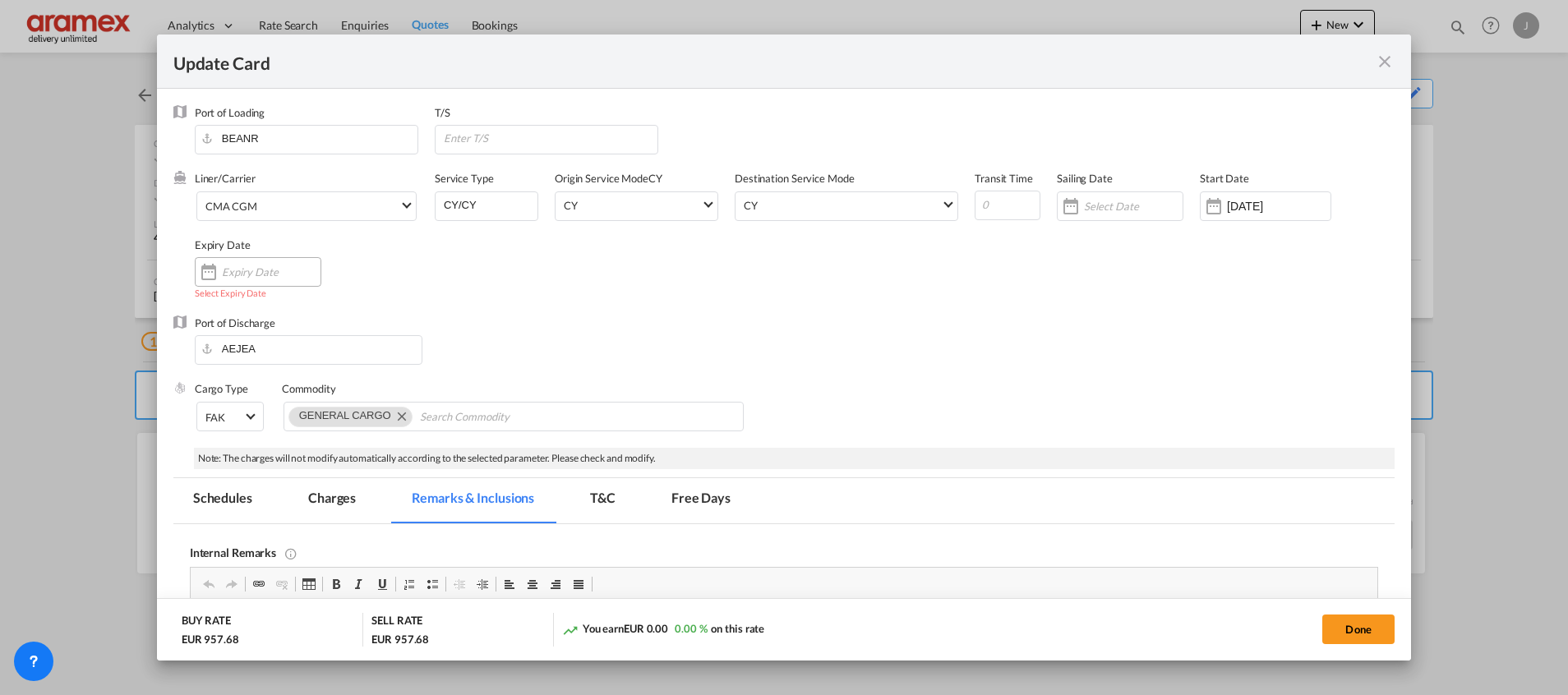
click at [233, 273] on input "Update CardPort of ..." at bounding box center [272, 272] width 99 height 13
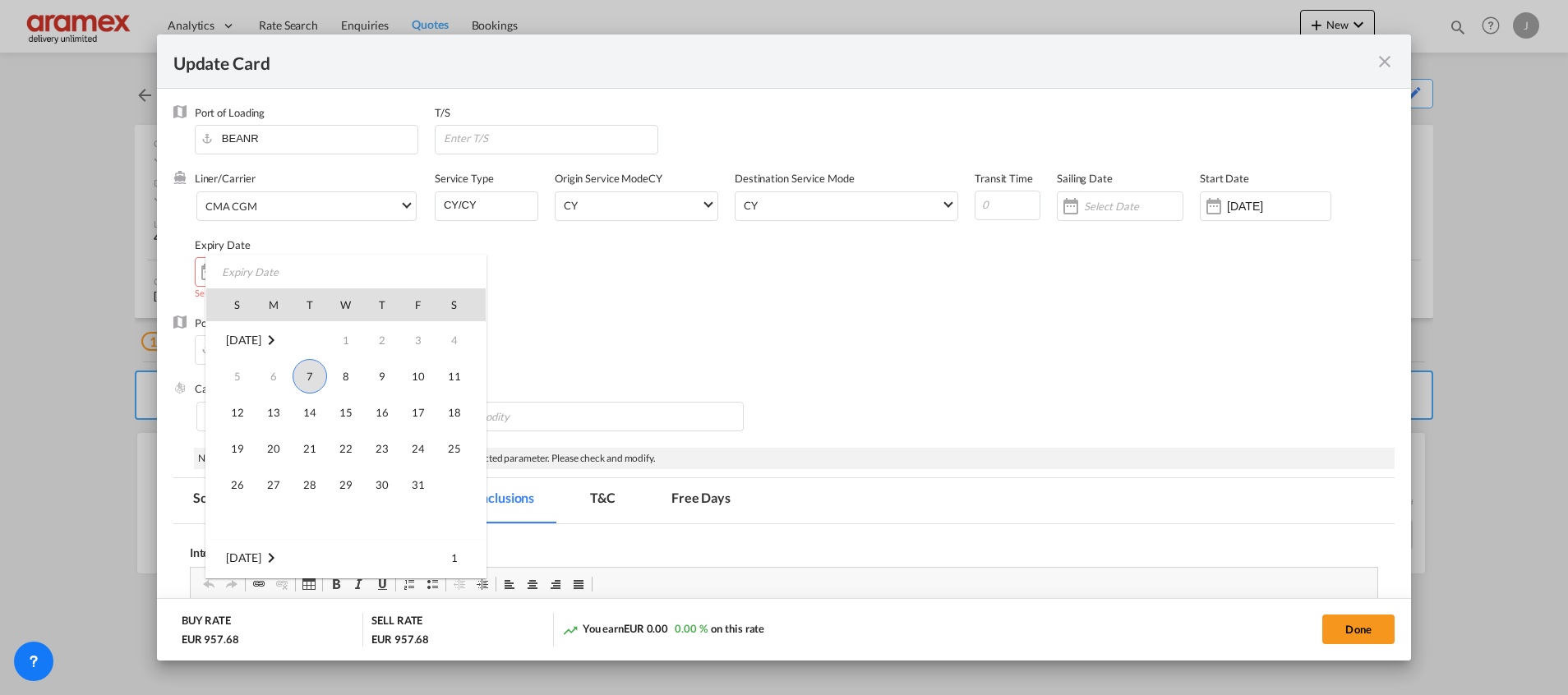
click at [305, 366] on span "7" at bounding box center [309, 376] width 34 height 34
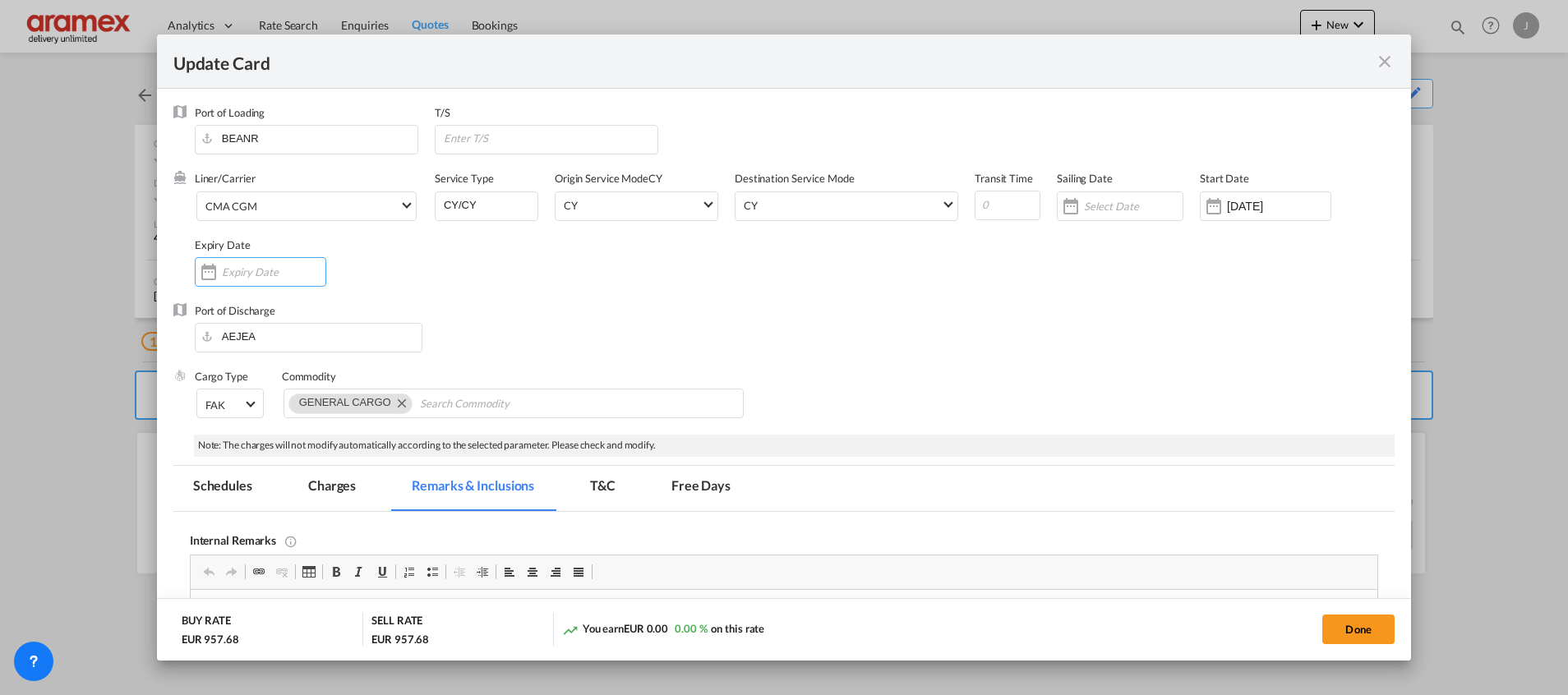
type input "[DATE]"
click at [985, 199] on input "Update CardPort of ..." at bounding box center [1008, 205] width 66 height 30
type input "43"
click at [1093, 203] on input "Update CardPort of ..." at bounding box center [1133, 206] width 99 height 13
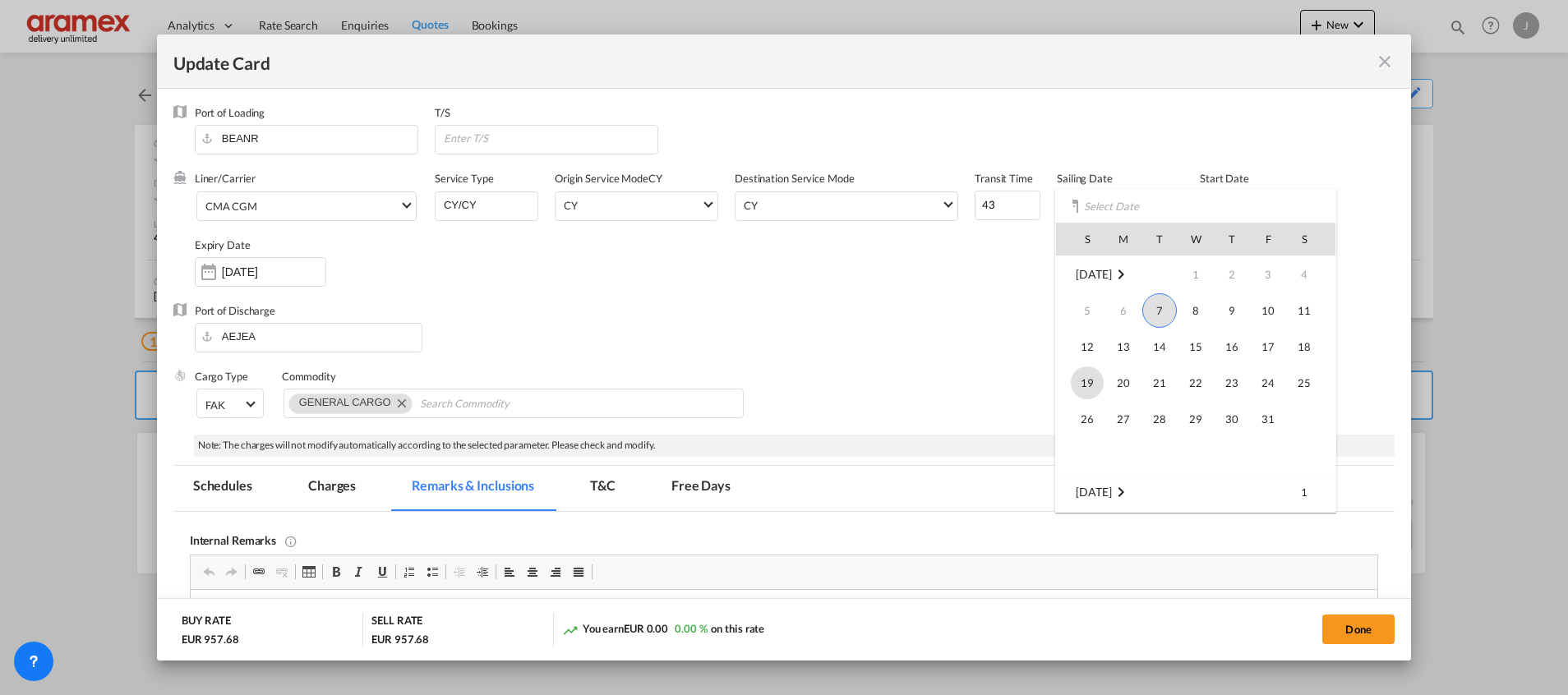
click at [1101, 381] on span "19" at bounding box center [1087, 382] width 33 height 33
type input "[DATE]"
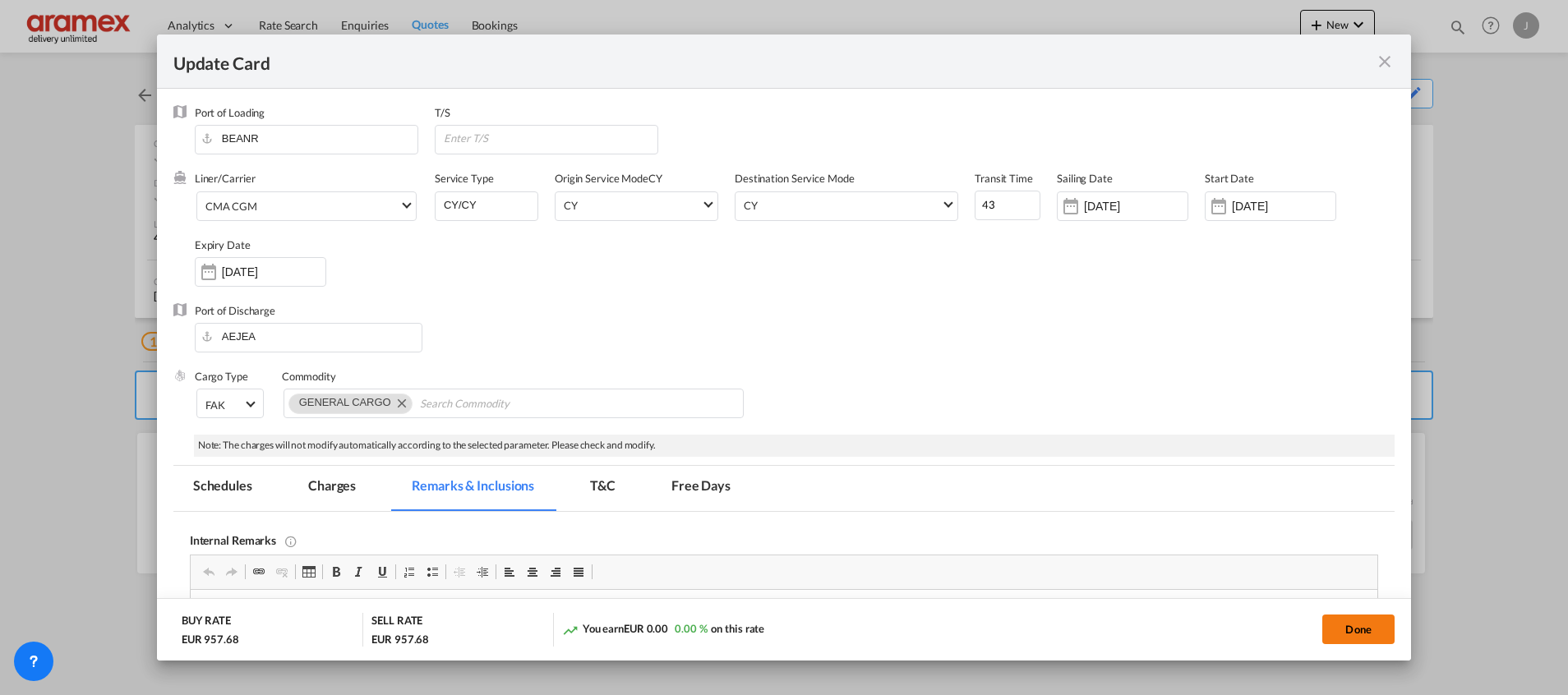
click at [1354, 625] on button "Done" at bounding box center [1358, 628] width 72 height 30
type input "370"
type input "68"
type input "370"
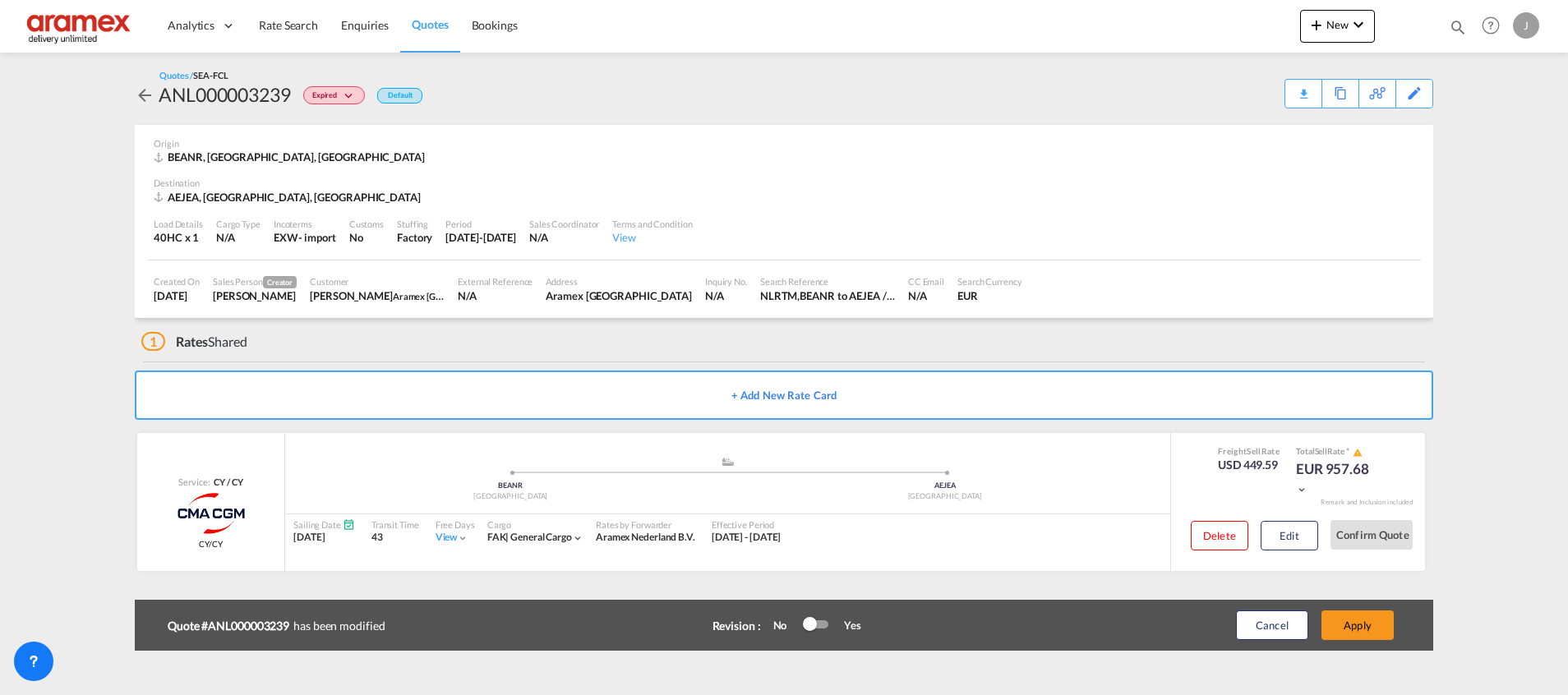
click at [1354, 624] on button "Apply" at bounding box center [1357, 625] width 72 height 30
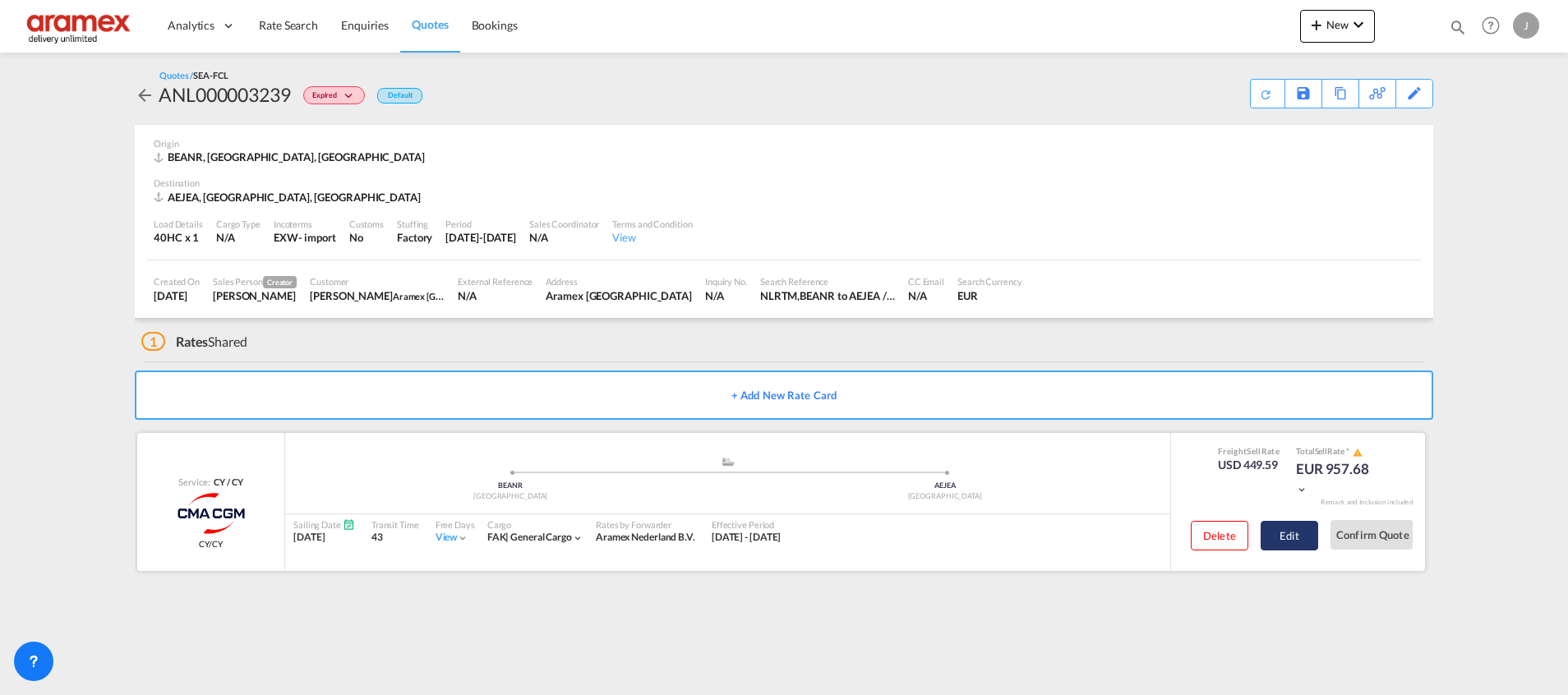
click at [1294, 530] on button "Edit" at bounding box center [1289, 535] width 58 height 30
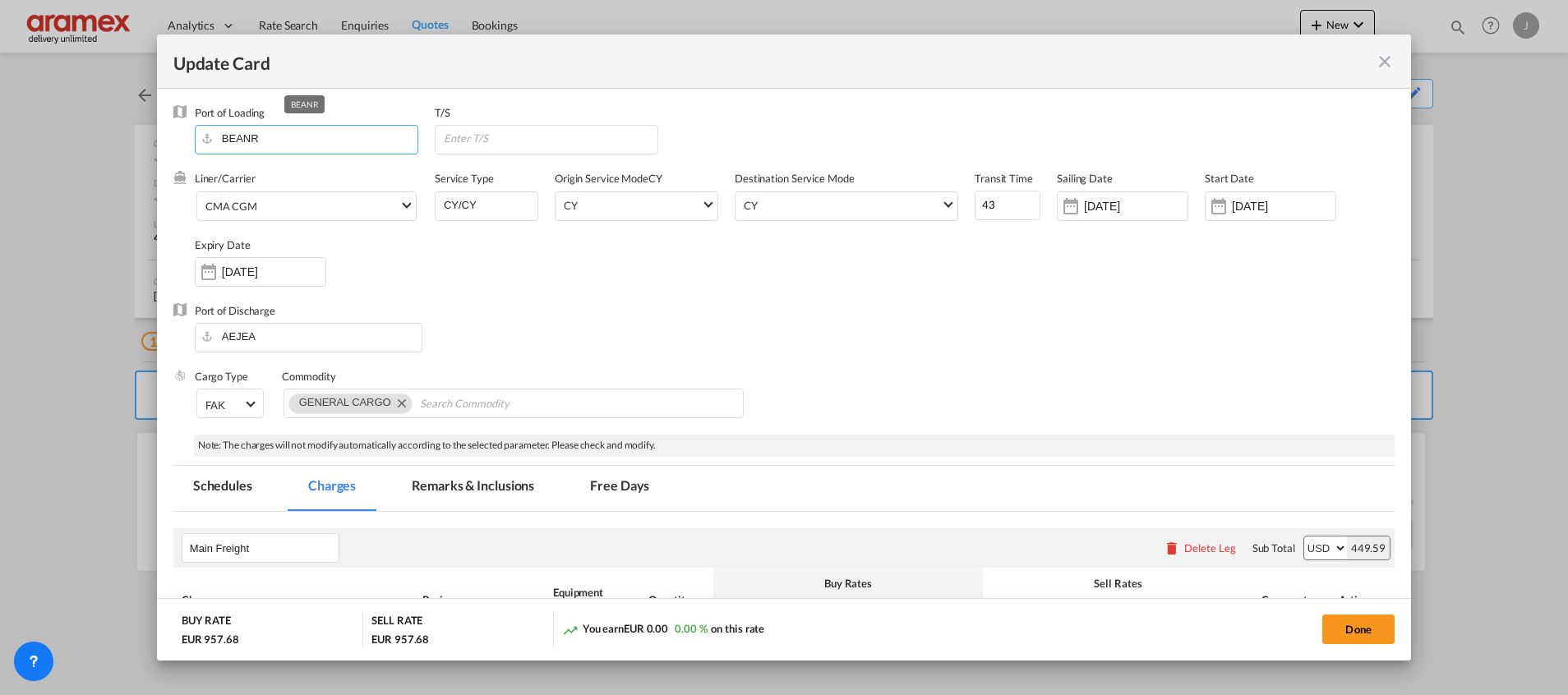
click at [278, 143] on input "BEANR" at bounding box center [310, 138] width 214 height 24
drag, startPoint x: 274, startPoint y: 143, endPoint x: 156, endPoint y: 138, distance: 118.1
click at [156, 138] on div "Update Card Port of Loading BEANR T/S Liner/Carrier CMA CGM Atlantic Container …" at bounding box center [784, 347] width 1568 height 695
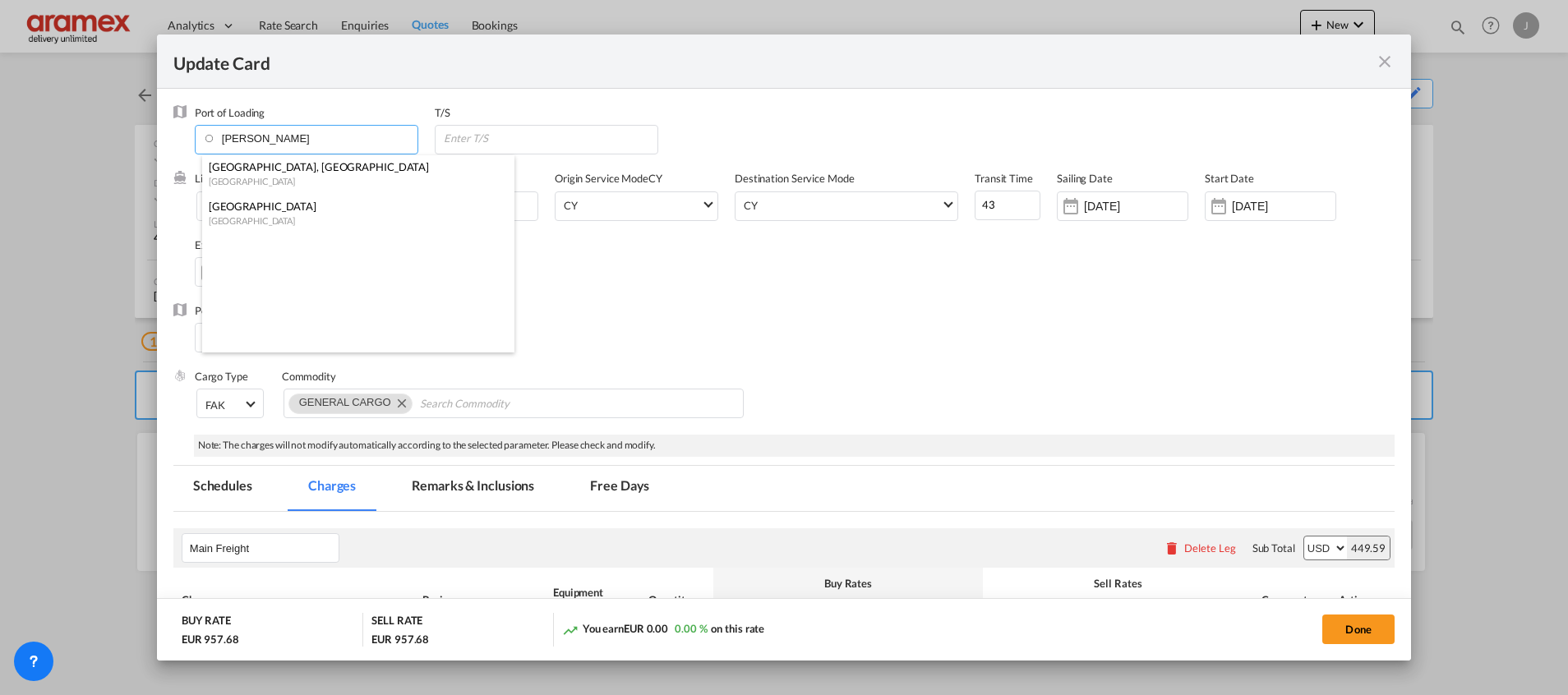
click at [241, 201] on div "[GEOGRAPHIC_DATA]" at bounding box center [354, 206] width 290 height 14
type input "[GEOGRAPHIC_DATA], NLRTM"
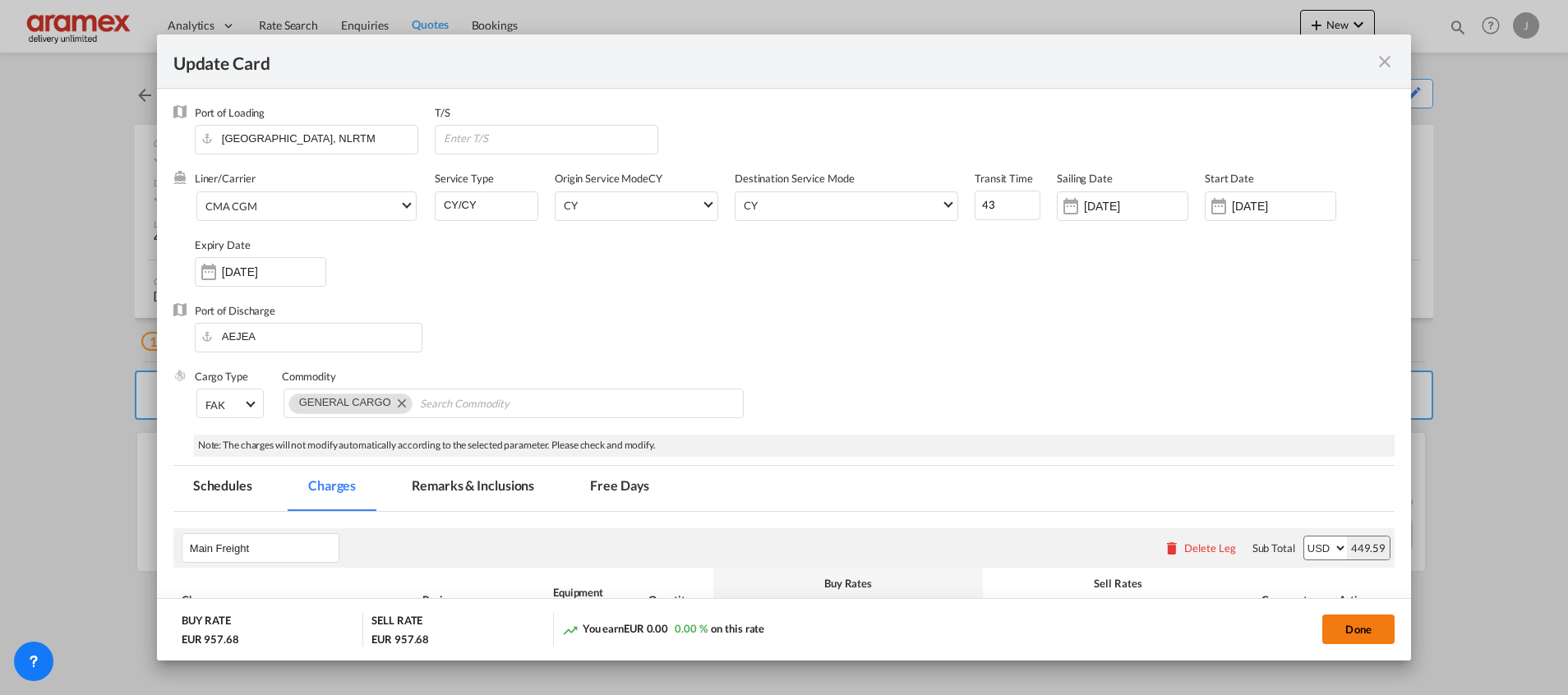
click at [1358, 620] on button "Done" at bounding box center [1358, 628] width 72 height 30
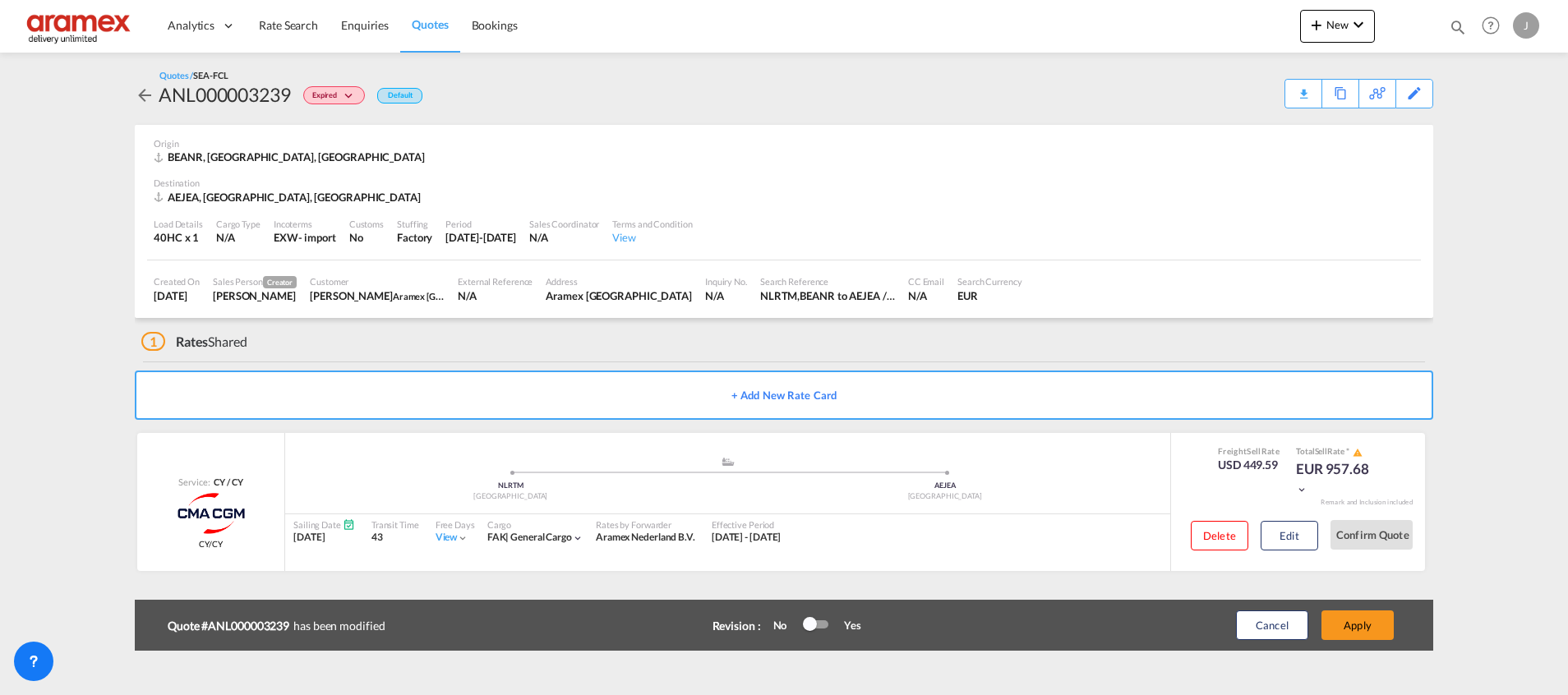
click at [1358, 620] on button "Apply" at bounding box center [1357, 625] width 72 height 30
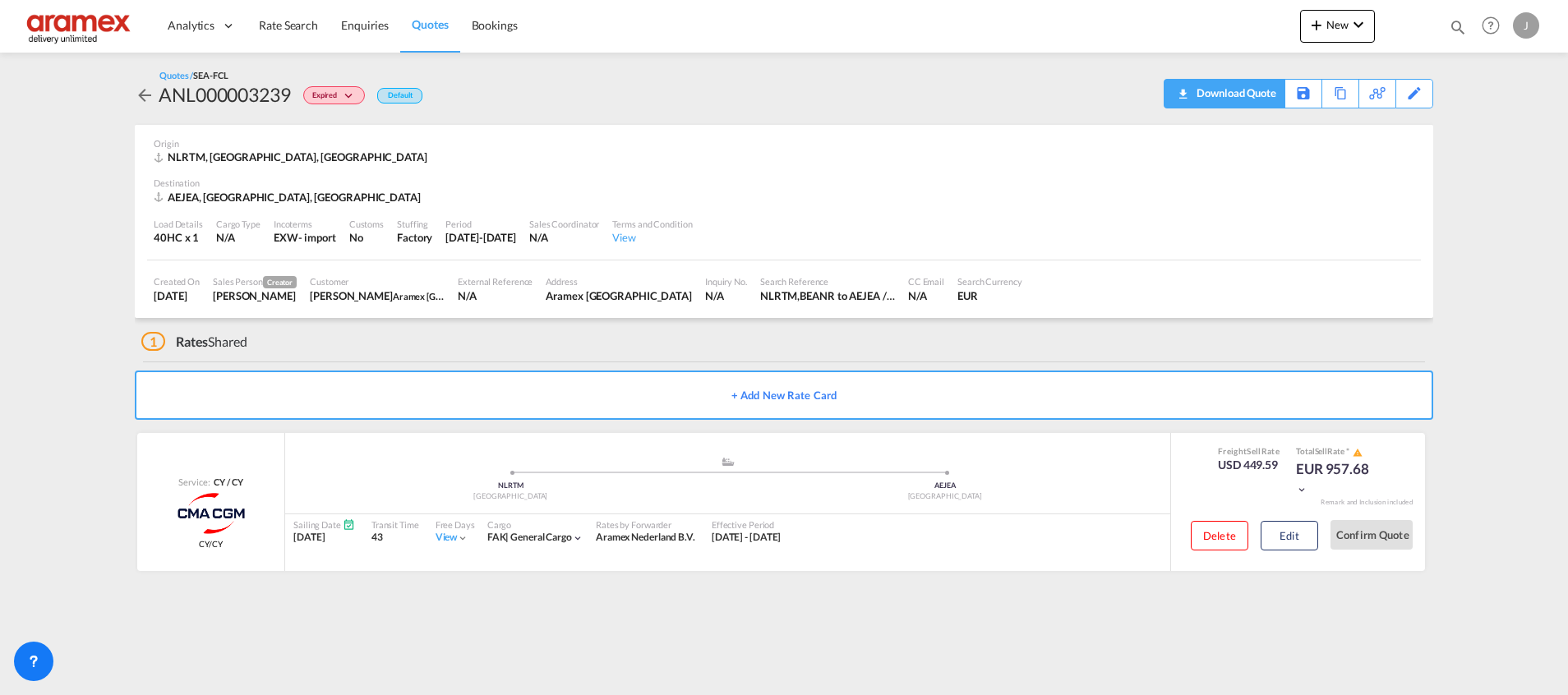
click at [1193, 92] on div "Download Quote" at bounding box center [1234, 93] width 84 height 26
